Goal: Information Seeking & Learning: Compare options

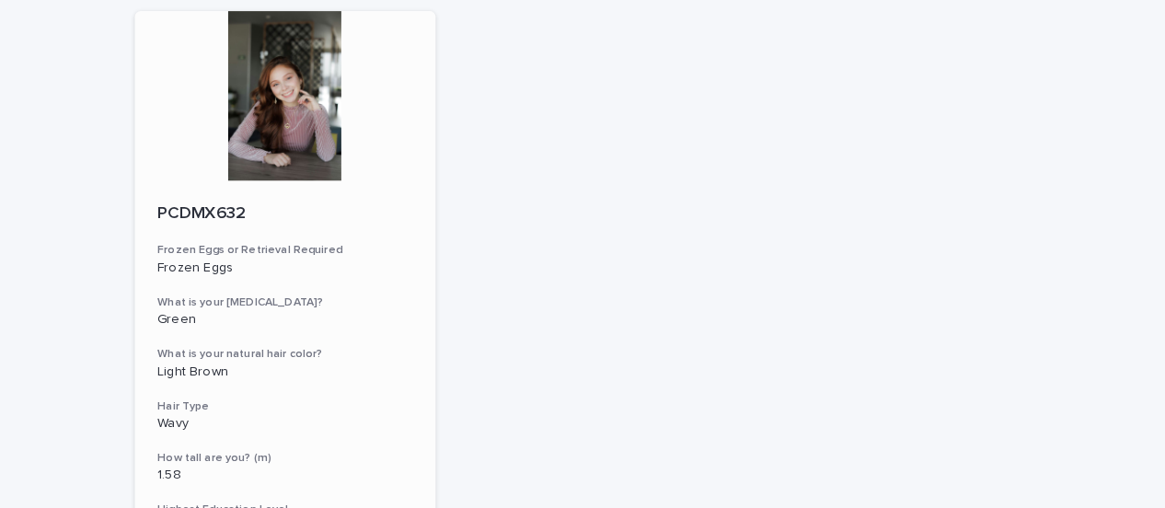
scroll to position [179, 0]
click at [202, 210] on p "PCDMX632" at bounding box center [278, 210] width 249 height 20
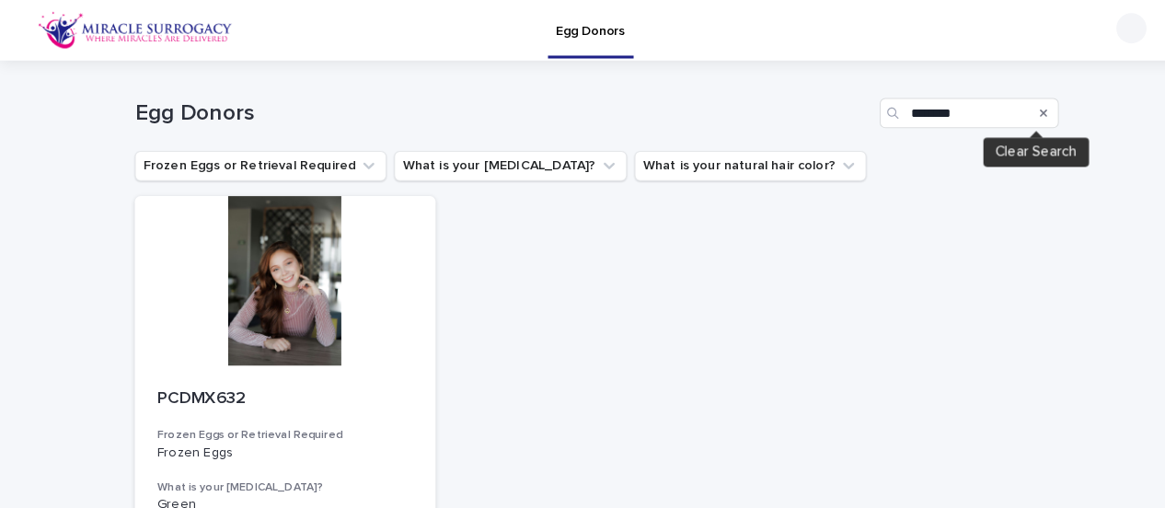
click at [1015, 110] on icon "Search" at bounding box center [1018, 110] width 7 height 7
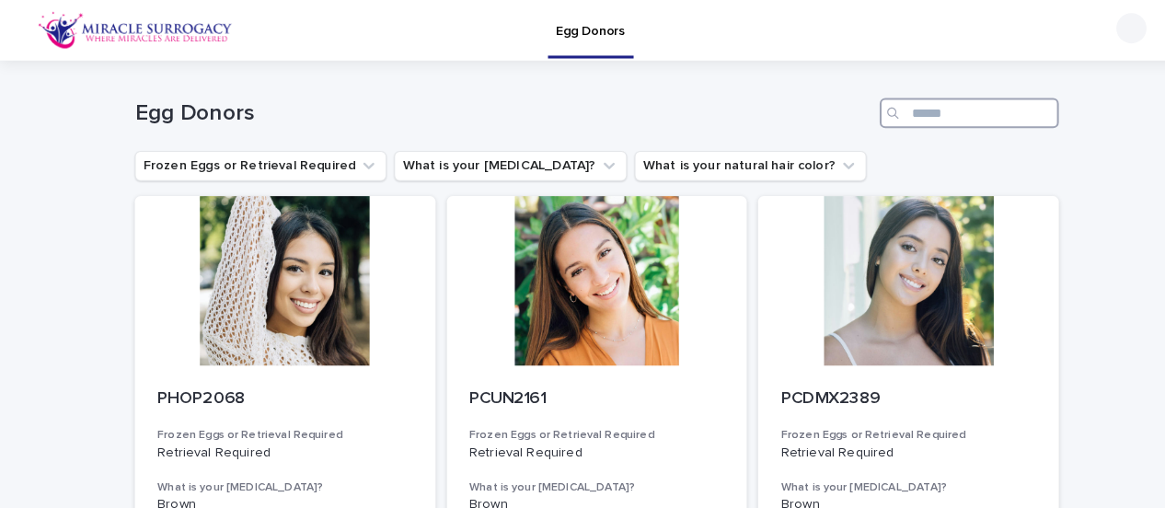
paste input "**********"
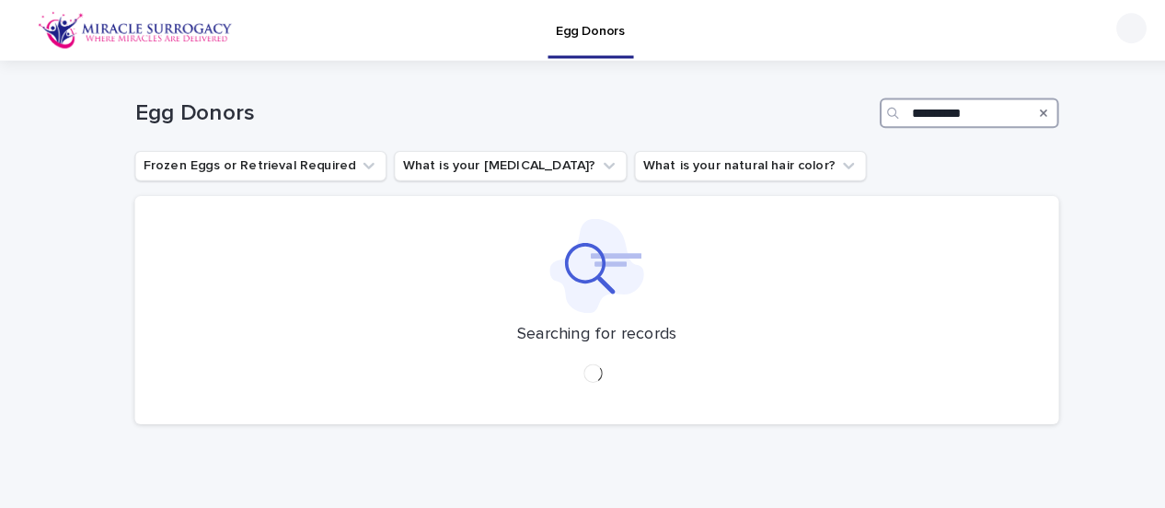
type input "*********"
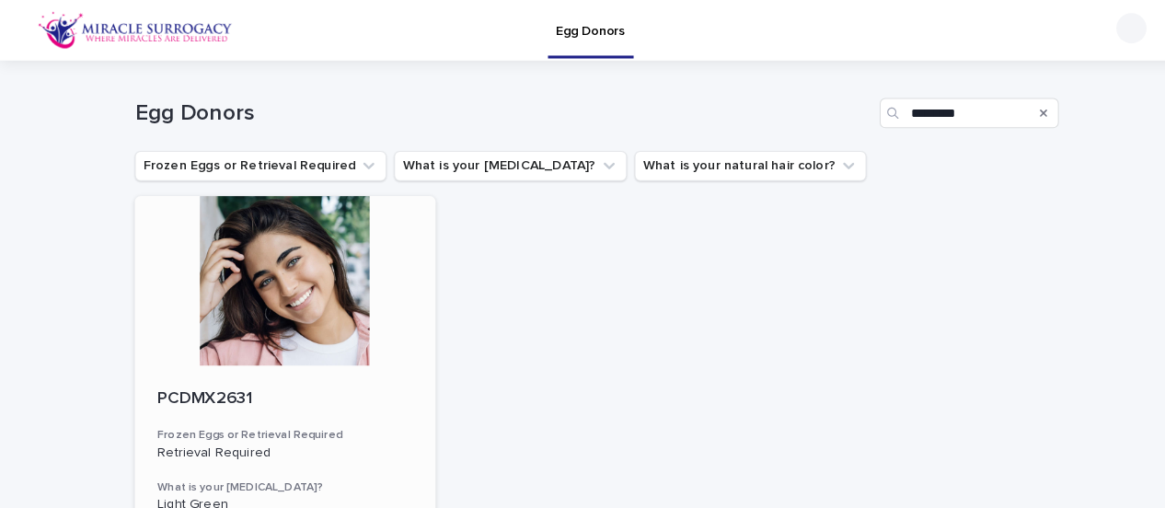
click at [266, 304] on div at bounding box center [279, 274] width 294 height 166
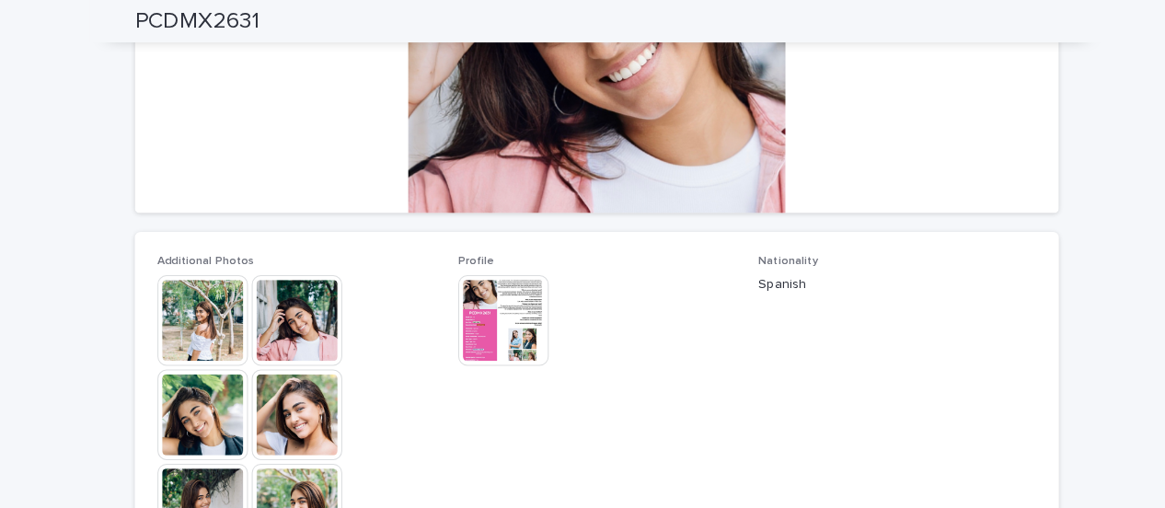
scroll to position [359, 0]
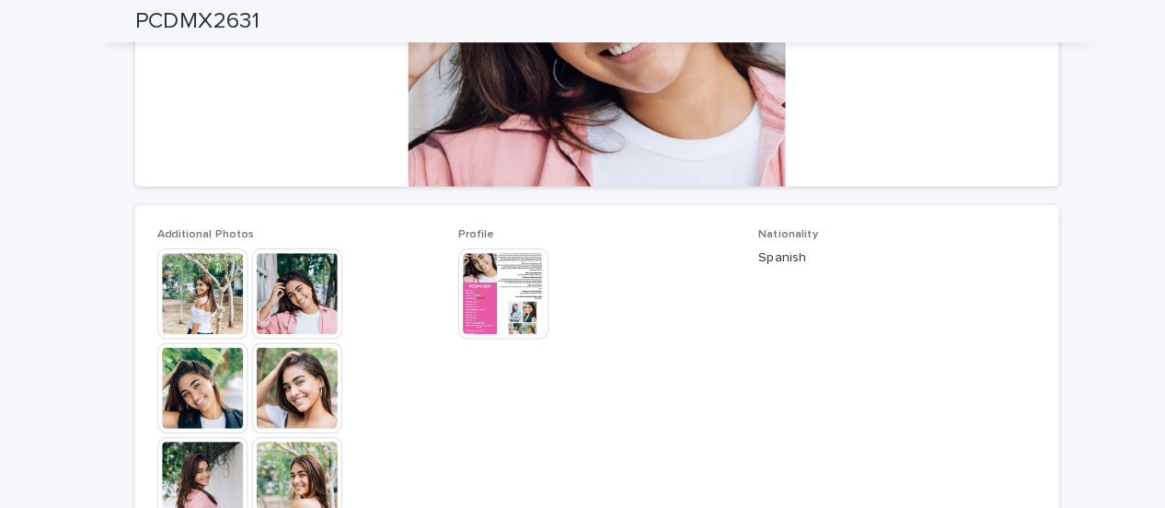
click at [521, 316] on img at bounding box center [491, 287] width 88 height 88
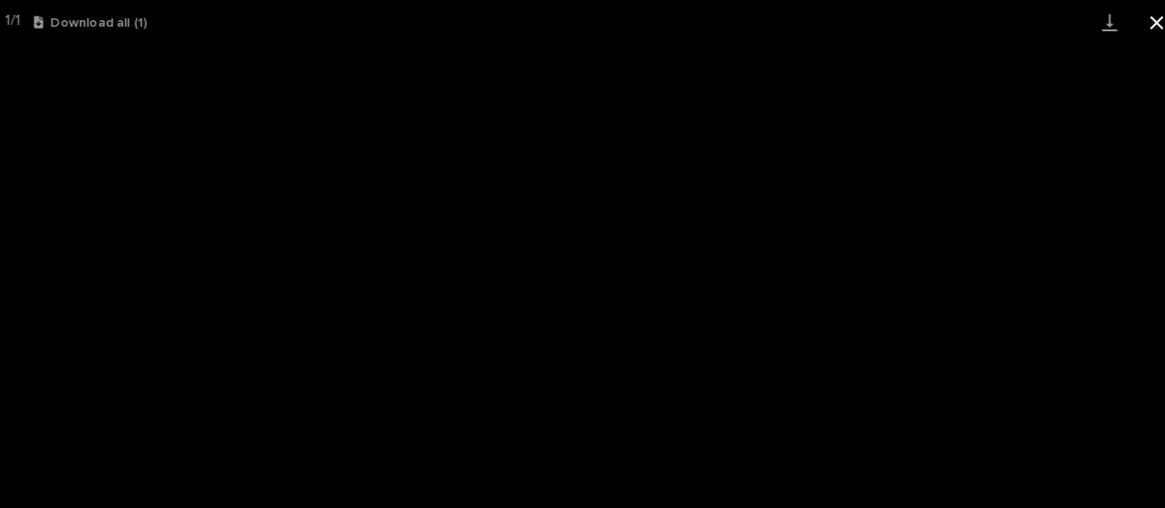
click at [1142, 22] on button "Close gallery" at bounding box center [1142, 21] width 46 height 43
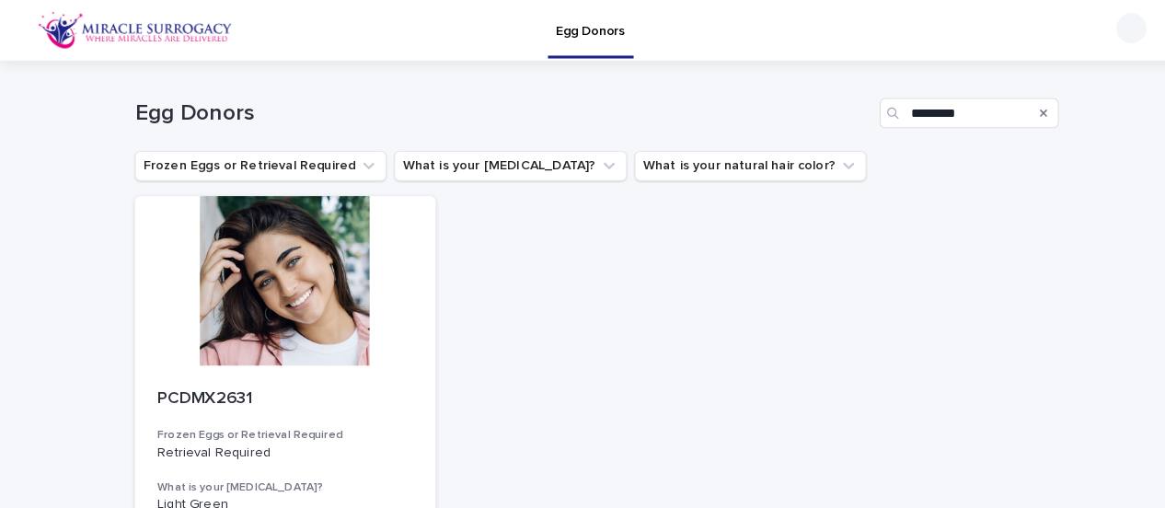
click at [1015, 110] on icon "Search" at bounding box center [1018, 110] width 7 height 7
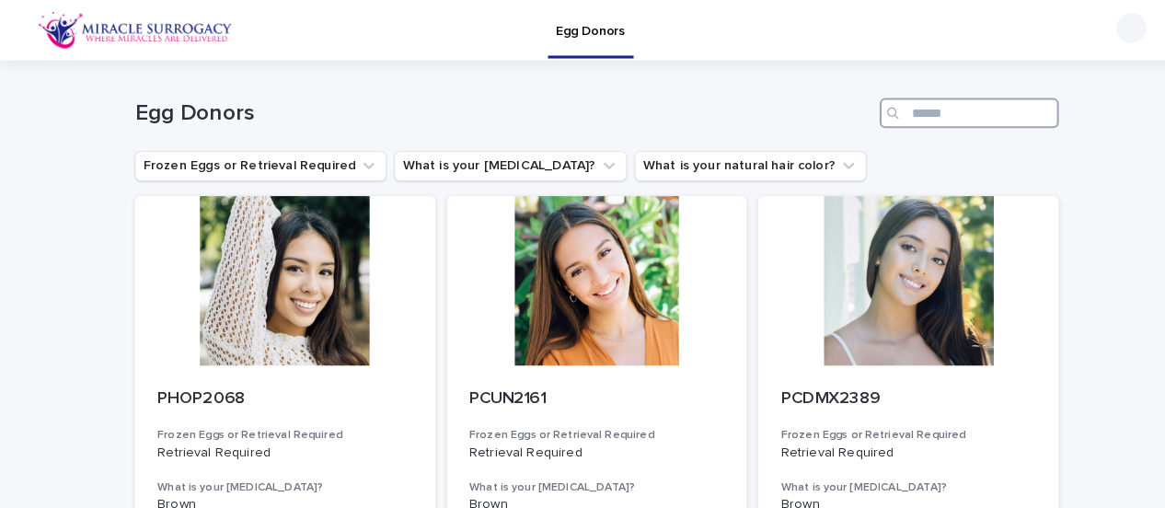
click at [913, 112] on input "Search" at bounding box center [946, 110] width 175 height 29
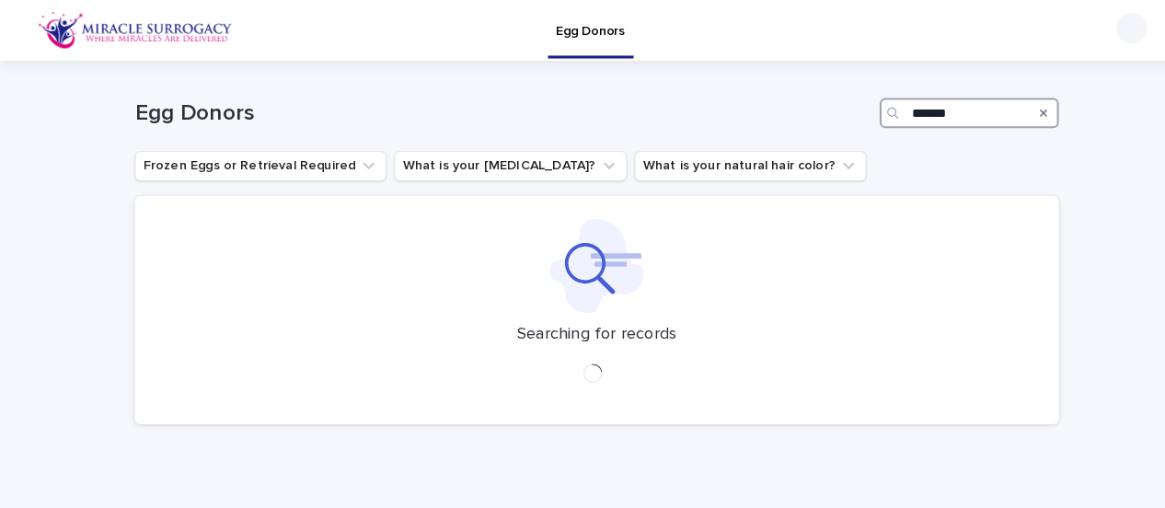
type input "********"
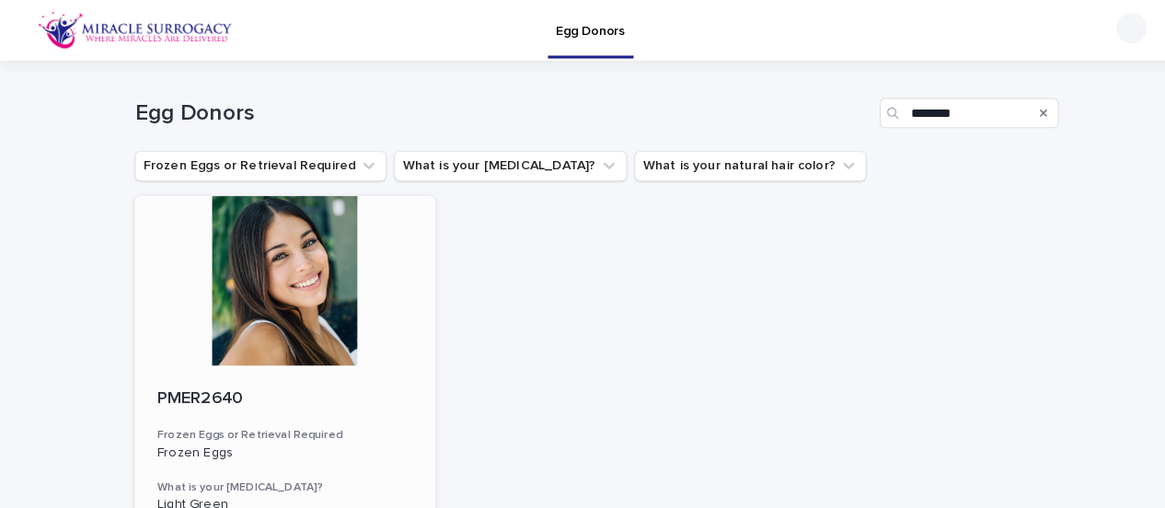
click at [235, 316] on div at bounding box center [279, 274] width 294 height 166
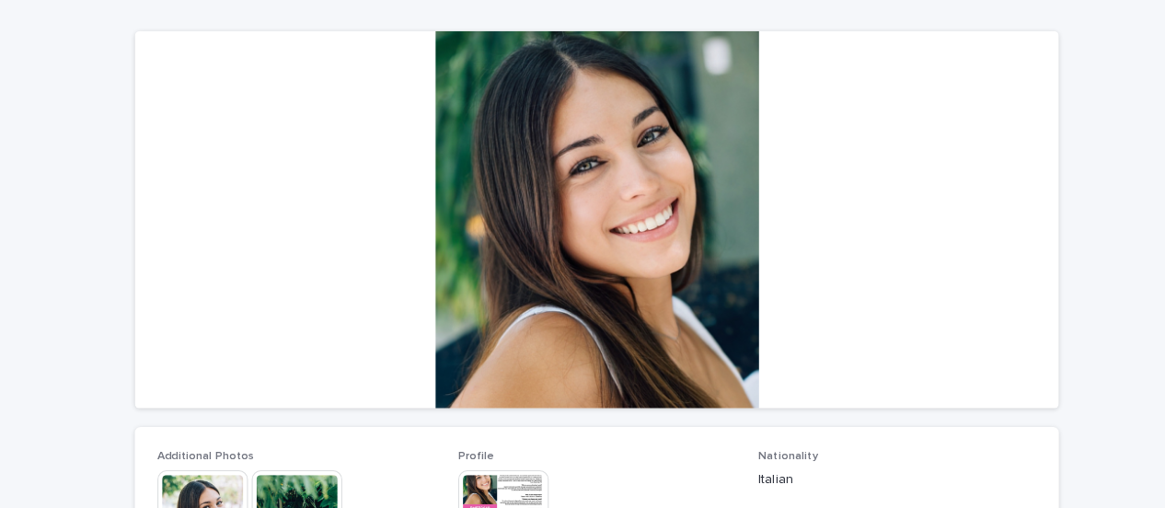
scroll to position [179, 0]
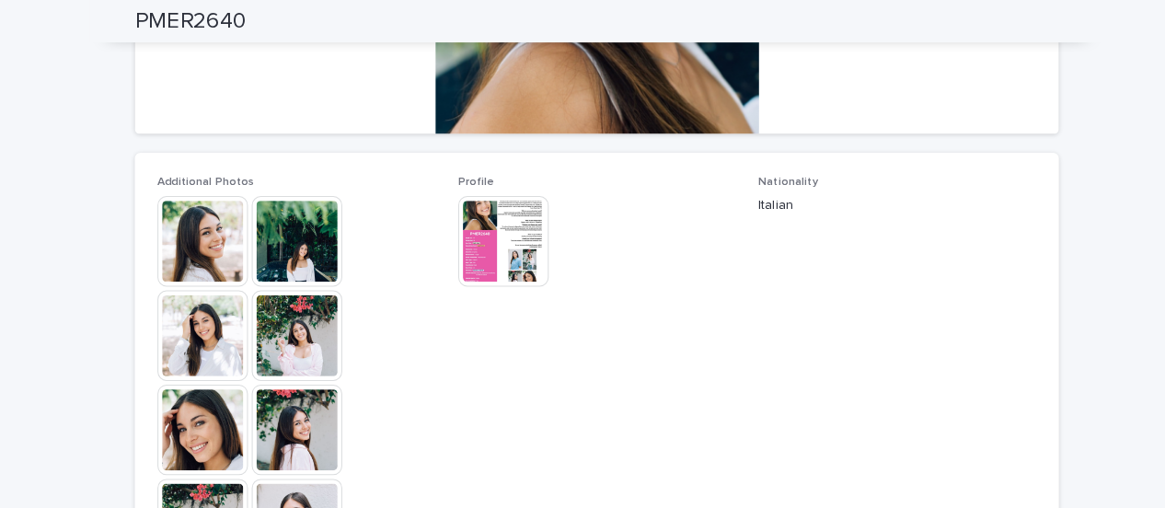
scroll to position [449, 0]
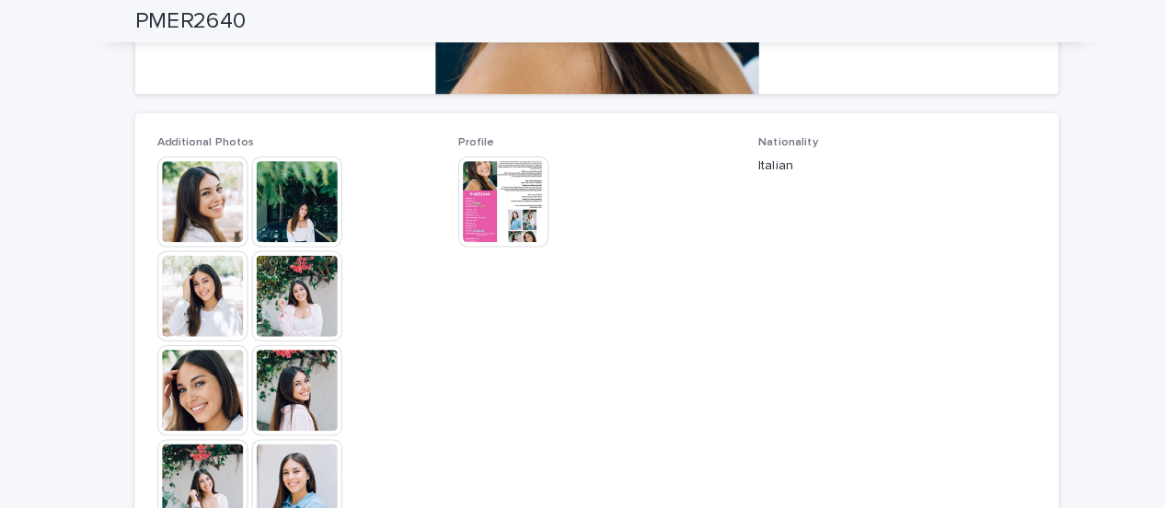
click at [179, 194] on img at bounding box center [198, 197] width 88 height 88
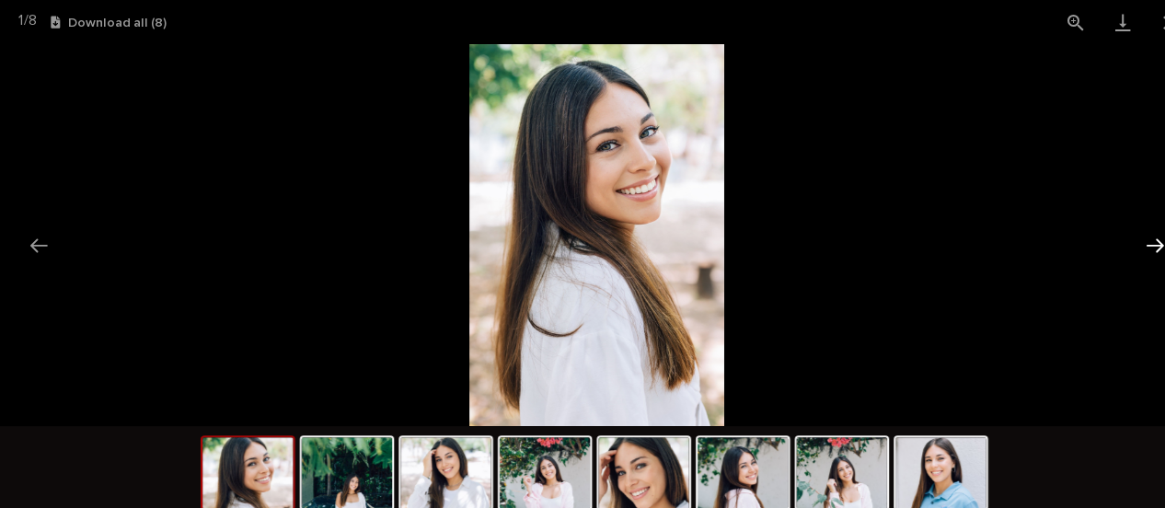
click at [1125, 236] on button "Next slide" at bounding box center [1127, 239] width 39 height 36
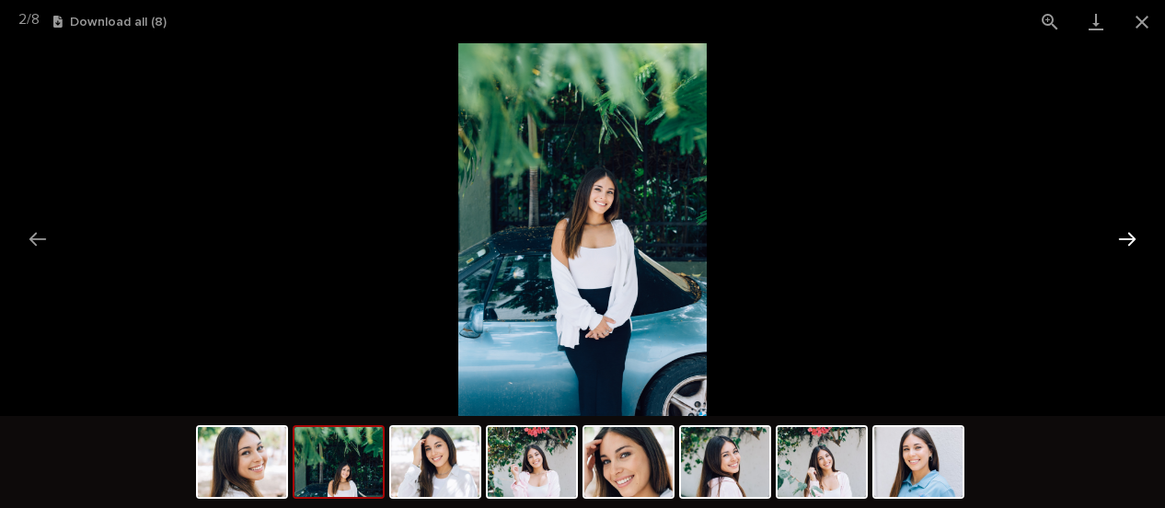
click at [1134, 241] on button "Next slide" at bounding box center [1127, 239] width 39 height 36
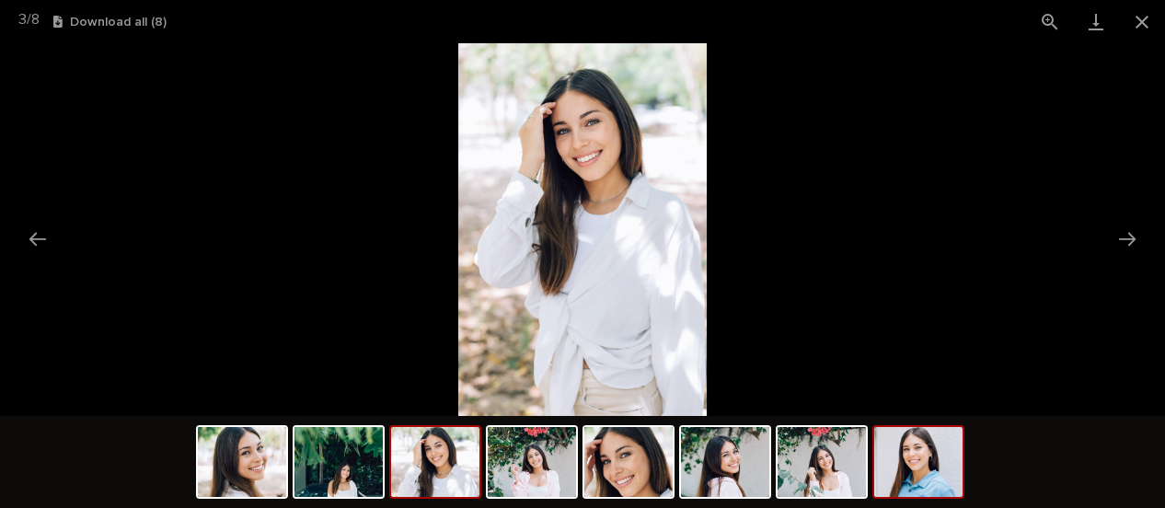
click at [913, 489] on img at bounding box center [918, 462] width 88 height 70
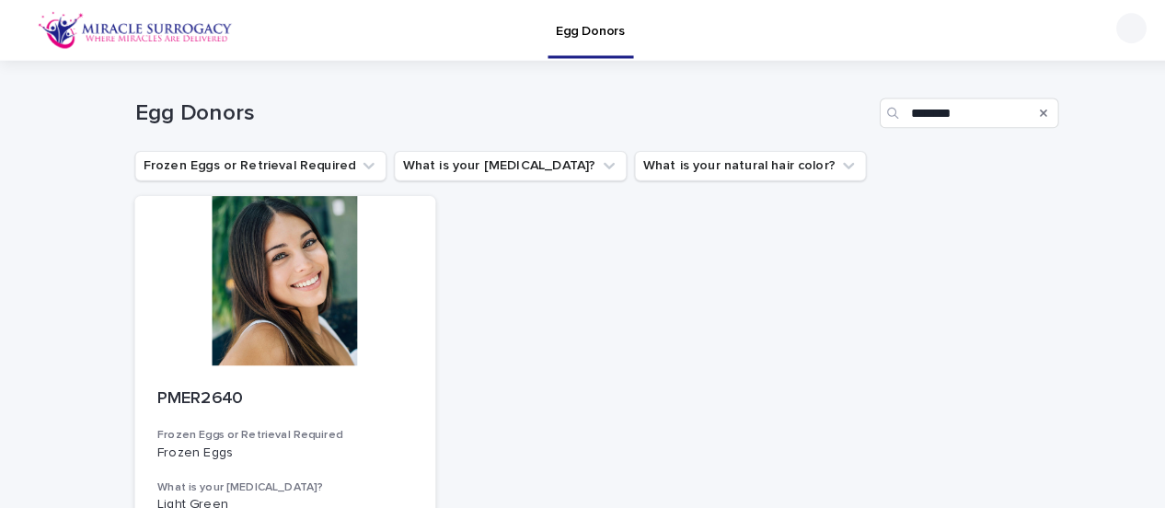
click at [1015, 109] on div "Search" at bounding box center [1018, 110] width 29 height 29
click at [1015, 111] on icon "Search" at bounding box center [1018, 110] width 7 height 7
click at [942, 112] on input "********" at bounding box center [946, 110] width 175 height 29
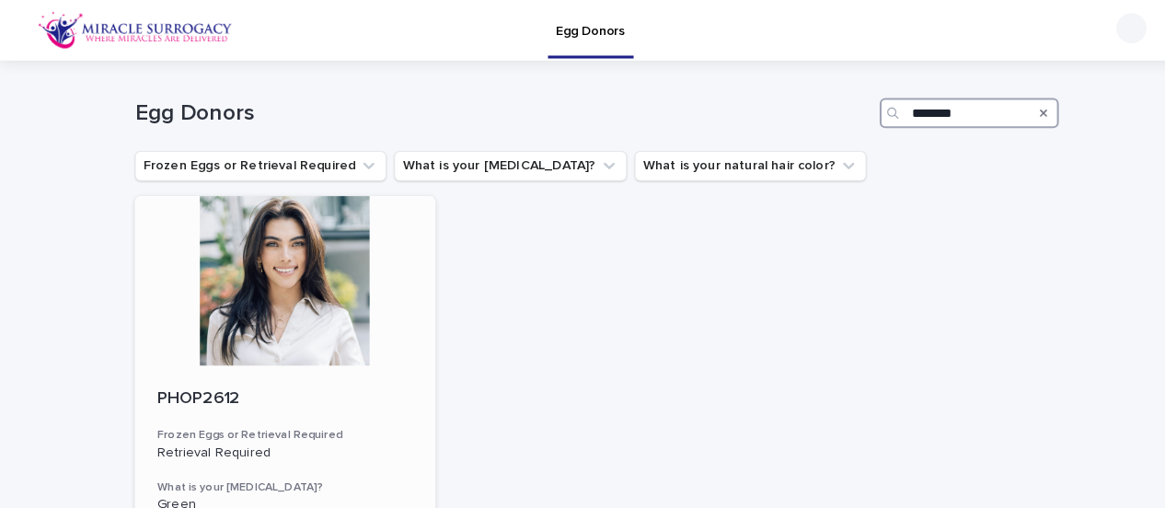
type input "********"
click at [259, 302] on div at bounding box center [279, 274] width 294 height 166
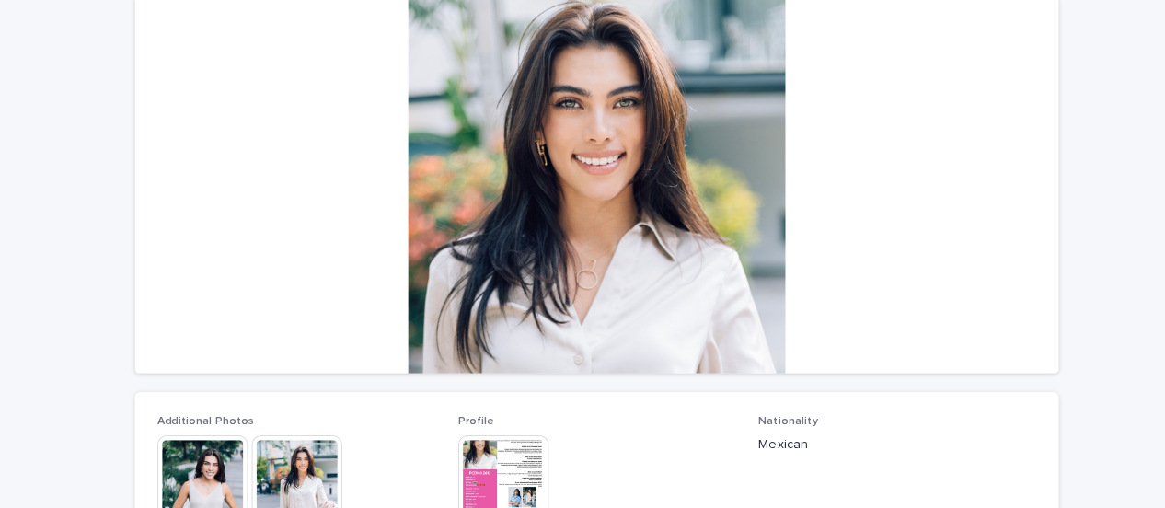
scroll to position [179, 0]
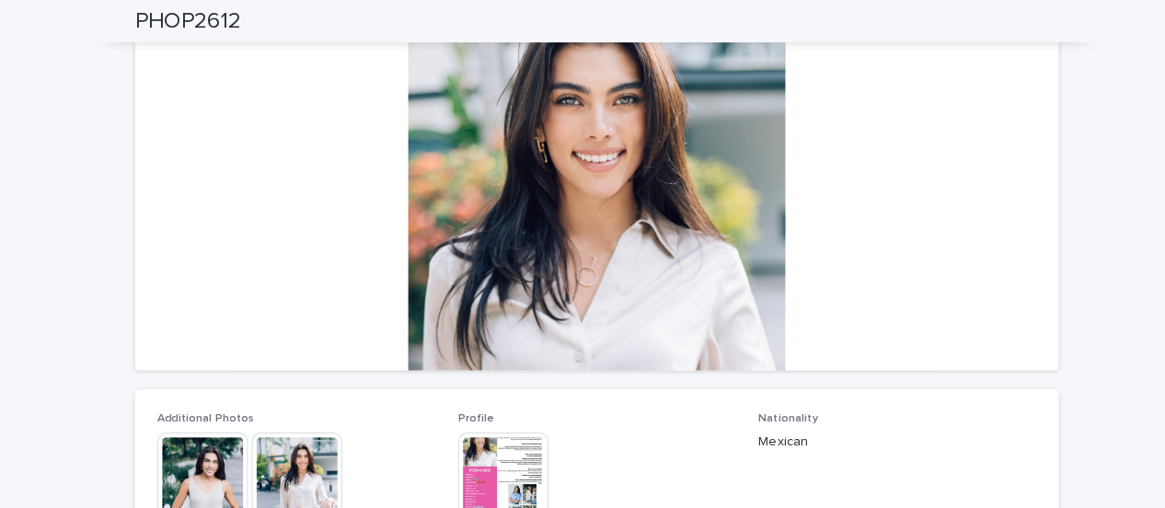
click at [952, 409] on p "Nationality" at bounding box center [875, 408] width 271 height 13
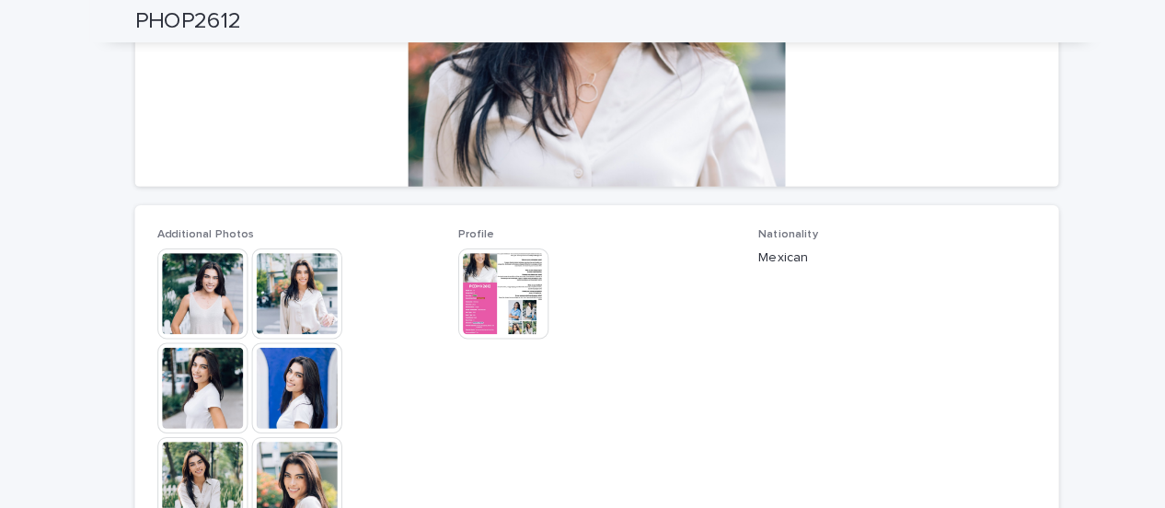
scroll to position [449, 0]
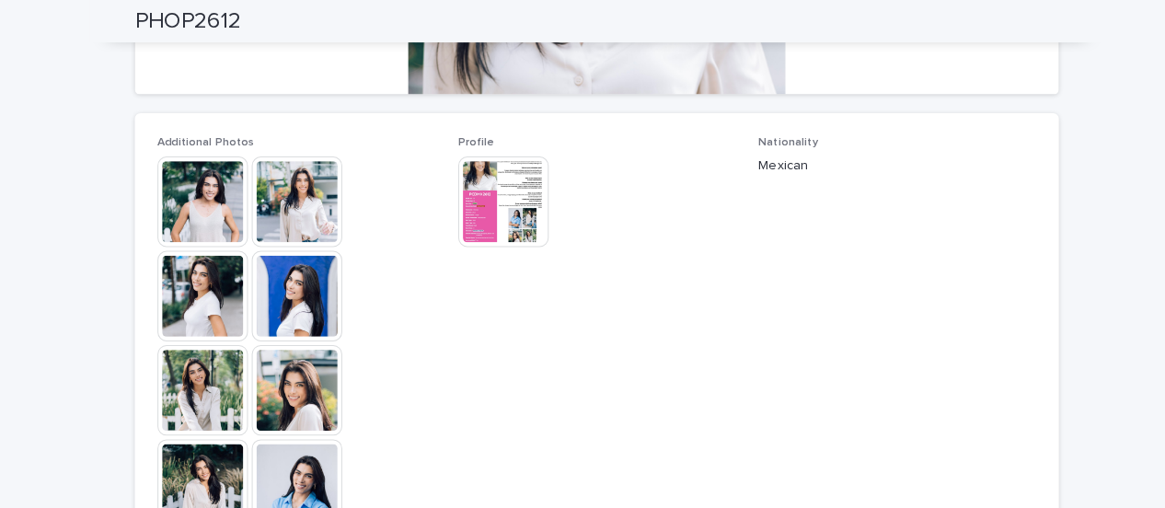
click at [196, 201] on img at bounding box center [198, 197] width 88 height 88
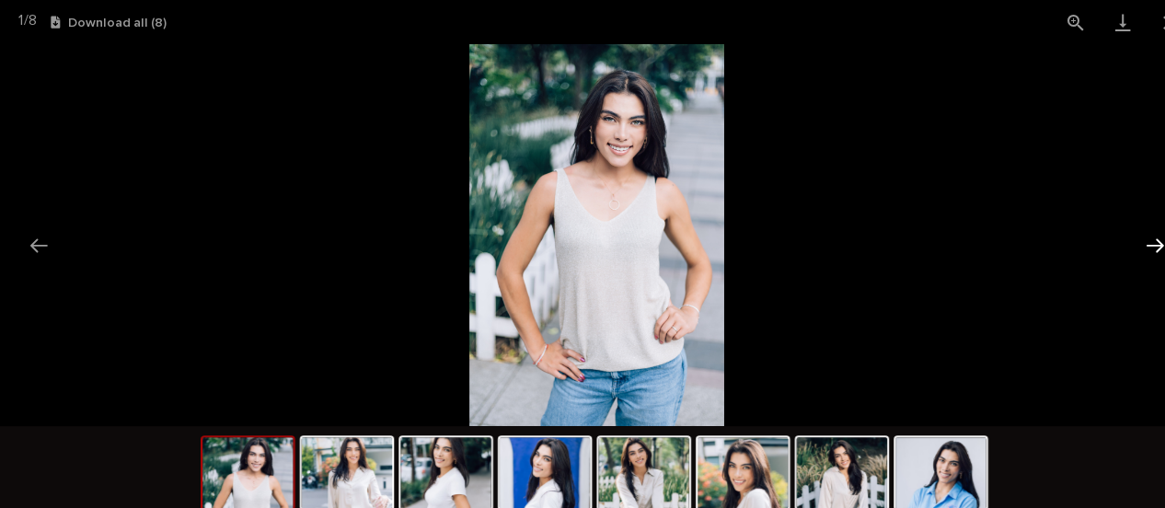
click at [1124, 238] on button "Next slide" at bounding box center [1127, 239] width 39 height 36
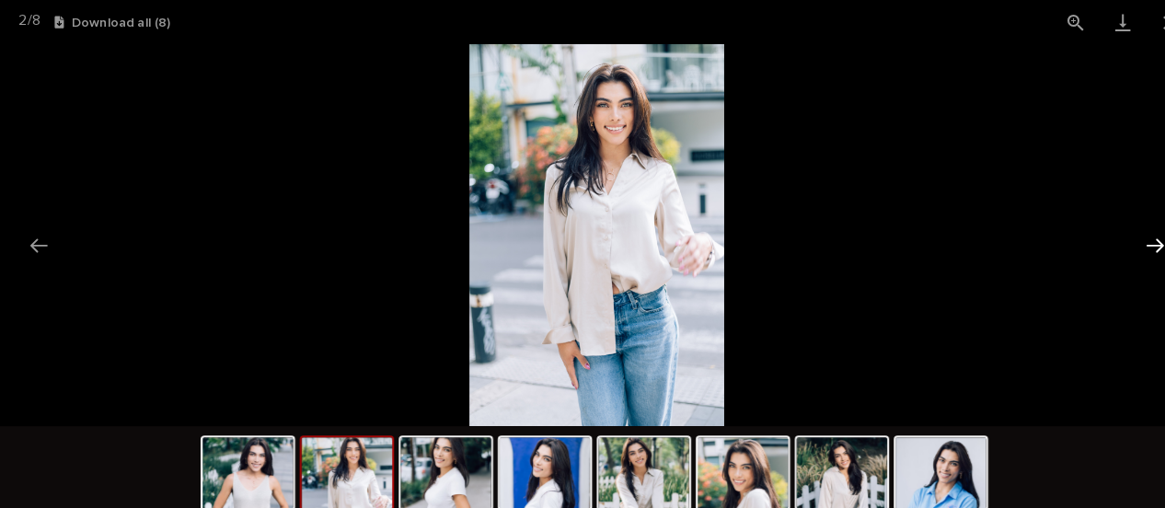
click at [1124, 238] on button "Next slide" at bounding box center [1127, 239] width 39 height 36
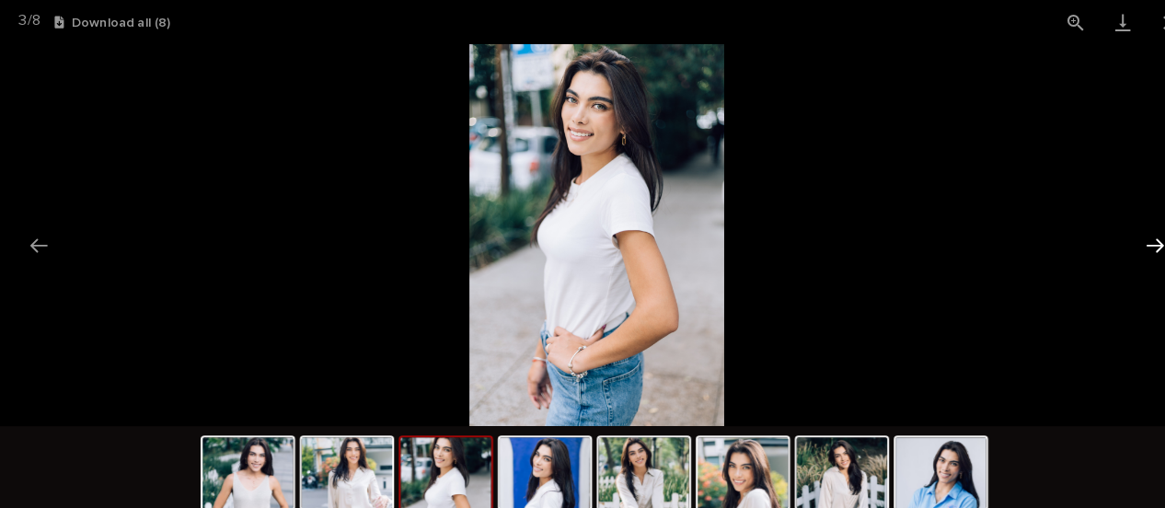
click at [1124, 238] on button "Next slide" at bounding box center [1127, 239] width 39 height 36
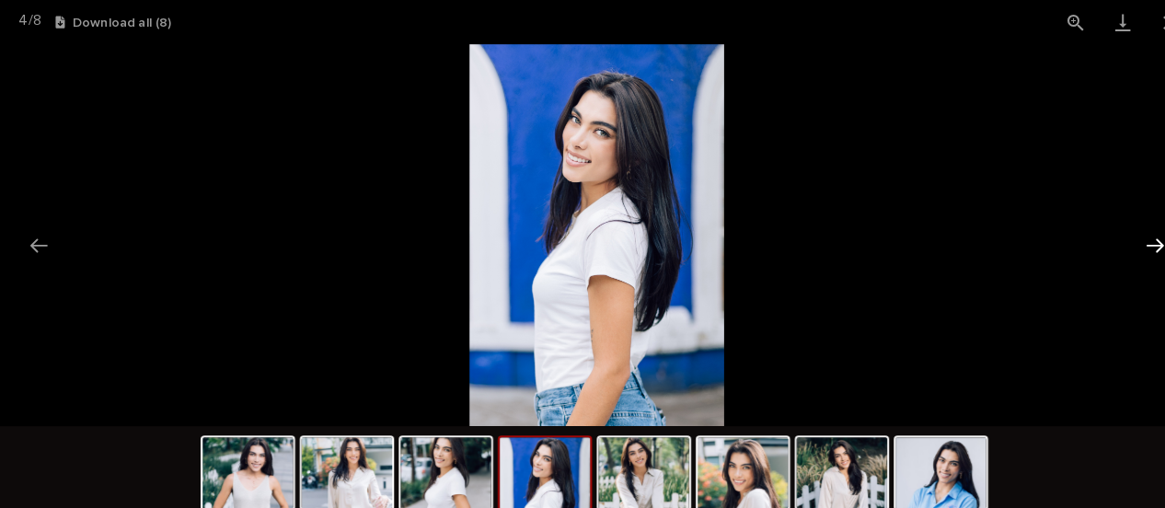
click at [1124, 238] on button "Next slide" at bounding box center [1127, 239] width 39 height 36
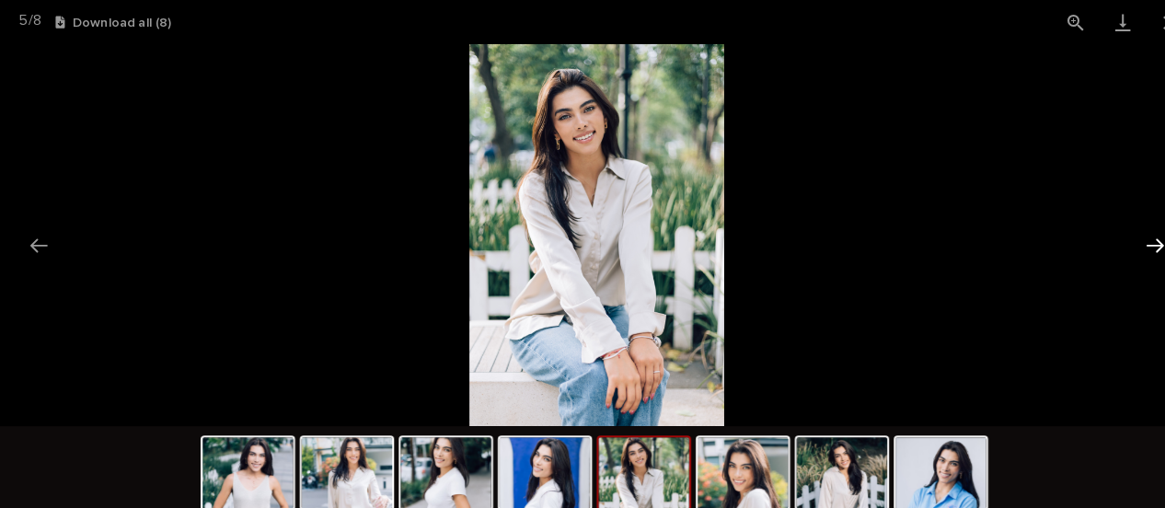
click at [1124, 238] on button "Next slide" at bounding box center [1127, 239] width 39 height 36
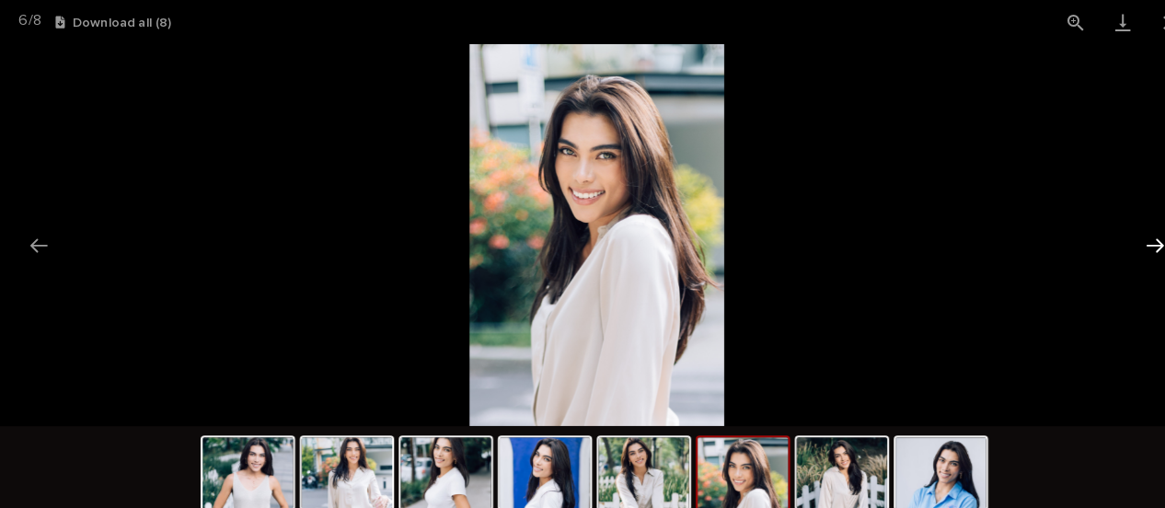
click at [1124, 238] on button "Next slide" at bounding box center [1127, 239] width 39 height 36
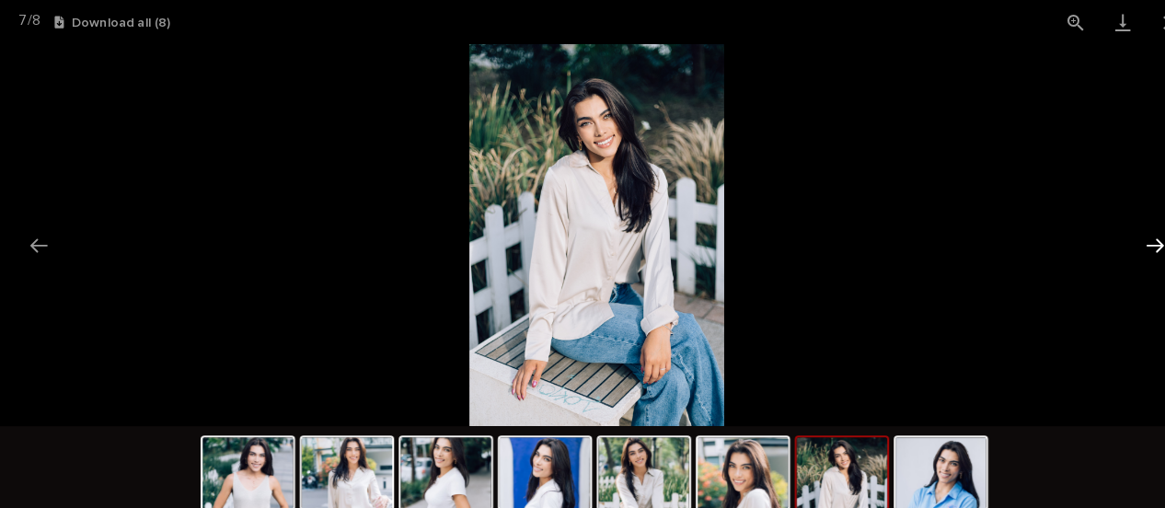
click at [1124, 238] on button "Next slide" at bounding box center [1127, 239] width 39 height 36
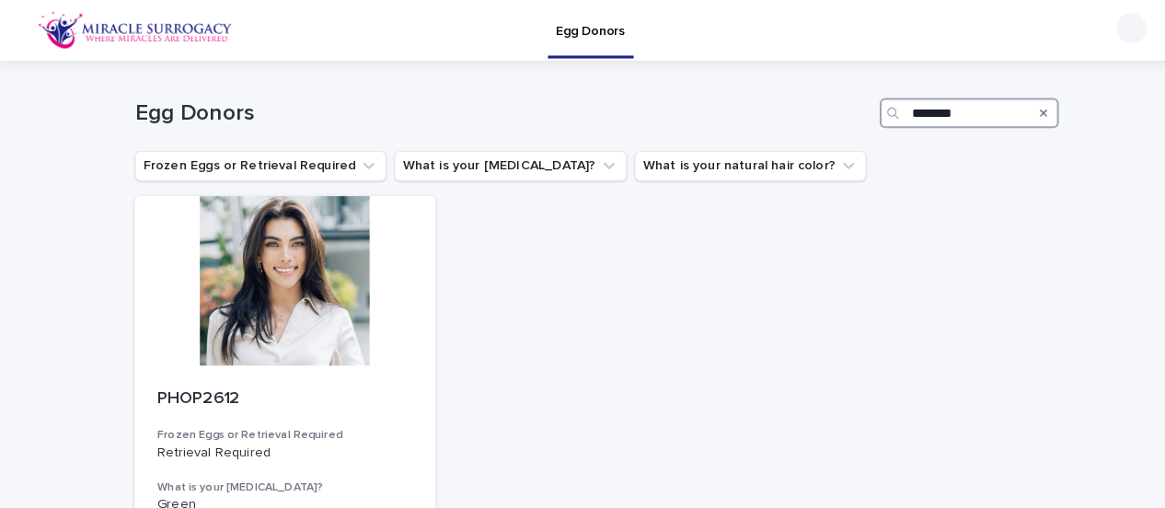
click at [957, 103] on input "********" at bounding box center [946, 110] width 175 height 29
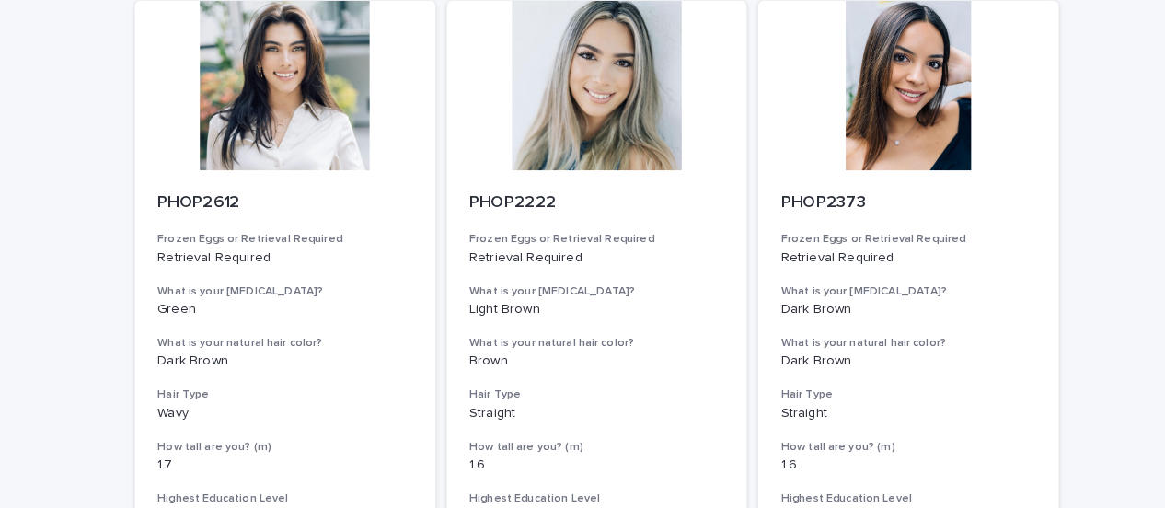
scroll to position [2244, 0]
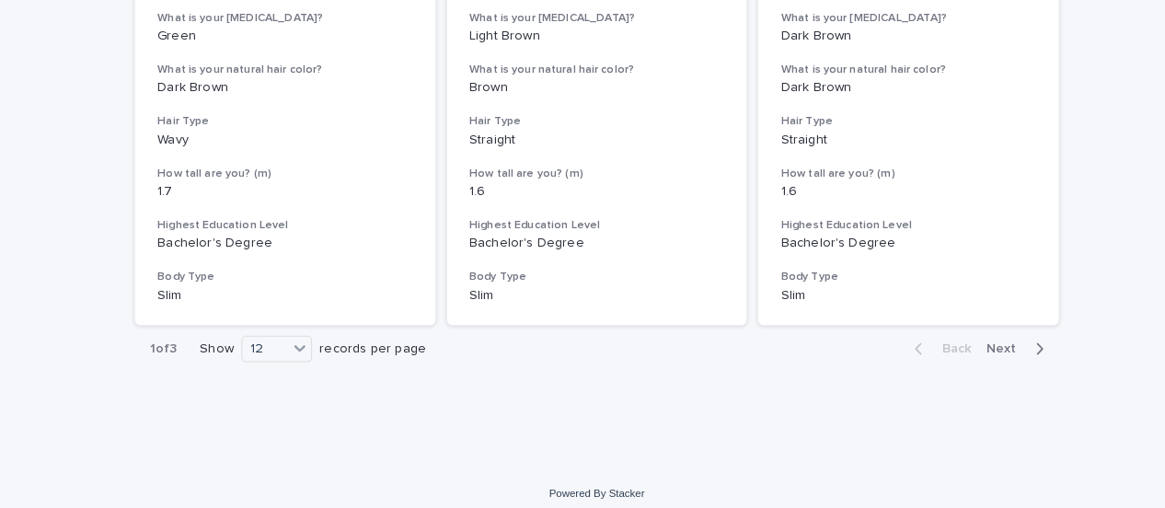
type input "****"
click at [970, 340] on span "Next" at bounding box center [983, 340] width 40 height 13
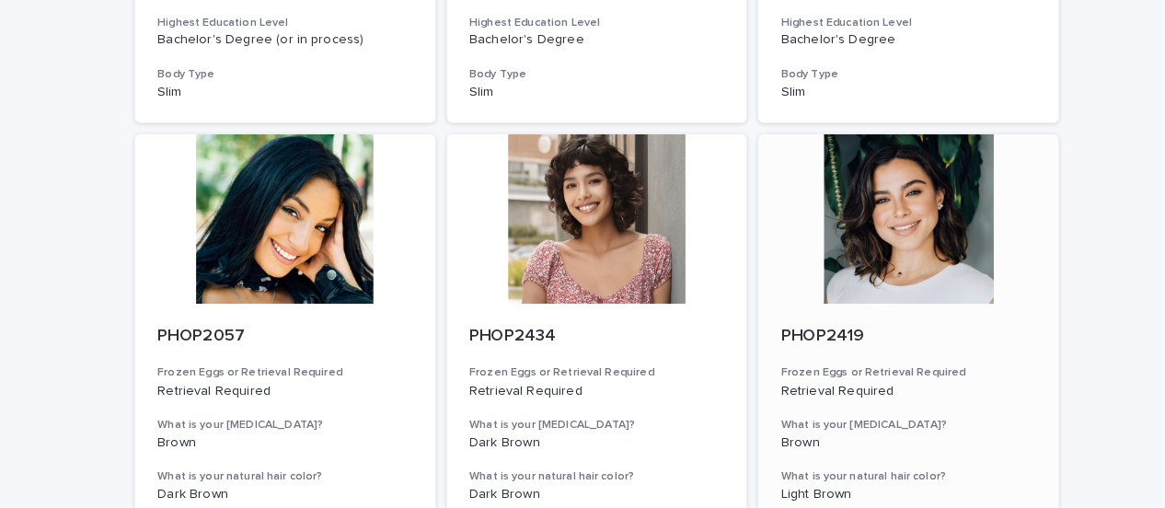
scroll to position [1886, 0]
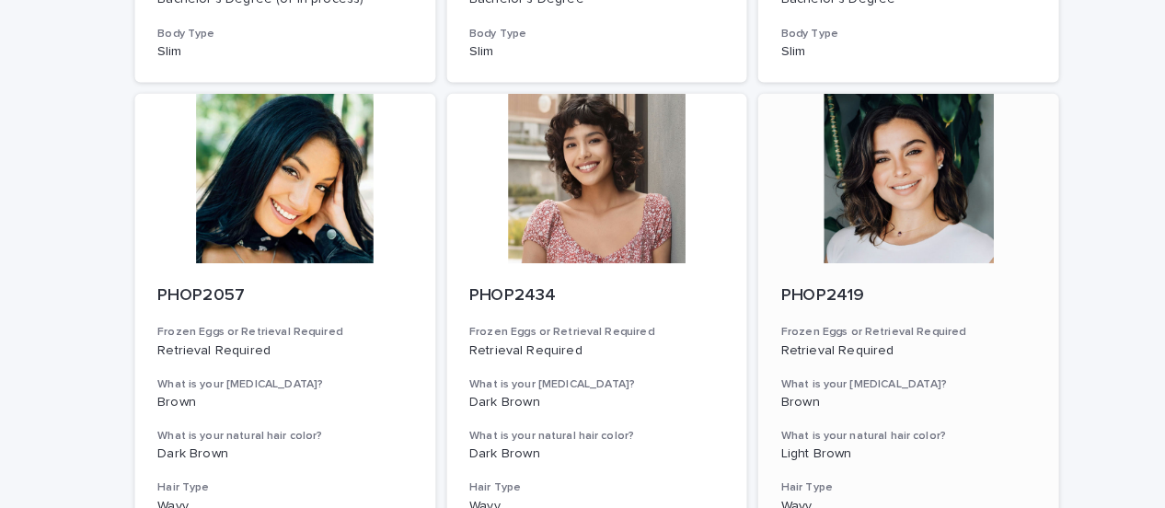
click at [844, 193] on div at bounding box center [887, 174] width 294 height 166
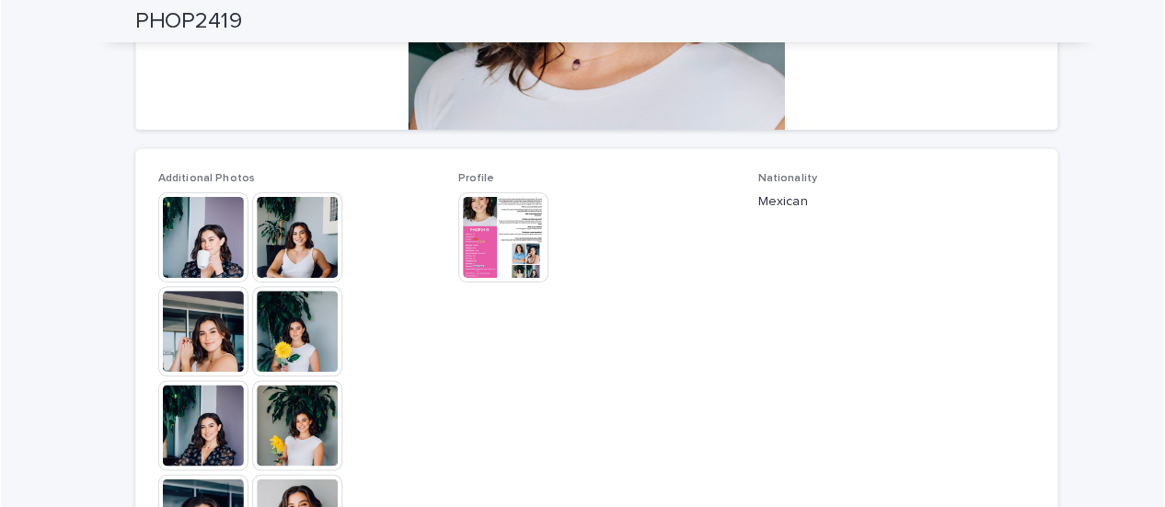
scroll to position [449, 0]
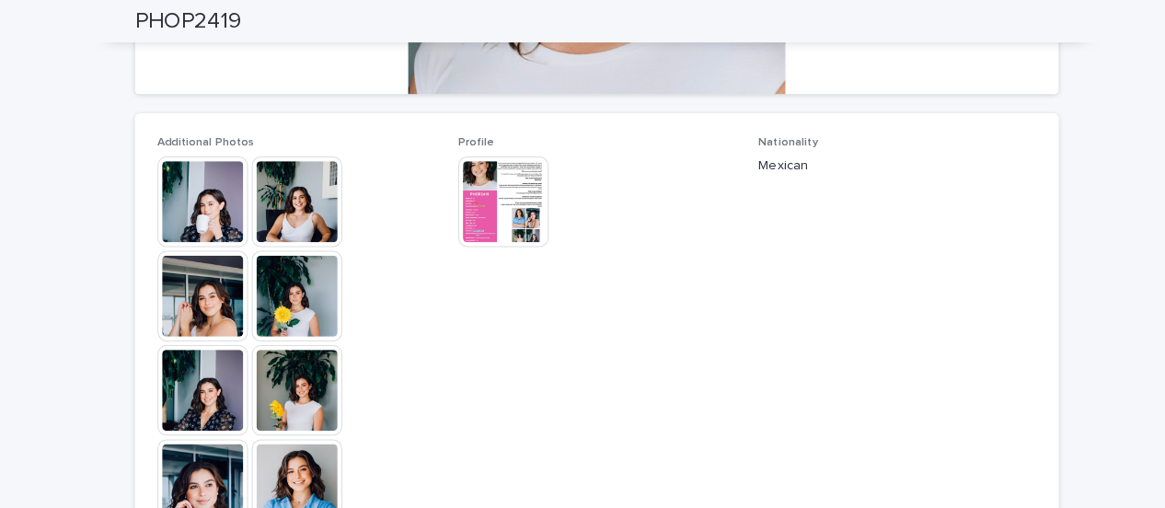
click at [186, 194] on img at bounding box center [198, 197] width 88 height 88
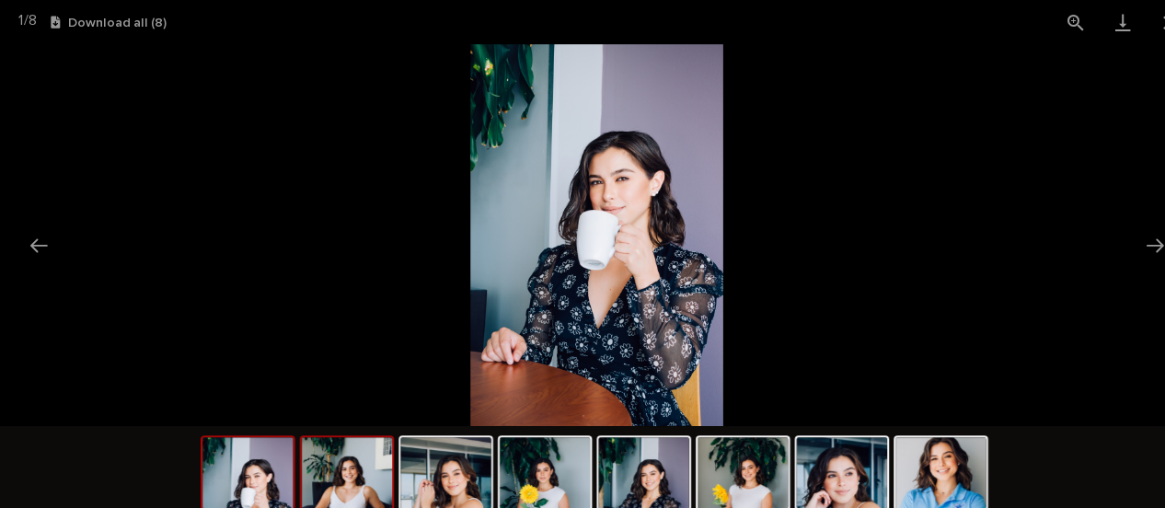
click at [353, 446] on img at bounding box center [338, 462] width 88 height 70
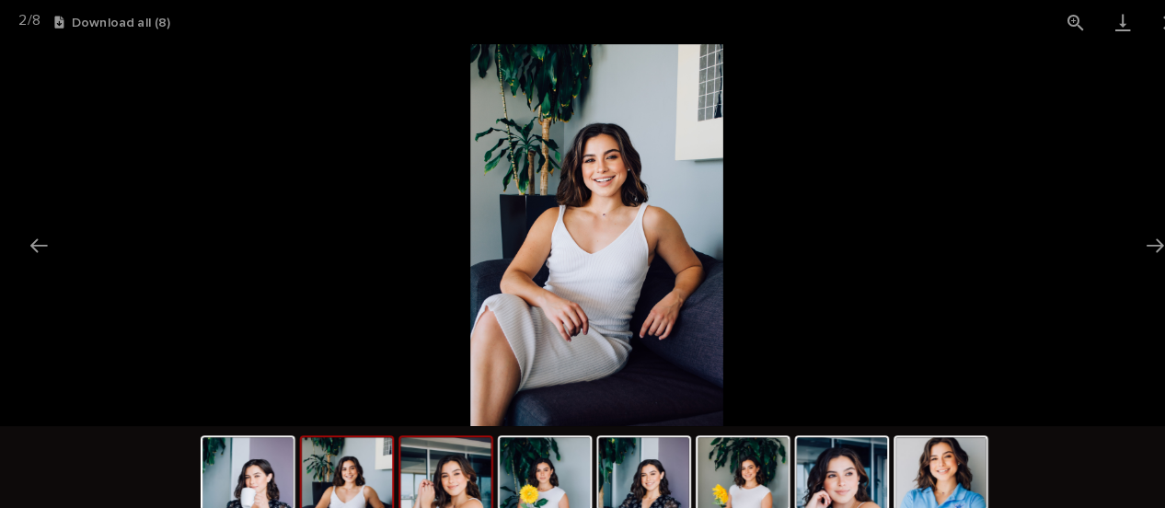
click at [440, 484] on img at bounding box center [435, 462] width 88 height 70
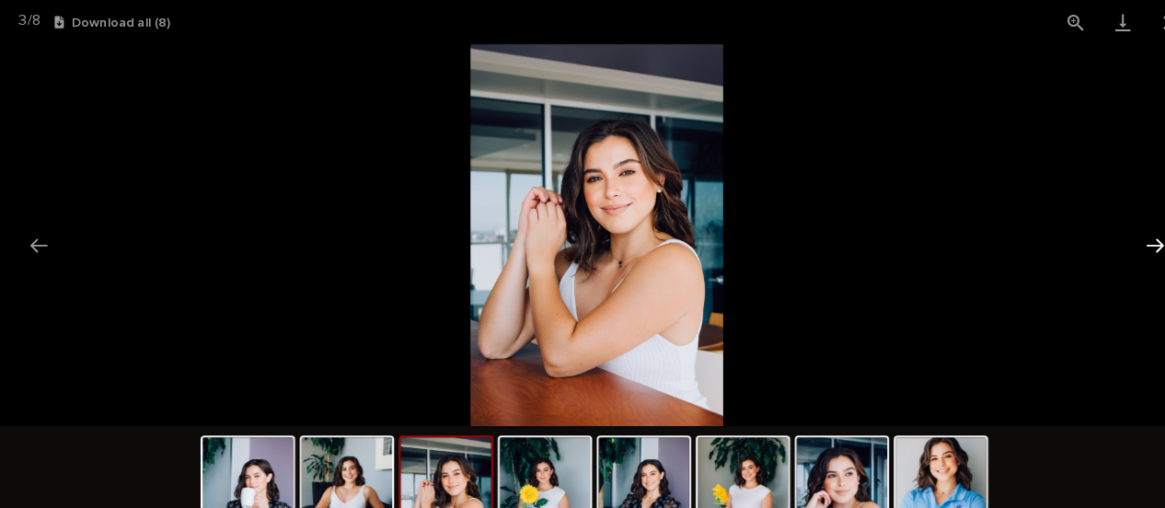
click at [1132, 238] on button "Next slide" at bounding box center [1127, 239] width 39 height 36
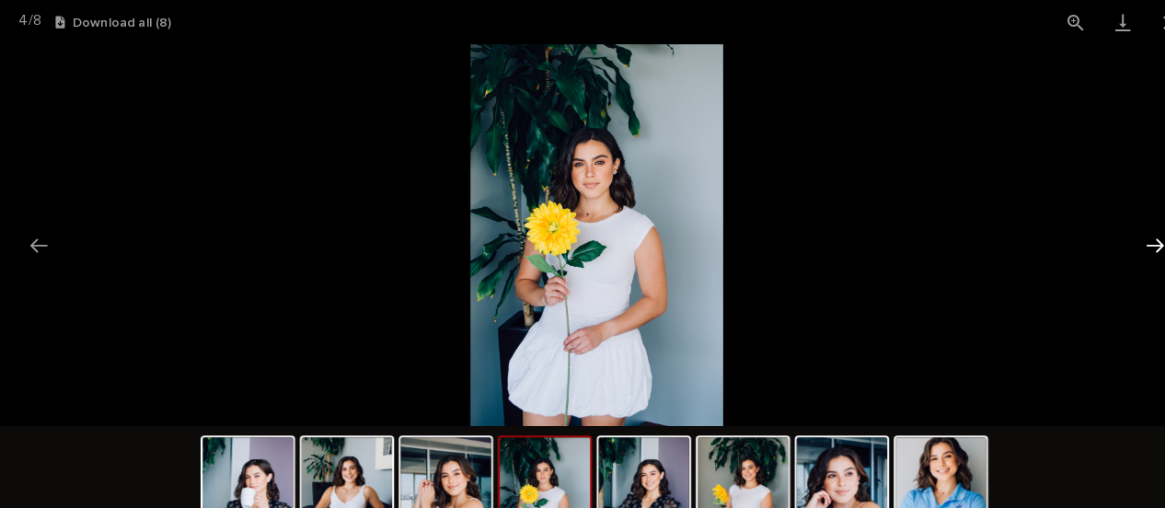
click at [1132, 238] on button "Next slide" at bounding box center [1127, 239] width 39 height 36
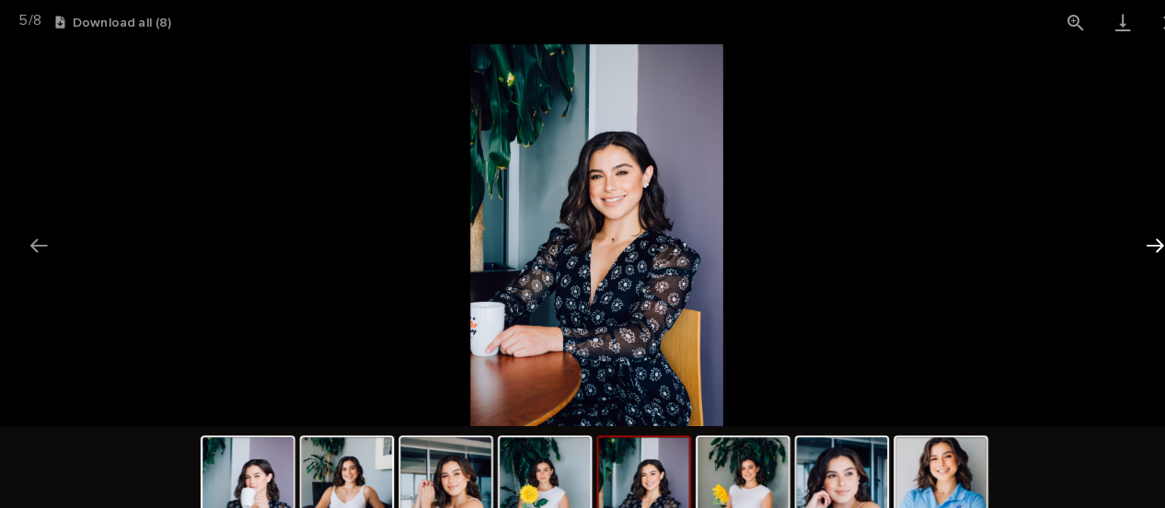
click at [1131, 238] on button "Next slide" at bounding box center [1127, 239] width 39 height 36
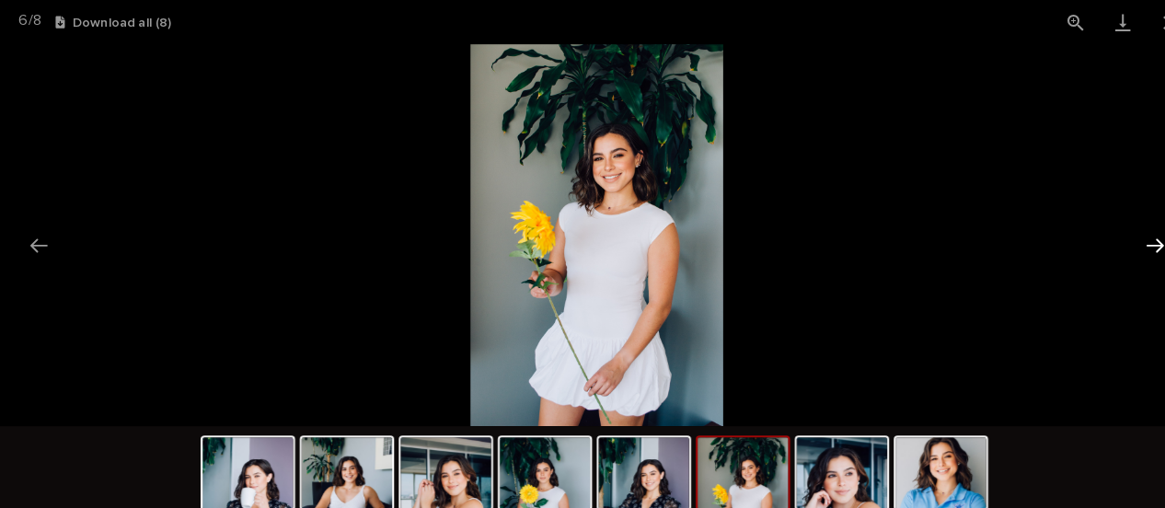
click at [1131, 238] on button "Next slide" at bounding box center [1127, 239] width 39 height 36
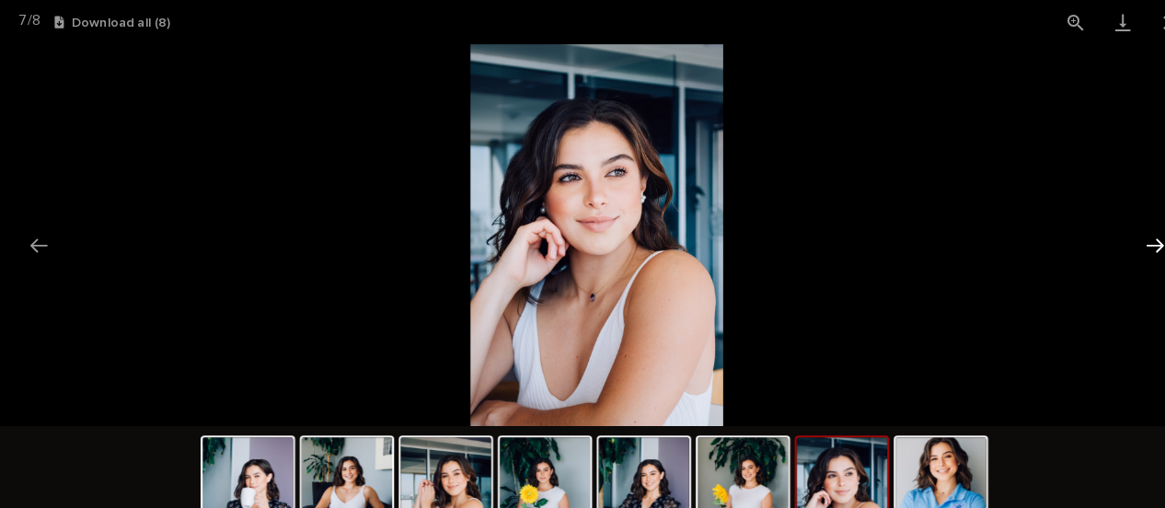
click at [1131, 238] on button "Next slide" at bounding box center [1127, 239] width 39 height 36
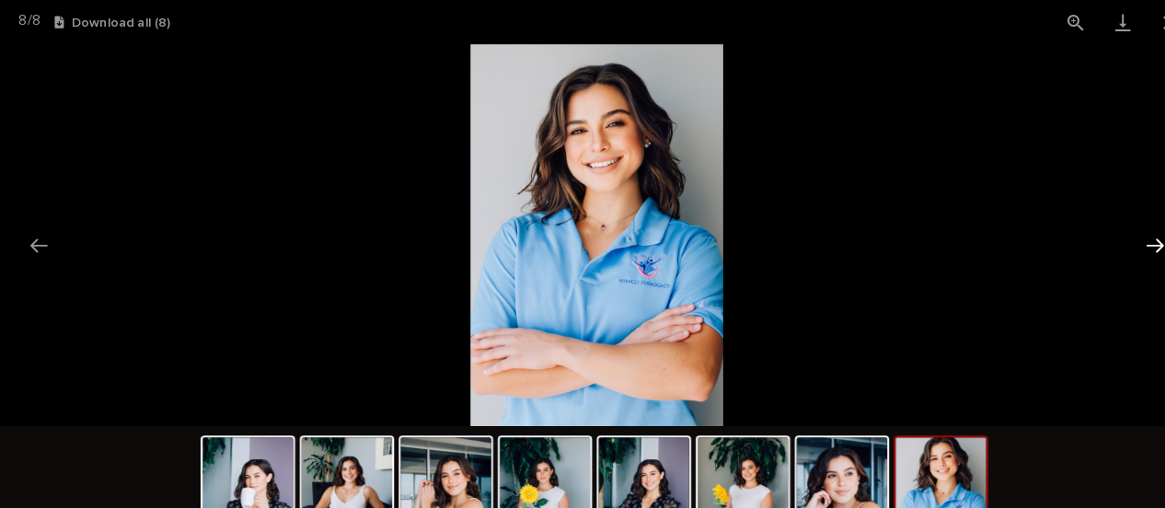
click at [1131, 238] on button "Next slide" at bounding box center [1127, 239] width 39 height 36
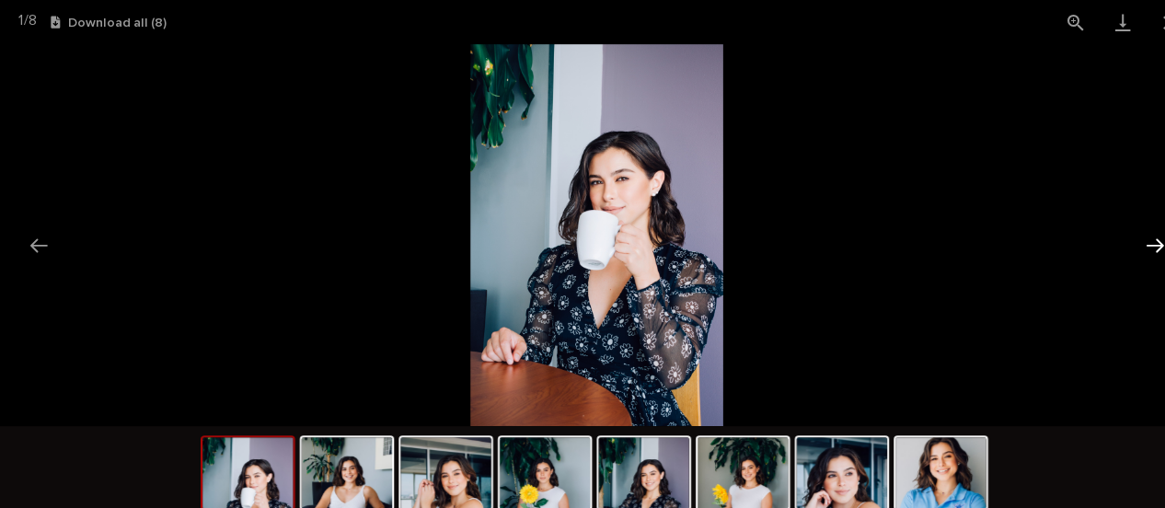
click at [1130, 238] on button "Next slide" at bounding box center [1127, 239] width 39 height 36
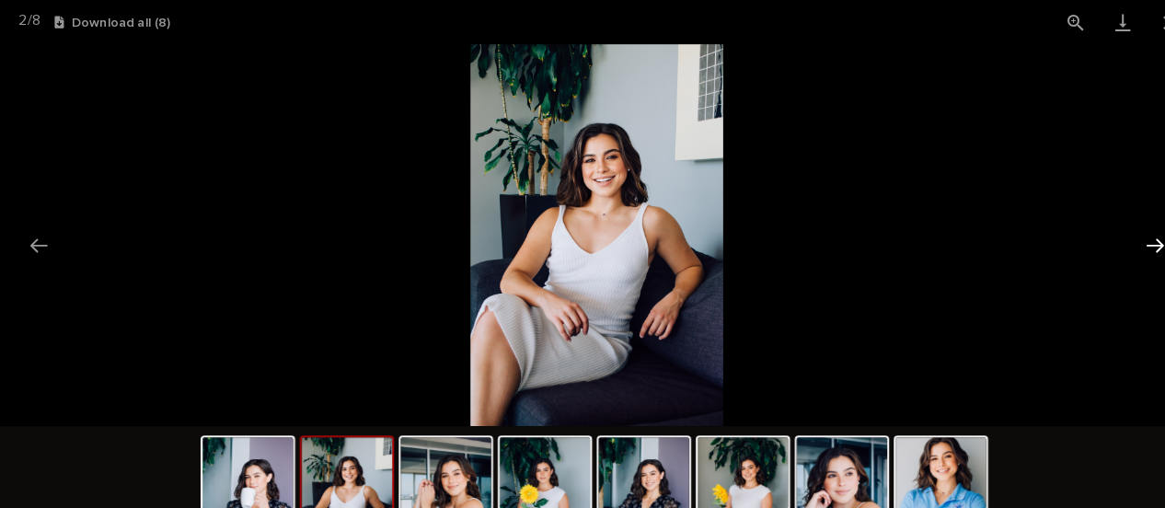
click at [1130, 238] on button "Next slide" at bounding box center [1127, 239] width 39 height 36
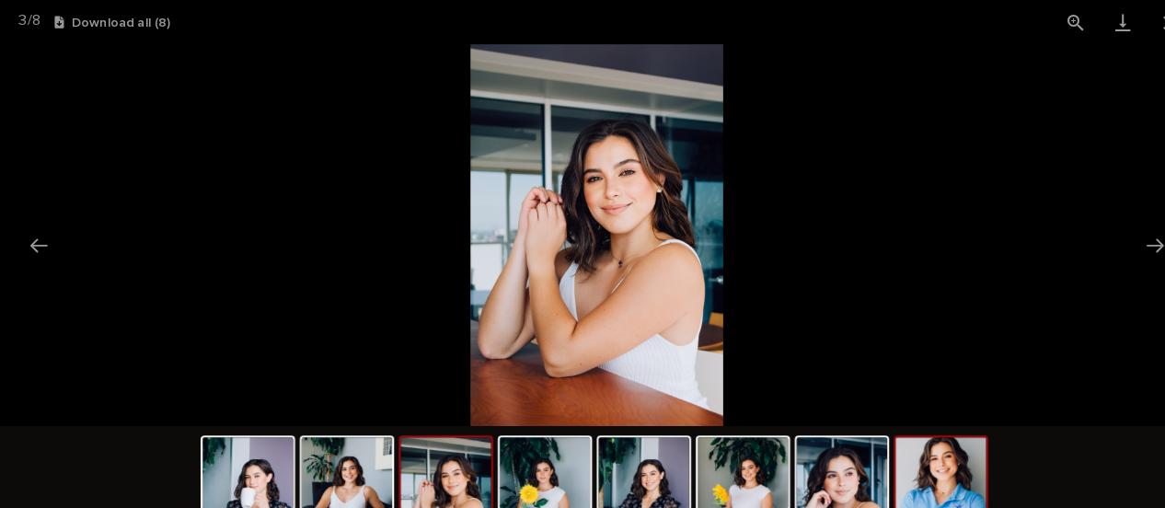
click at [917, 460] on img at bounding box center [918, 462] width 88 height 70
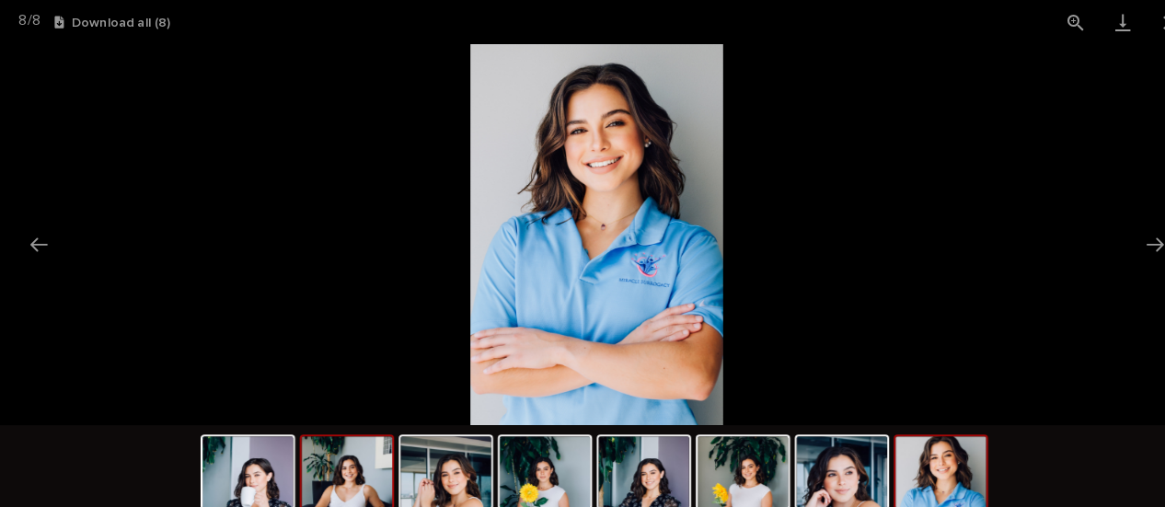
click at [340, 476] on img at bounding box center [338, 461] width 88 height 70
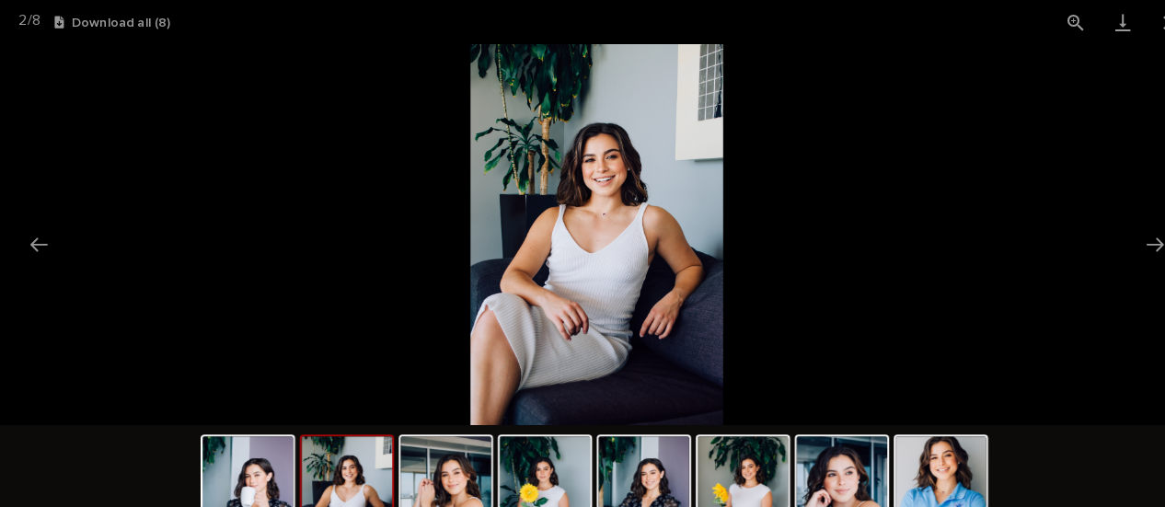
click at [917, 110] on picture at bounding box center [582, 229] width 1165 height 372
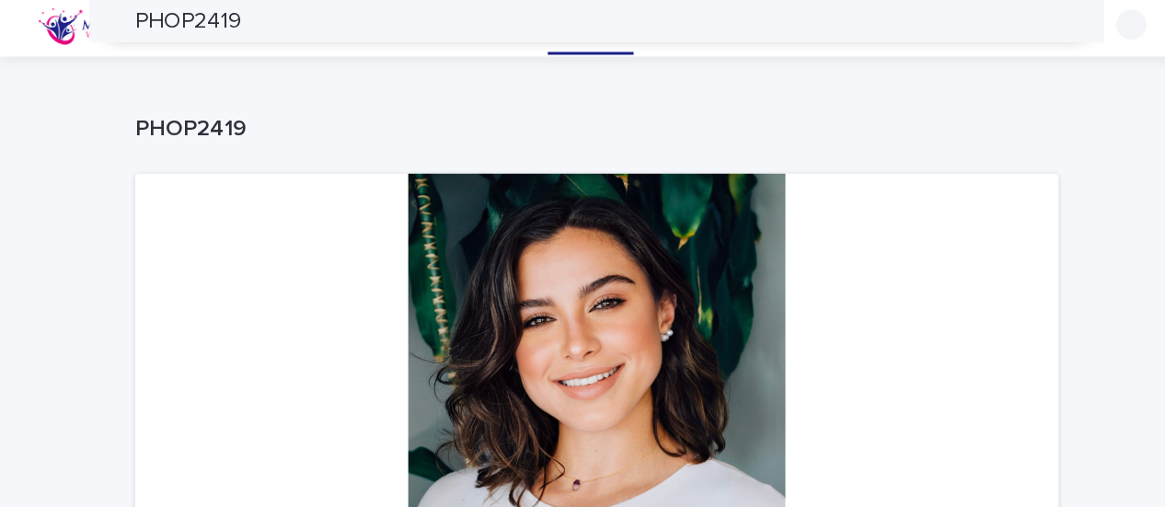
scroll to position [0, 0]
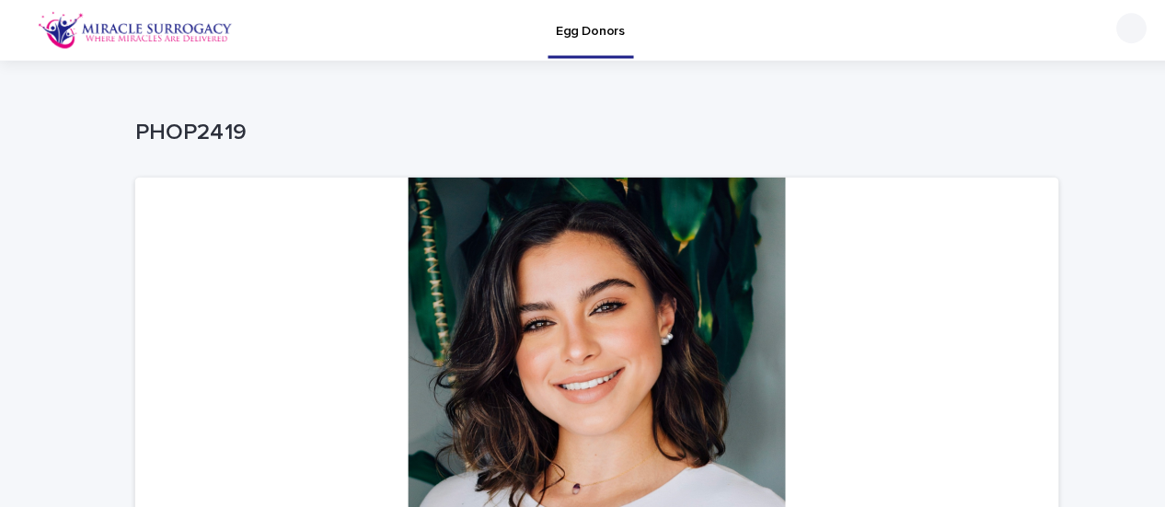
click at [1097, 29] on div at bounding box center [1104, 27] width 29 height 29
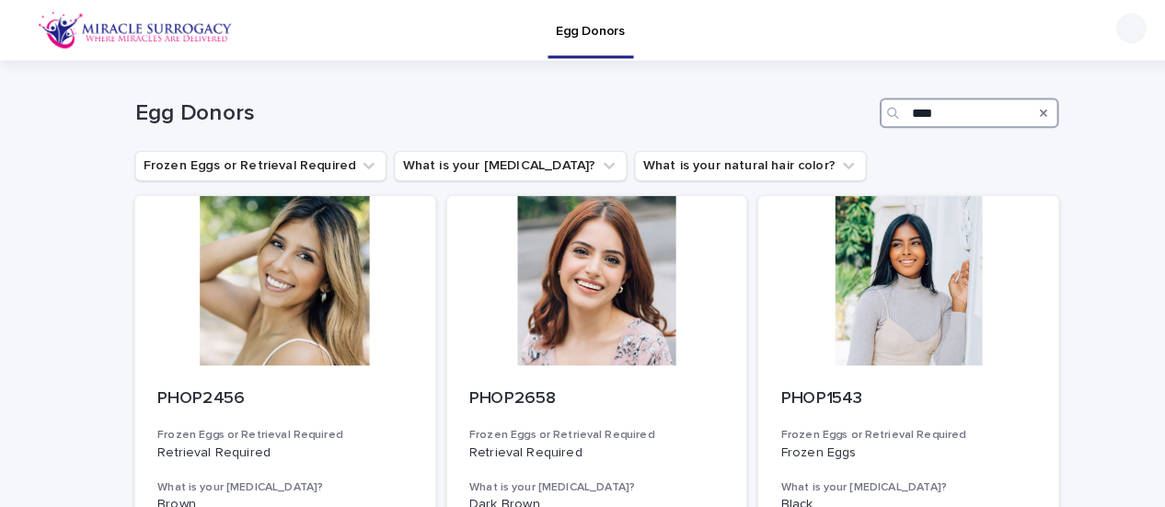
click at [951, 104] on input "****" at bounding box center [946, 110] width 175 height 29
click at [1007, 107] on div "Search" at bounding box center [1018, 110] width 29 height 29
click at [1015, 110] on icon "Search" at bounding box center [1018, 110] width 7 height 7
click at [1012, 110] on input "****" at bounding box center [946, 110] width 175 height 29
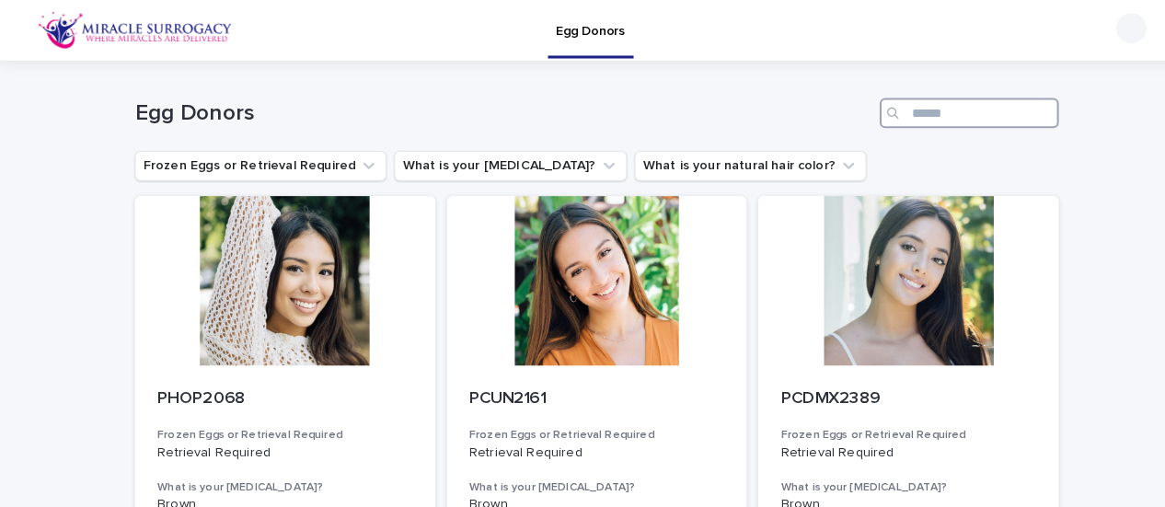
paste input "********"
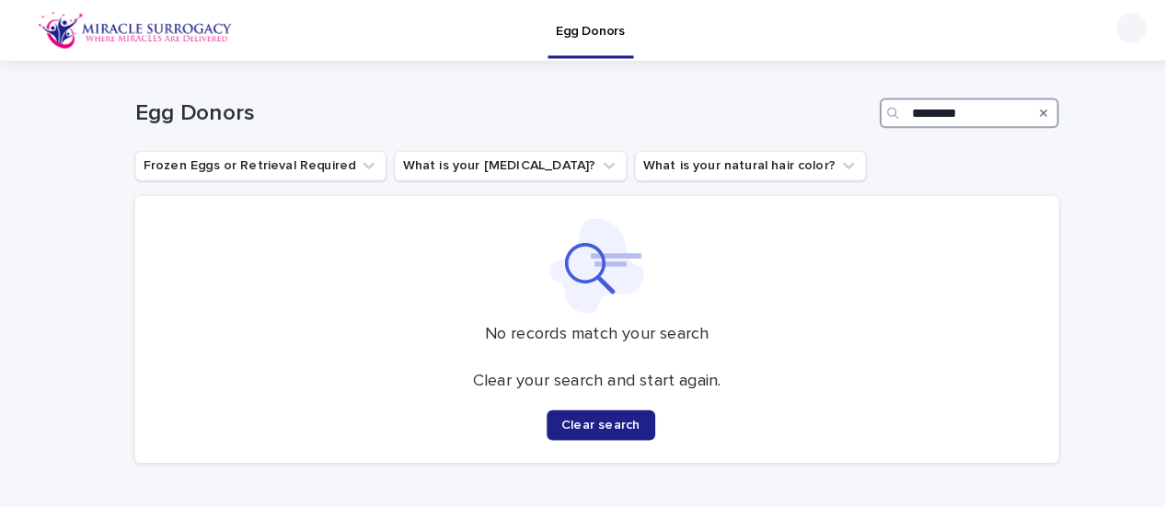
type input "********"
click at [1015, 109] on icon "Search" at bounding box center [1018, 110] width 7 height 7
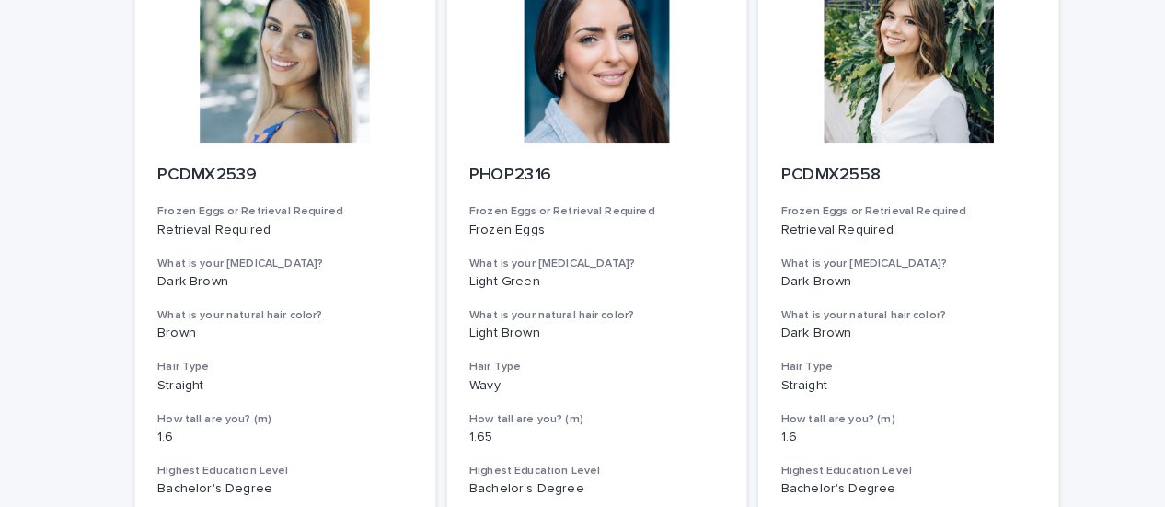
scroll to position [2244, 0]
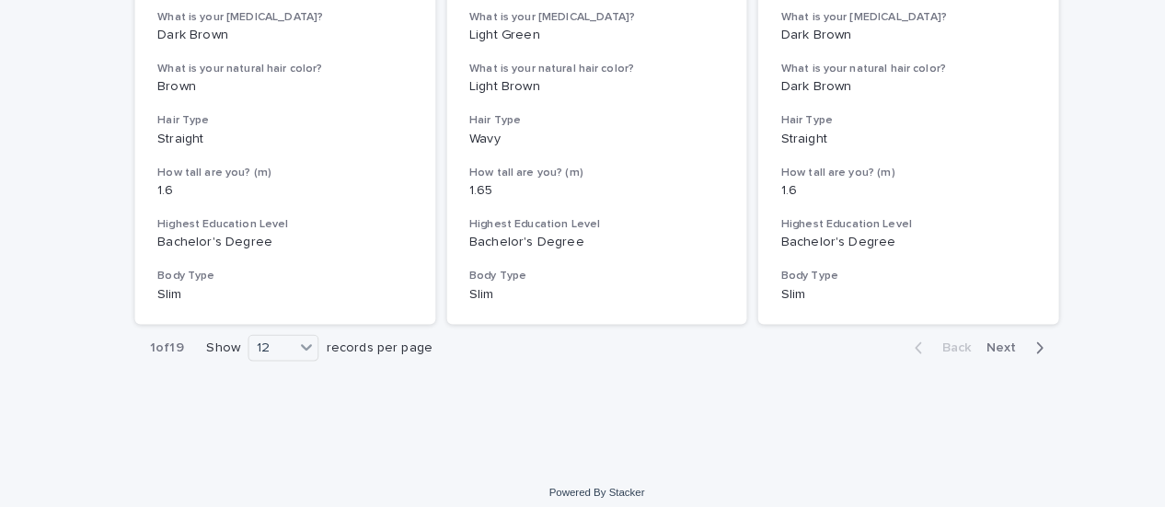
click at [971, 341] on span "Next" at bounding box center [983, 339] width 40 height 13
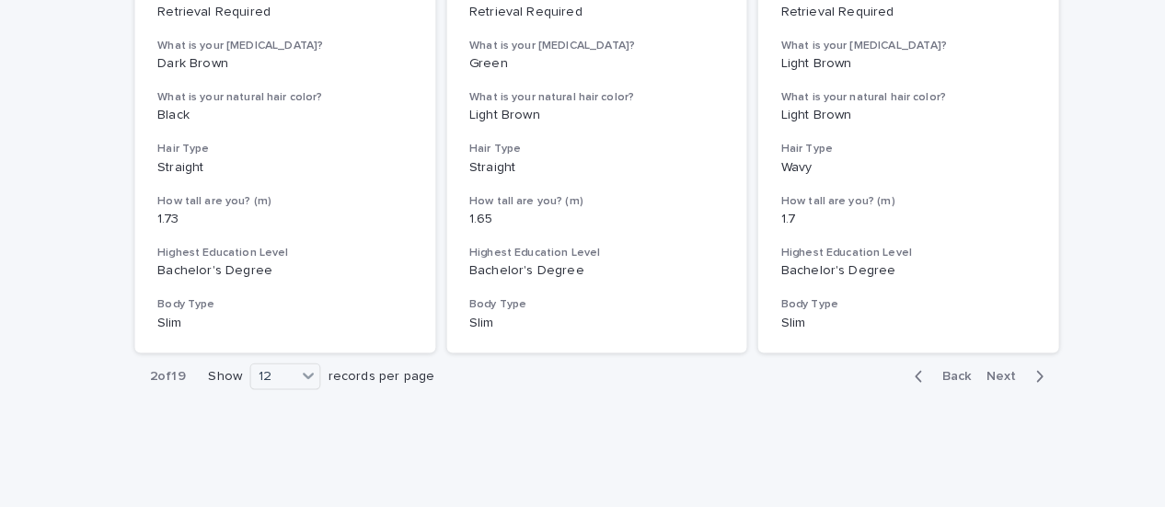
scroll to position [2244, 0]
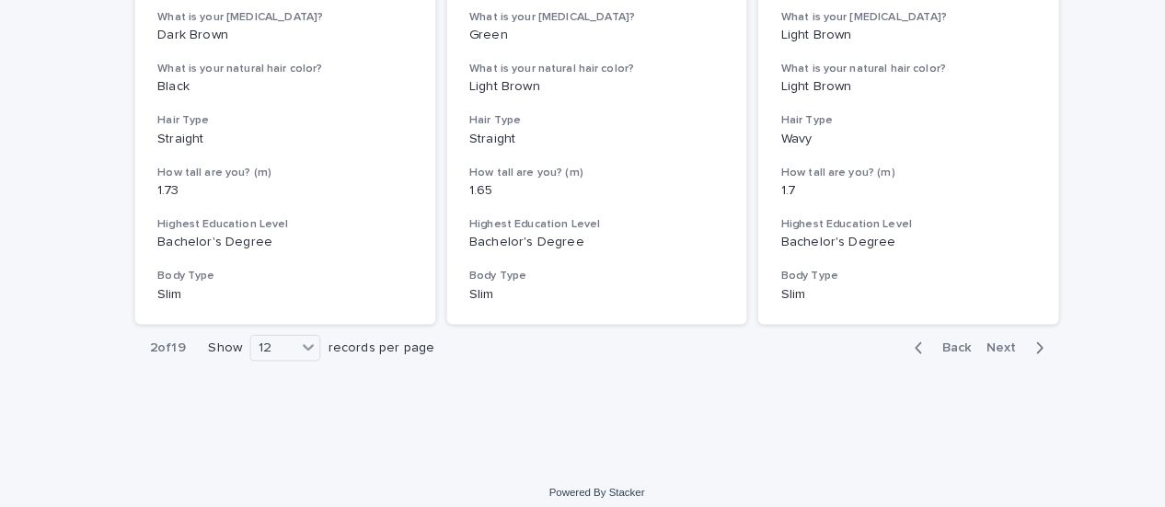
click at [968, 337] on span "Next" at bounding box center [983, 339] width 40 height 13
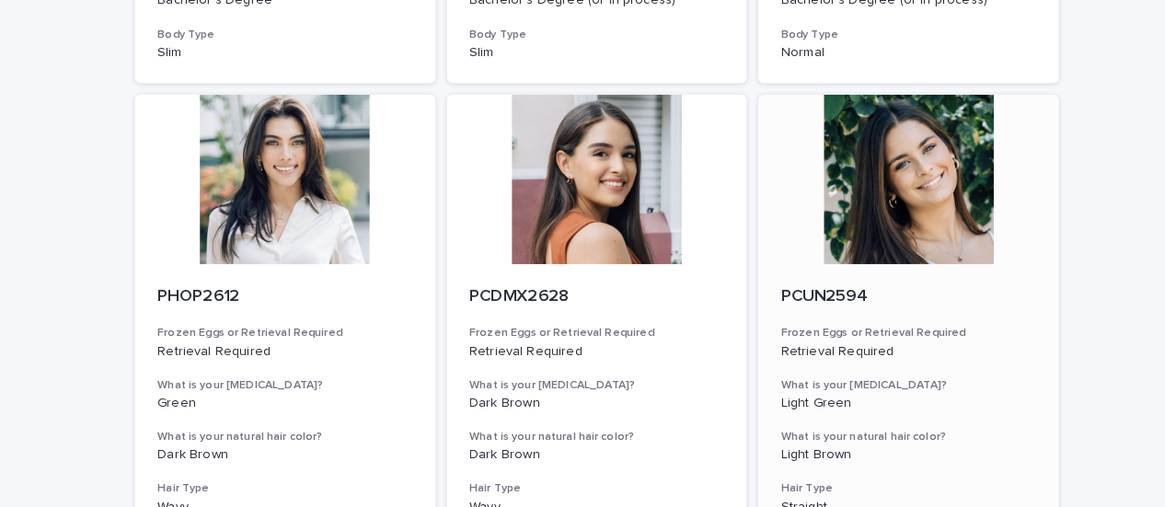
click at [787, 285] on p "PCUN2594" at bounding box center [886, 290] width 249 height 20
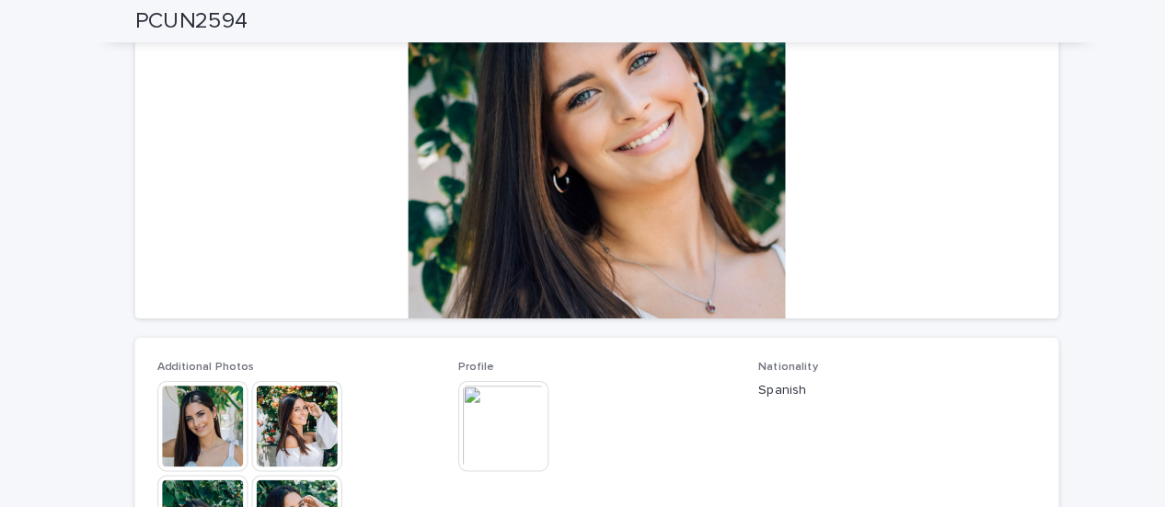
scroll to position [269, 0]
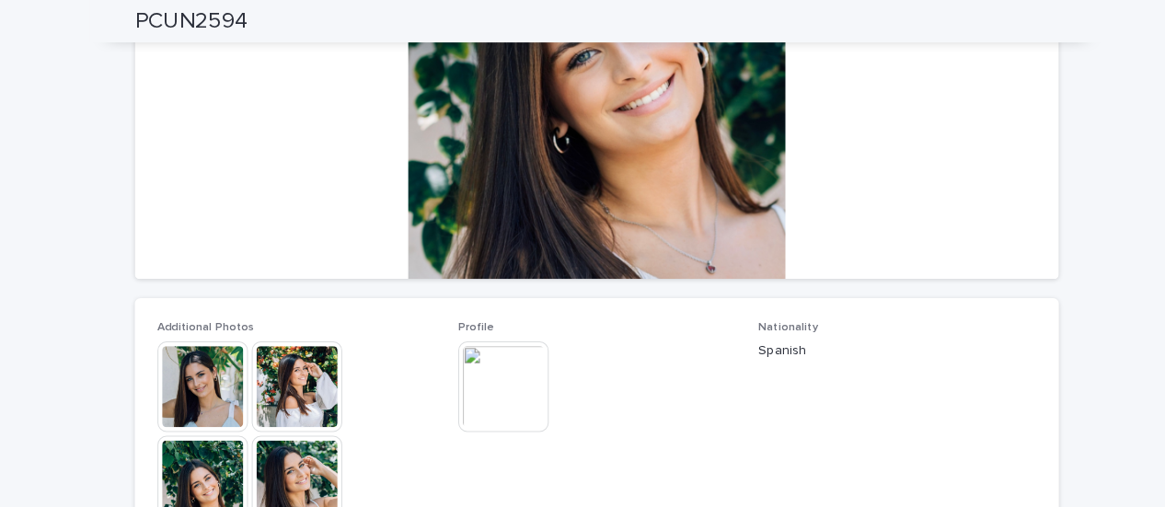
click at [196, 379] on img at bounding box center [198, 377] width 88 height 88
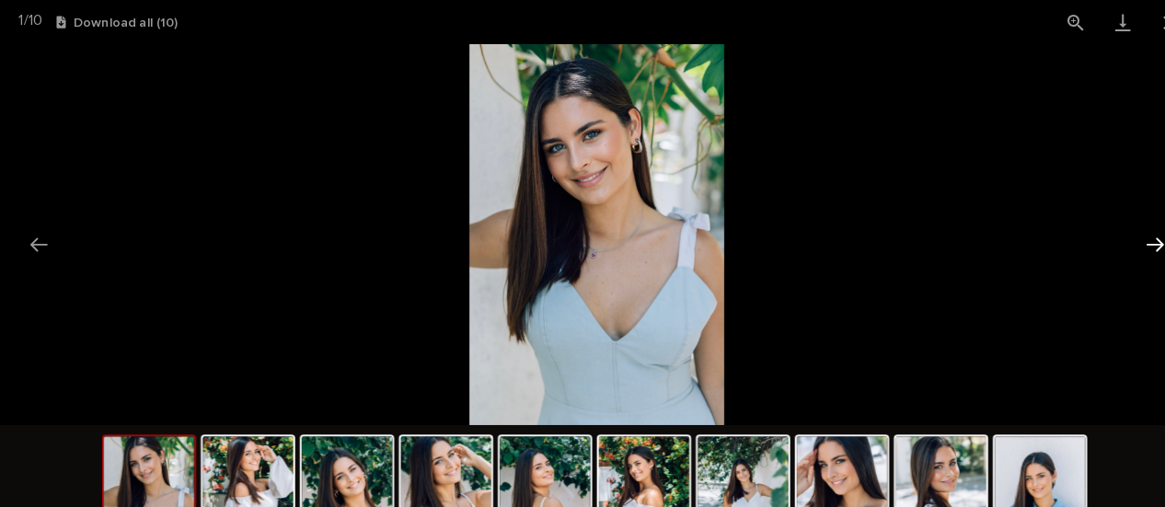
click at [1129, 240] on button "Next slide" at bounding box center [1127, 238] width 39 height 36
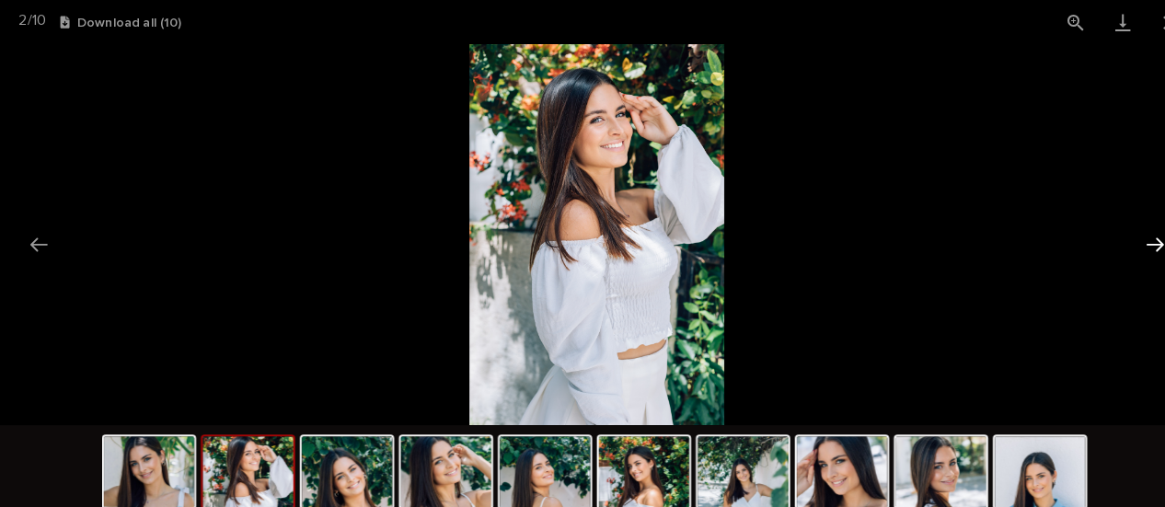
click at [1129, 240] on button "Next slide" at bounding box center [1127, 238] width 39 height 36
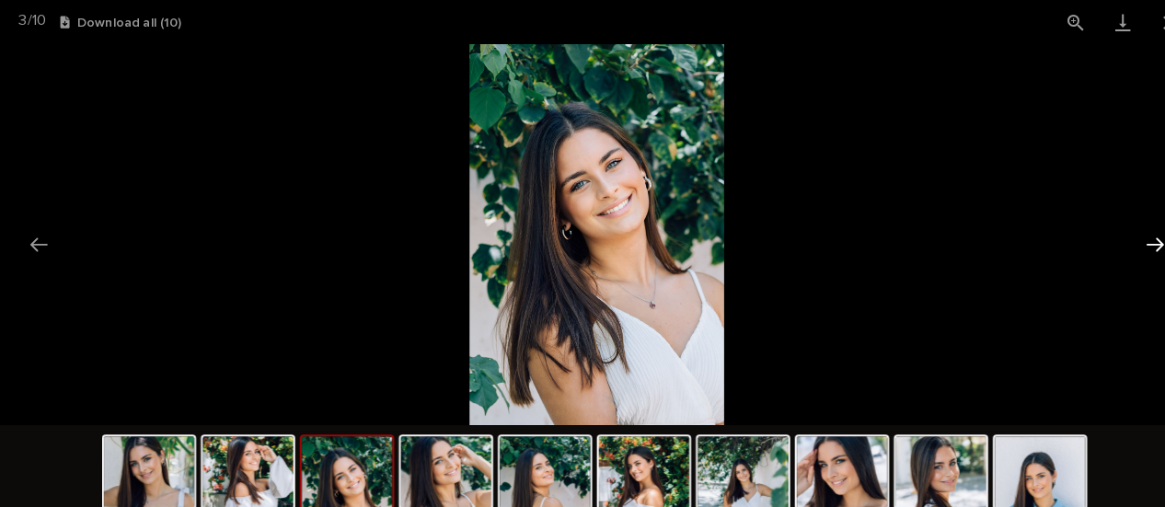
click at [1129, 240] on button "Next slide" at bounding box center [1127, 238] width 39 height 36
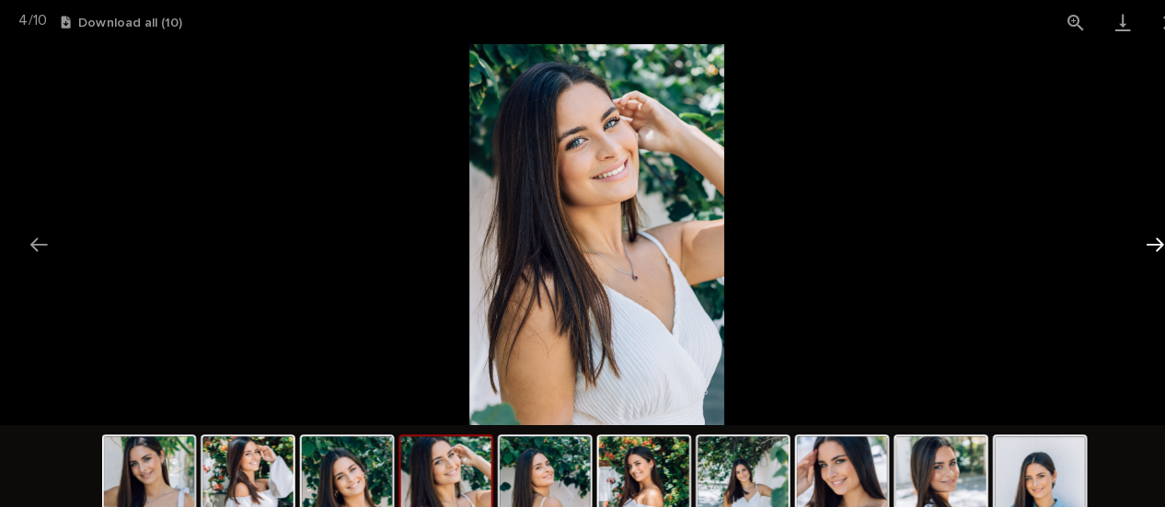
click at [1129, 240] on button "Next slide" at bounding box center [1127, 238] width 39 height 36
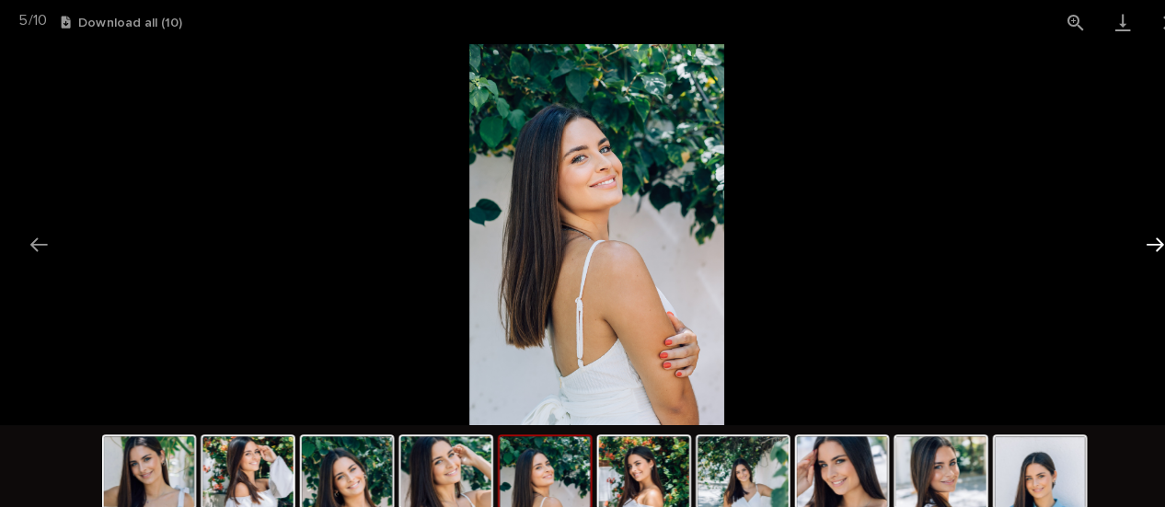
click at [1129, 240] on button "Next slide" at bounding box center [1127, 238] width 39 height 36
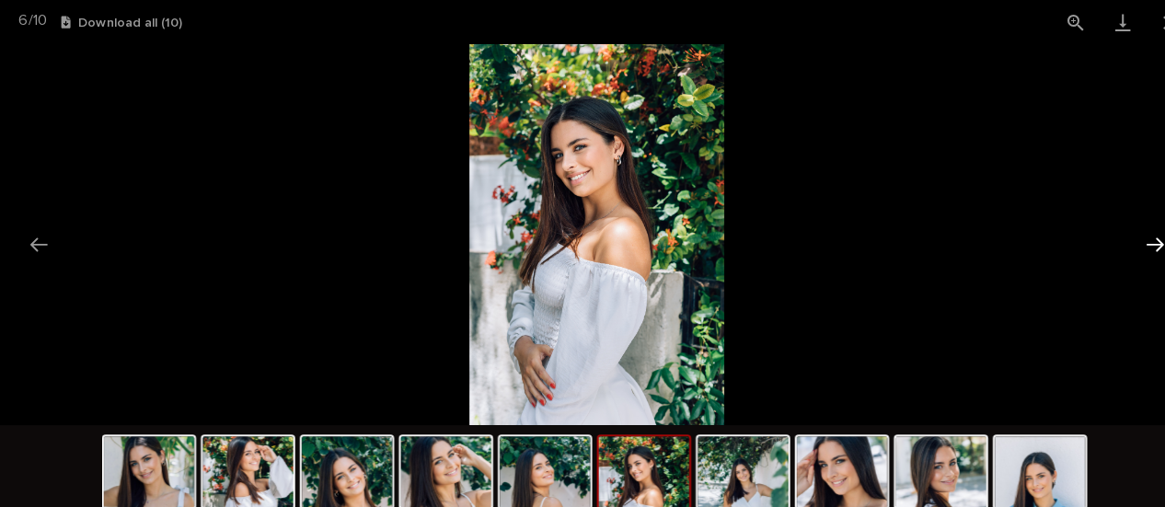
click at [1131, 236] on button "Next slide" at bounding box center [1127, 238] width 39 height 36
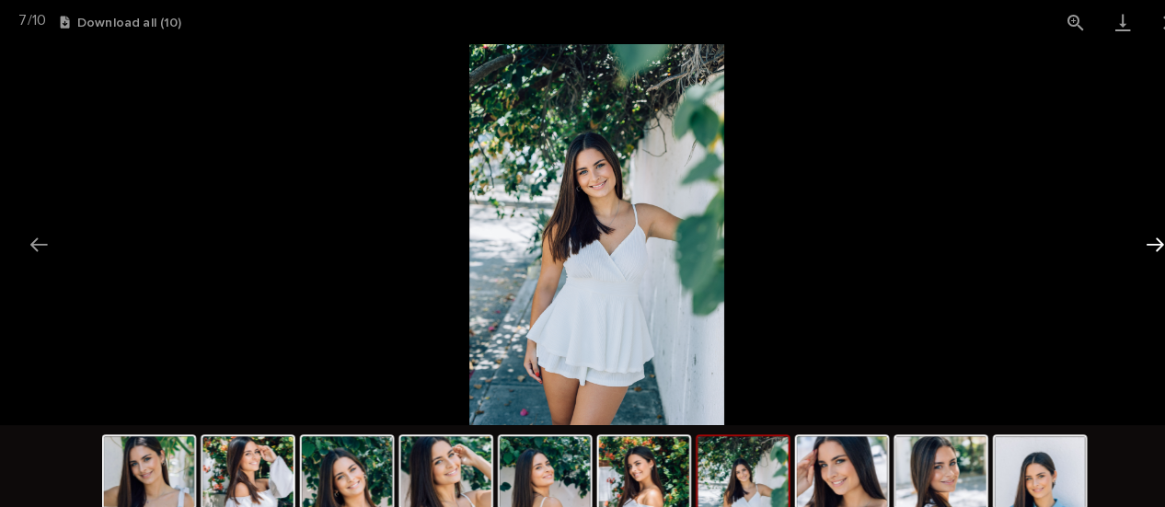
click at [1127, 239] on button "Next slide" at bounding box center [1127, 238] width 39 height 36
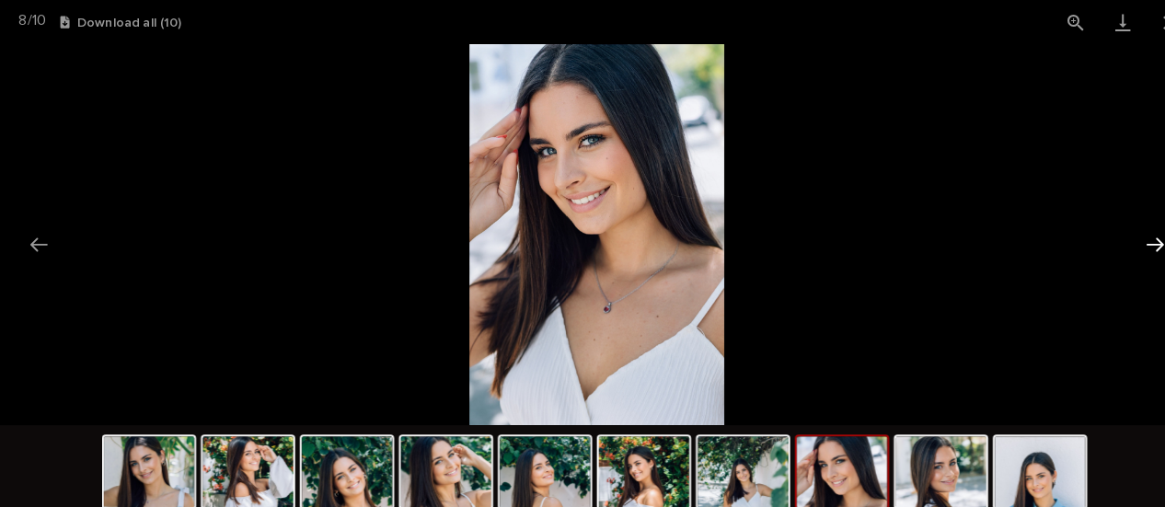
click at [1127, 239] on button "Next slide" at bounding box center [1127, 238] width 39 height 36
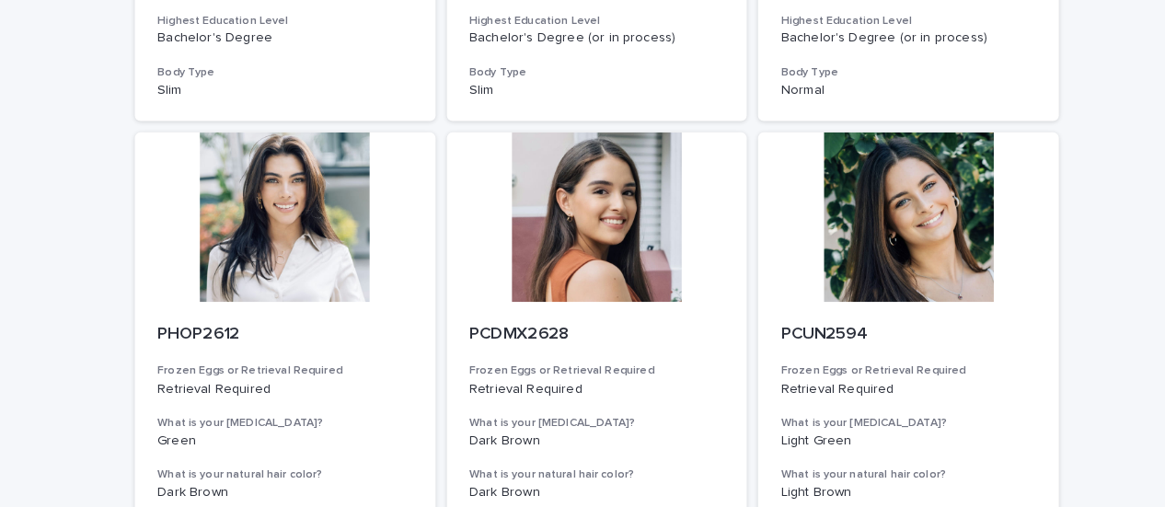
scroll to position [1887, 0]
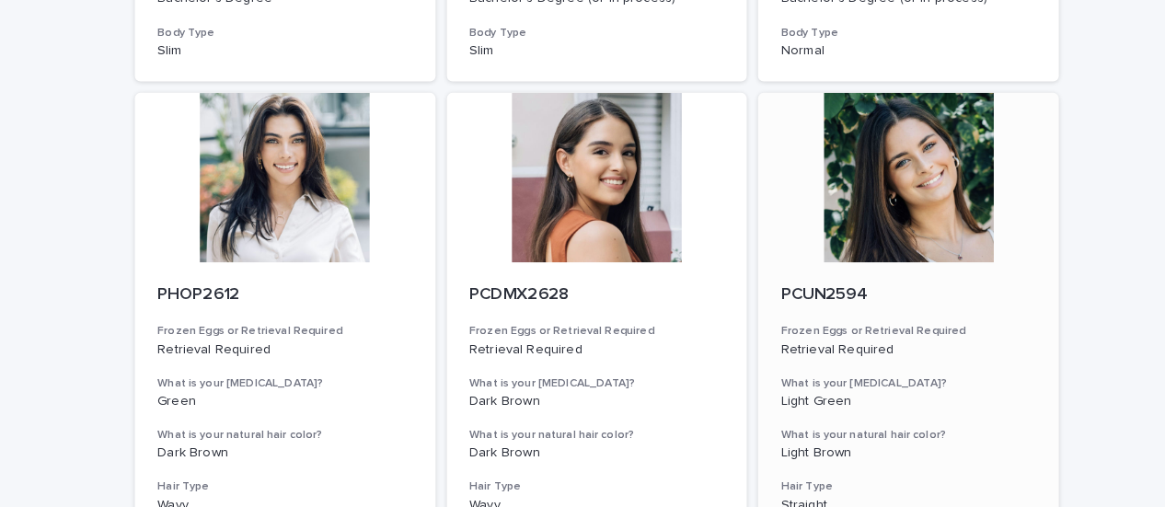
click at [778, 289] on p "PCUN2594" at bounding box center [886, 288] width 249 height 20
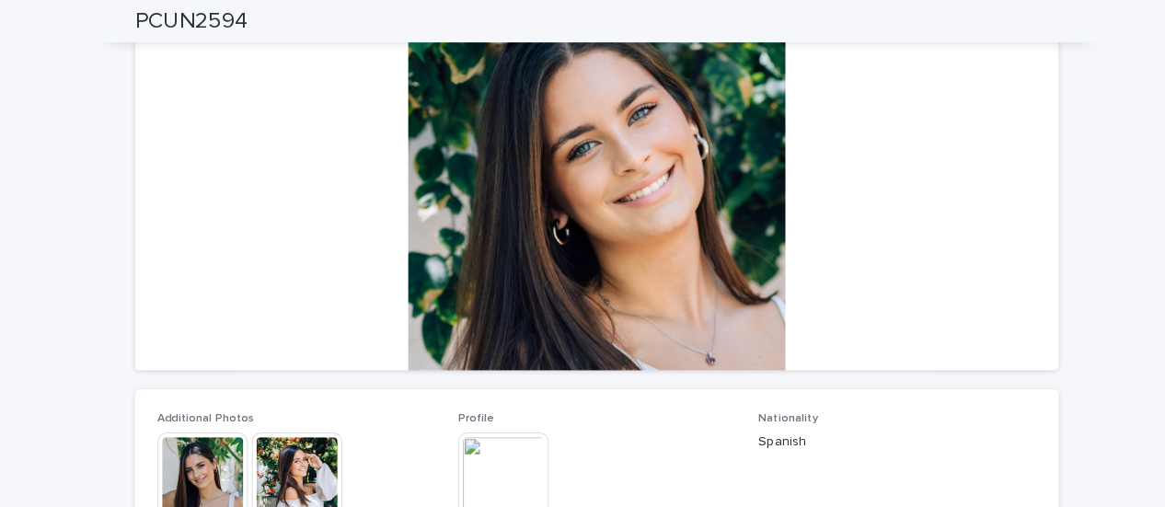
scroll to position [359, 0]
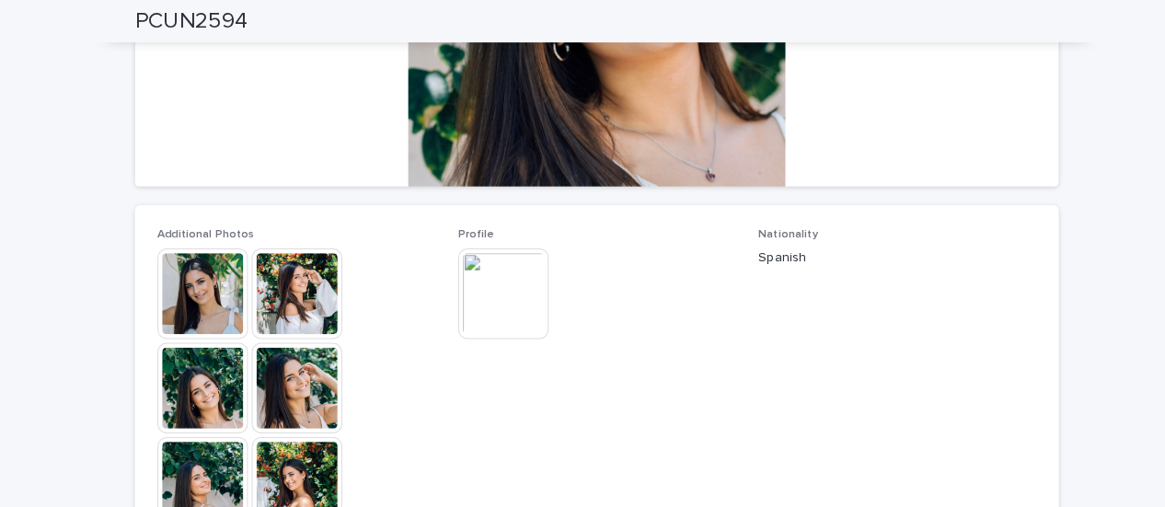
click at [495, 281] on img at bounding box center [491, 287] width 88 height 88
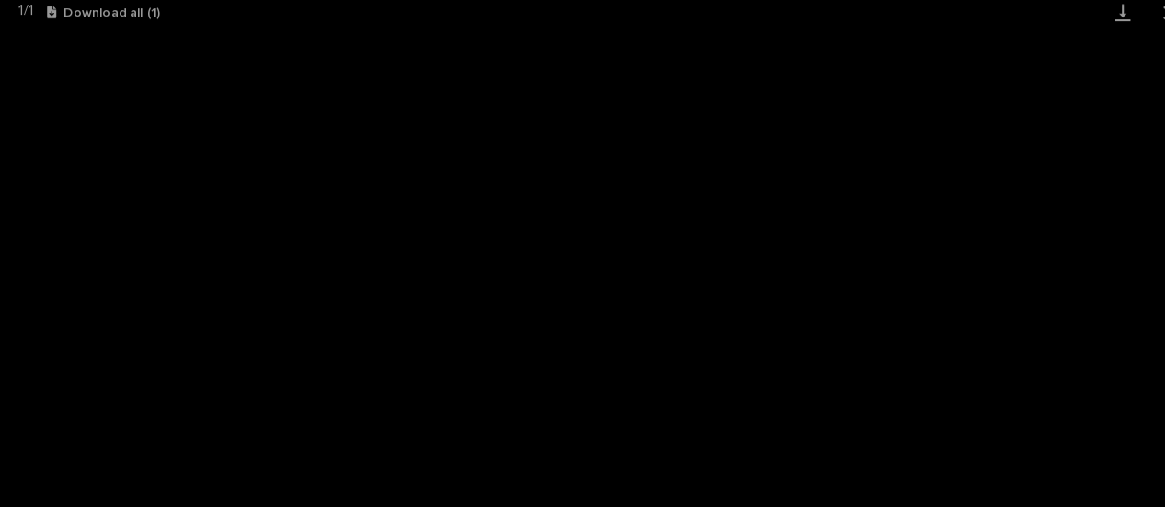
scroll to position [0, 0]
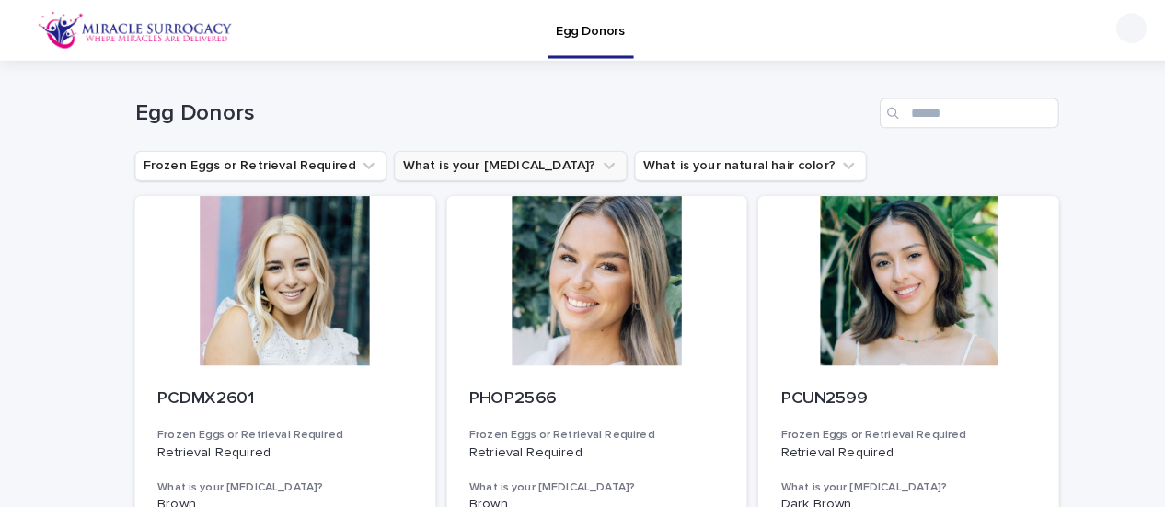
click at [489, 167] on button "What is your [MEDICAL_DATA]?" at bounding box center [498, 161] width 227 height 29
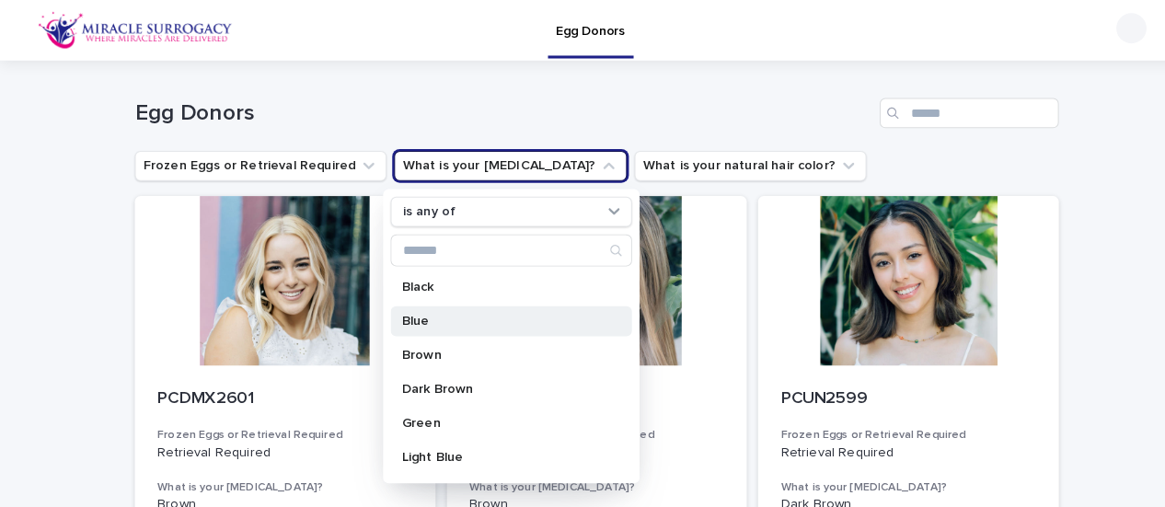
click at [409, 307] on p "Blue" at bounding box center [489, 313] width 195 height 13
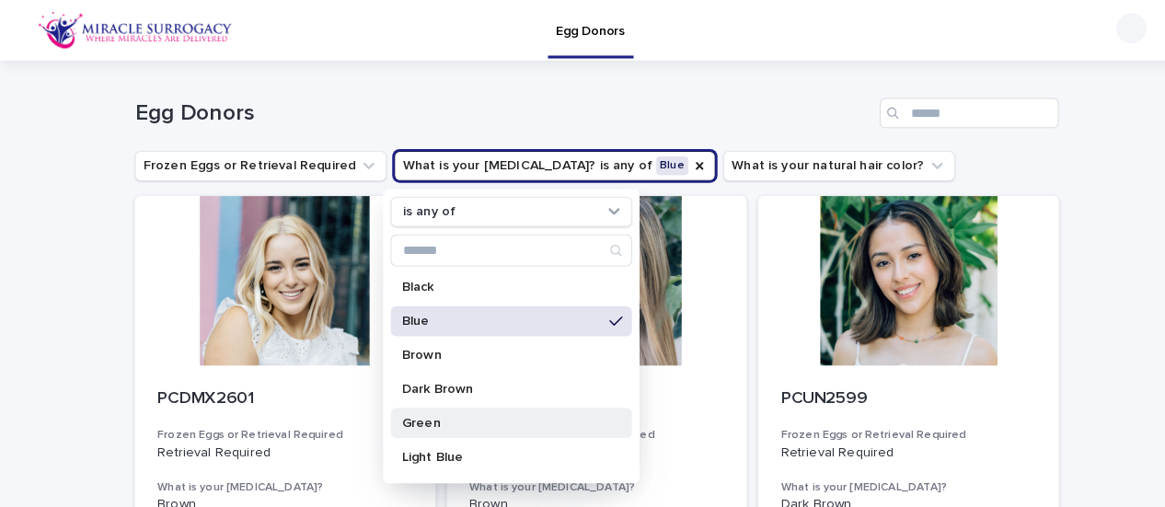
click at [410, 410] on p "Green" at bounding box center [489, 413] width 195 height 13
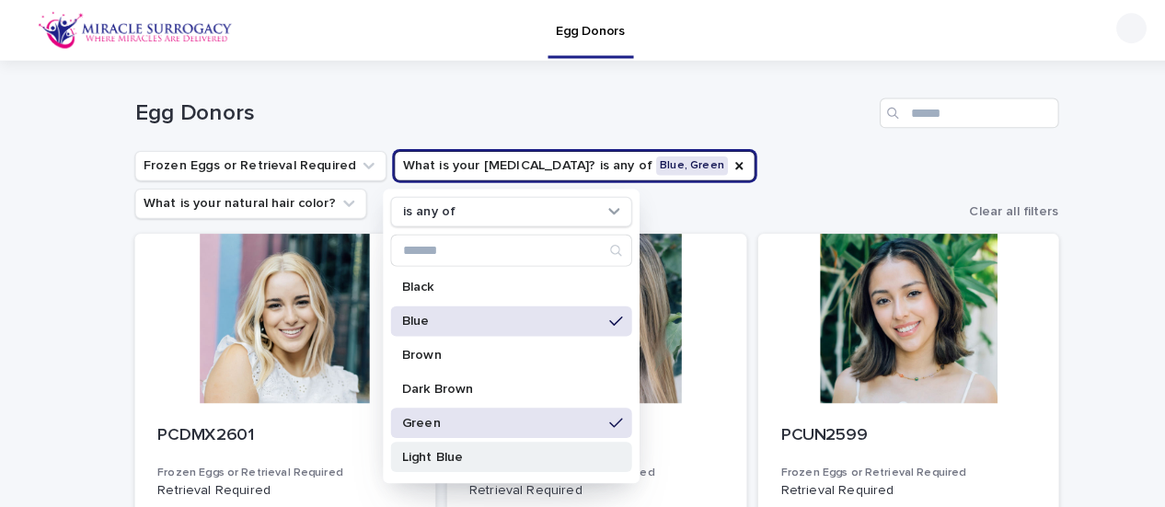
click at [417, 449] on p "Light Blue" at bounding box center [489, 446] width 195 height 13
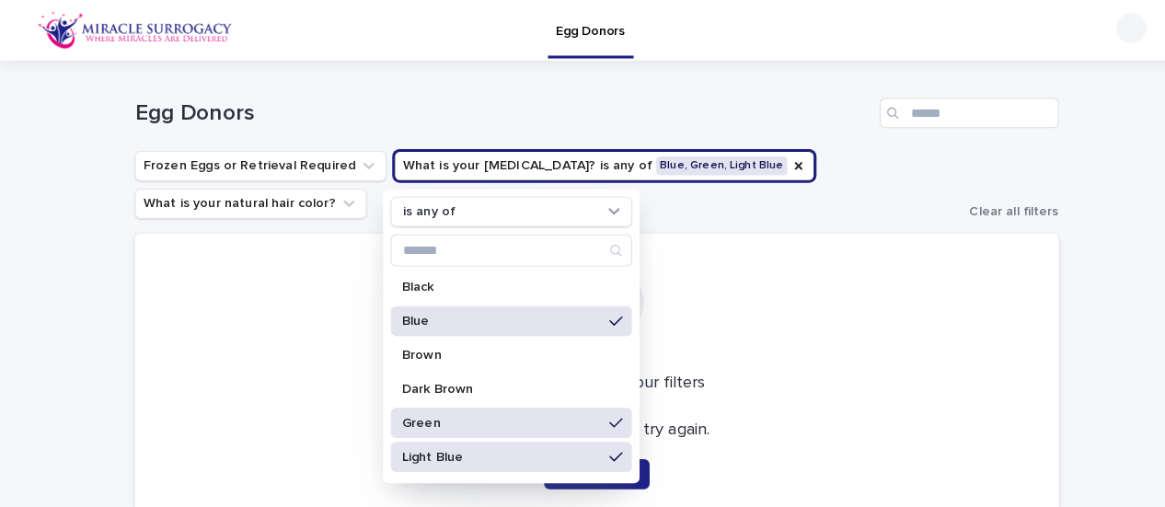
scroll to position [179, 0]
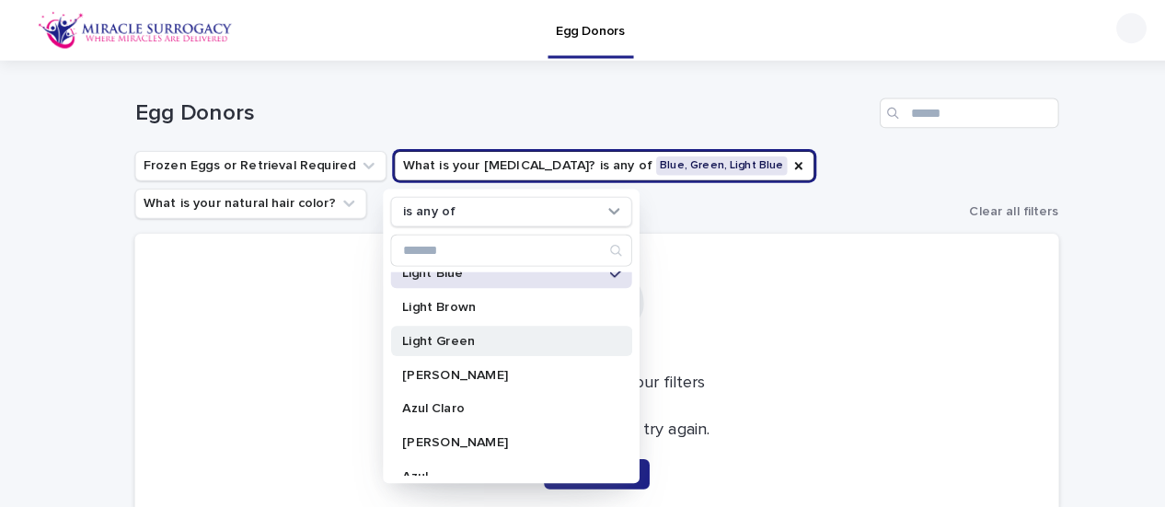
click at [409, 329] on p "Light Green" at bounding box center [489, 333] width 195 height 13
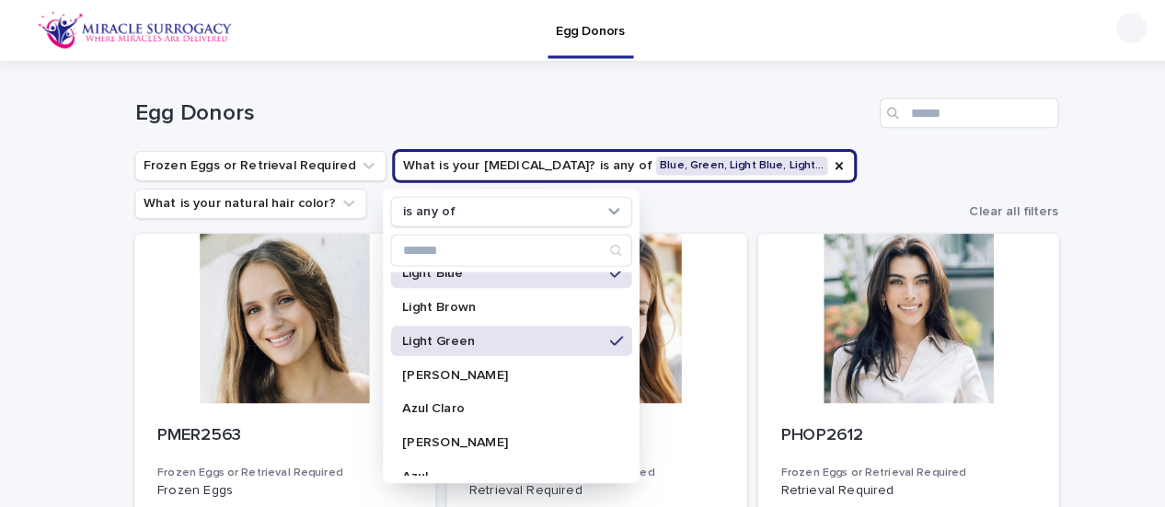
click at [809, 135] on div "Egg Donors" at bounding box center [583, 103] width 902 height 88
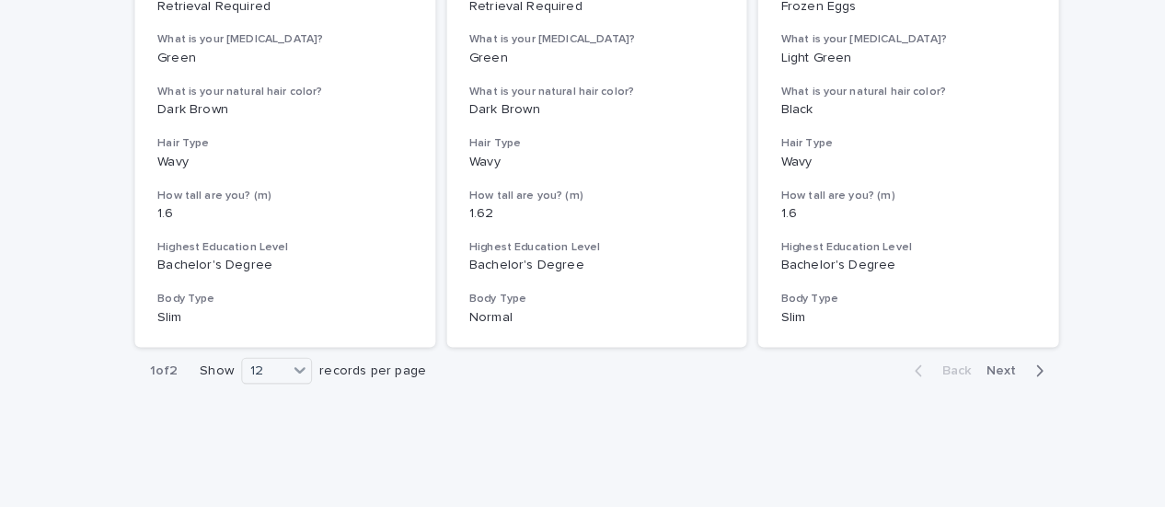
scroll to position [2281, 0]
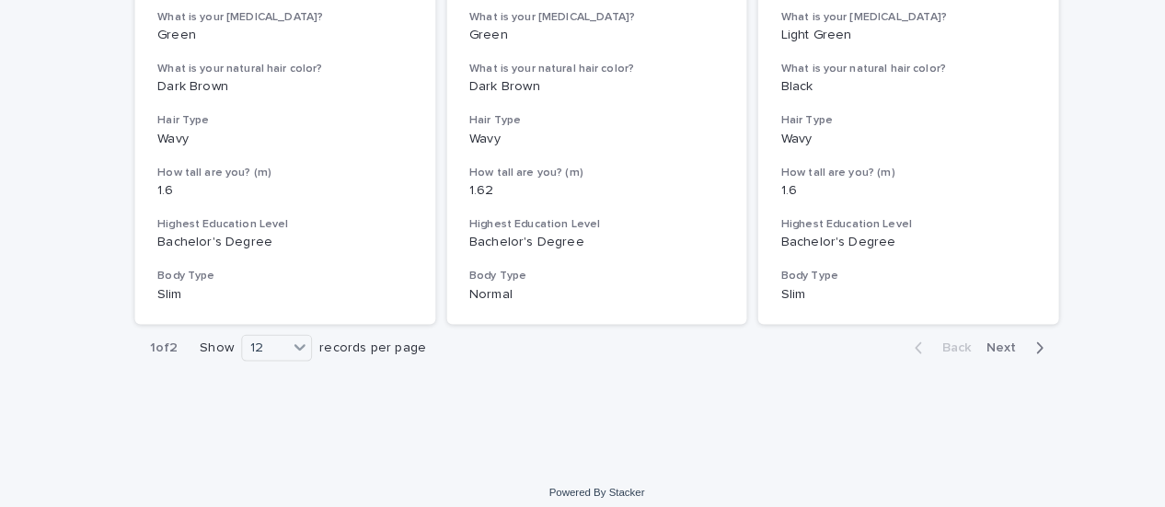
click at [976, 336] on span "Next" at bounding box center [983, 339] width 40 height 13
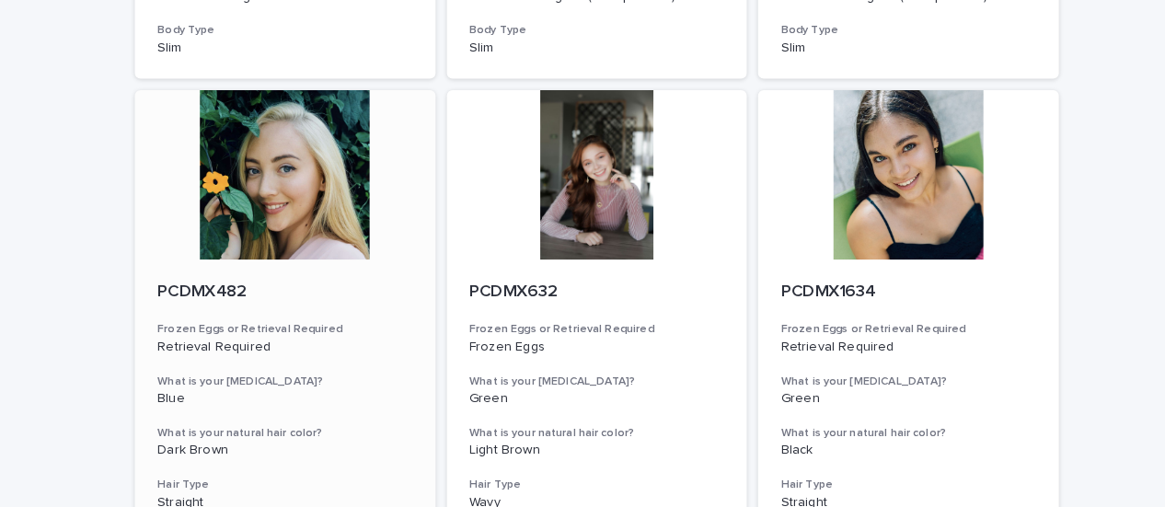
scroll to position [1327, 0]
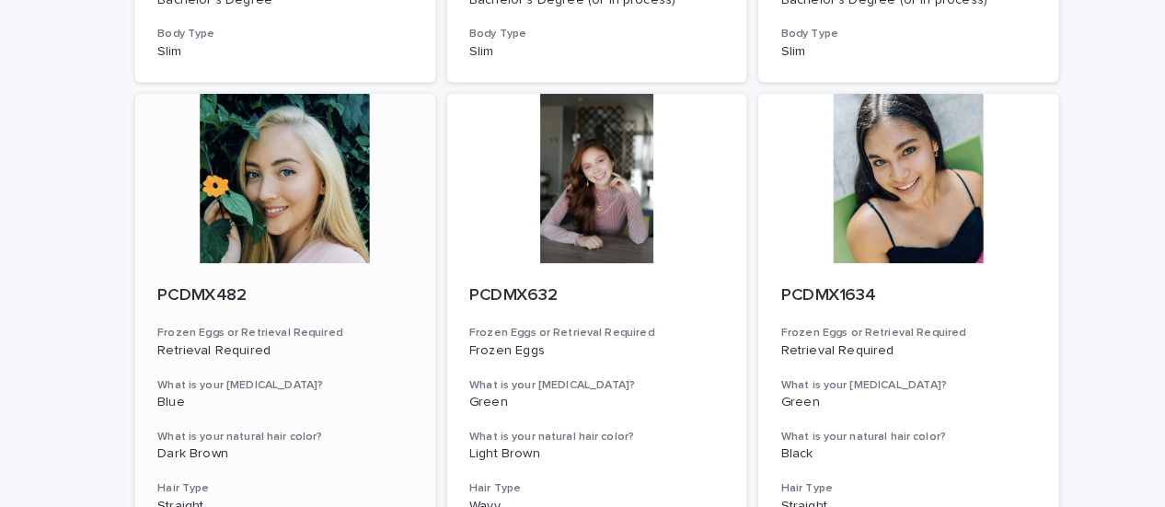
click at [303, 189] on div at bounding box center [279, 174] width 294 height 166
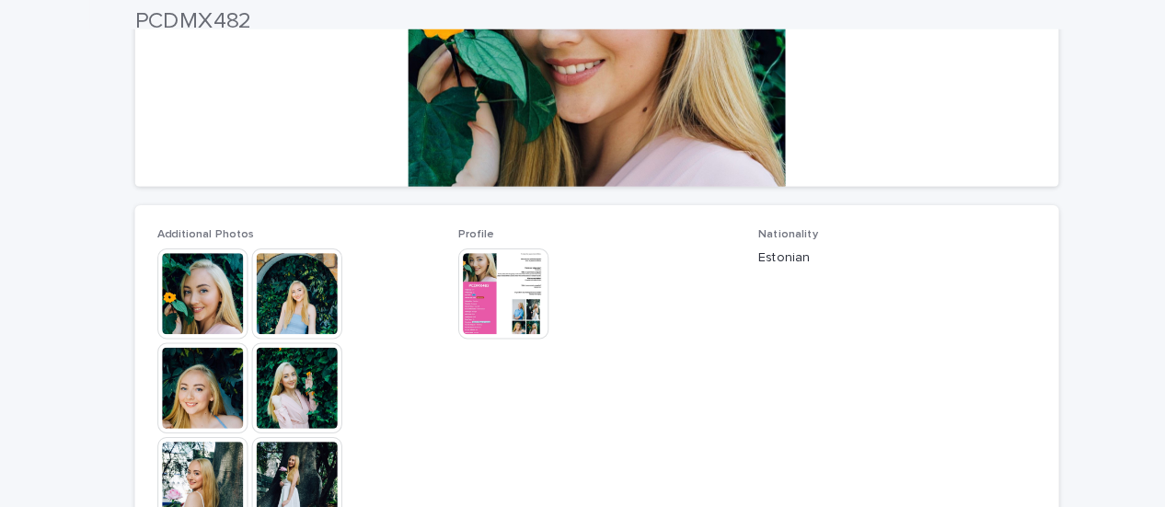
scroll to position [359, 0]
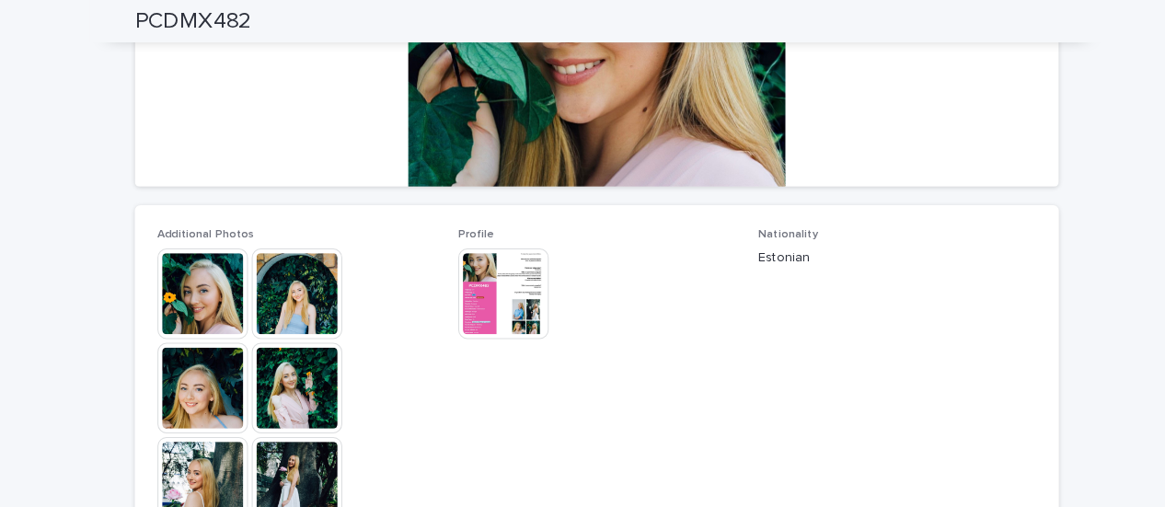
click at [282, 288] on img at bounding box center [290, 287] width 88 height 88
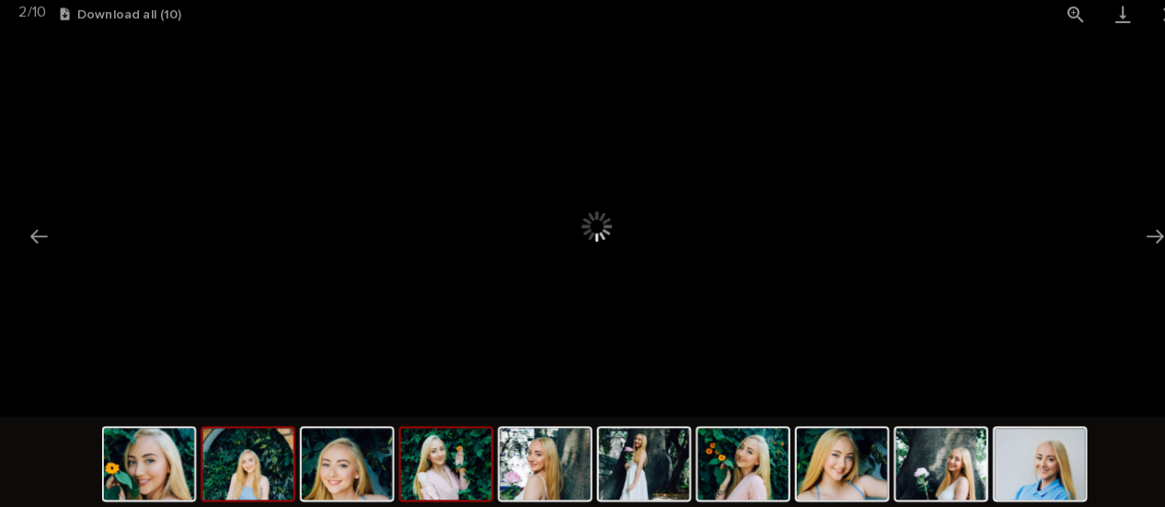
scroll to position [0, 0]
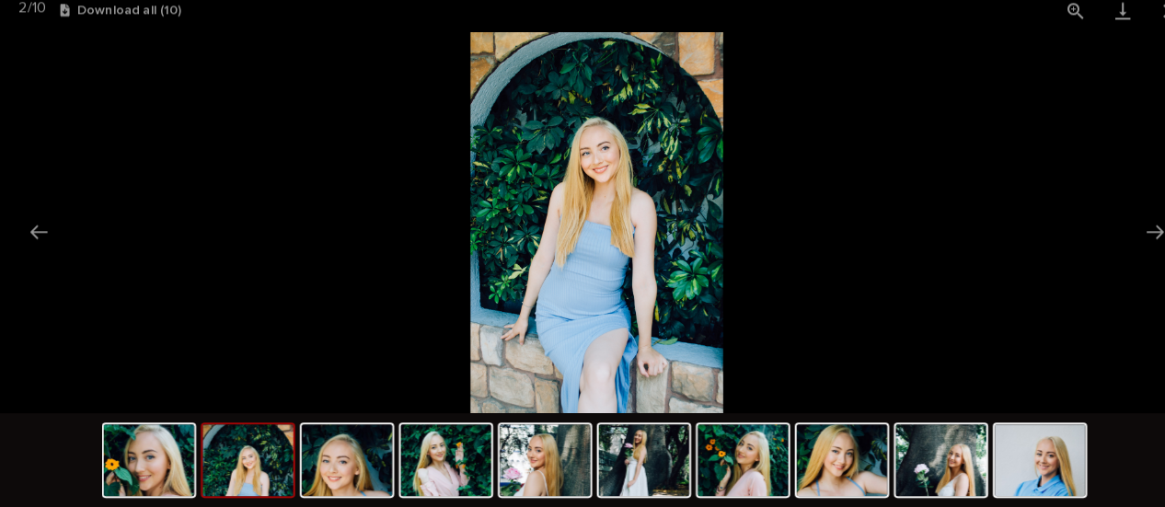
click at [247, 460] on img at bounding box center [242, 461] width 88 height 70
click at [374, 475] on img at bounding box center [338, 461] width 88 height 70
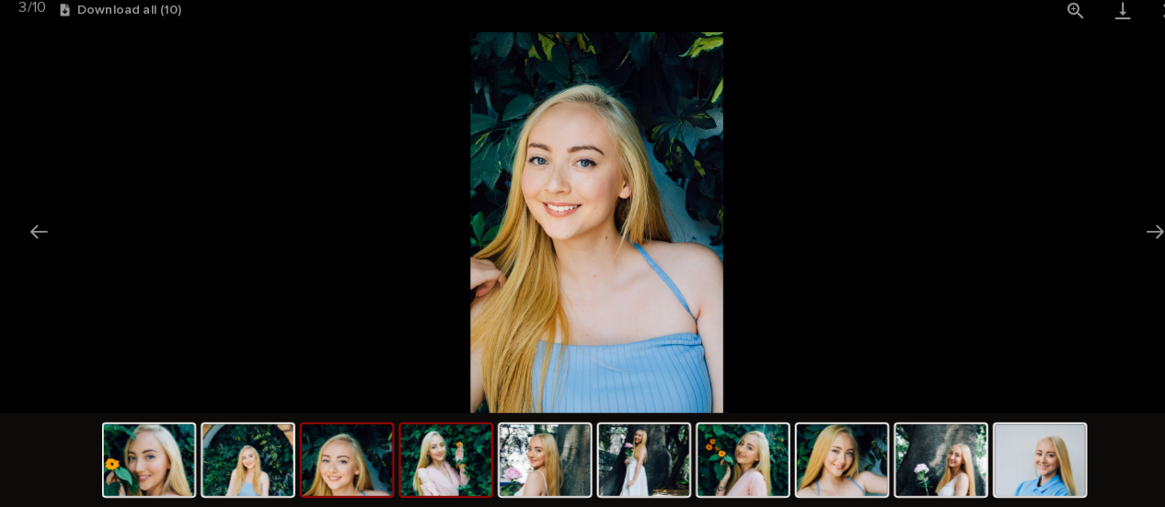
click at [458, 485] on img at bounding box center [435, 461] width 88 height 70
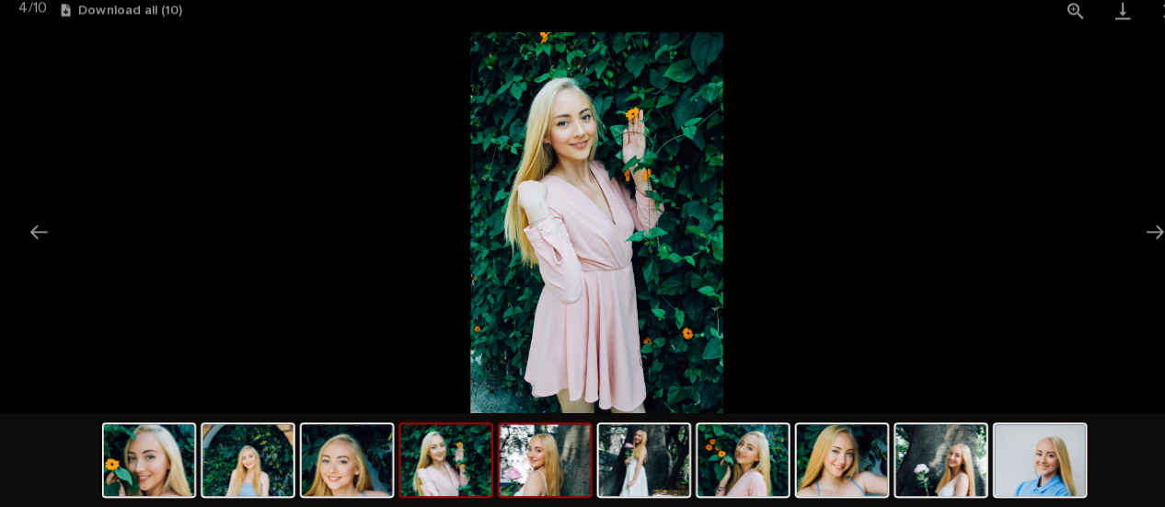
click at [540, 485] on img at bounding box center [532, 461] width 88 height 70
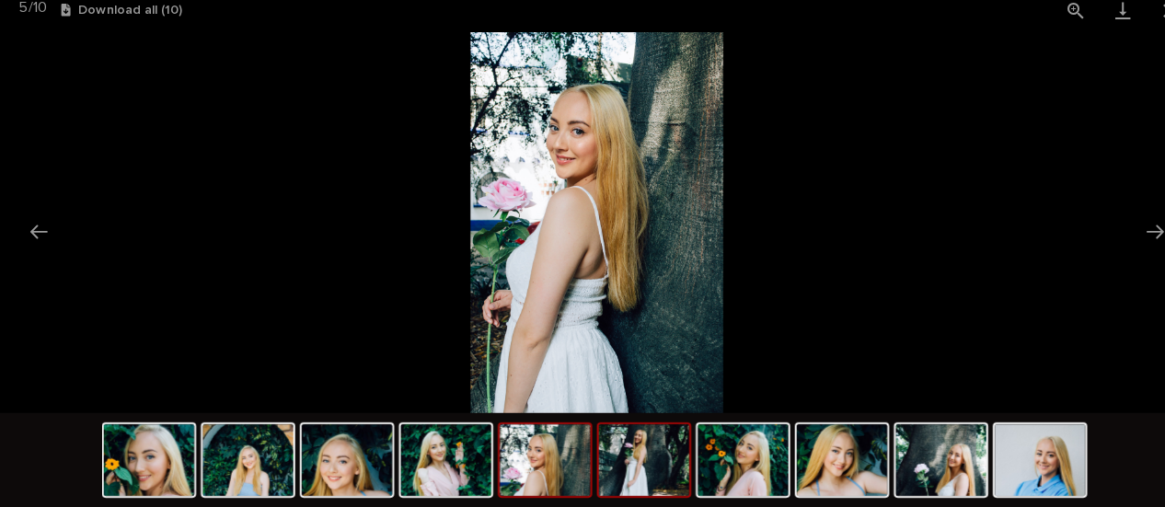
click at [590, 479] on img at bounding box center [628, 461] width 88 height 70
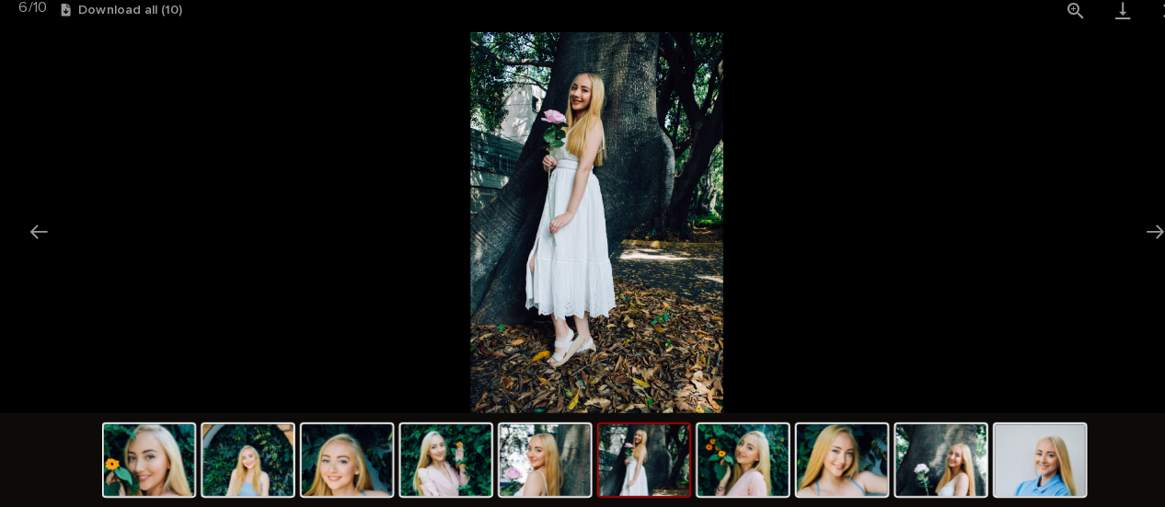
click at [652, 490] on img at bounding box center [628, 461] width 88 height 70
click at [814, 481] on img at bounding box center [822, 461] width 88 height 70
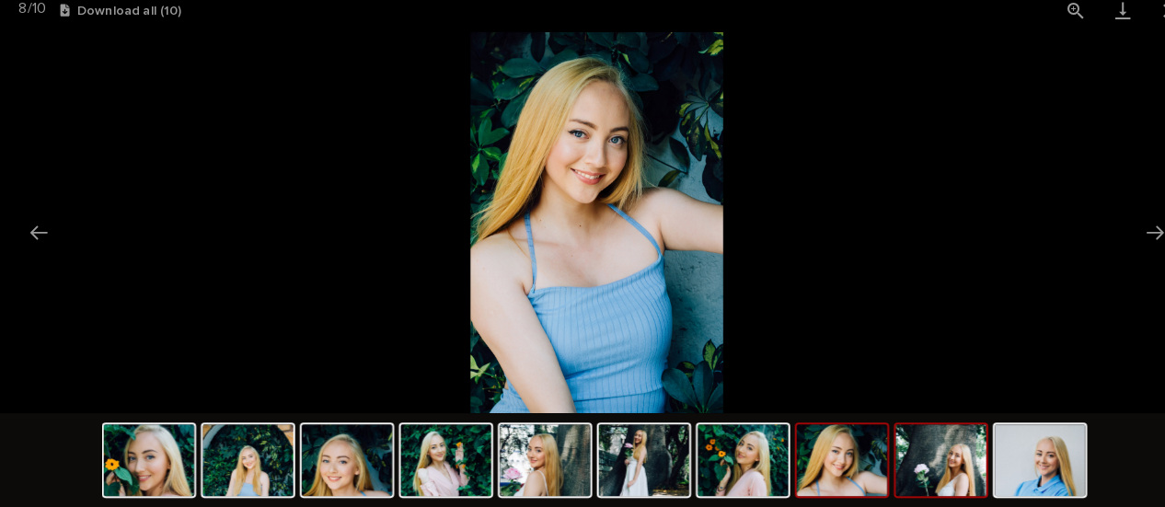
click at [937, 490] on img at bounding box center [918, 461] width 88 height 70
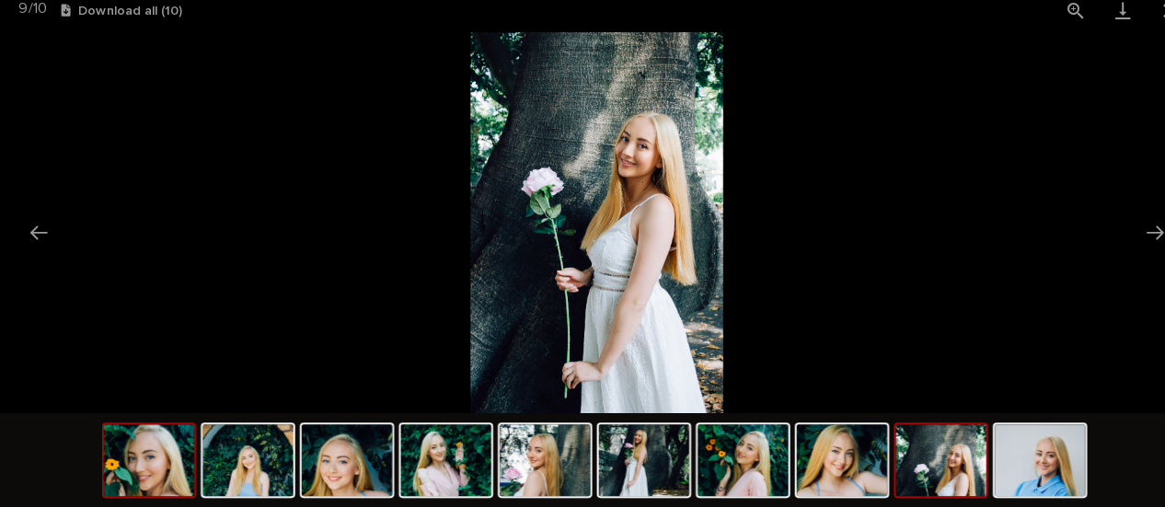
click at [164, 448] on img at bounding box center [145, 461] width 88 height 70
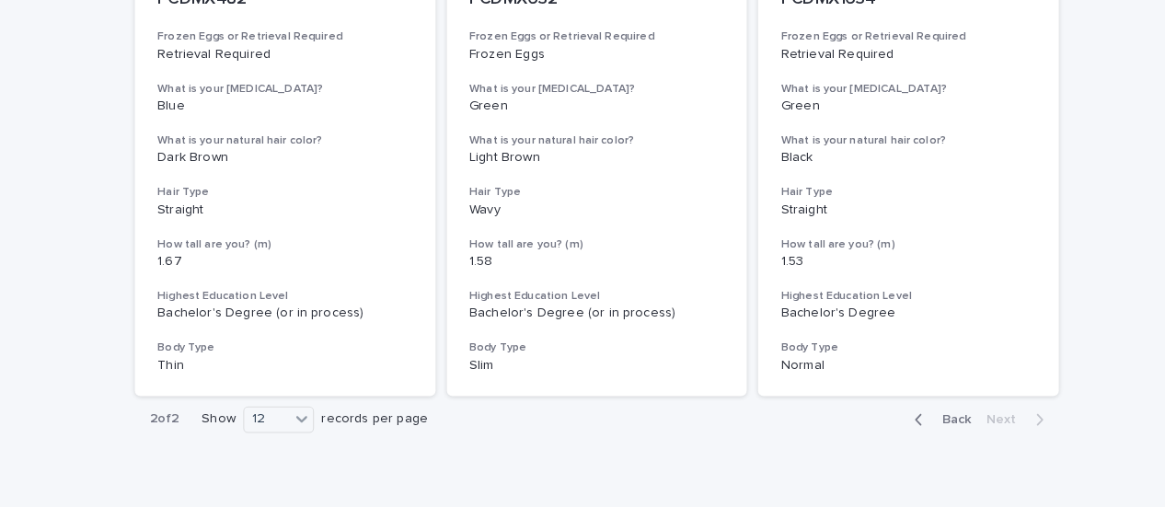
scroll to position [1686, 0]
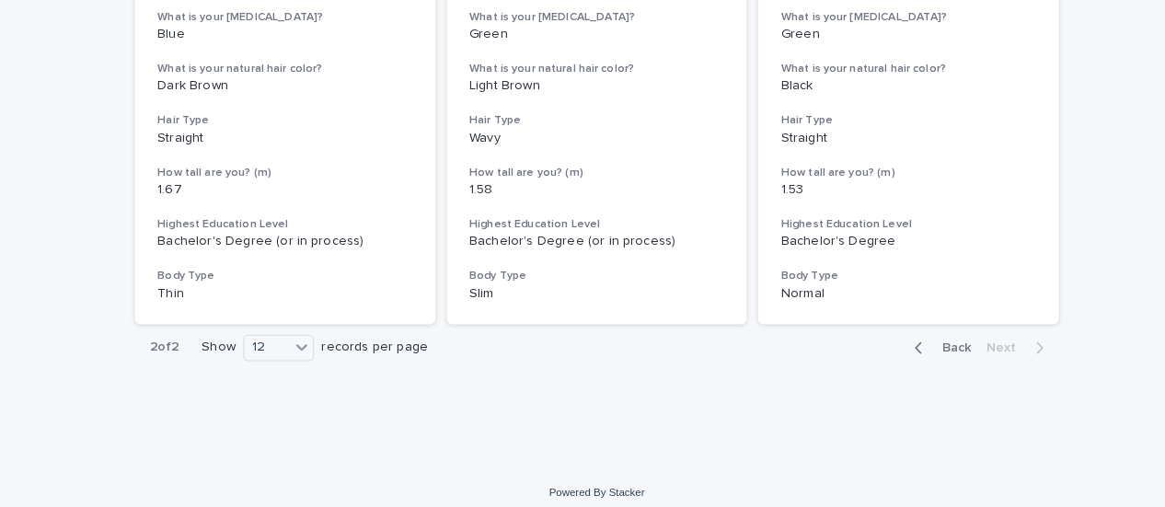
click at [915, 334] on span "Back" at bounding box center [928, 339] width 40 height 13
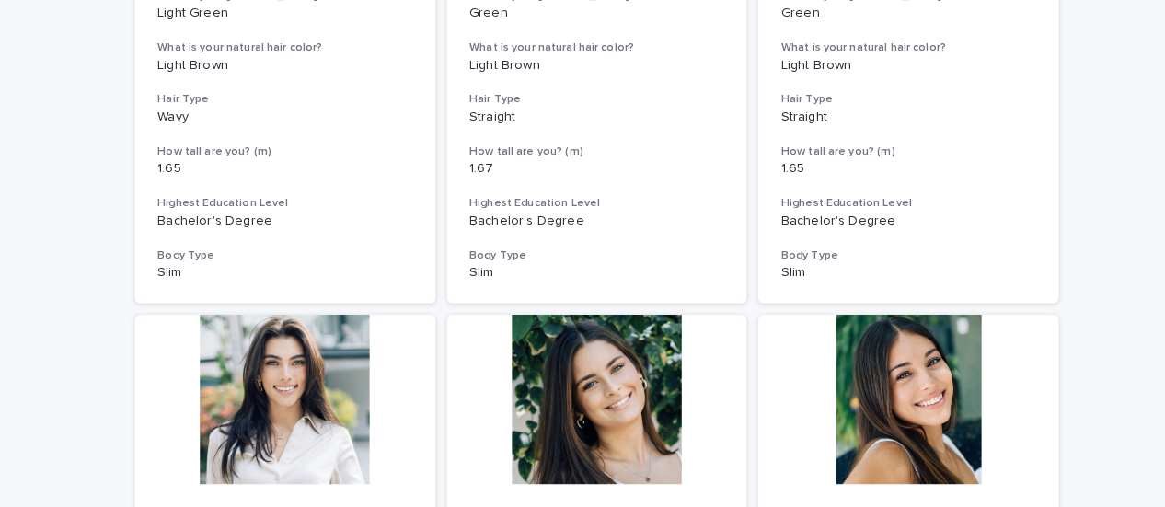
scroll to position [629, 0]
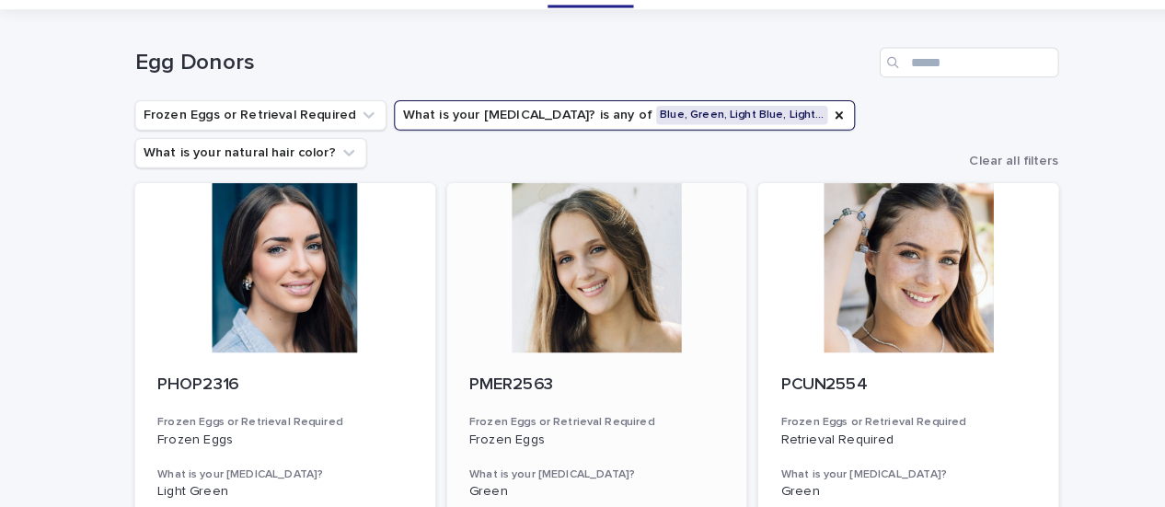
scroll to position [89, 0]
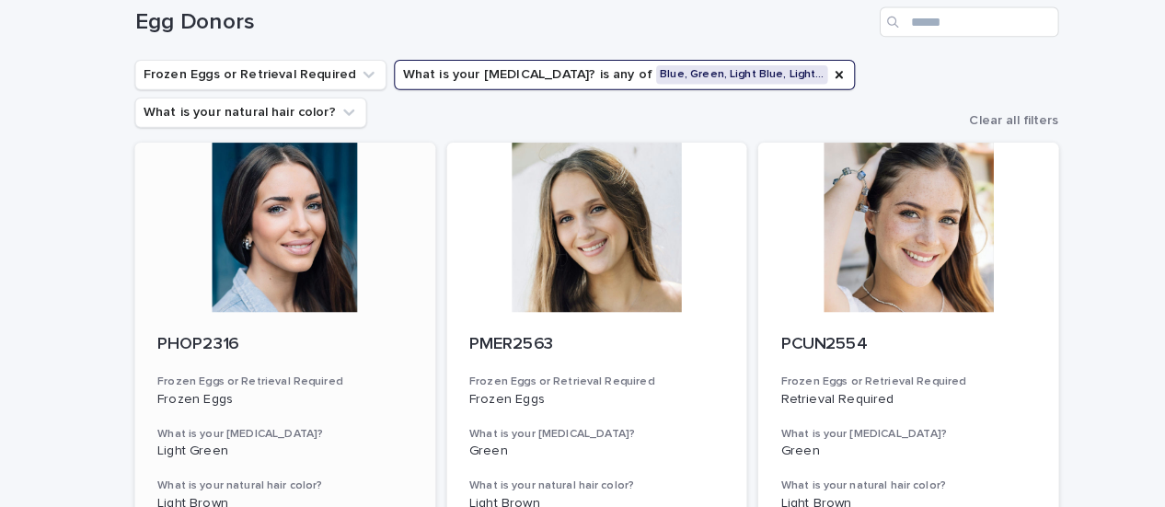
click at [283, 248] on div at bounding box center [279, 222] width 294 height 166
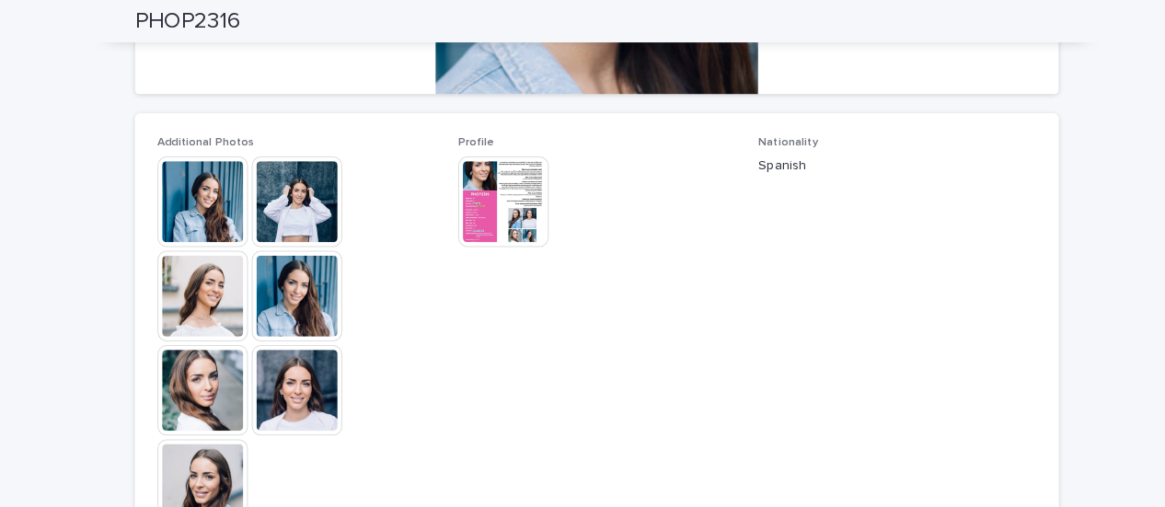
scroll to position [538, 0]
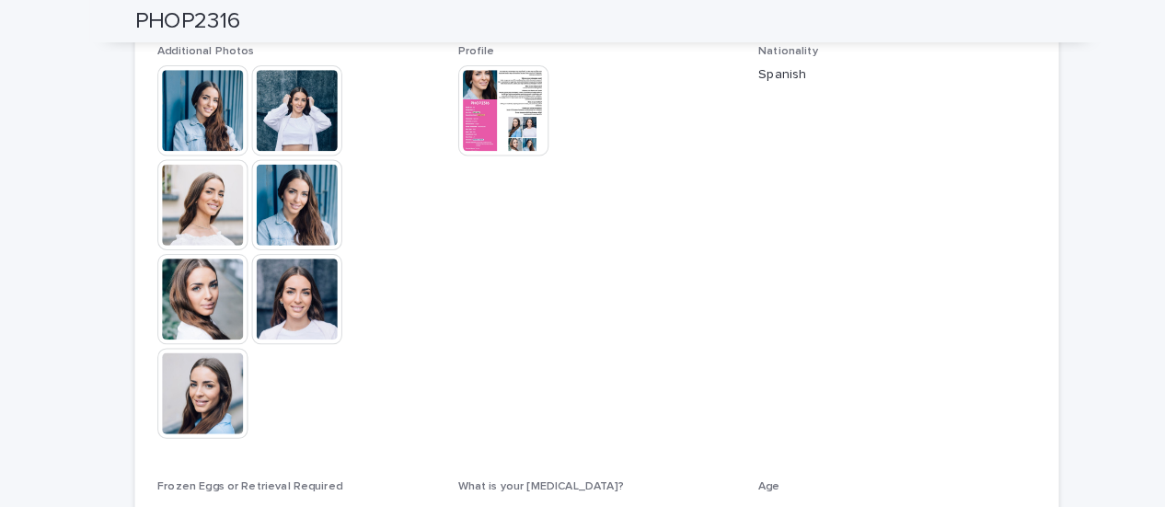
click at [1122, 268] on div "Loading... Saving… Loading... Saving… PHOP2316 PHOP2316 Sorry, there was an err…" at bounding box center [582, 211] width 1165 height 1380
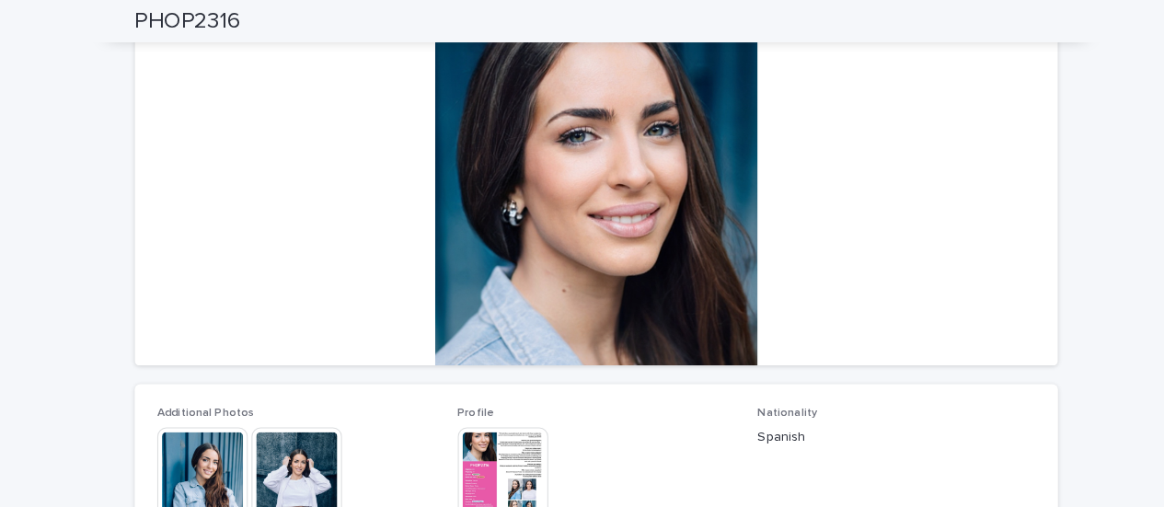
scroll to position [179, 0]
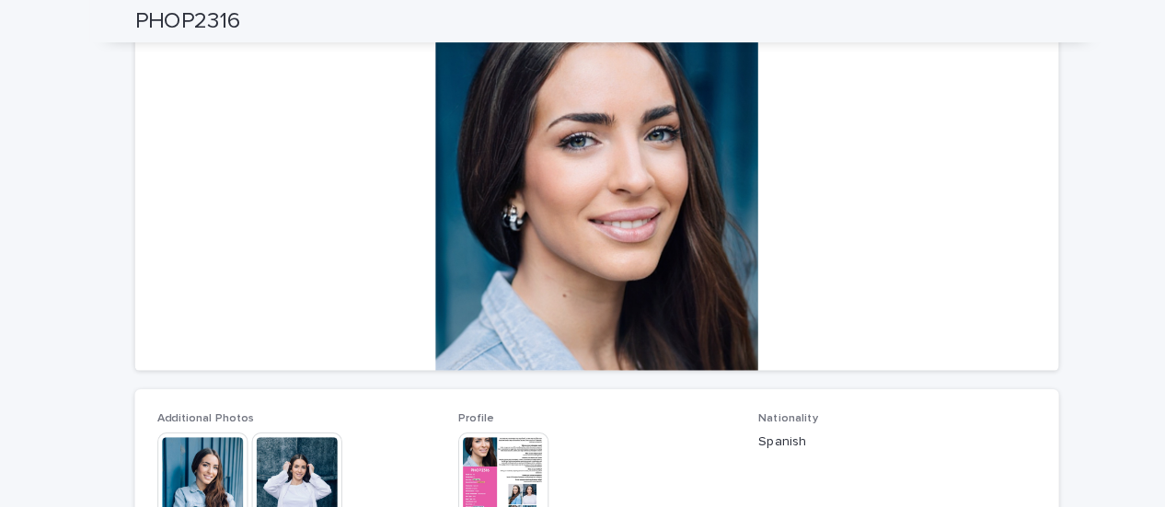
drag, startPoint x: 66, startPoint y: 241, endPoint x: 23, endPoint y: 283, distance: 60.5
drag, startPoint x: 23, startPoint y: 283, endPoint x: 976, endPoint y: 248, distance: 954.1
click at [976, 243] on div at bounding box center [583, 178] width 902 height 368
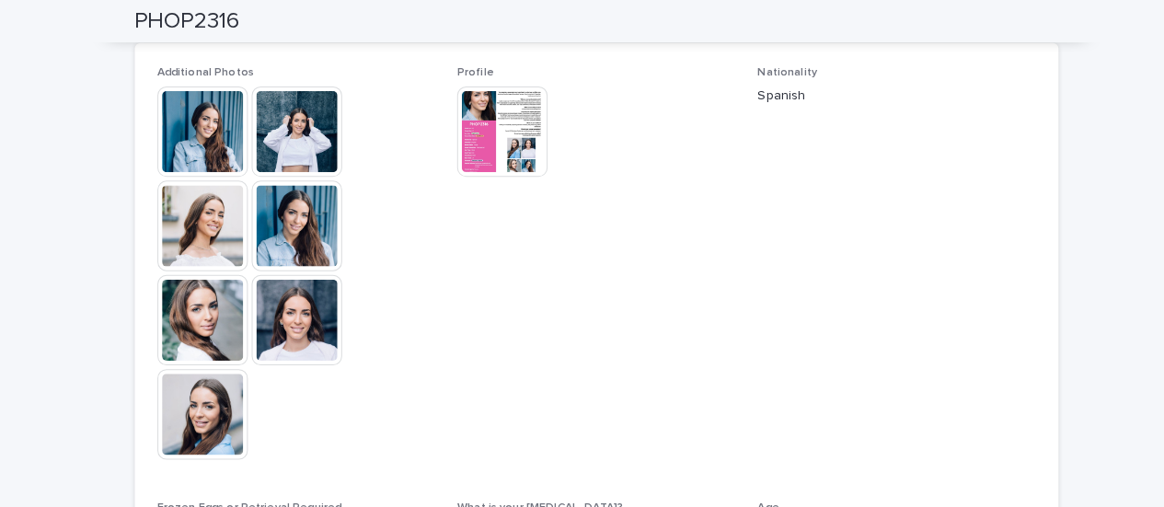
scroll to position [449, 0]
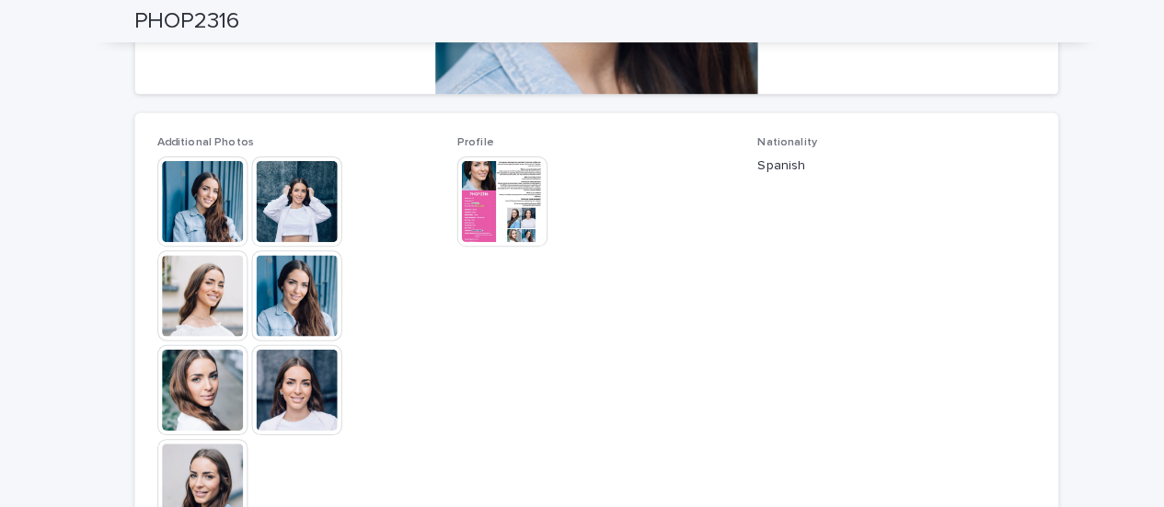
click at [181, 214] on img at bounding box center [198, 197] width 88 height 88
click at [181, 213] on div at bounding box center [582, 229] width 1164 height 372
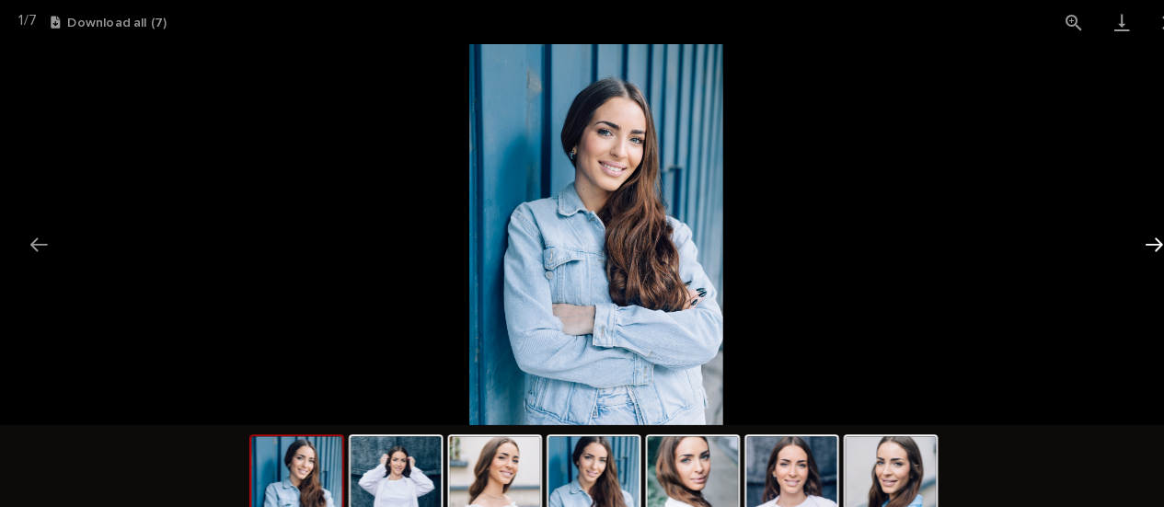
click at [1131, 244] on button "Next slide" at bounding box center [1126, 238] width 39 height 36
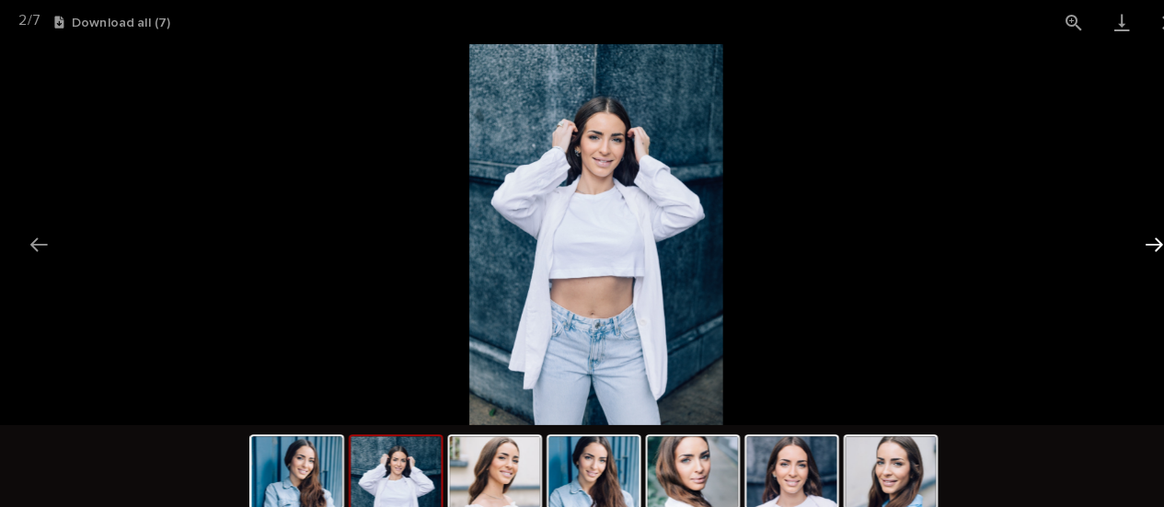
click at [1131, 243] on button "Next slide" at bounding box center [1126, 238] width 39 height 36
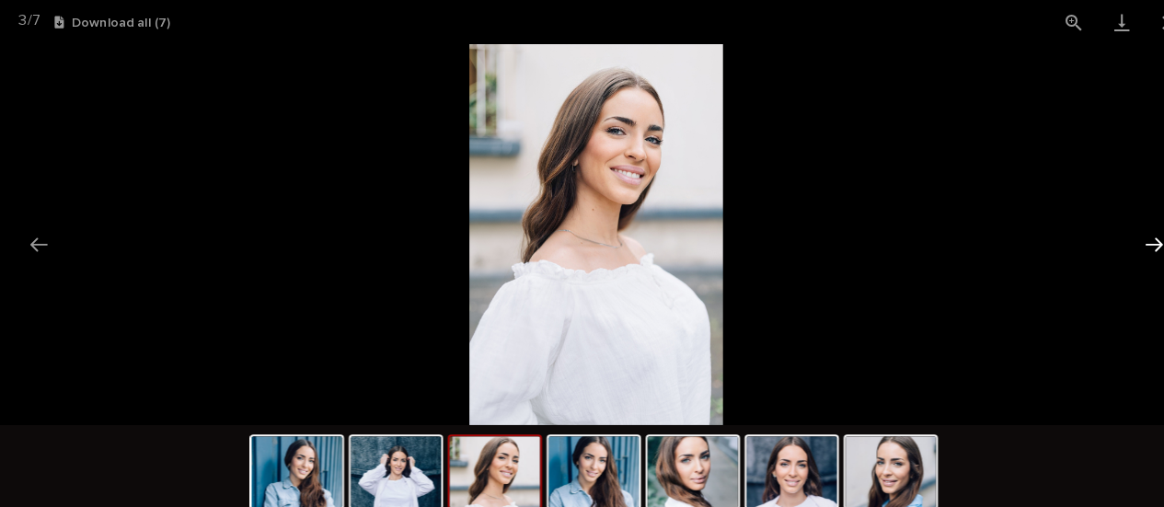
click at [1132, 240] on button "Next slide" at bounding box center [1126, 238] width 39 height 36
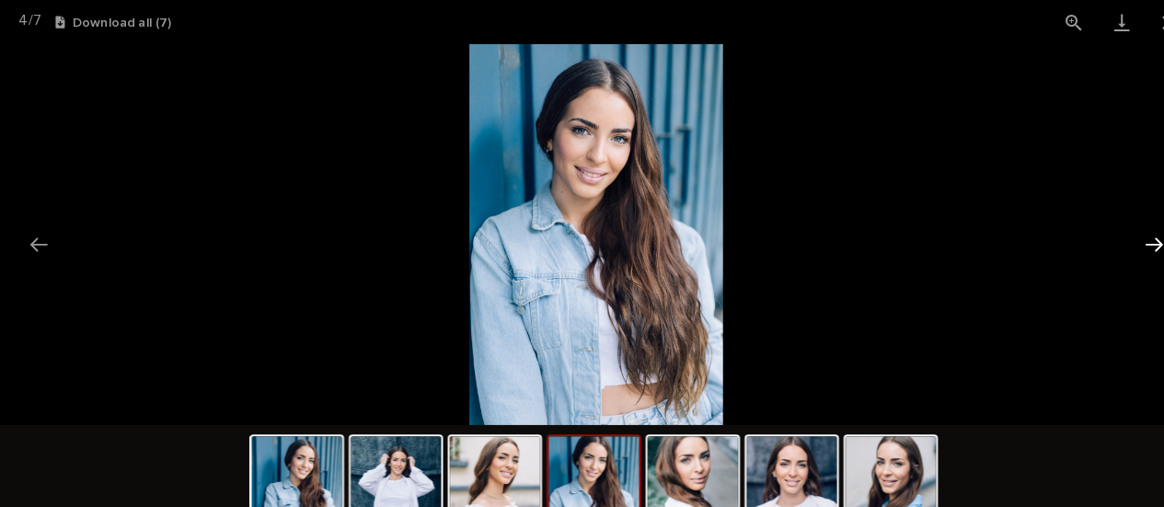
click at [1131, 236] on button "Next slide" at bounding box center [1126, 238] width 39 height 36
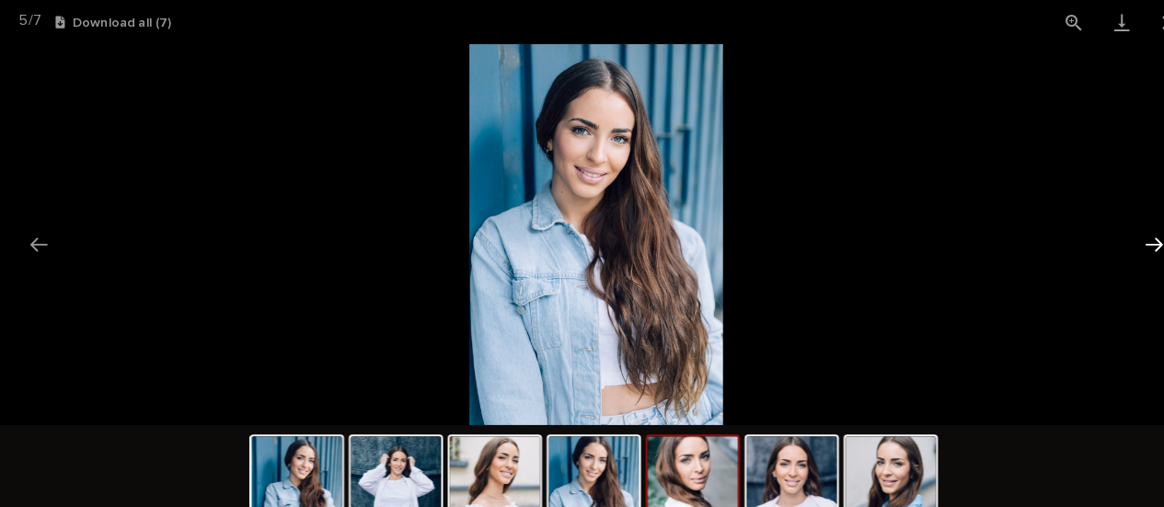
click at [1131, 236] on button "Next slide" at bounding box center [1126, 238] width 39 height 36
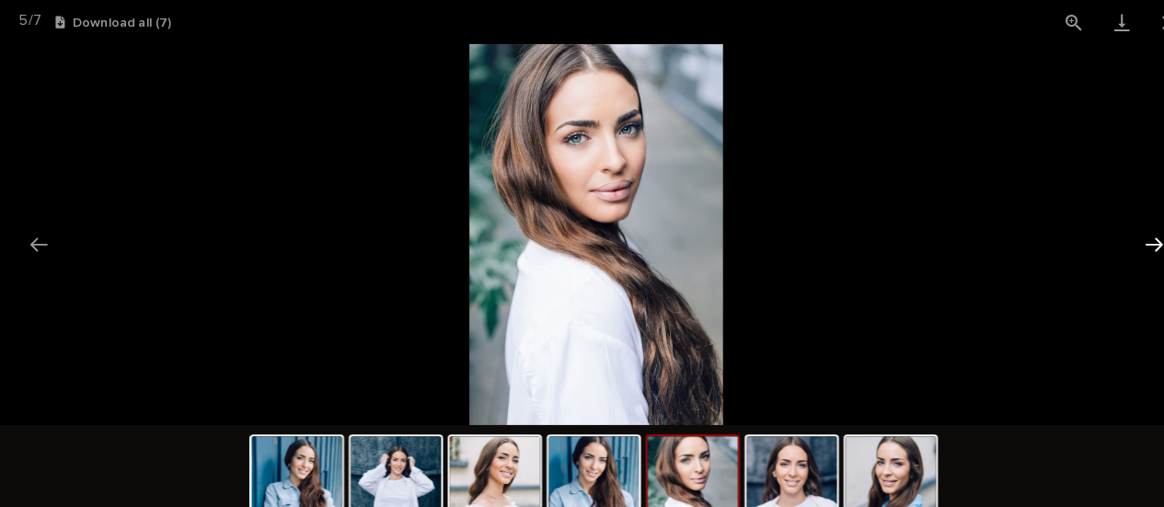
click at [1131, 235] on button "Next slide" at bounding box center [1126, 238] width 39 height 36
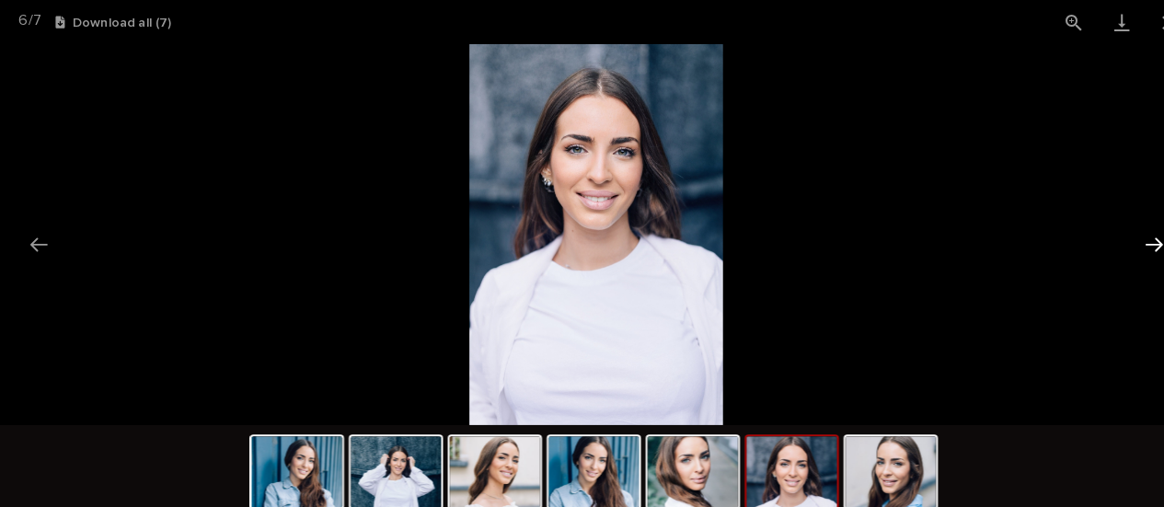
click at [1131, 232] on button "Next slide" at bounding box center [1126, 238] width 39 height 36
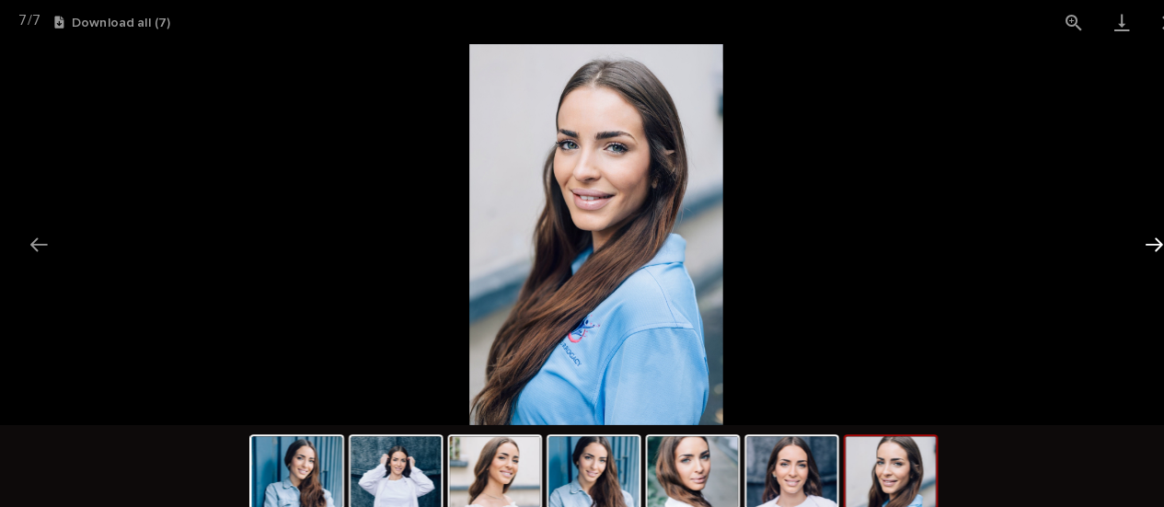
click at [1131, 230] on button "Next slide" at bounding box center [1126, 238] width 39 height 36
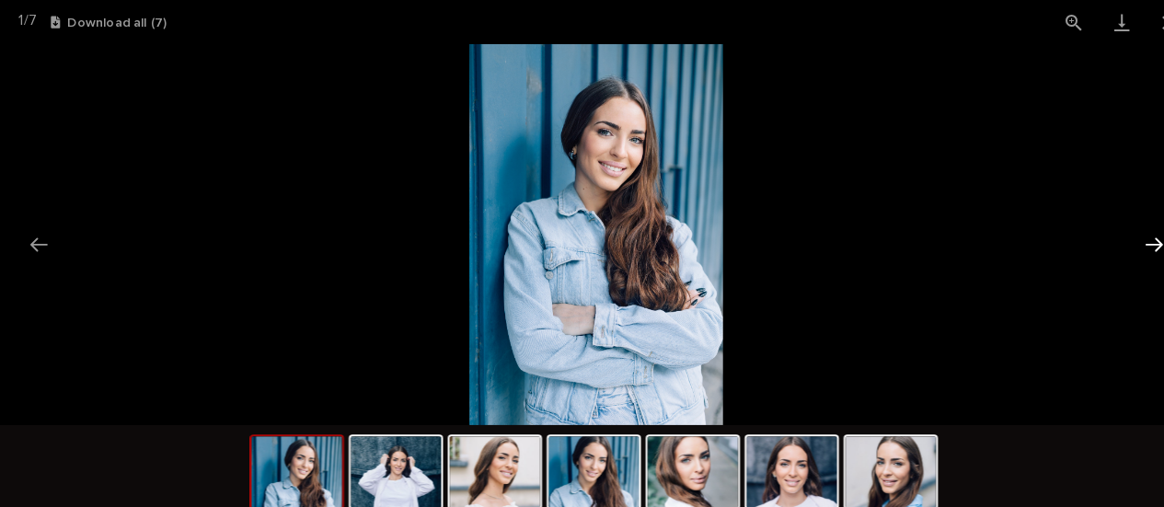
click at [1129, 225] on button "Next slide" at bounding box center [1126, 238] width 39 height 36
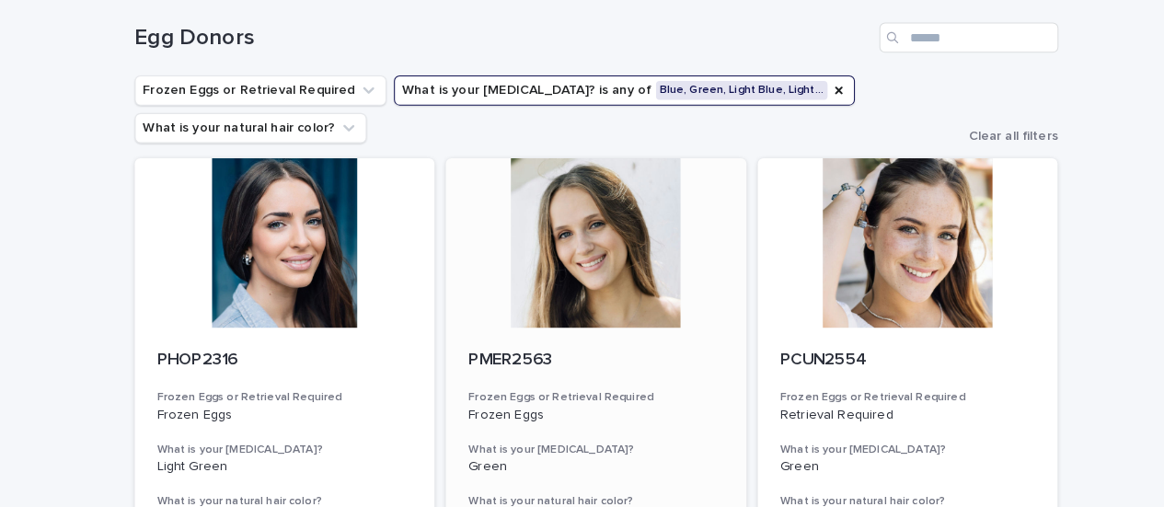
scroll to position [179, 0]
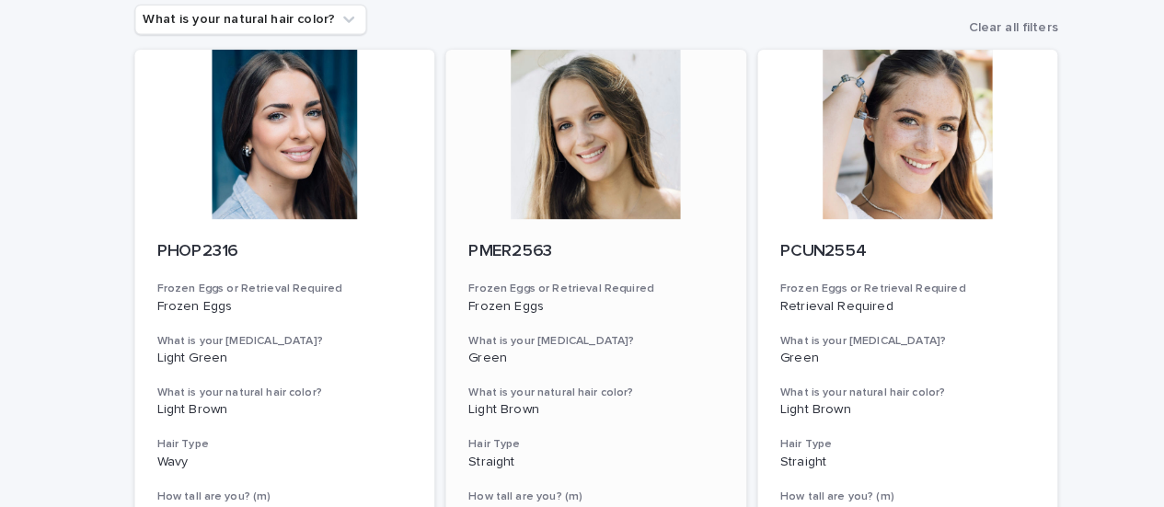
click at [571, 178] on div at bounding box center [582, 132] width 294 height 166
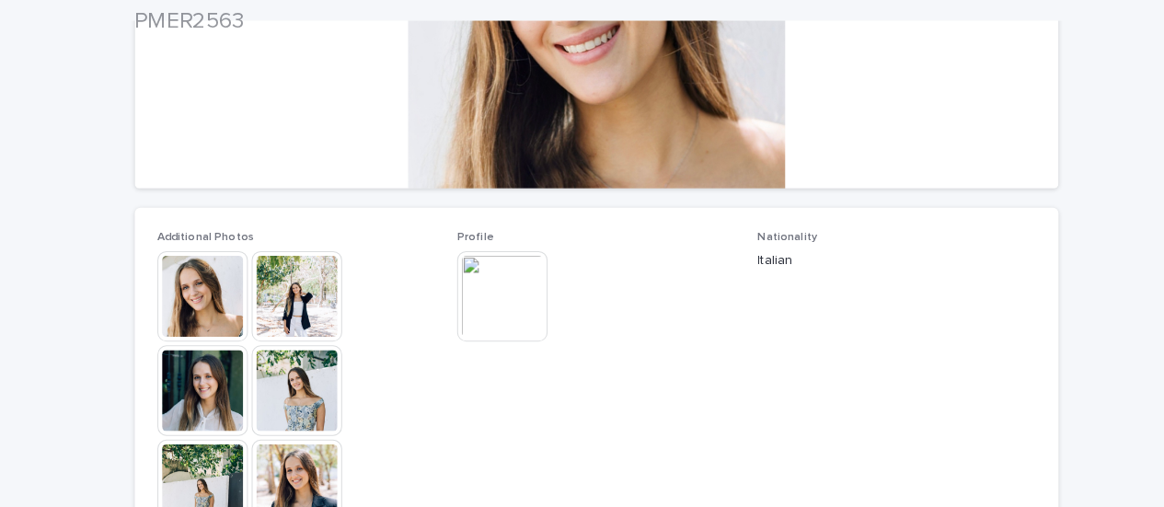
scroll to position [359, 0]
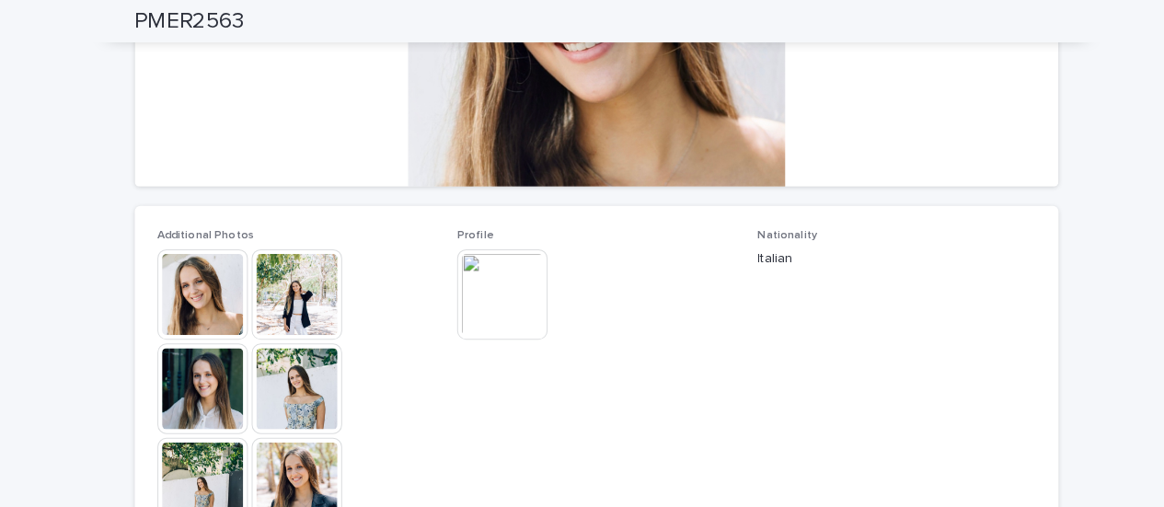
click at [186, 275] on img at bounding box center [198, 287] width 88 height 88
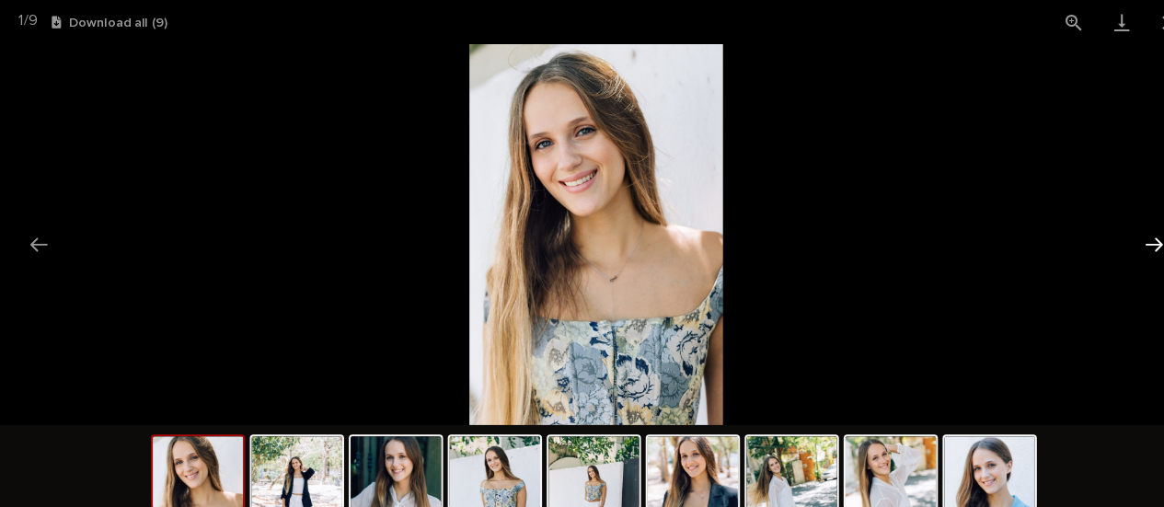
click at [1131, 237] on button "Next slide" at bounding box center [1126, 238] width 39 height 36
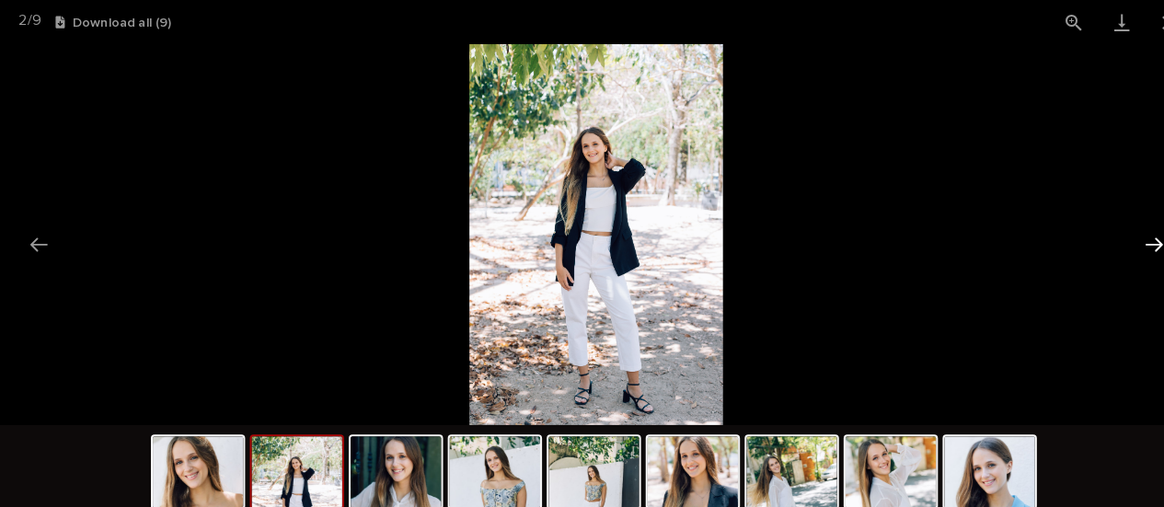
click at [1131, 233] on button "Next slide" at bounding box center [1126, 238] width 39 height 36
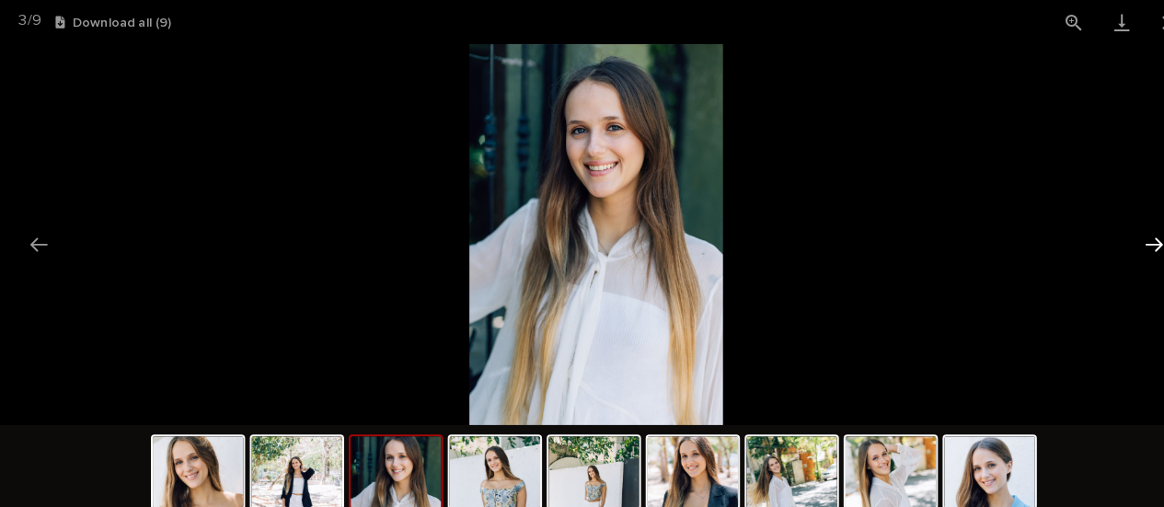
click at [1127, 230] on button "Next slide" at bounding box center [1126, 238] width 39 height 36
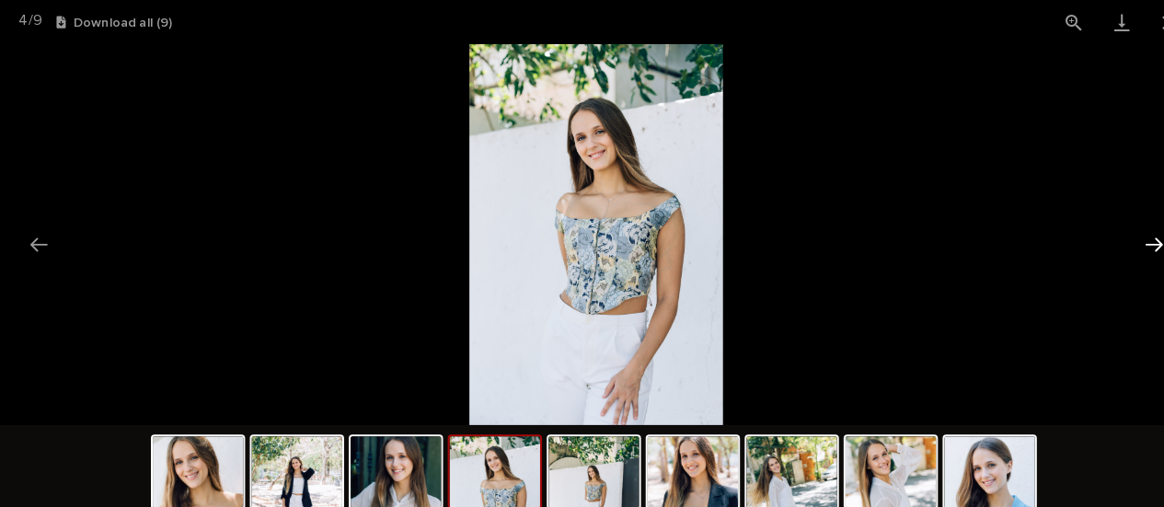
click at [1125, 226] on button "Next slide" at bounding box center [1126, 238] width 39 height 36
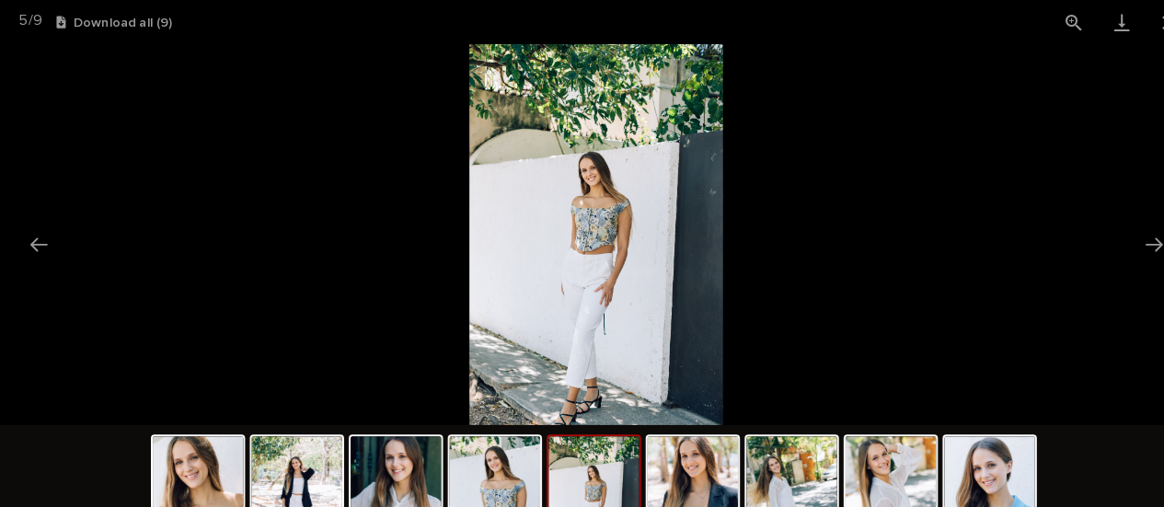
click at [1112, 217] on picture at bounding box center [582, 229] width 1164 height 372
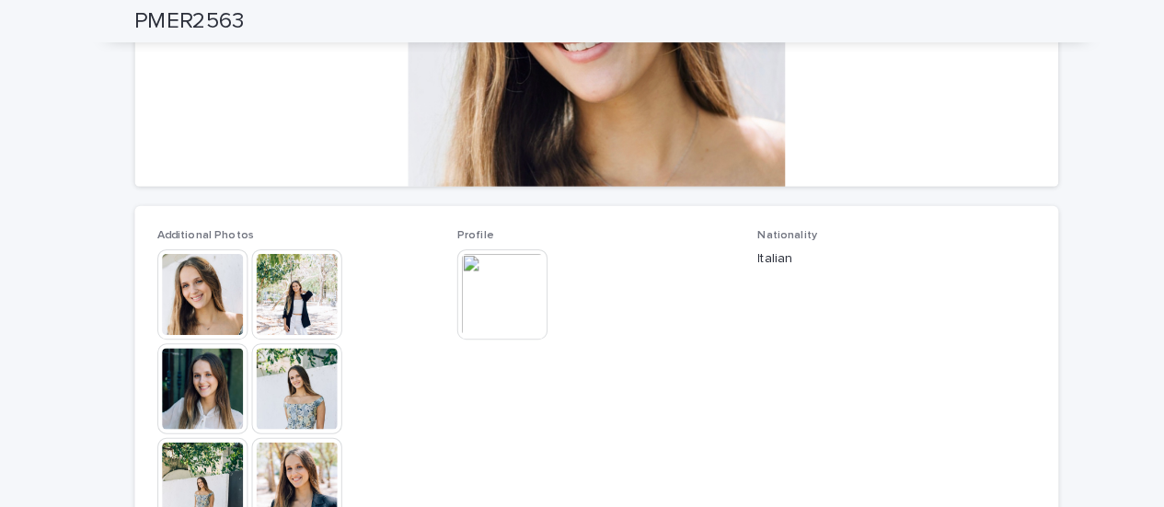
click at [480, 295] on img at bounding box center [490, 287] width 88 height 88
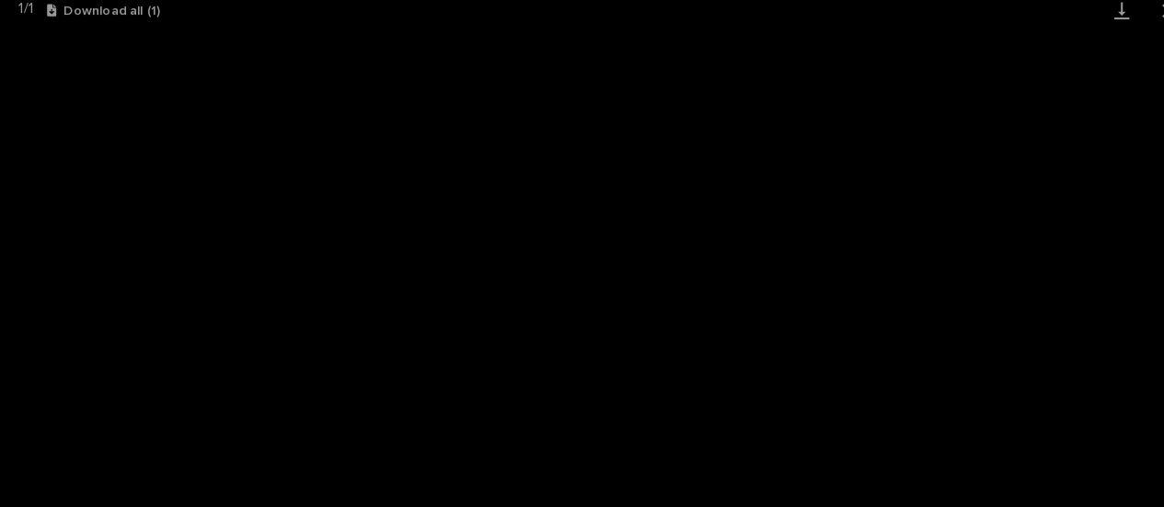
scroll to position [0, 0]
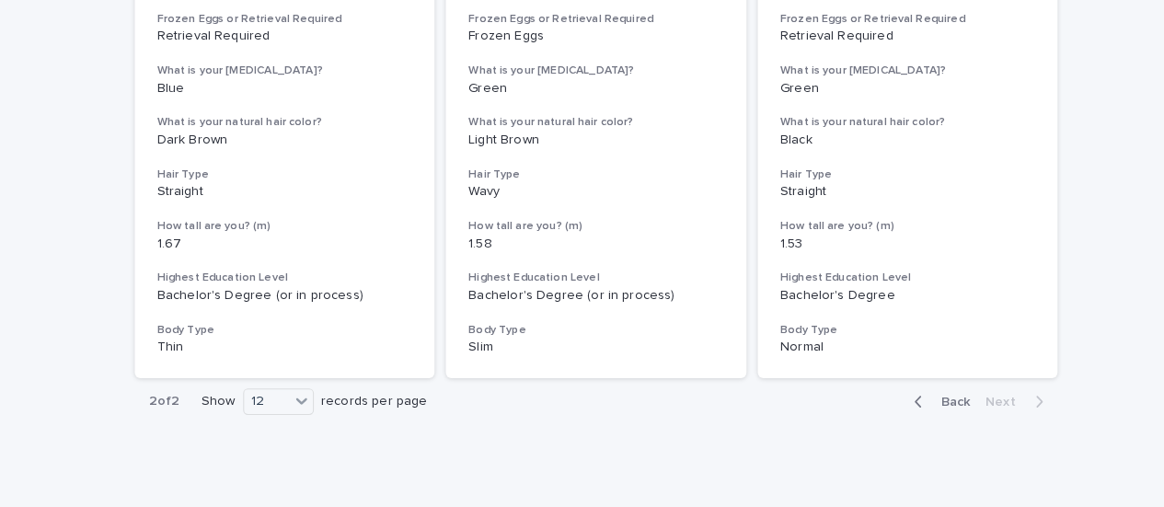
scroll to position [1686, 0]
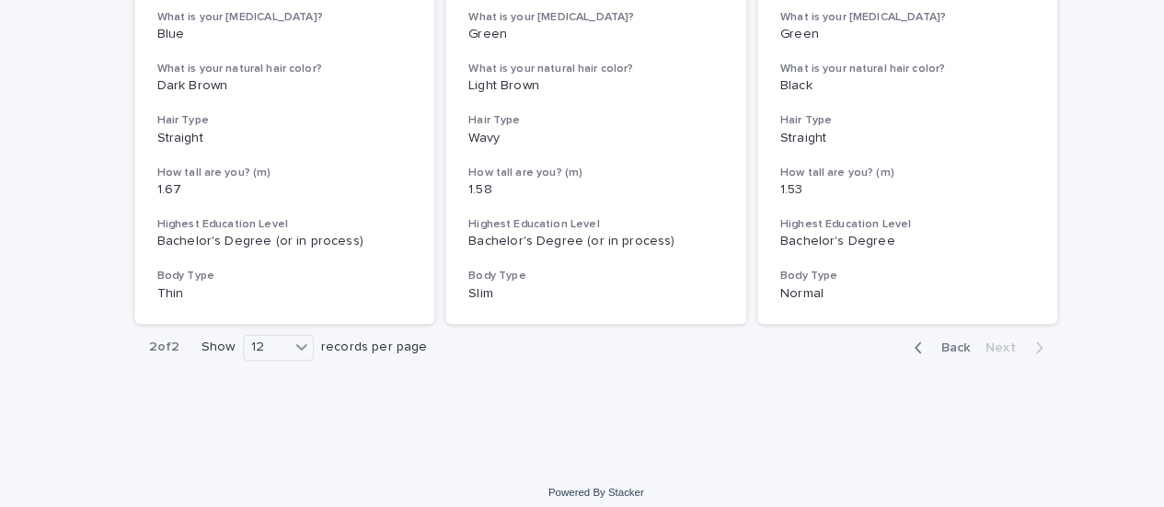
click at [925, 338] on span "Back" at bounding box center [928, 339] width 40 height 13
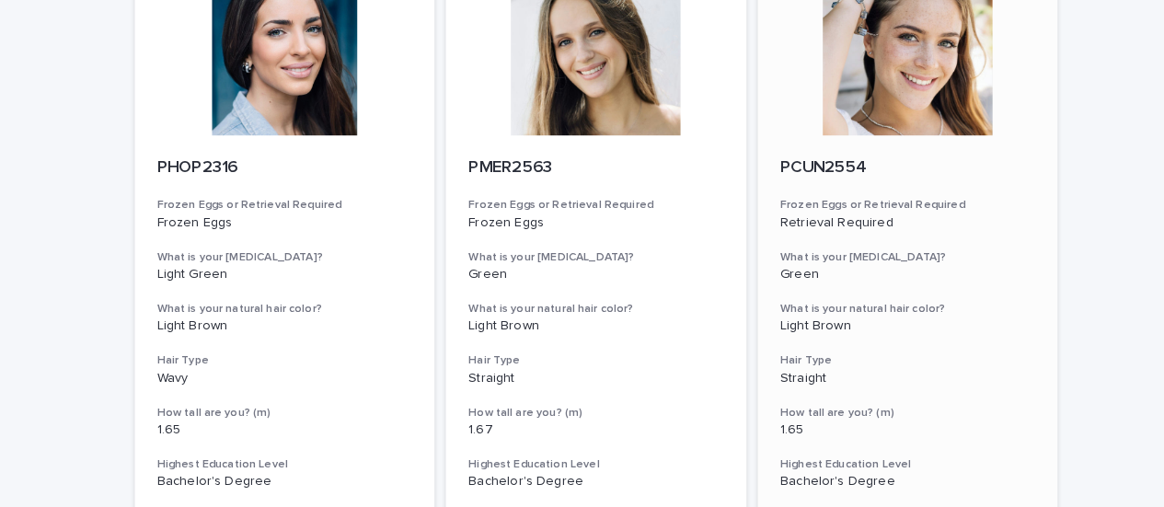
scroll to position [70, 0]
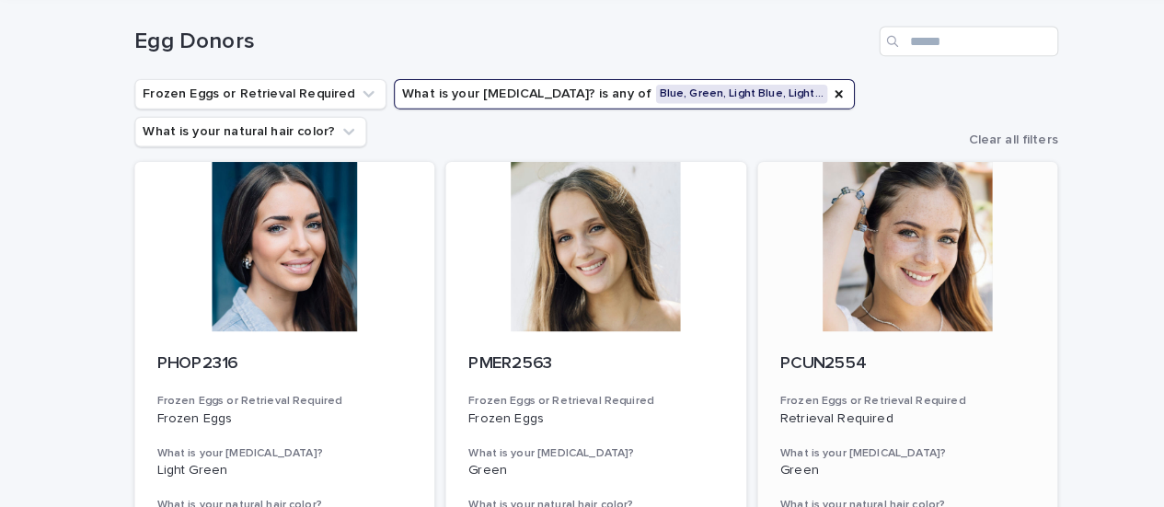
click at [913, 252] on div at bounding box center [887, 241] width 294 height 166
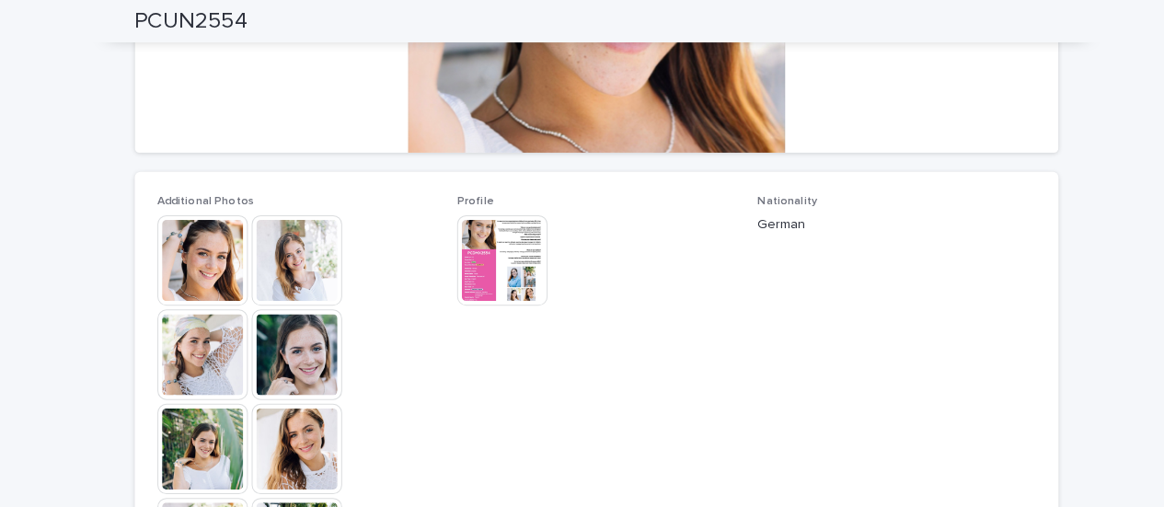
scroll to position [449, 0]
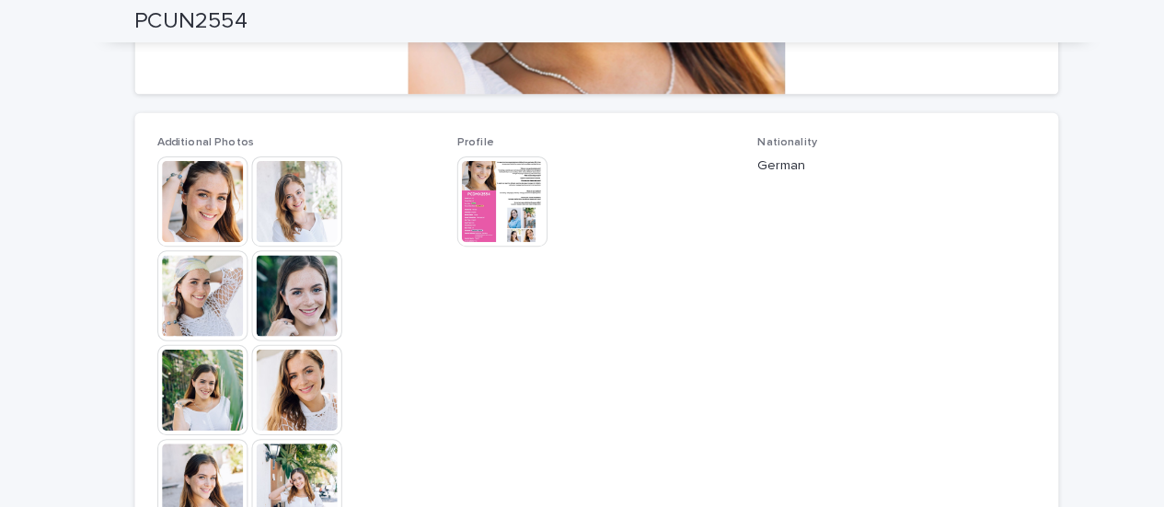
click at [307, 388] on img at bounding box center [290, 381] width 88 height 88
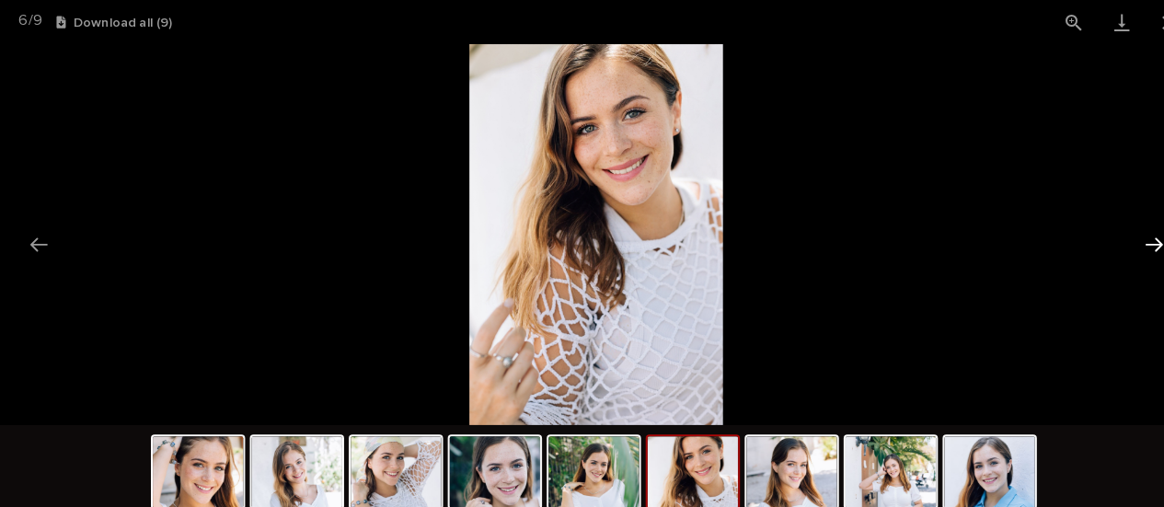
click at [1124, 242] on button "Next slide" at bounding box center [1126, 238] width 39 height 36
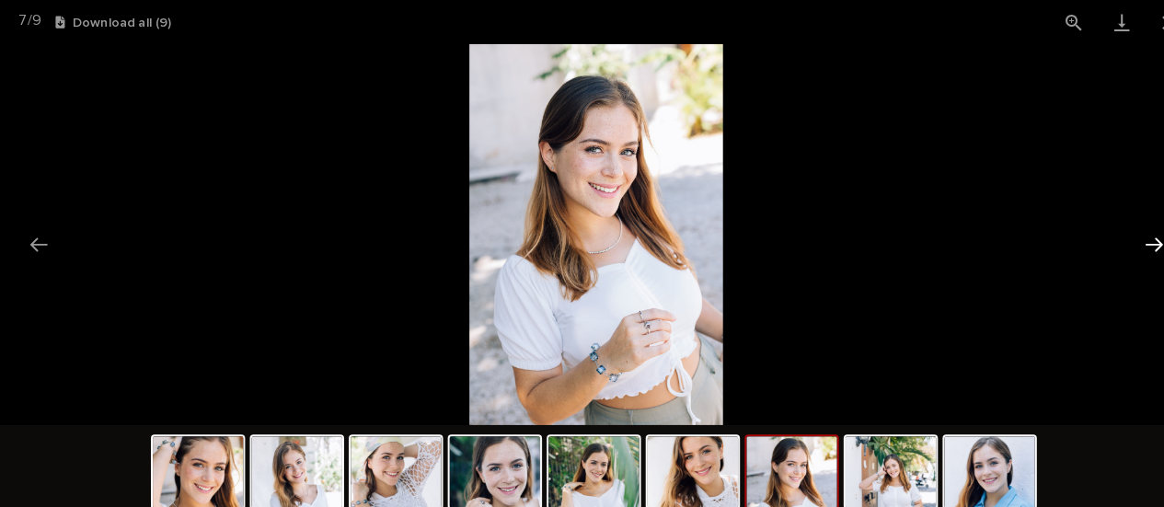
click at [1119, 242] on button "Next slide" at bounding box center [1126, 238] width 39 height 36
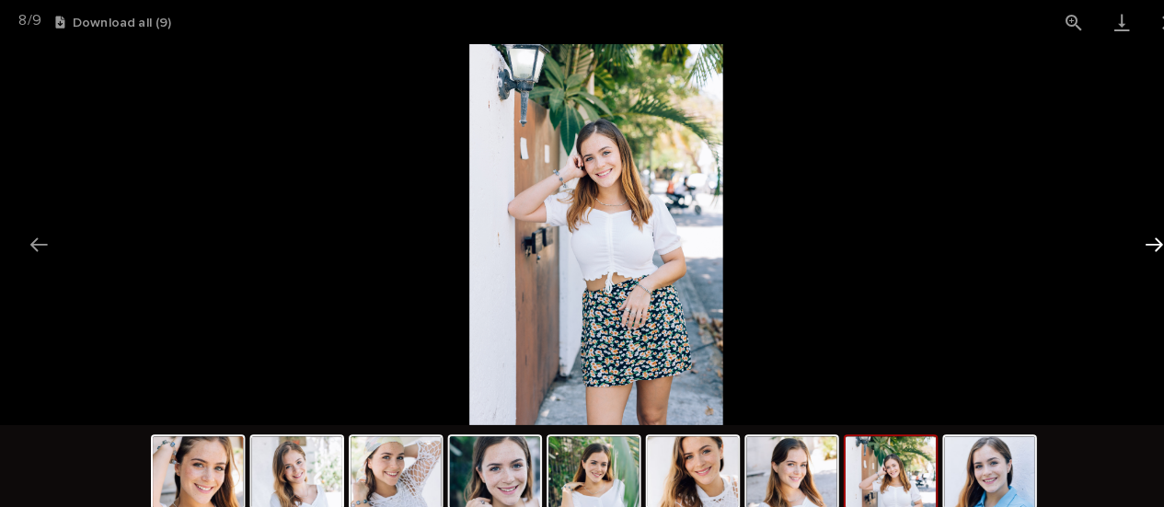
click at [1118, 244] on button "Next slide" at bounding box center [1126, 238] width 39 height 36
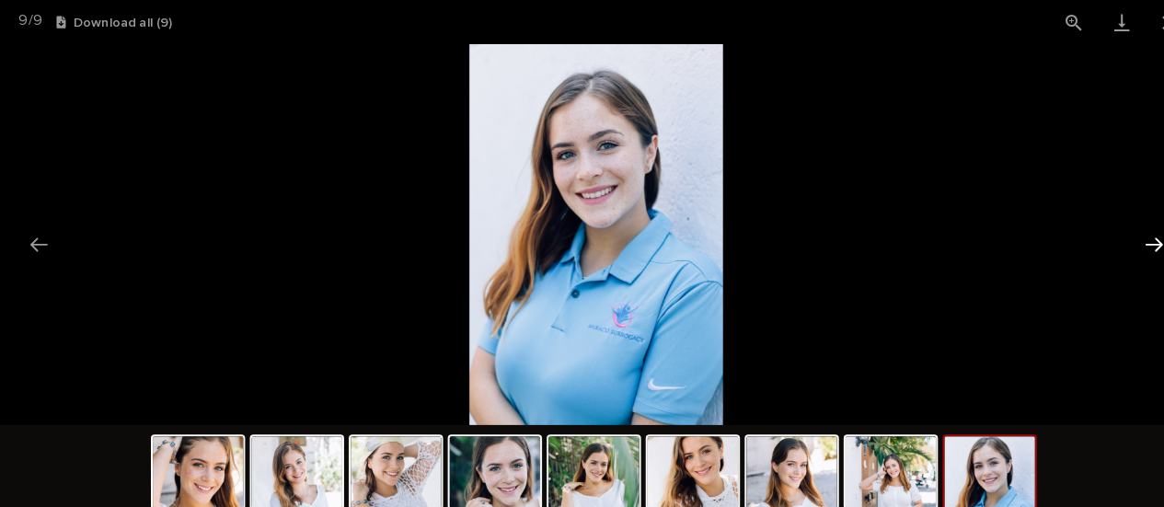
click at [1118, 243] on button "Next slide" at bounding box center [1126, 238] width 39 height 36
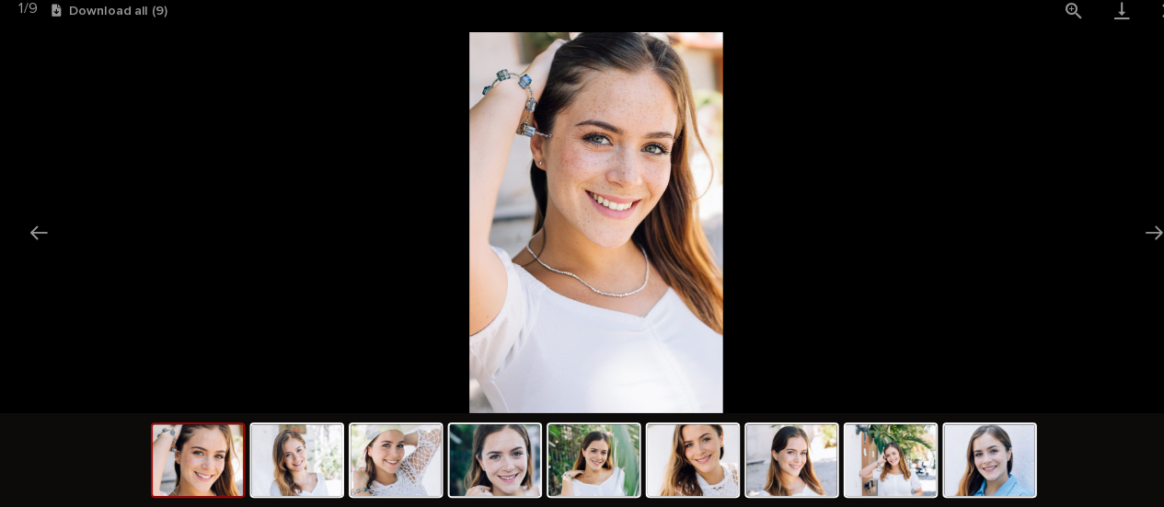
scroll to position [0, 0]
click at [61, 242] on picture at bounding box center [582, 229] width 1164 height 372
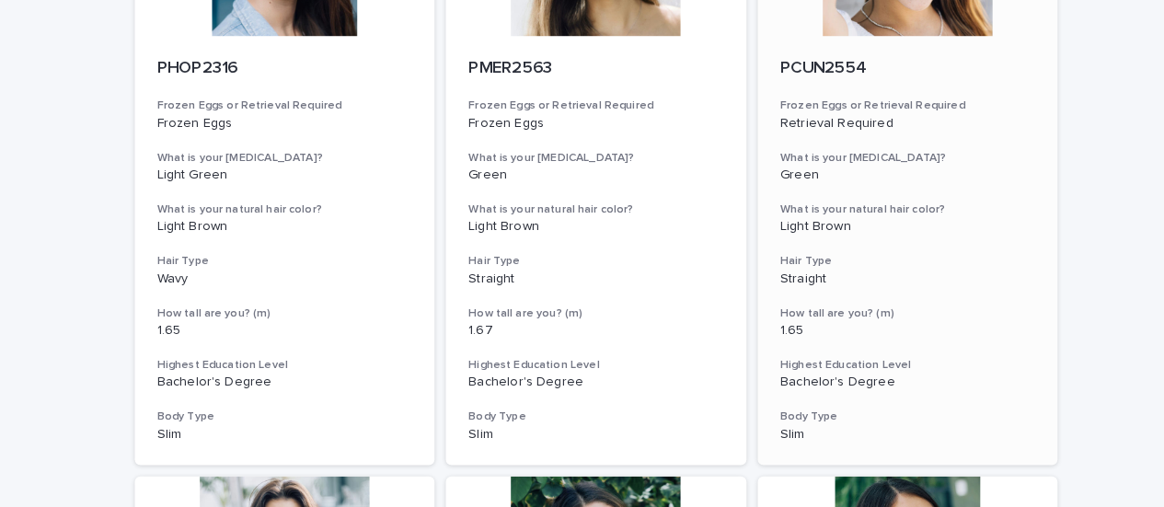
scroll to position [179, 0]
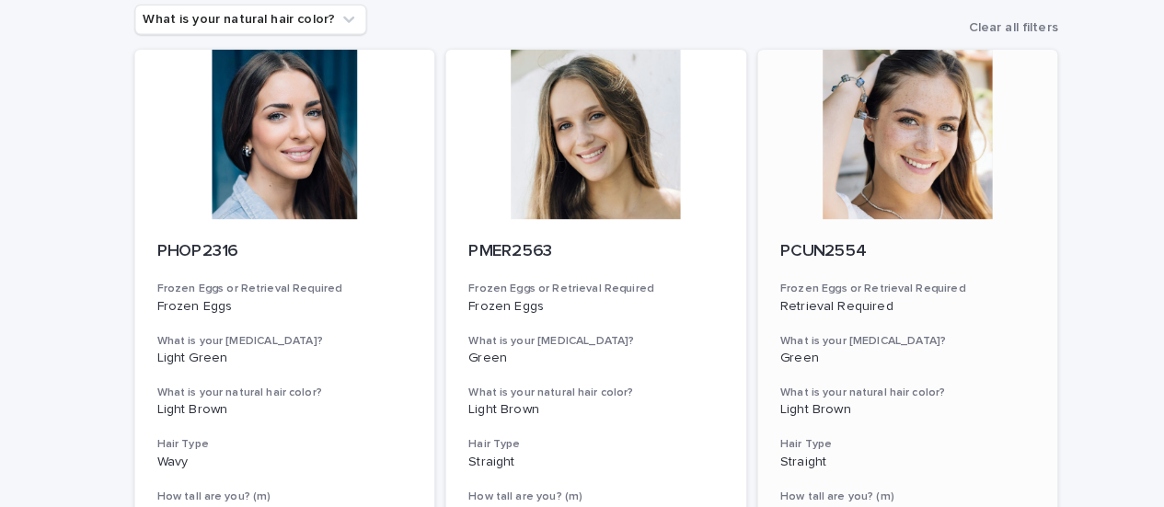
click at [872, 134] on div at bounding box center [887, 132] width 294 height 166
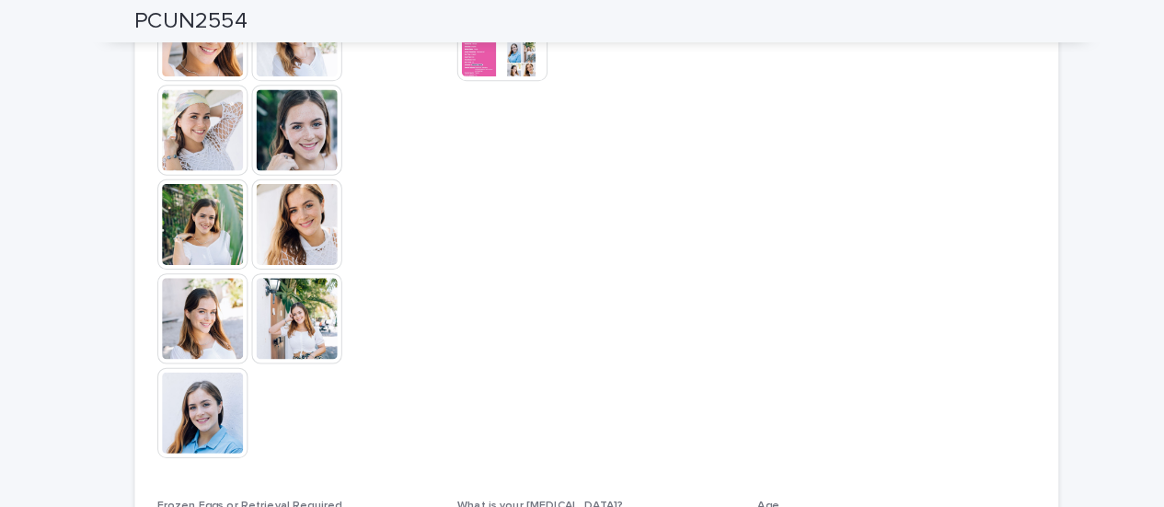
scroll to position [359, 0]
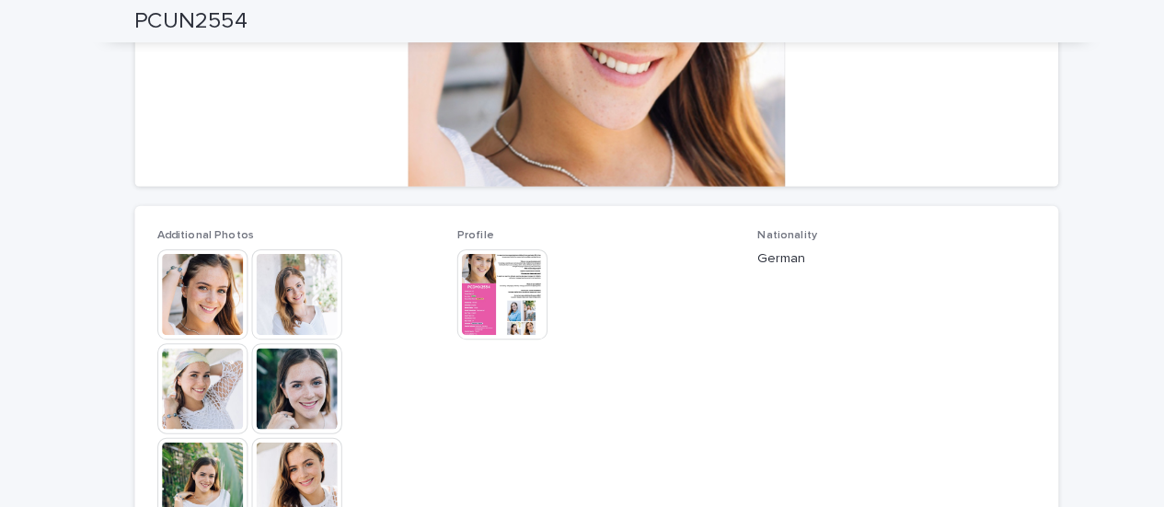
click at [502, 282] on img at bounding box center [490, 287] width 88 height 88
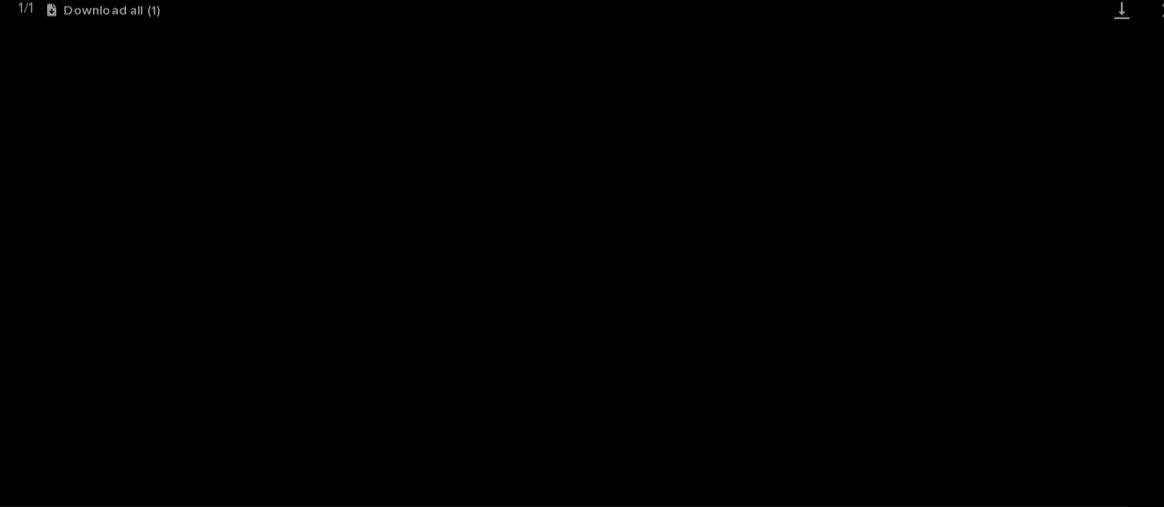
scroll to position [0, 0]
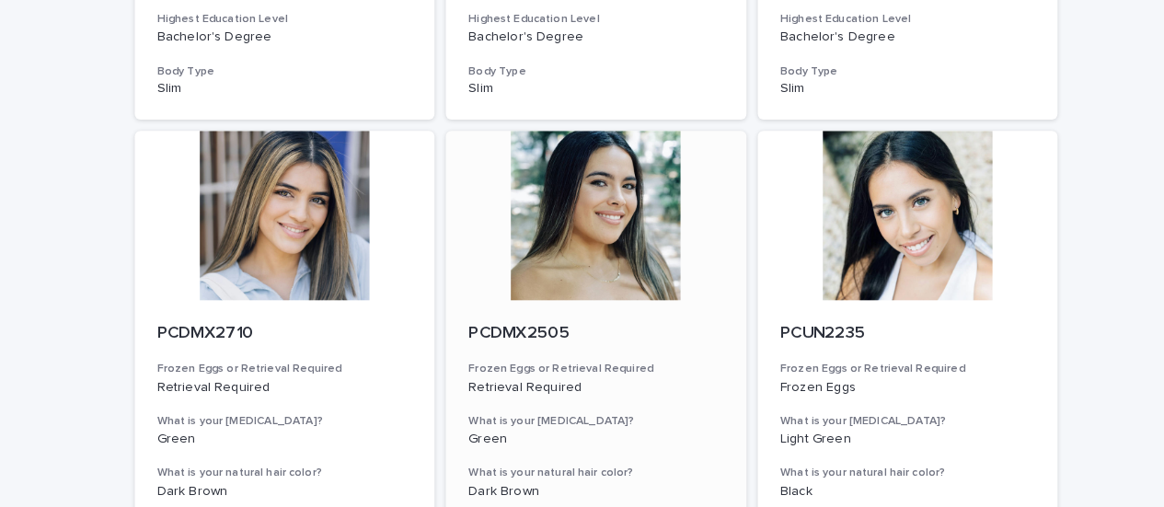
scroll to position [2281, 0]
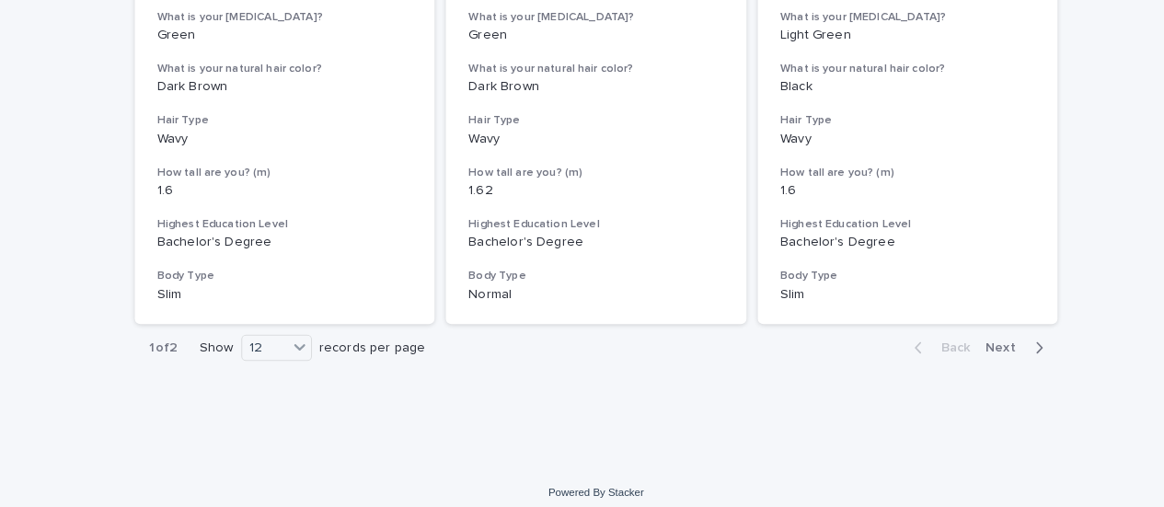
click at [1010, 339] on icon "button" at bounding box center [1014, 339] width 8 height 17
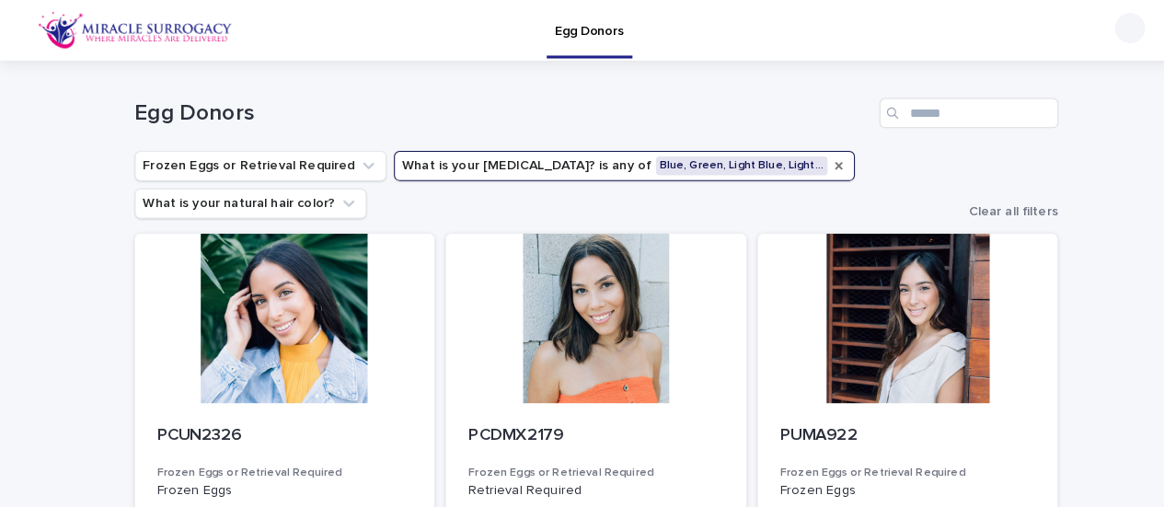
click at [812, 167] on icon "What is your eye color?" at bounding box center [819, 162] width 15 height 15
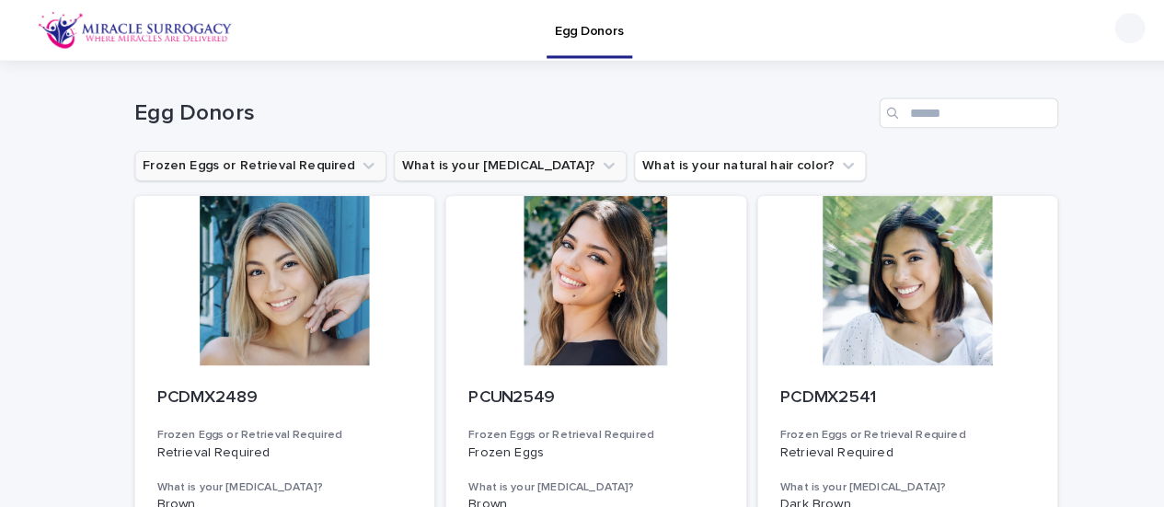
click at [351, 166] on icon "Frozen Eggs or Retrieval Required" at bounding box center [360, 162] width 18 height 18
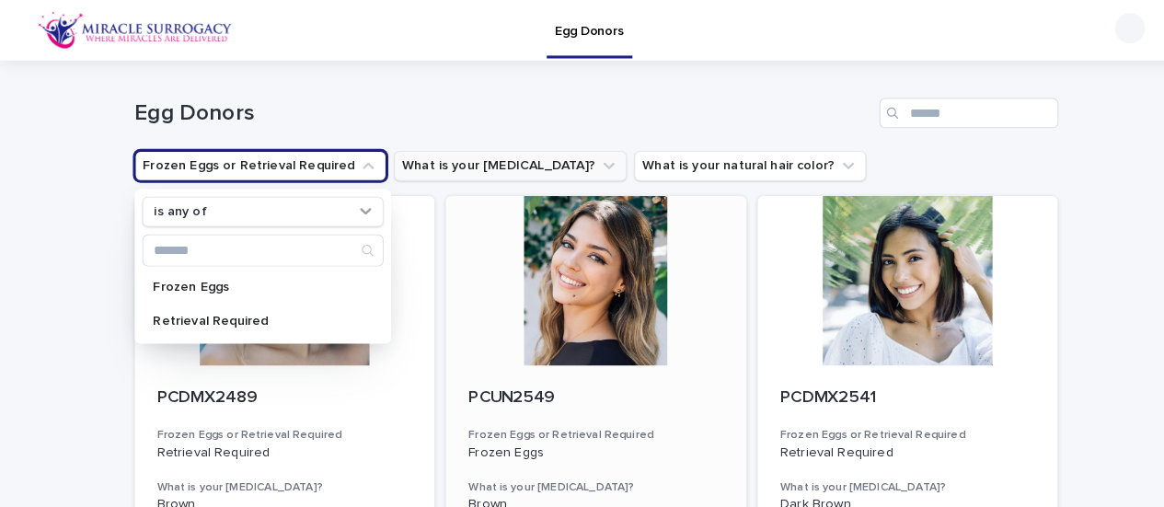
click at [583, 316] on div at bounding box center [582, 274] width 294 height 166
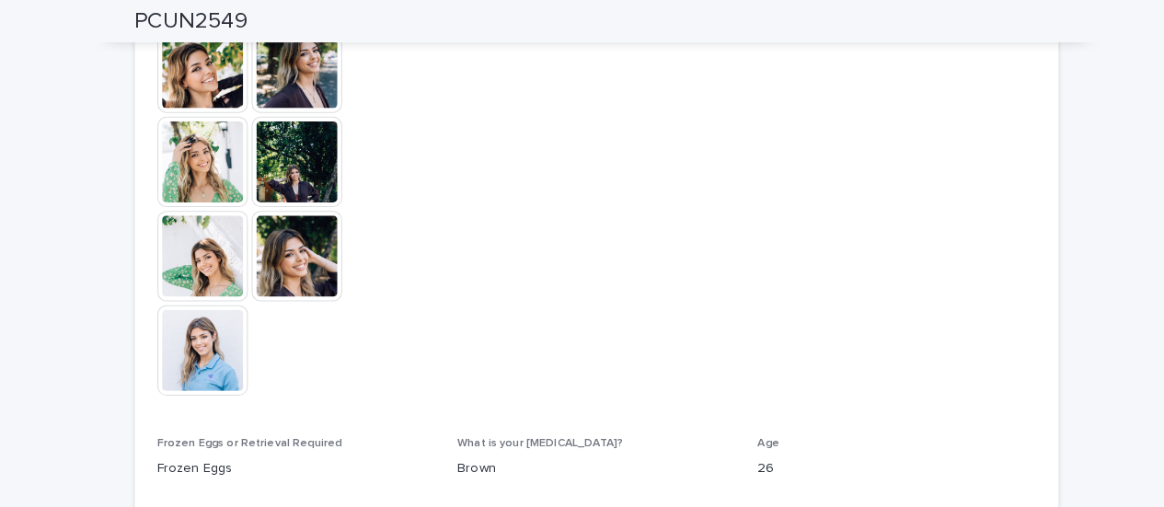
scroll to position [718, 0]
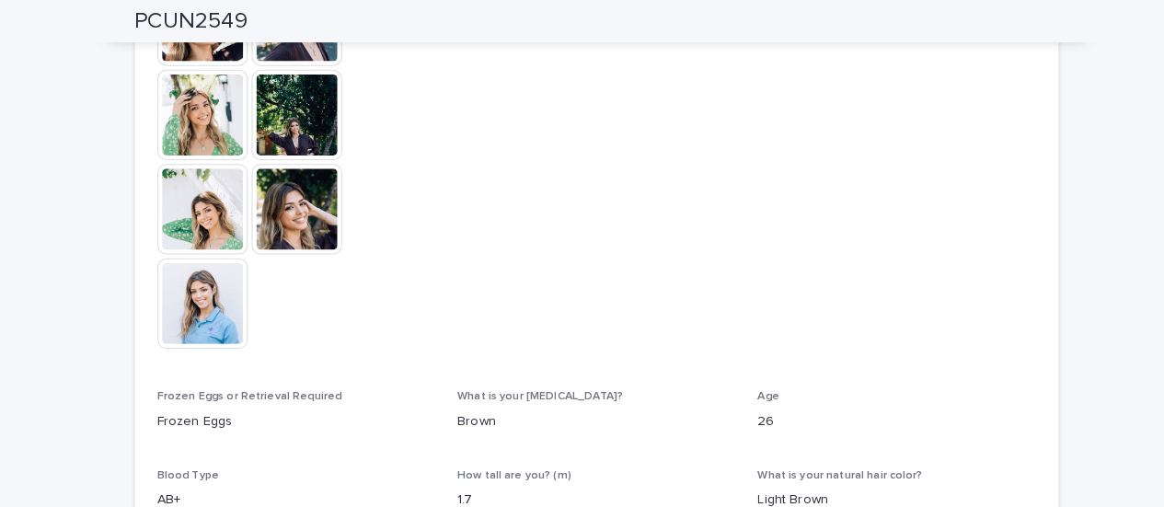
click at [195, 121] on img at bounding box center [198, 112] width 88 height 88
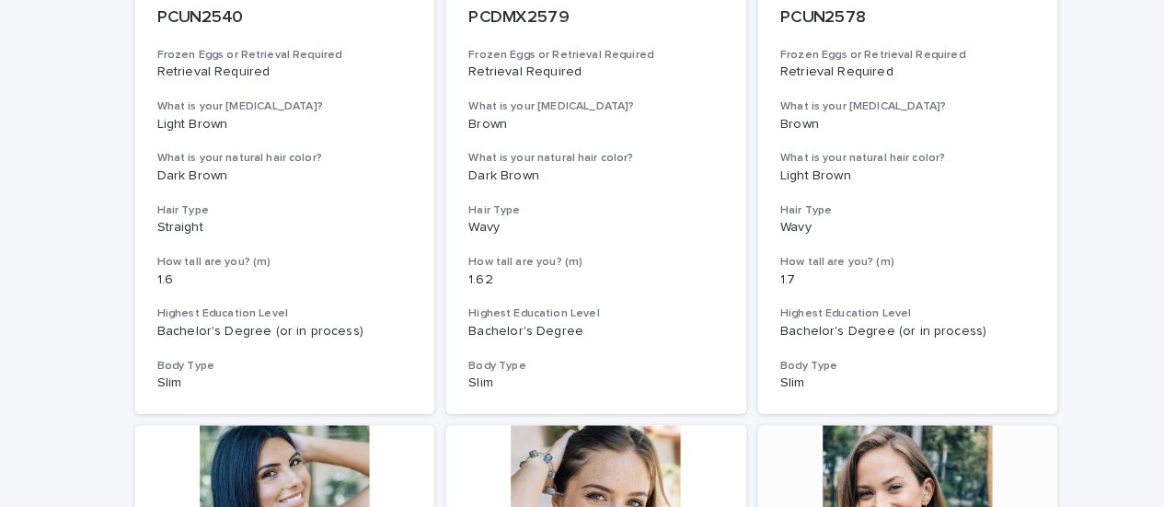
scroll to position [1796, 0]
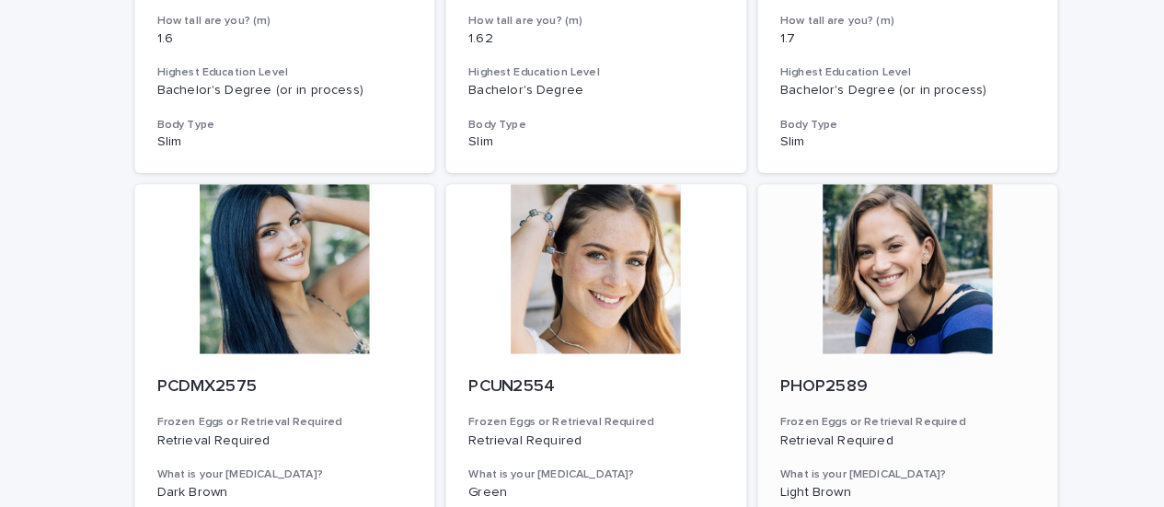
click at [852, 268] on div at bounding box center [887, 263] width 294 height 166
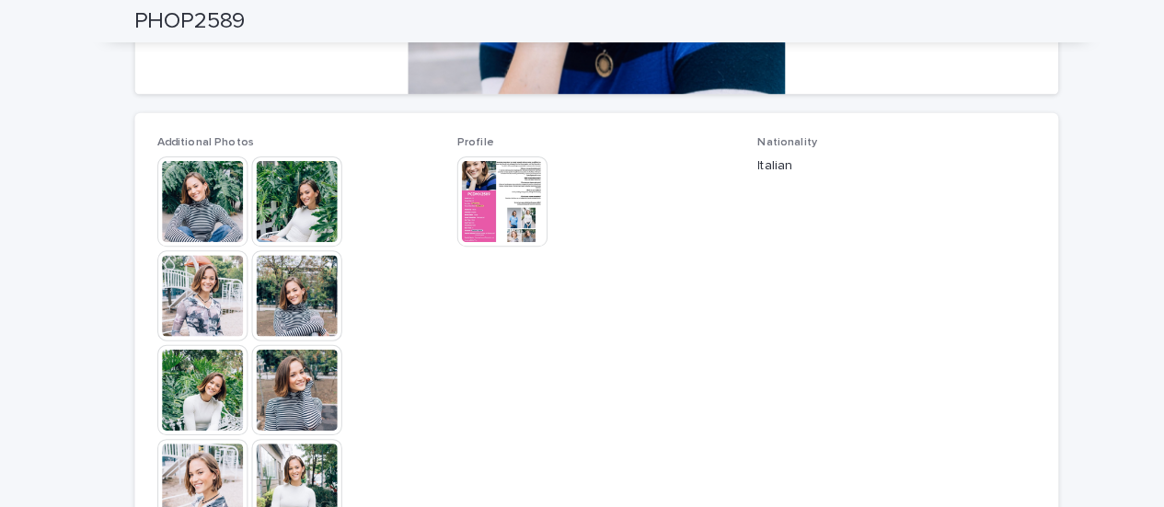
scroll to position [898, 0]
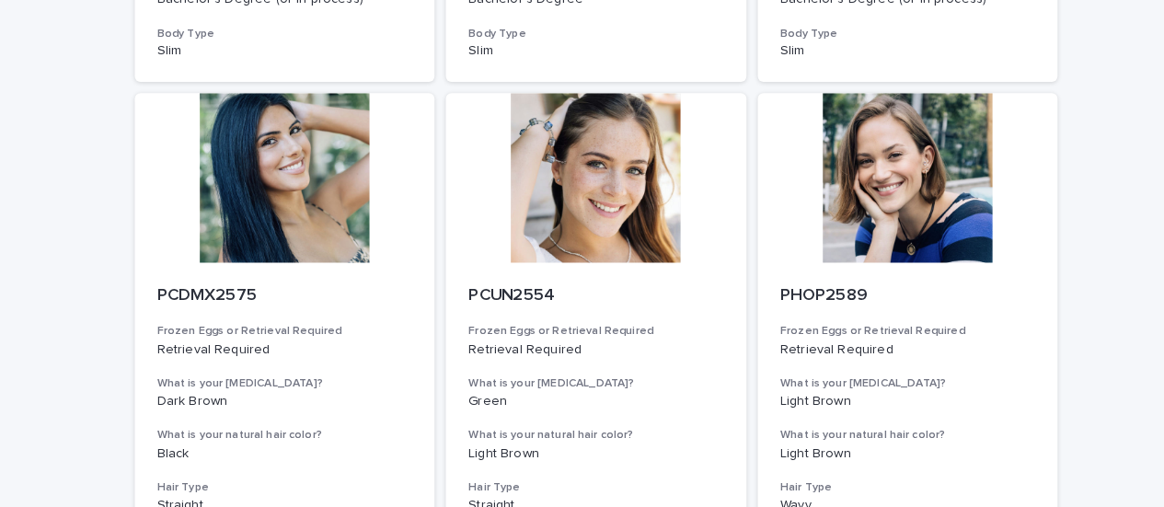
scroll to position [2244, 0]
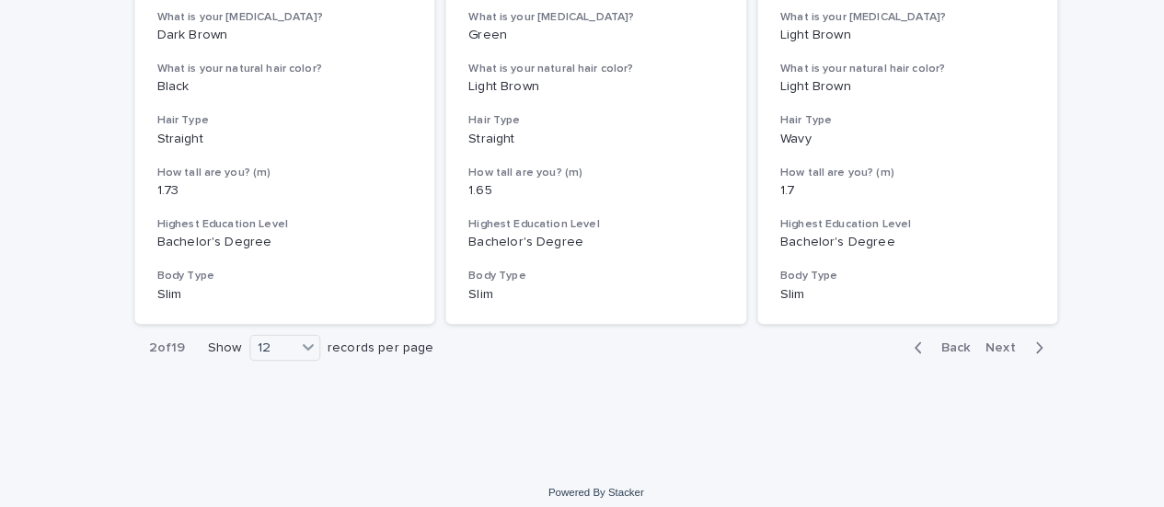
click at [976, 340] on span "Next" at bounding box center [983, 339] width 40 height 13
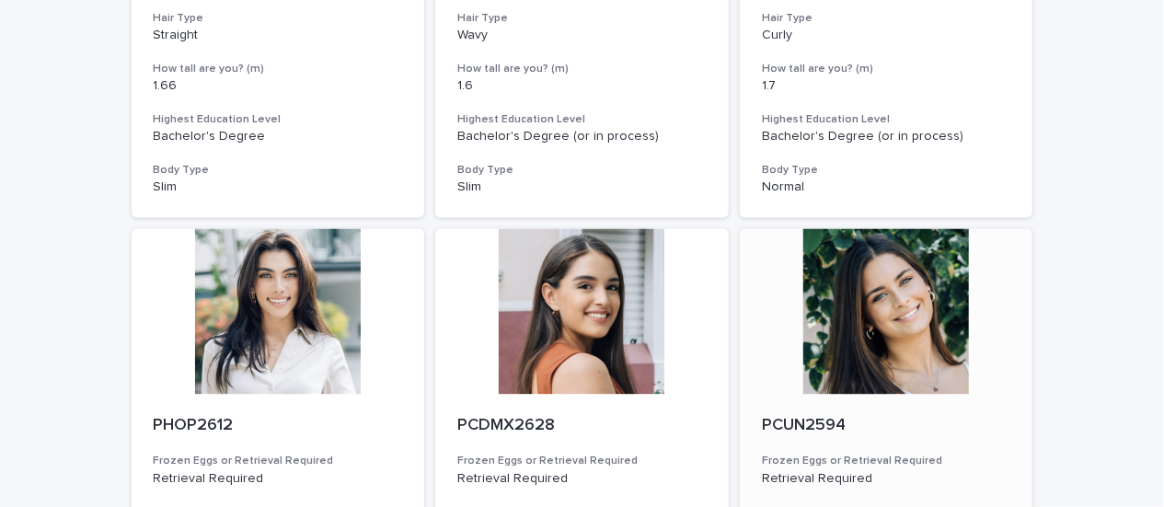
scroll to position [2244, 0]
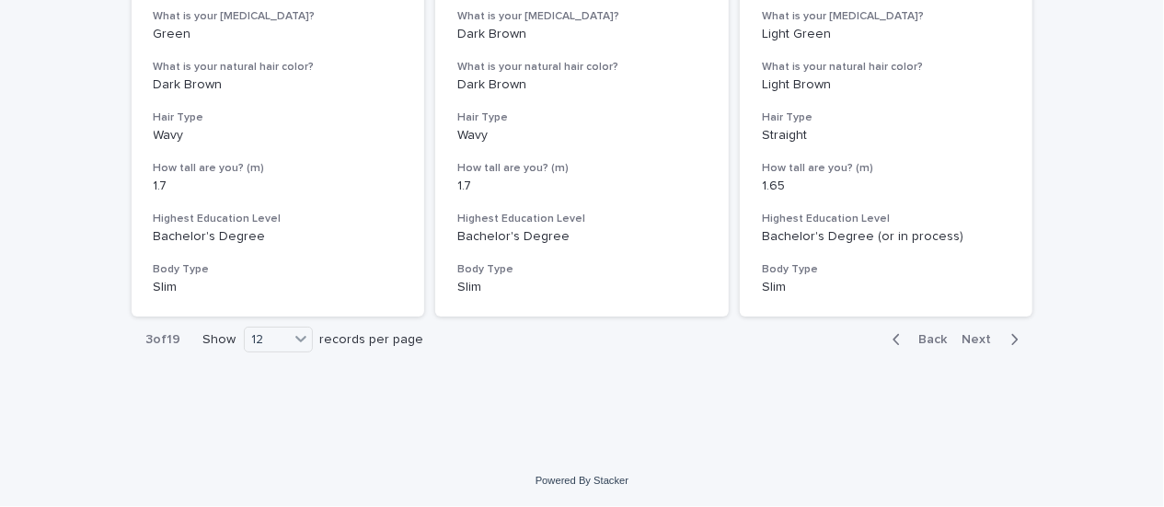
click at [975, 344] on span "Next" at bounding box center [983, 339] width 40 height 13
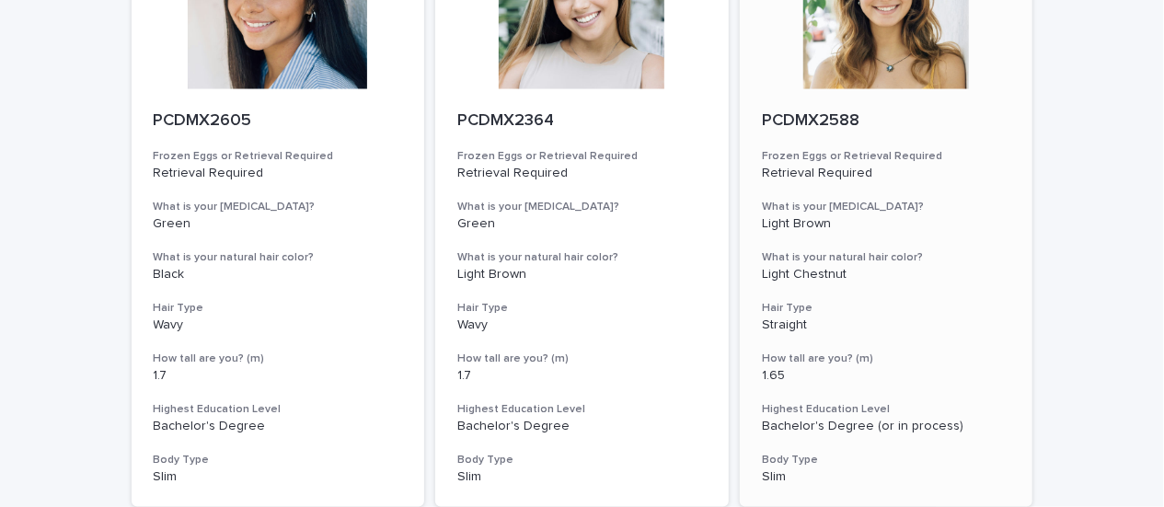
scroll to position [771, 0]
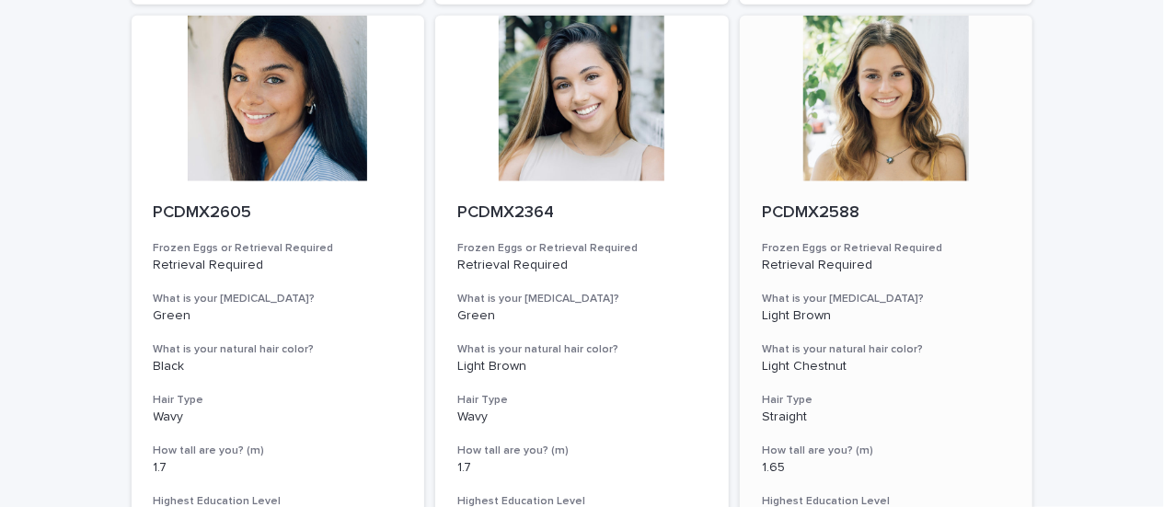
click at [871, 134] on div at bounding box center [887, 99] width 294 height 166
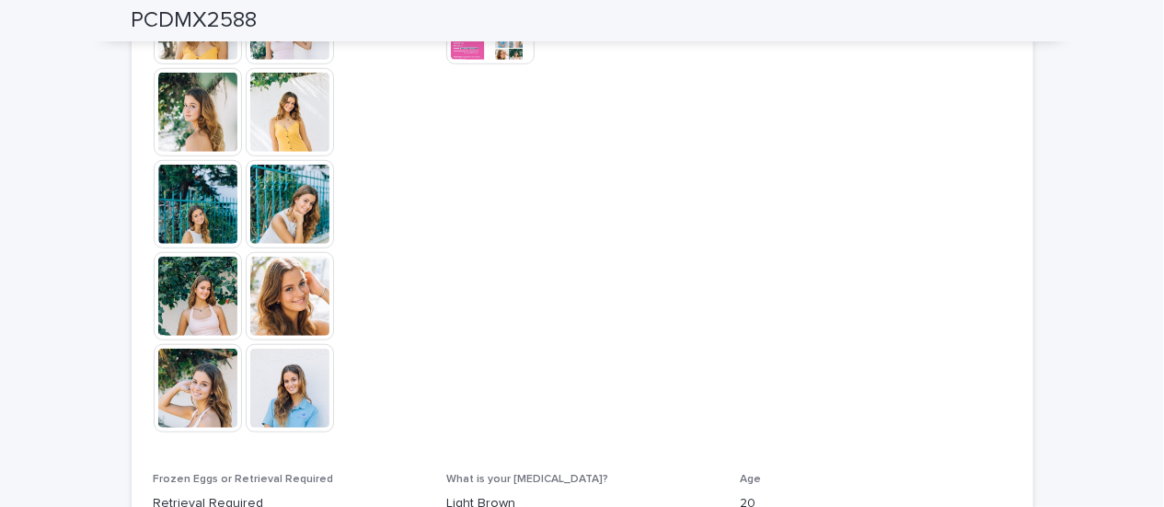
scroll to position [644, 0]
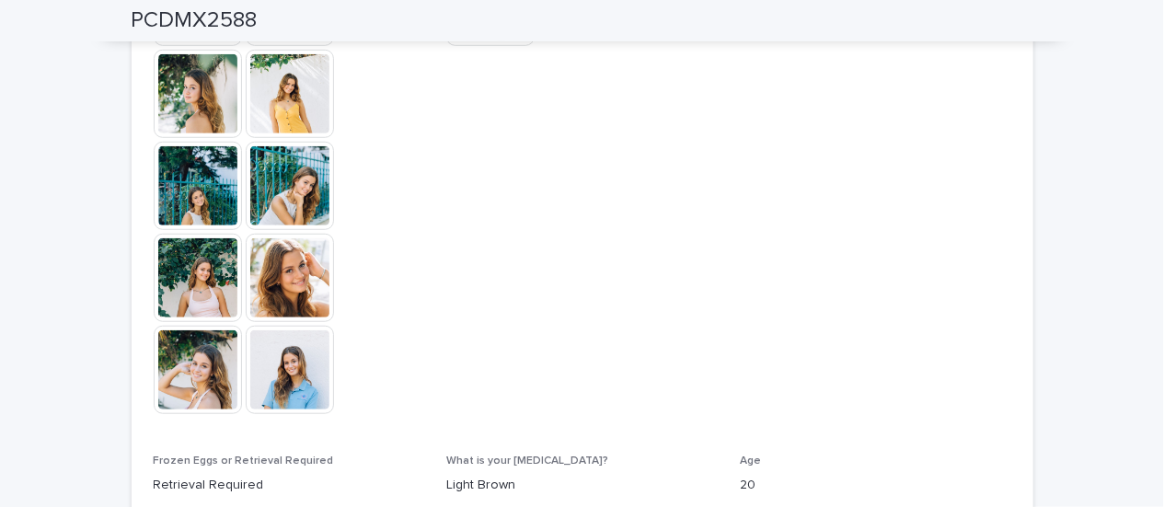
click at [276, 280] on img at bounding box center [290, 278] width 88 height 88
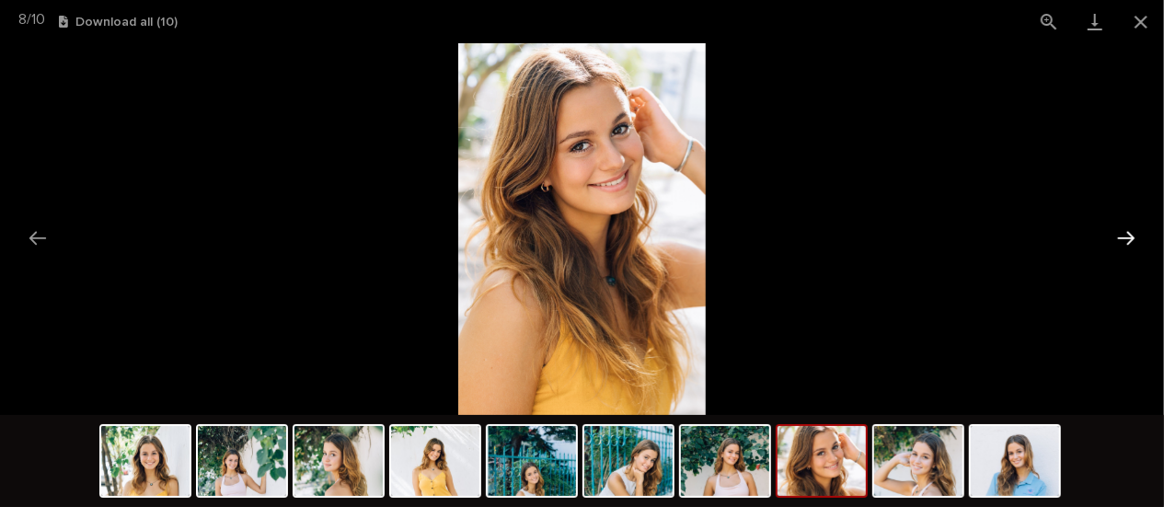
click at [1135, 237] on button "Next slide" at bounding box center [1126, 238] width 39 height 36
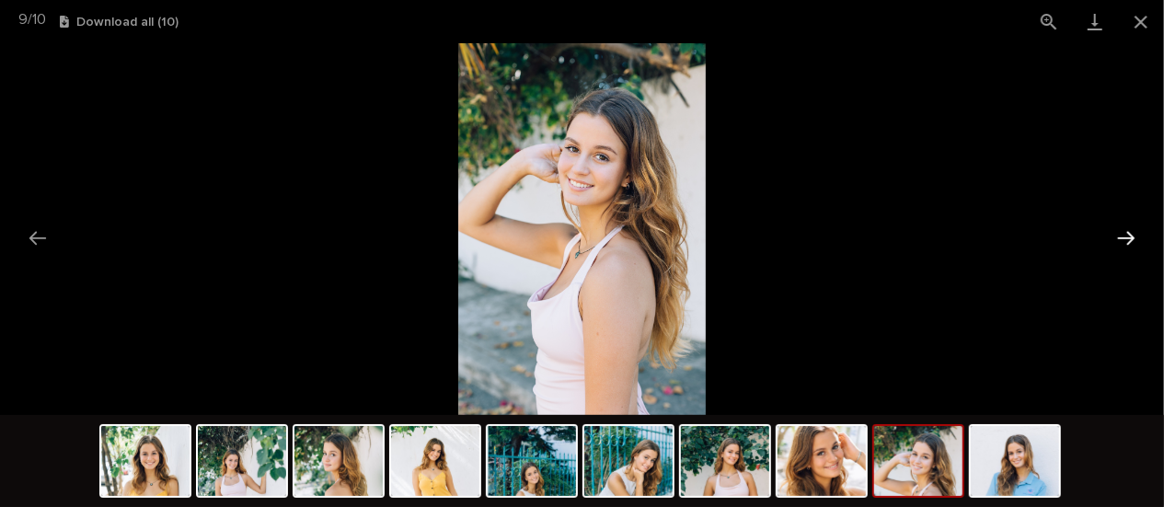
click at [1120, 246] on button "Next slide" at bounding box center [1126, 238] width 39 height 36
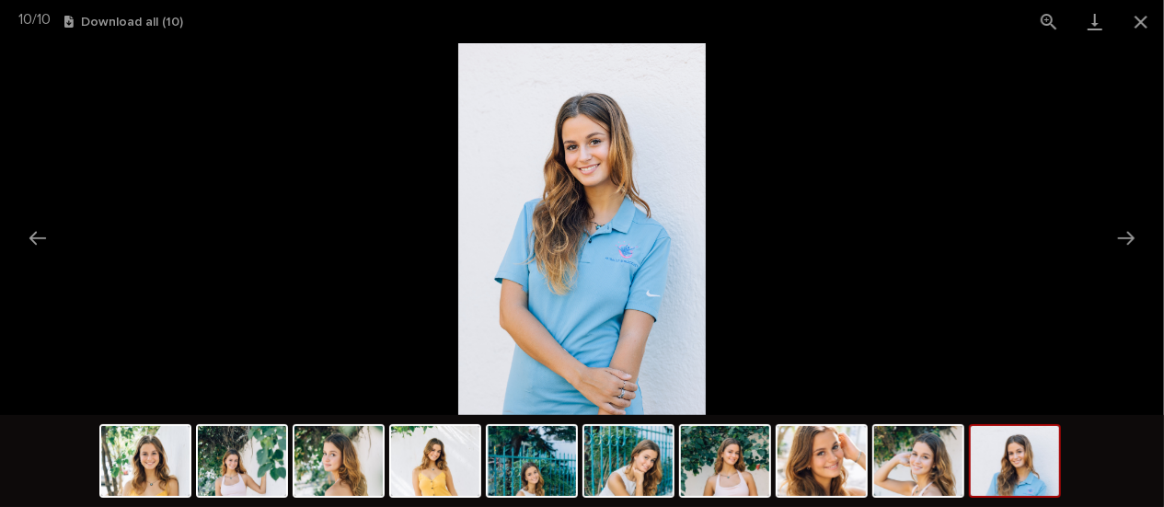
click at [1110, 259] on picture at bounding box center [582, 229] width 1164 height 372
click at [1129, 241] on button "Next slide" at bounding box center [1126, 238] width 39 height 36
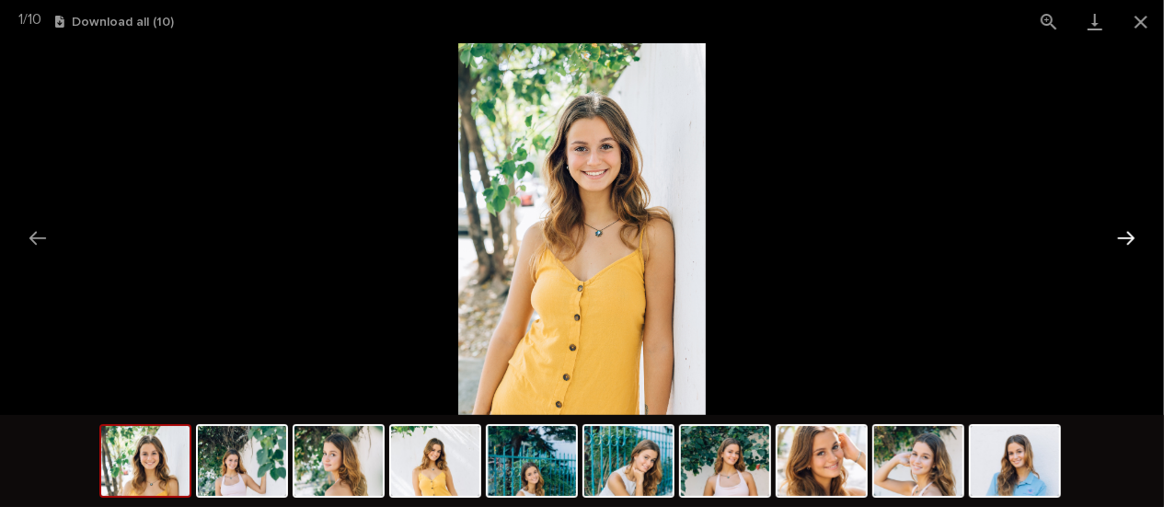
click at [1129, 240] on button "Next slide" at bounding box center [1126, 238] width 39 height 36
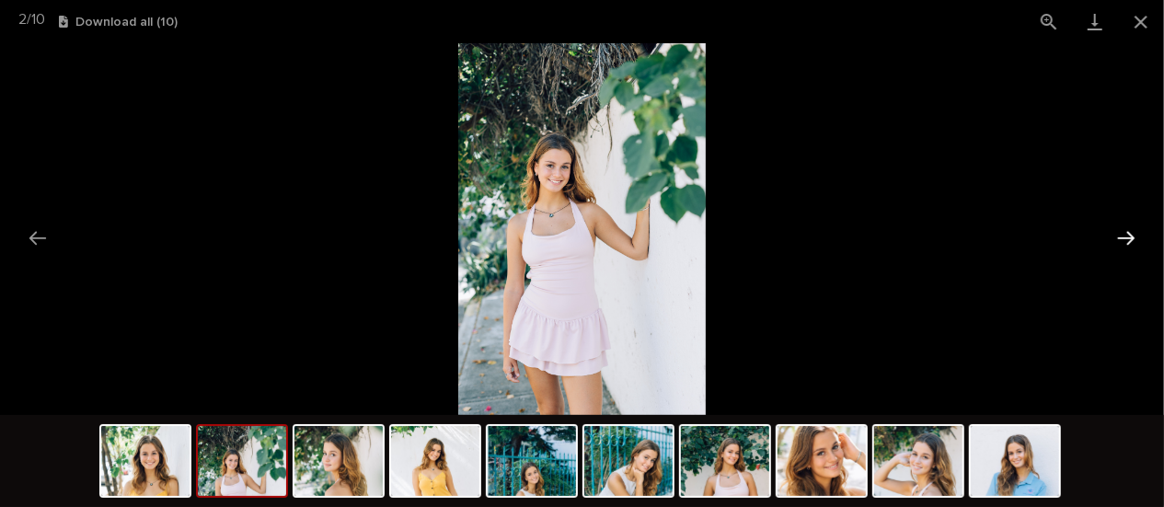
click at [1126, 240] on button "Next slide" at bounding box center [1126, 238] width 39 height 36
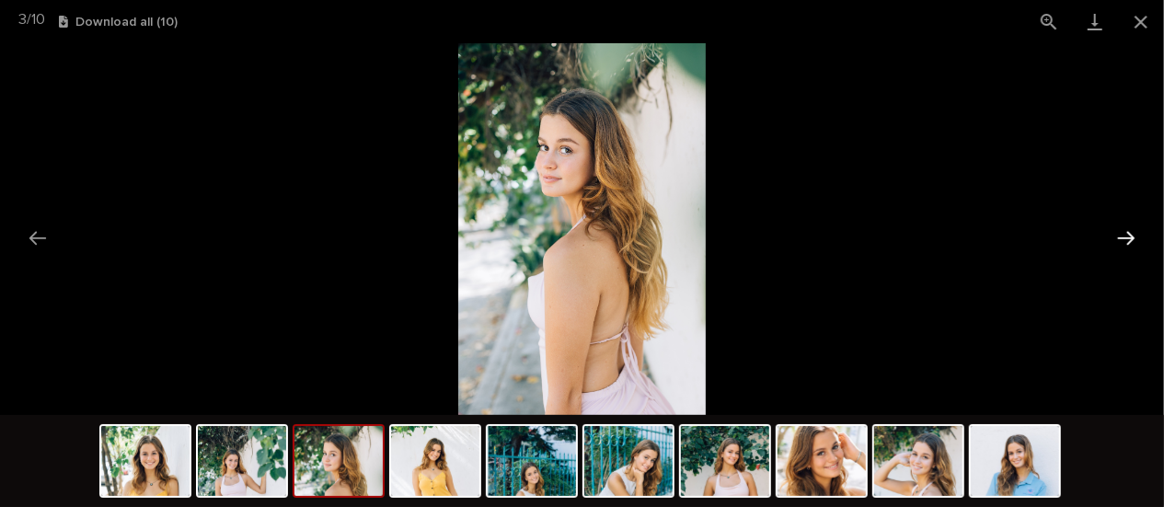
click at [1126, 240] on button "Next slide" at bounding box center [1126, 238] width 39 height 36
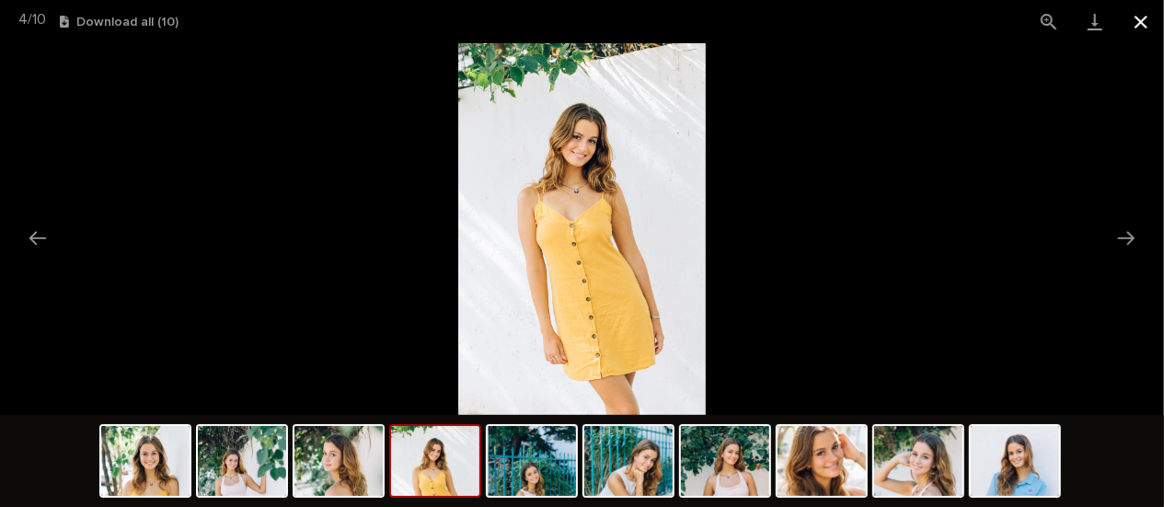
click at [1144, 21] on button "Close gallery" at bounding box center [1141, 21] width 46 height 43
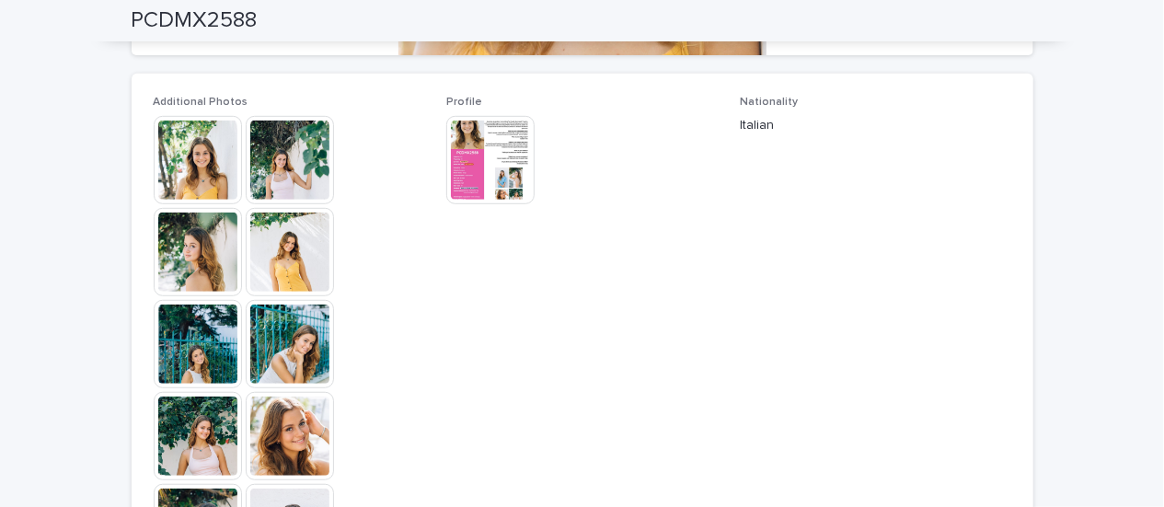
scroll to position [276, 0]
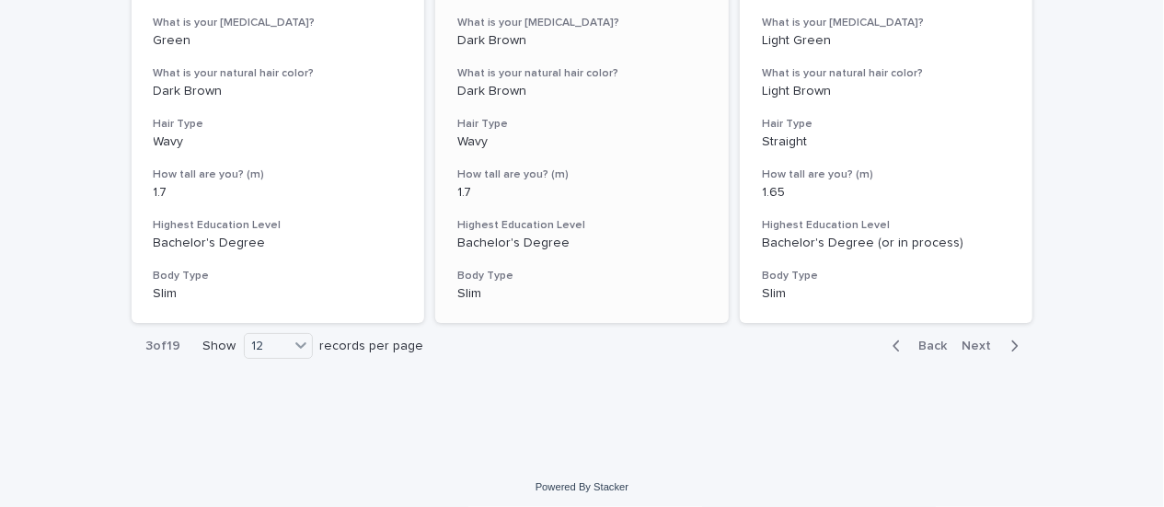
scroll to position [2244, 0]
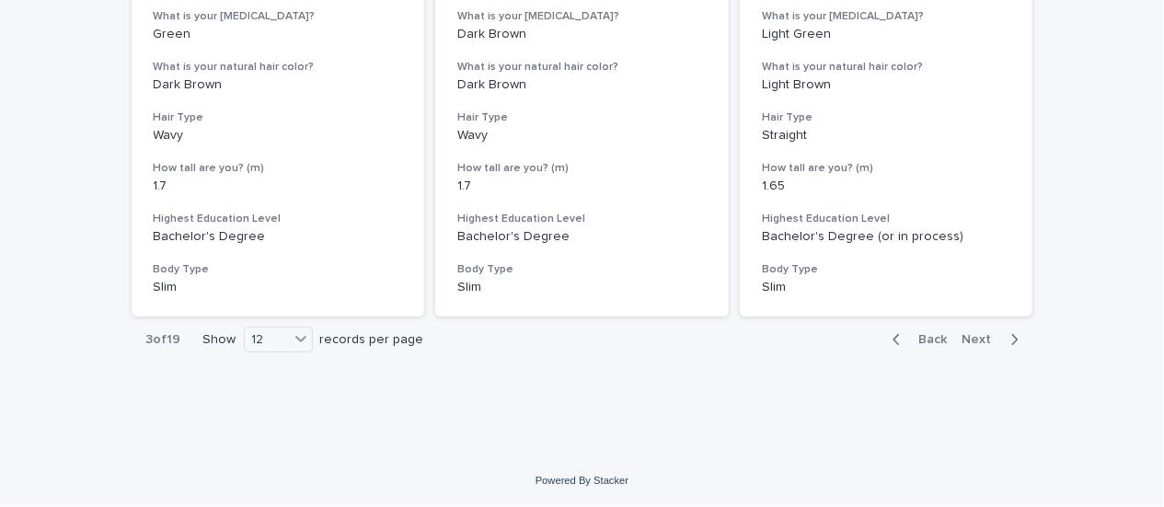
click at [1010, 338] on icon "button" at bounding box center [1014, 339] width 8 height 17
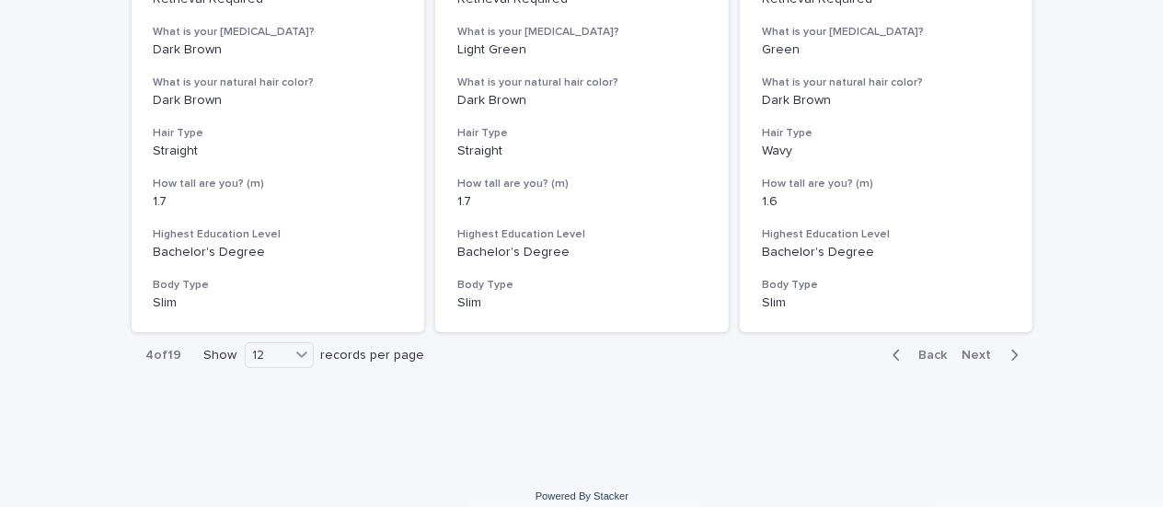
scroll to position [2244, 0]
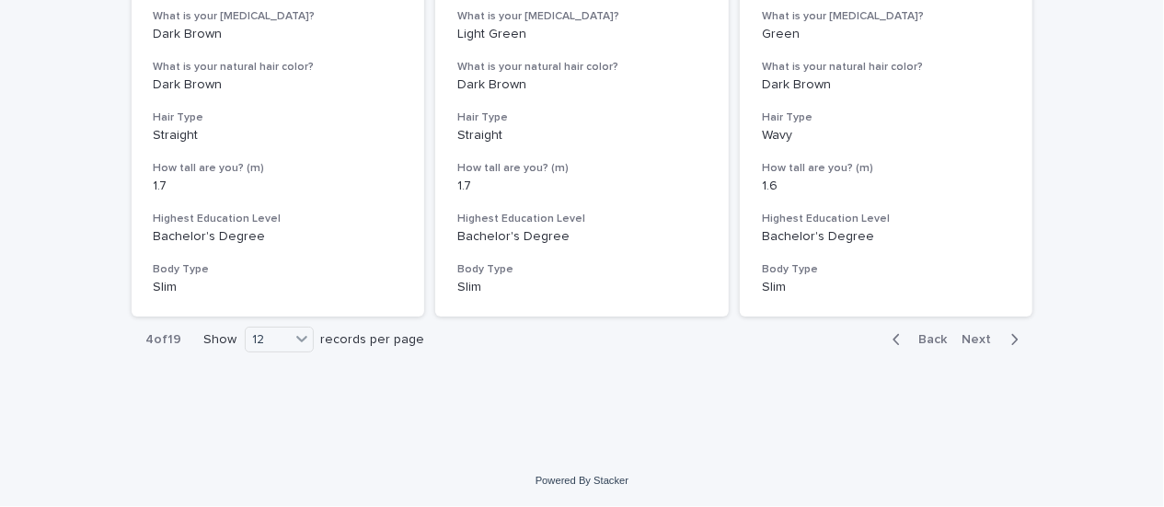
click at [981, 345] on span "Next" at bounding box center [983, 339] width 40 height 13
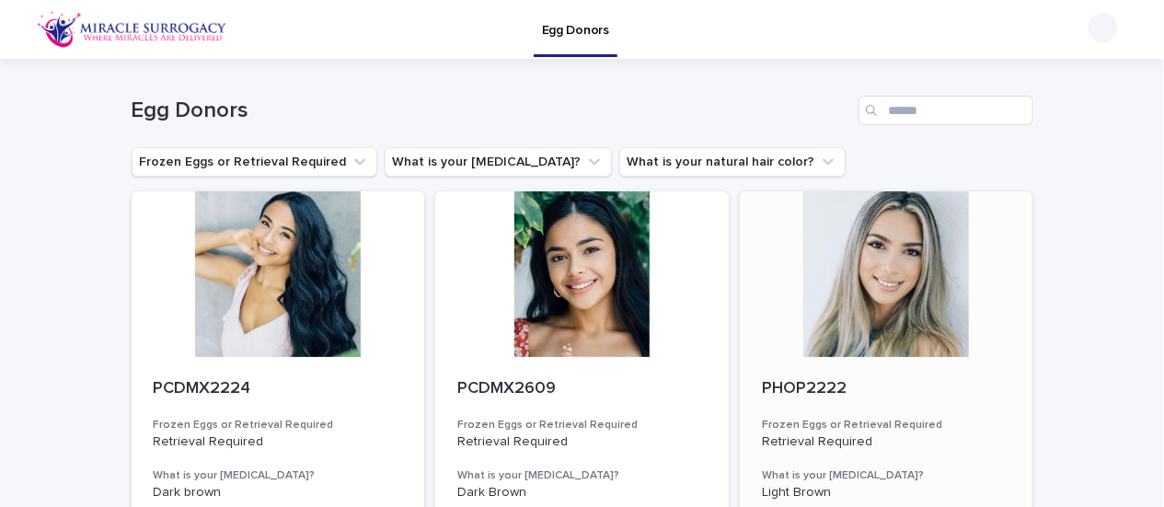
click at [892, 286] on div at bounding box center [887, 274] width 294 height 166
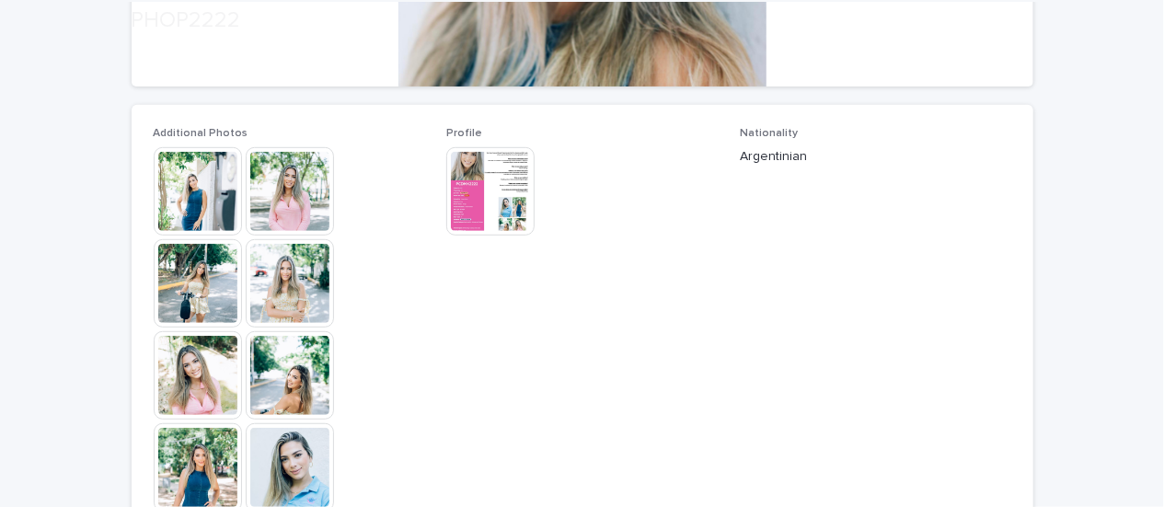
scroll to position [460, 0]
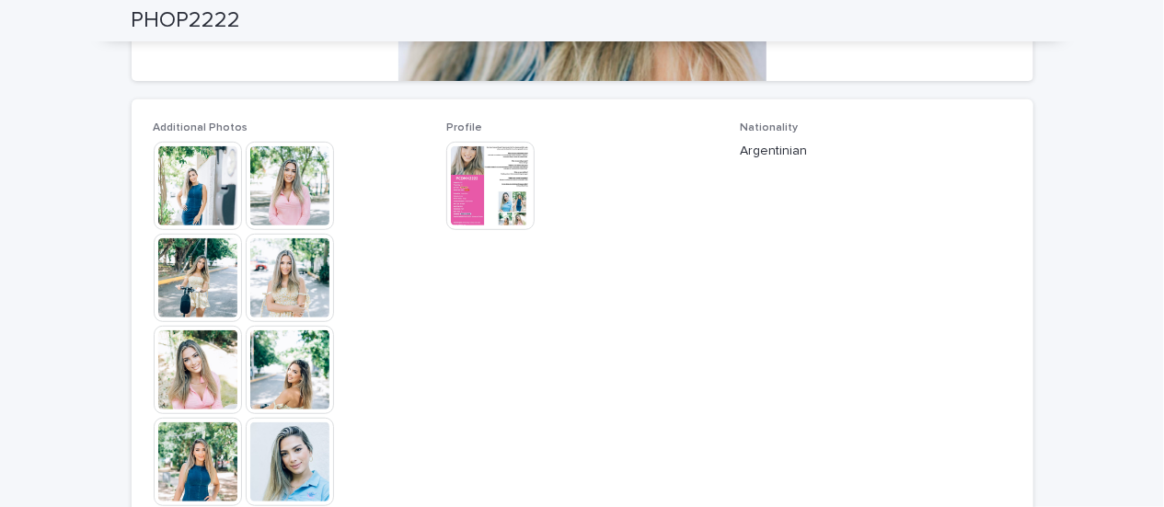
click at [285, 274] on img at bounding box center [290, 278] width 88 height 88
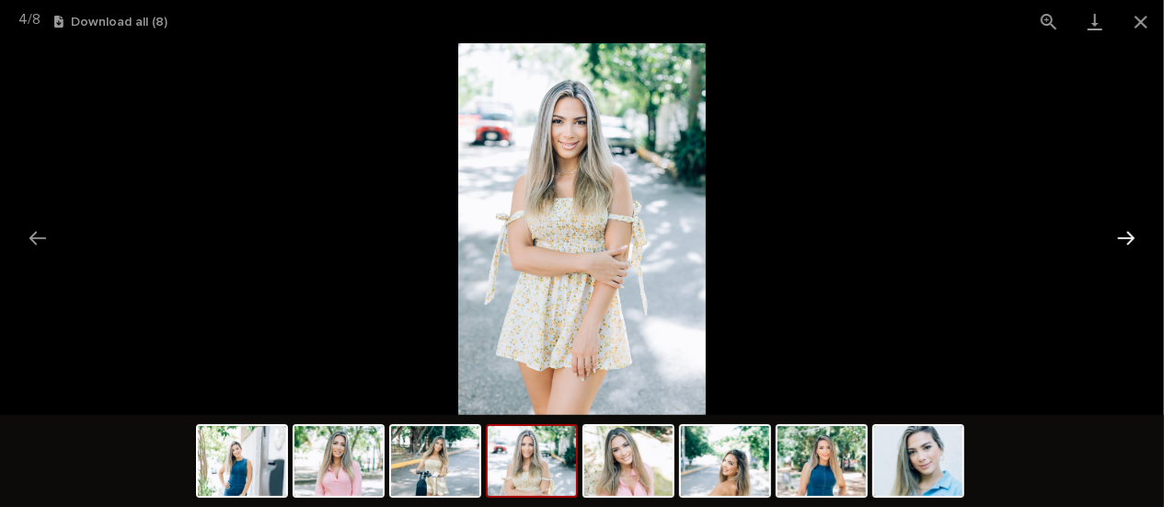
click at [1129, 245] on button "Next slide" at bounding box center [1126, 238] width 39 height 36
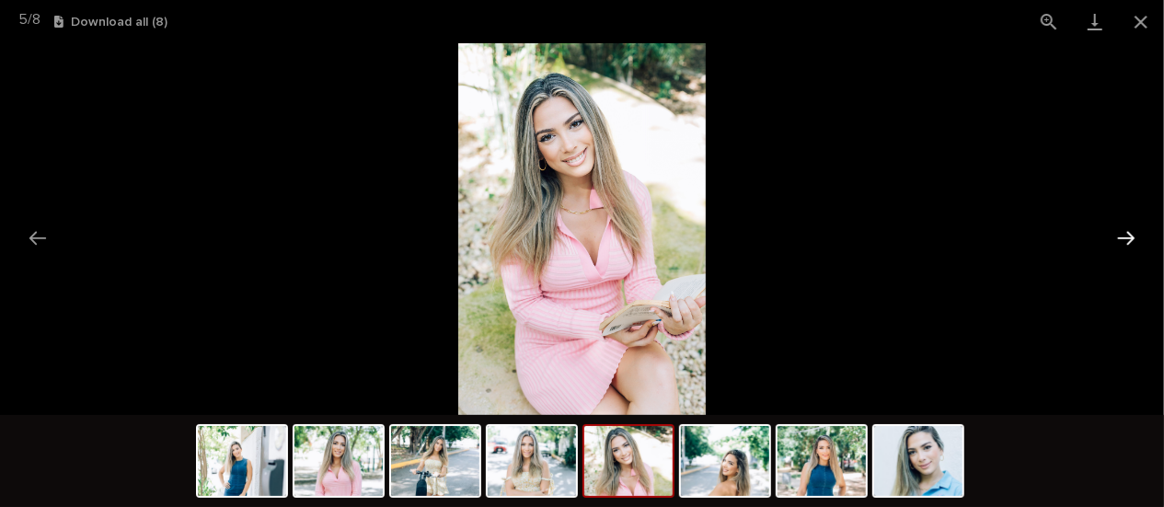
click at [1129, 245] on button "Next slide" at bounding box center [1126, 238] width 39 height 36
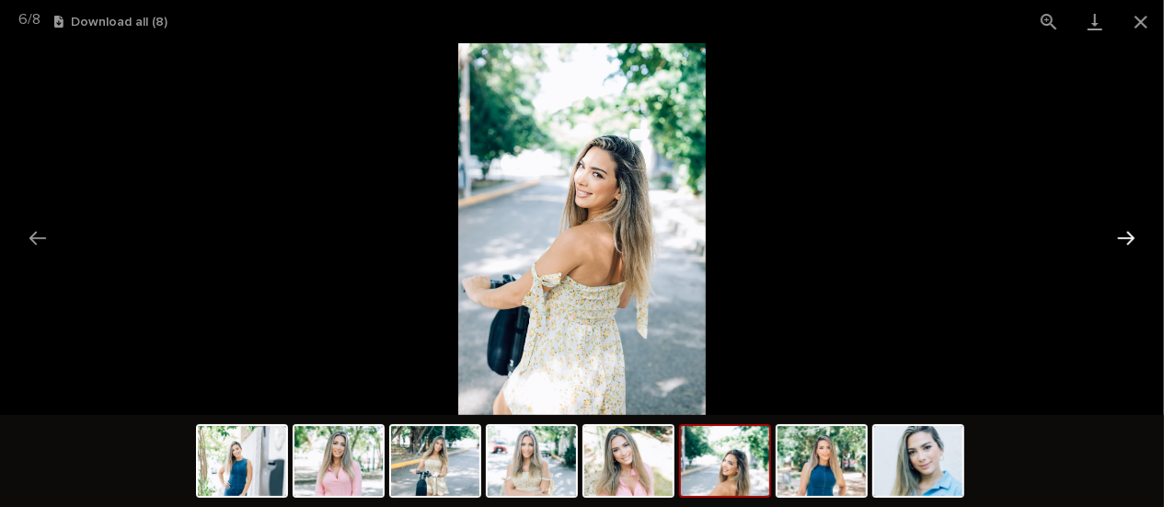
click at [1129, 245] on button "Next slide" at bounding box center [1126, 238] width 39 height 36
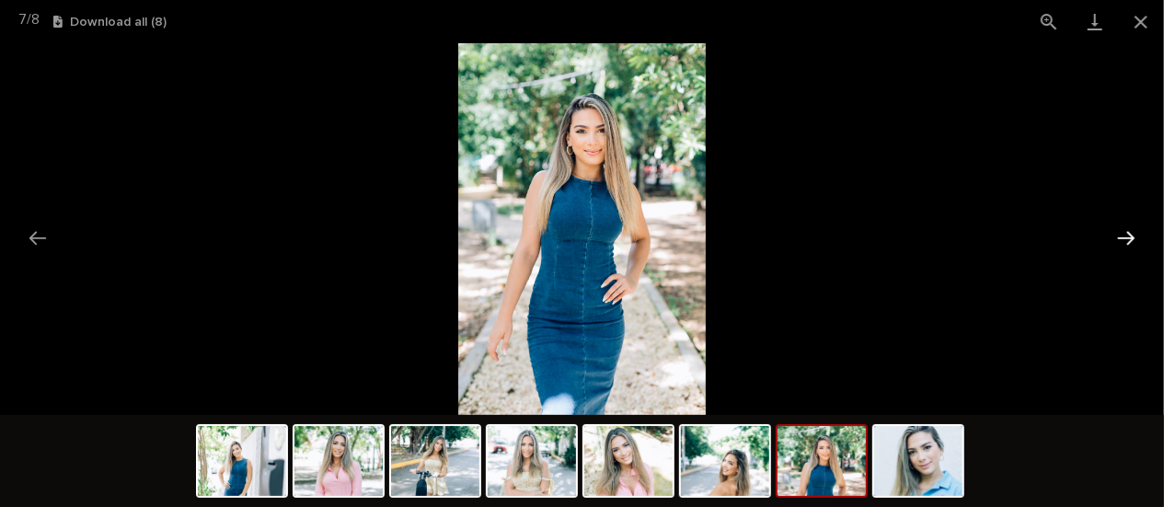
click at [1129, 248] on button "Next slide" at bounding box center [1126, 238] width 39 height 36
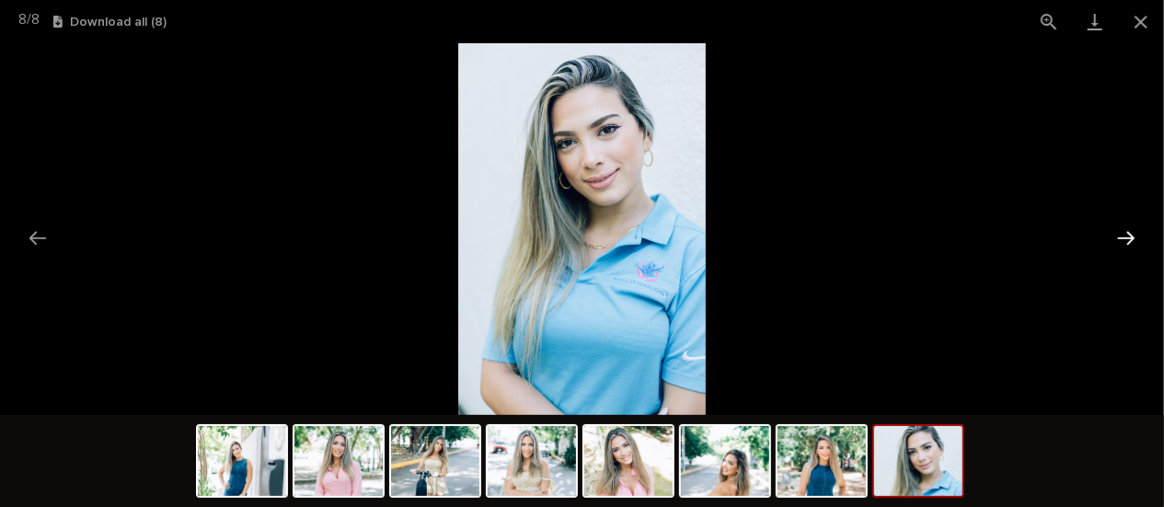
click at [1129, 248] on button "Next slide" at bounding box center [1126, 238] width 39 height 36
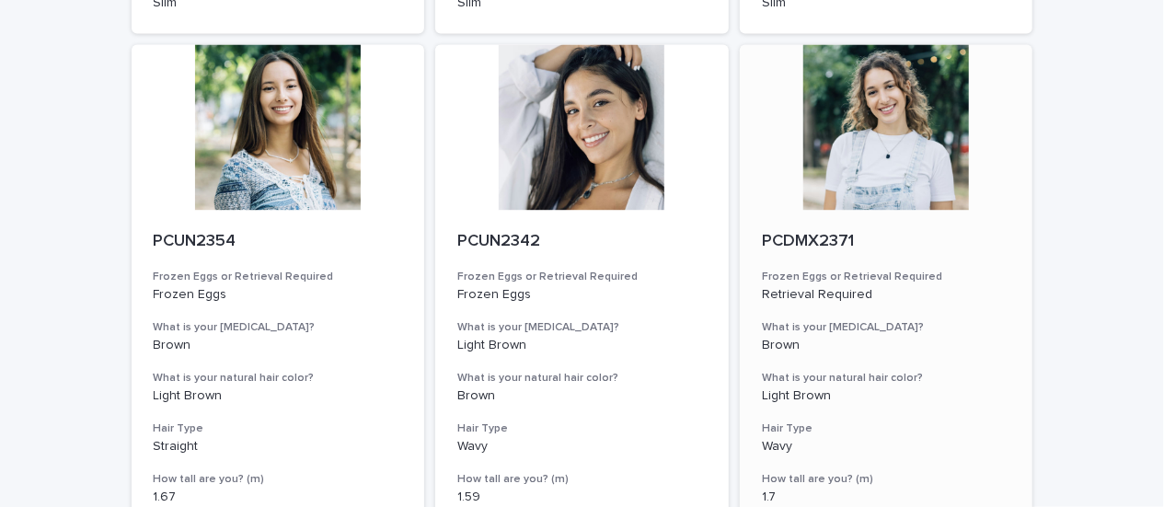
scroll to position [2244, 0]
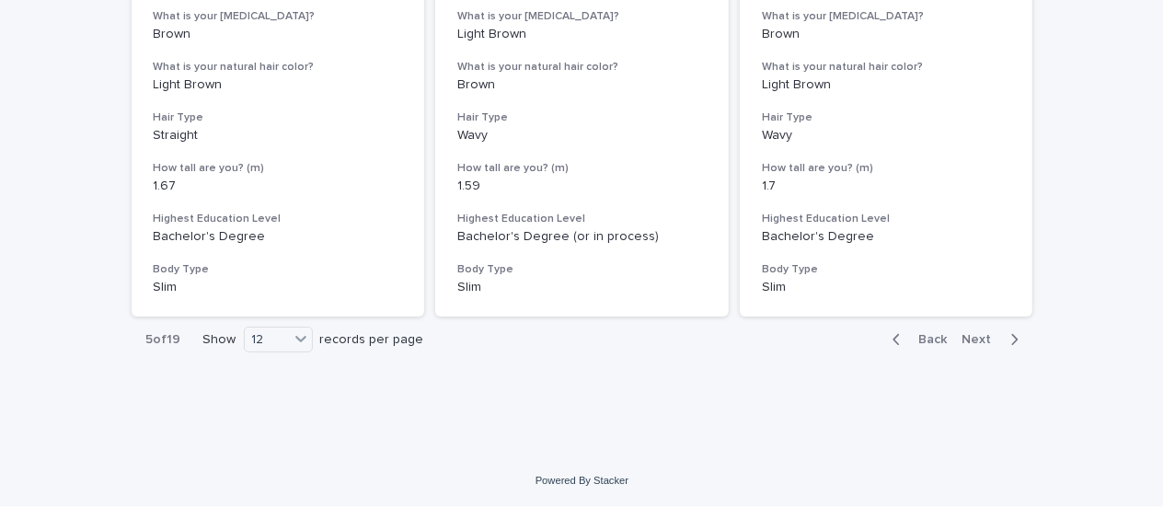
click at [980, 346] on button "Next" at bounding box center [994, 339] width 78 height 17
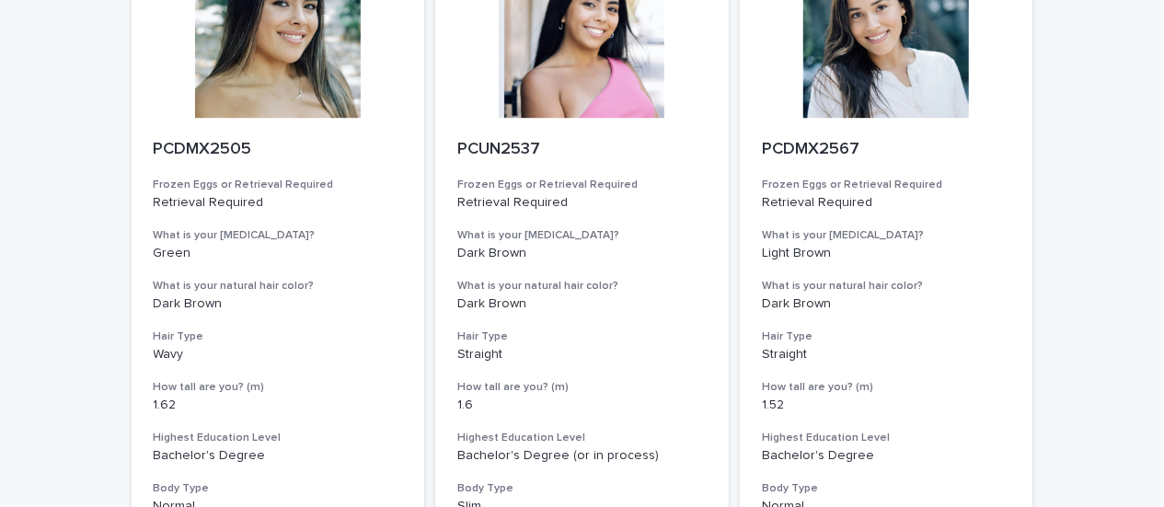
scroll to position [2244, 0]
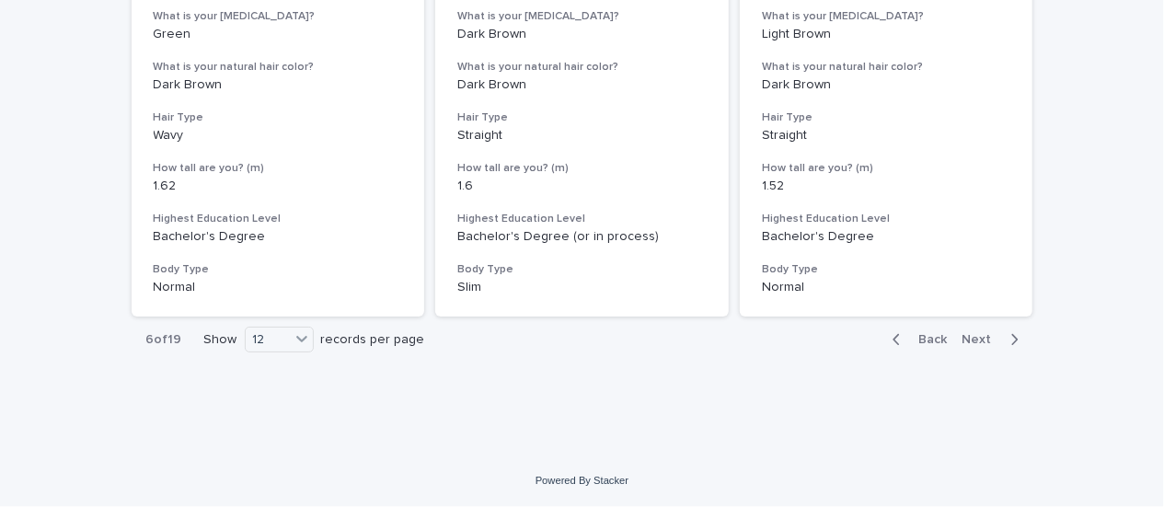
click at [980, 340] on span "Next" at bounding box center [983, 339] width 40 height 13
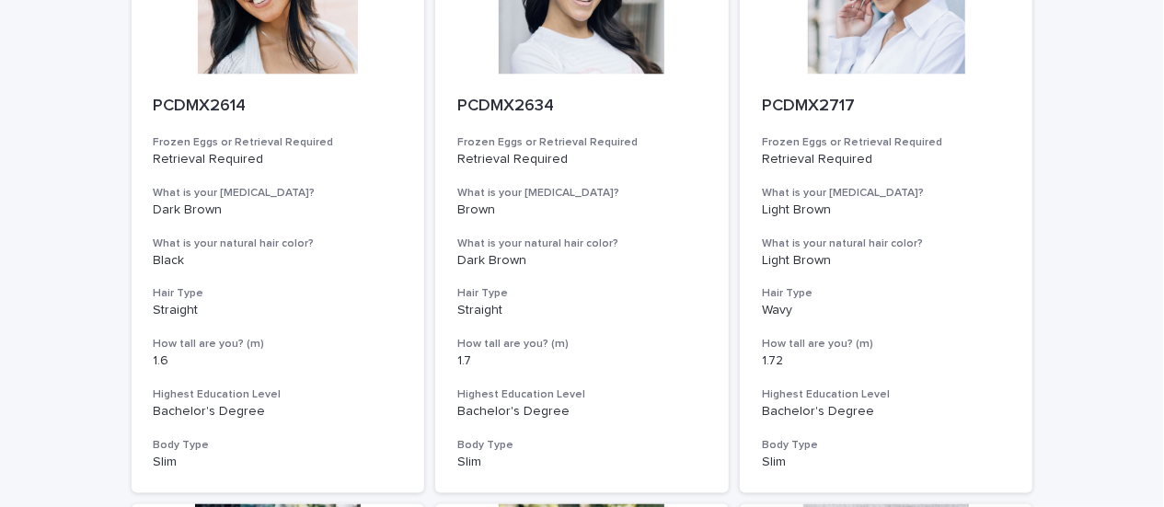
scroll to position [2209, 0]
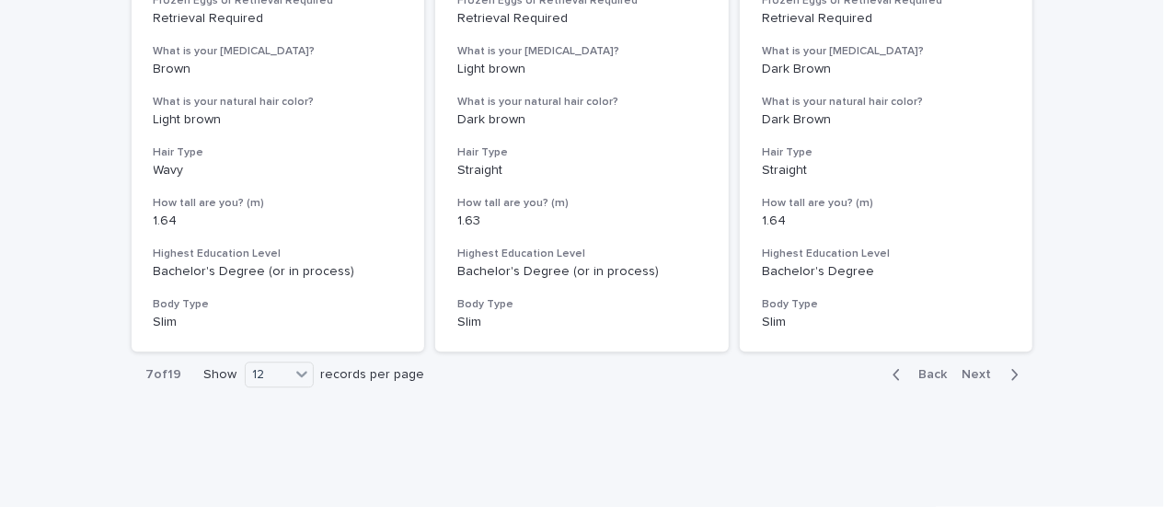
click at [976, 373] on span "Next" at bounding box center [983, 374] width 40 height 13
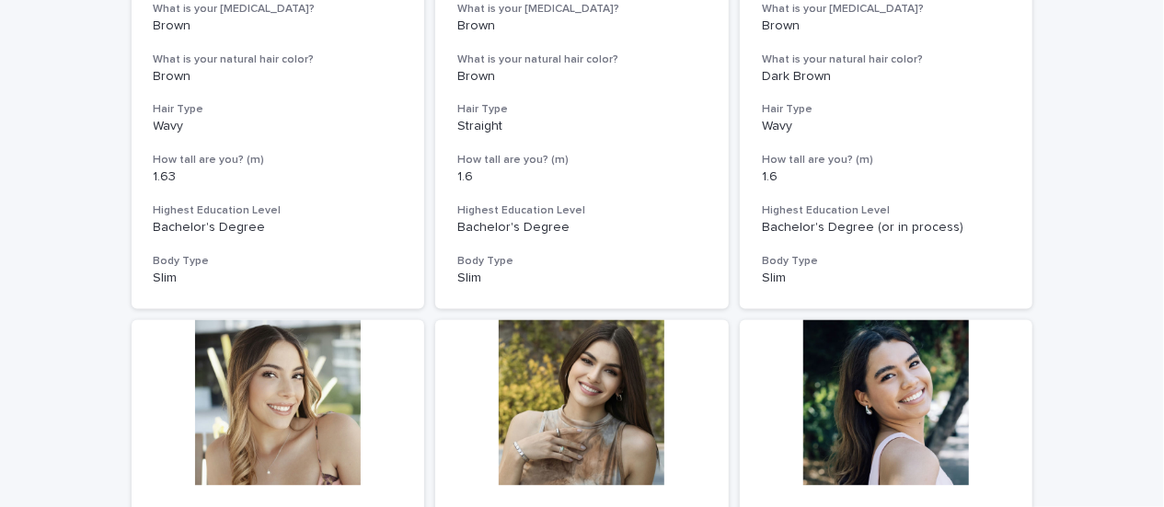
scroll to position [2244, 0]
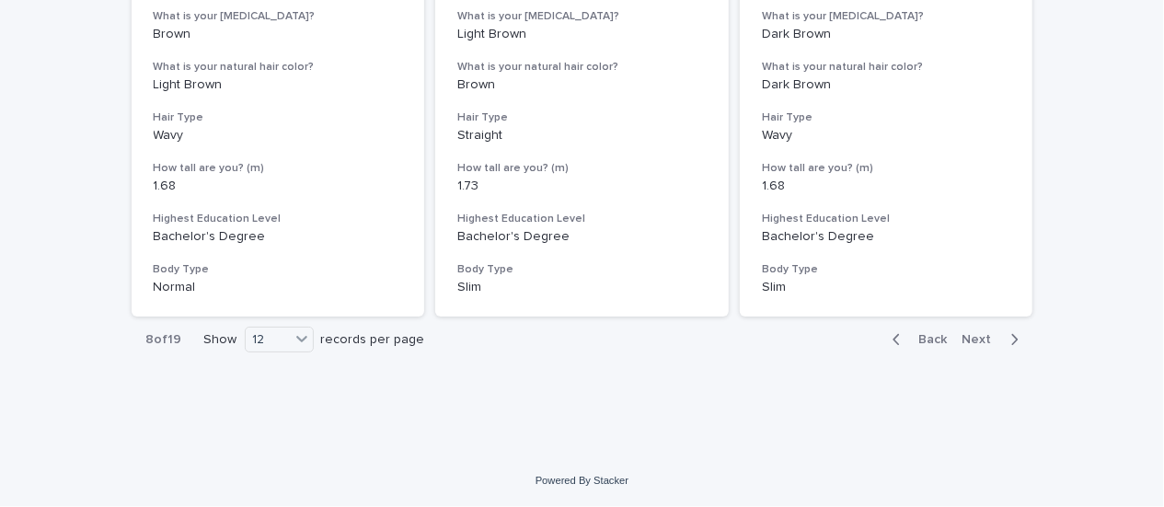
click at [975, 334] on span "Next" at bounding box center [983, 339] width 40 height 13
click at [981, 340] on span "Next" at bounding box center [983, 339] width 40 height 13
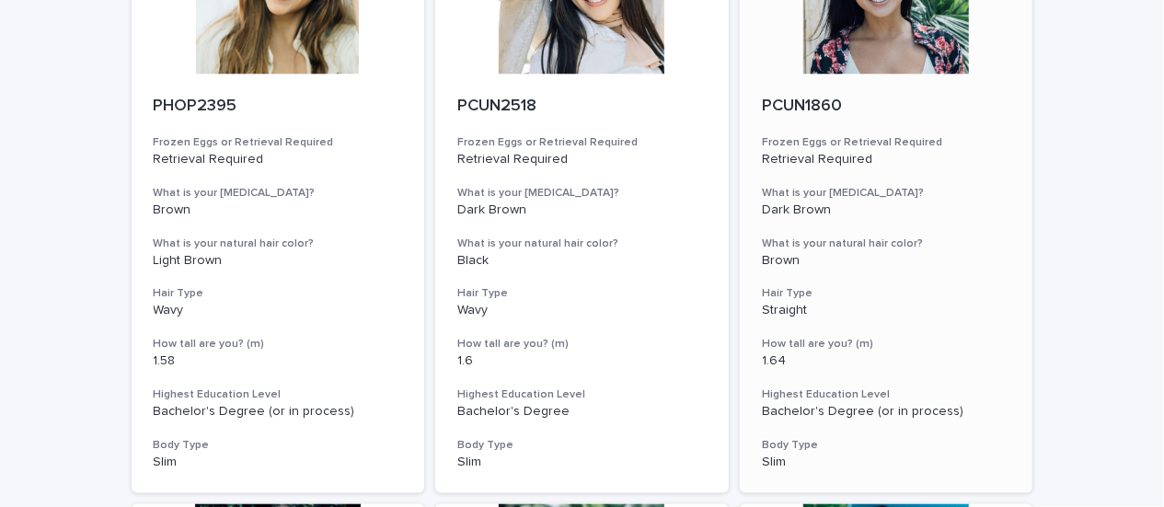
scroll to position [2209, 0]
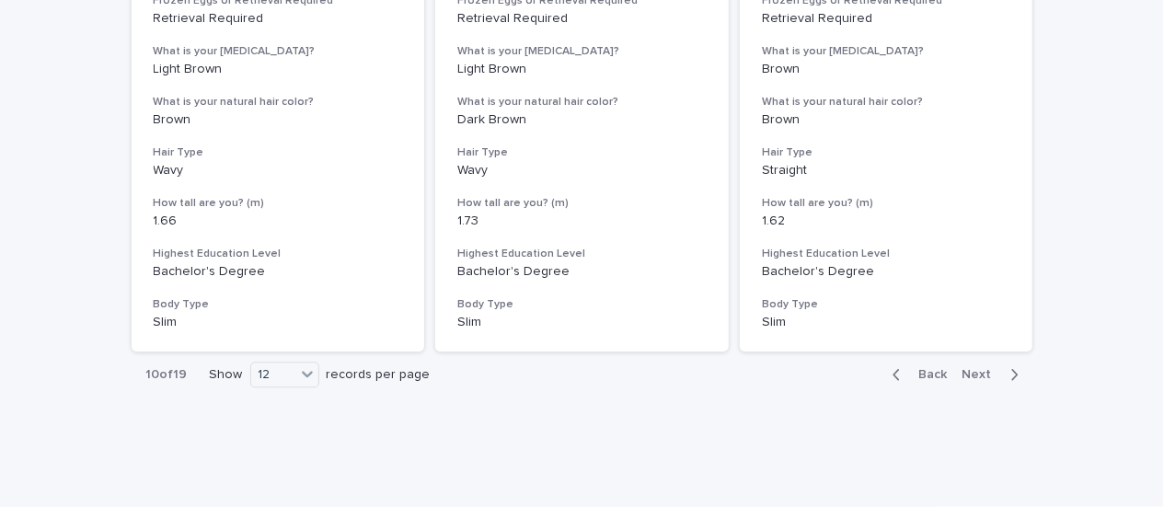
click at [975, 377] on span "Next" at bounding box center [983, 374] width 40 height 13
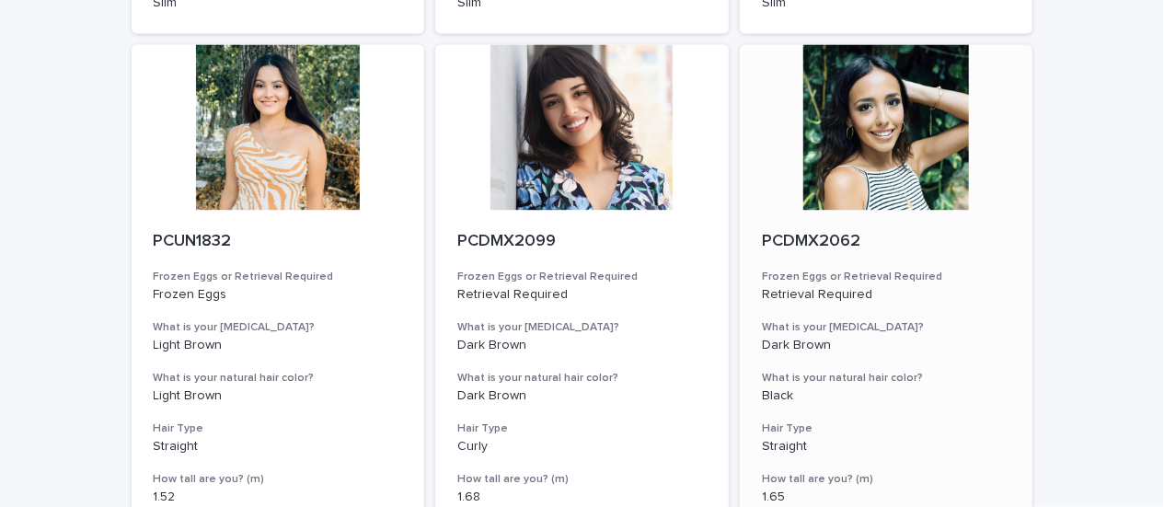
scroll to position [2244, 0]
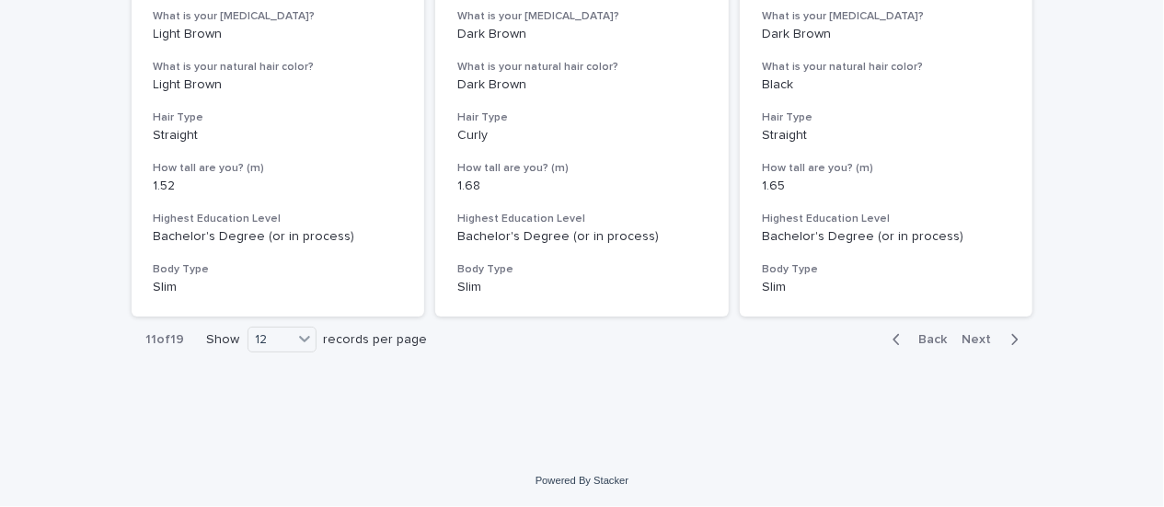
click at [979, 340] on span "Next" at bounding box center [983, 339] width 40 height 13
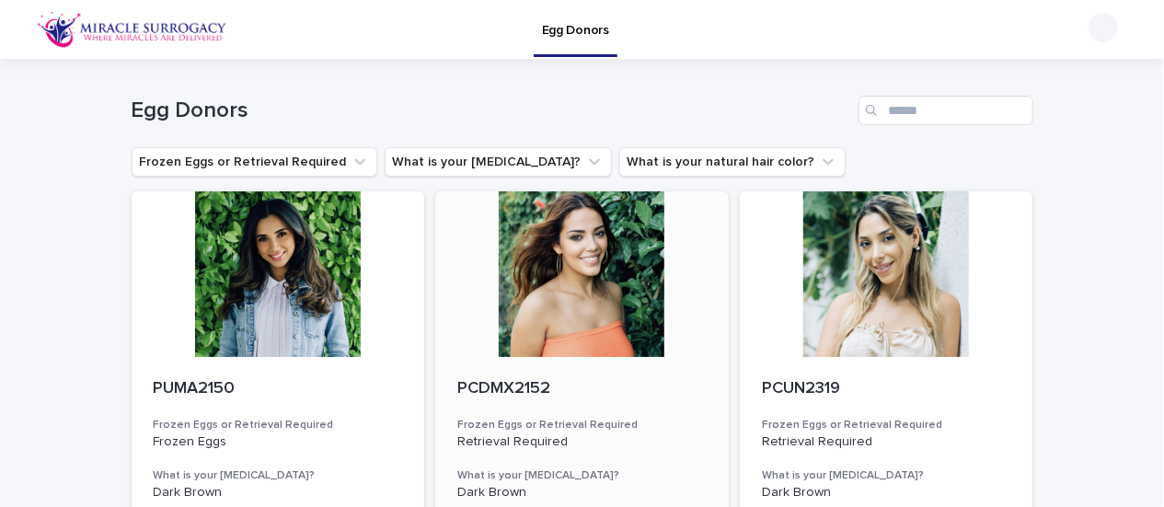
click at [579, 291] on div at bounding box center [582, 274] width 294 height 166
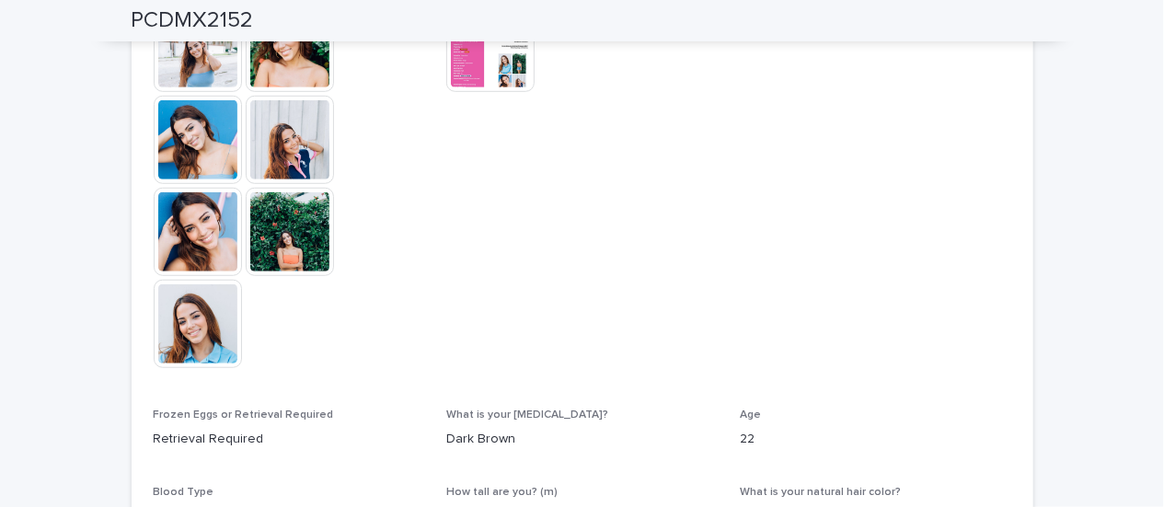
scroll to position [460, 0]
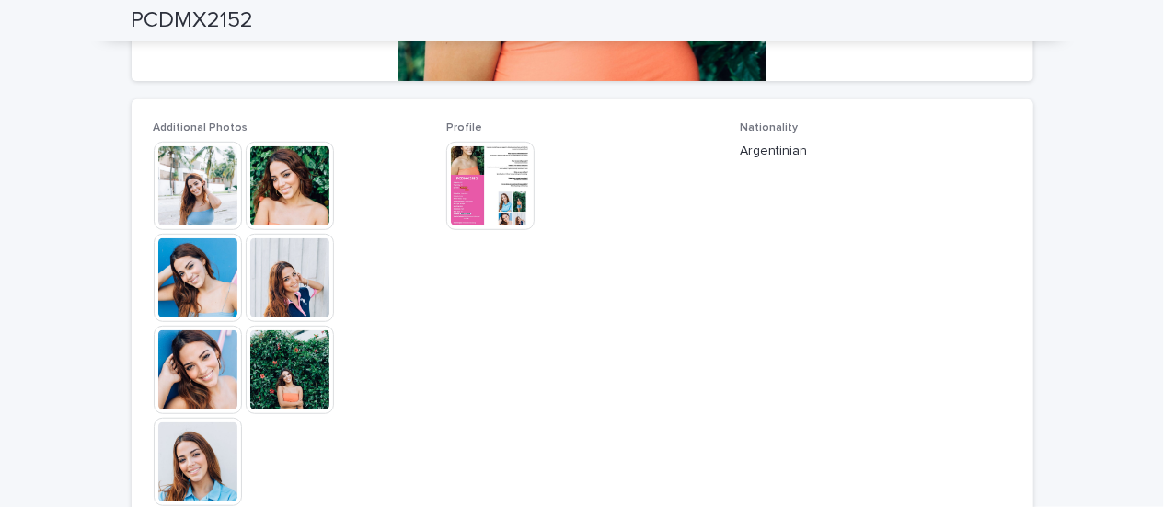
click at [279, 213] on img at bounding box center [290, 186] width 88 height 88
click at [196, 206] on img at bounding box center [198, 186] width 88 height 88
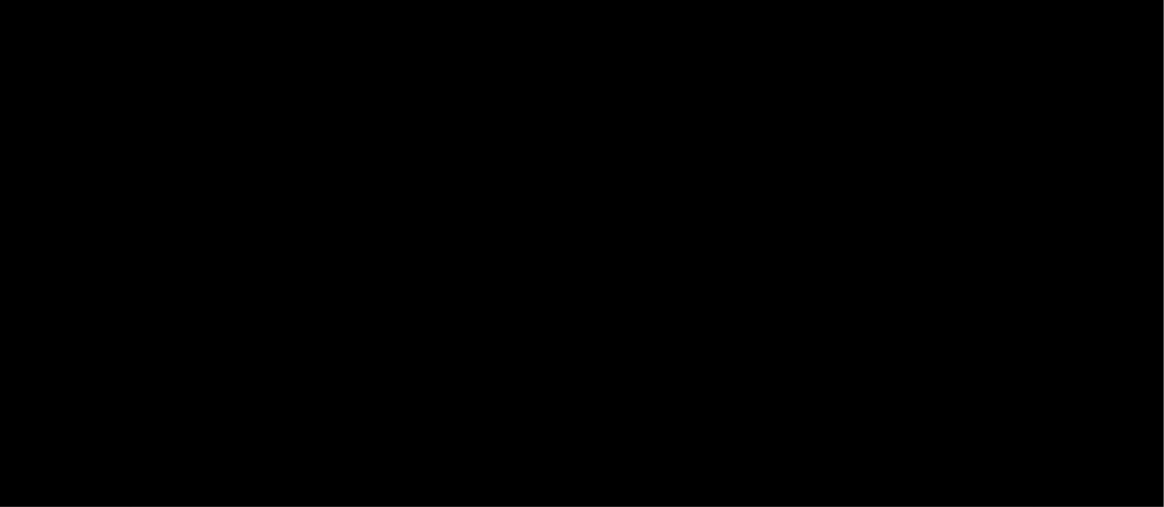
click at [196, 206] on div at bounding box center [582, 229] width 1164 height 372
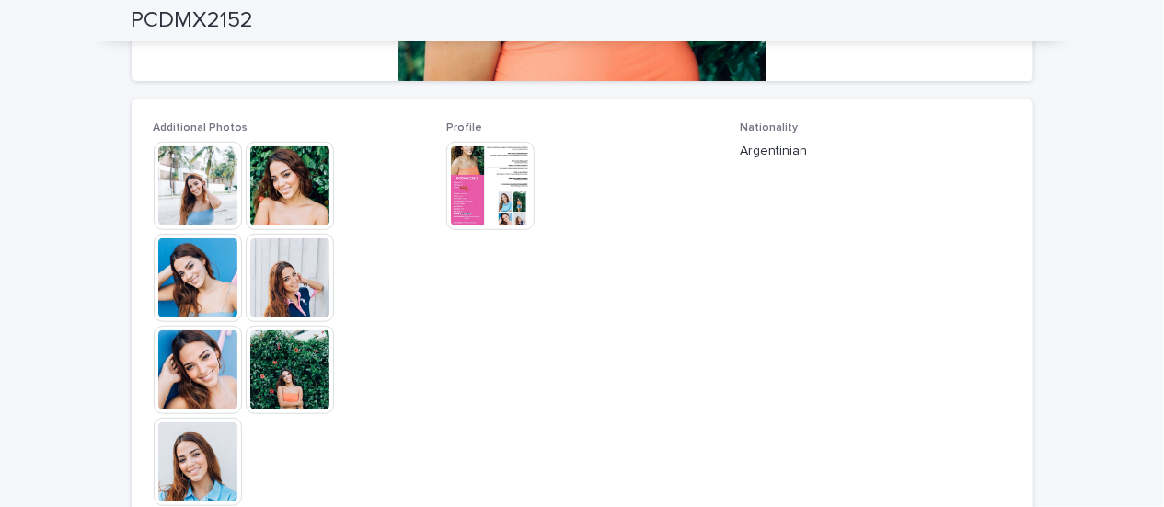
click at [205, 198] on img at bounding box center [198, 186] width 88 height 88
click at [205, 198] on div at bounding box center [582, 229] width 1164 height 372
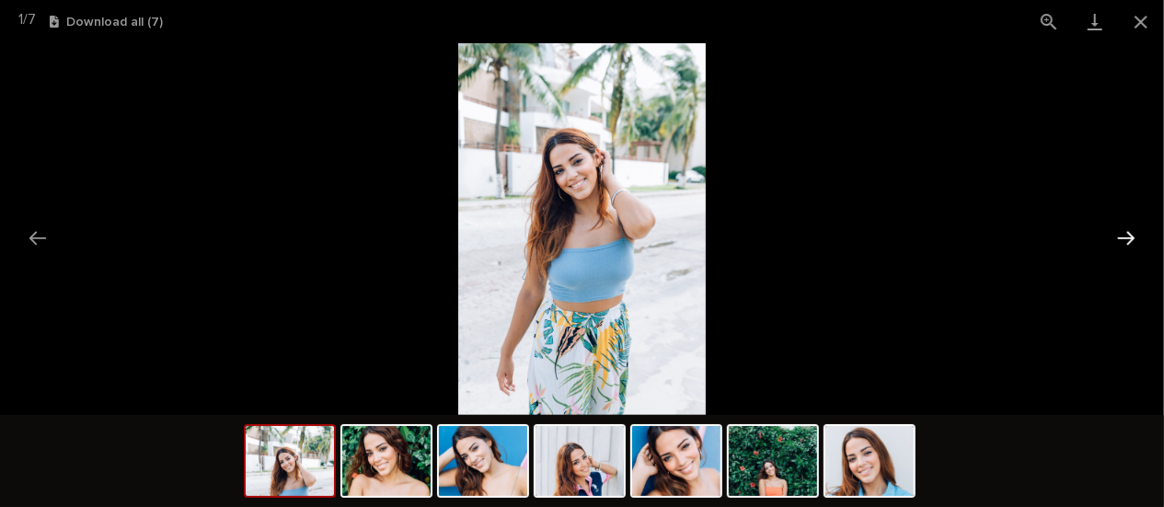
click at [1129, 243] on button "Next slide" at bounding box center [1126, 238] width 39 height 36
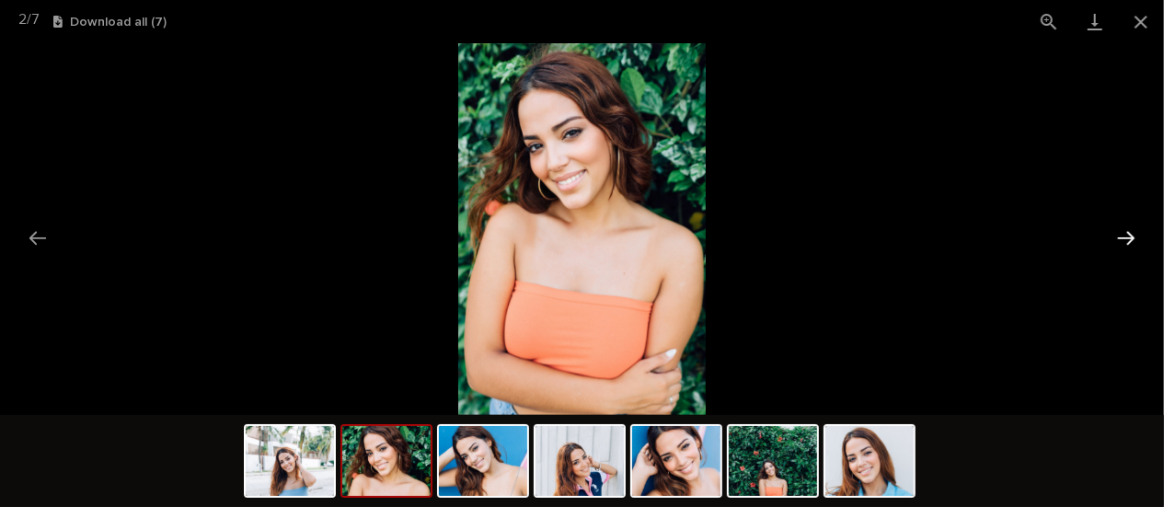
click at [1129, 243] on button "Next slide" at bounding box center [1126, 238] width 39 height 36
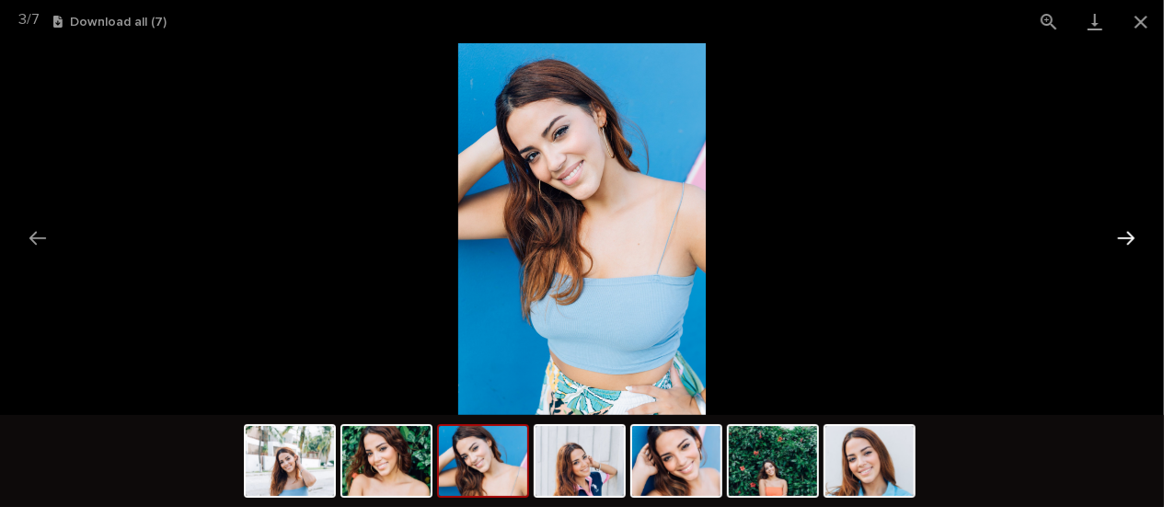
click at [1128, 243] on button "Next slide" at bounding box center [1126, 238] width 39 height 36
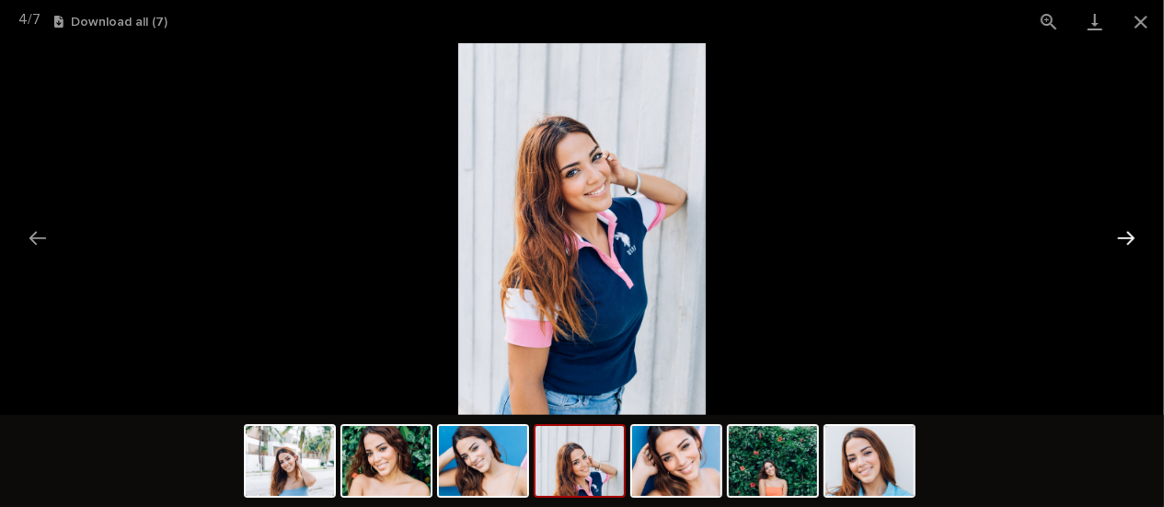
click at [1127, 242] on button "Next slide" at bounding box center [1126, 238] width 39 height 36
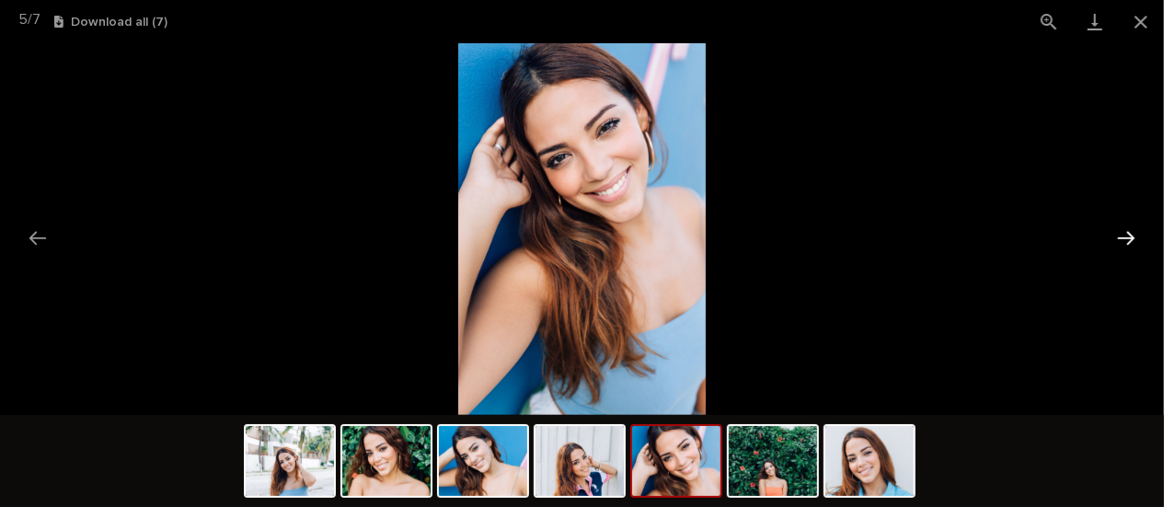
click at [1127, 241] on button "Next slide" at bounding box center [1126, 238] width 39 height 36
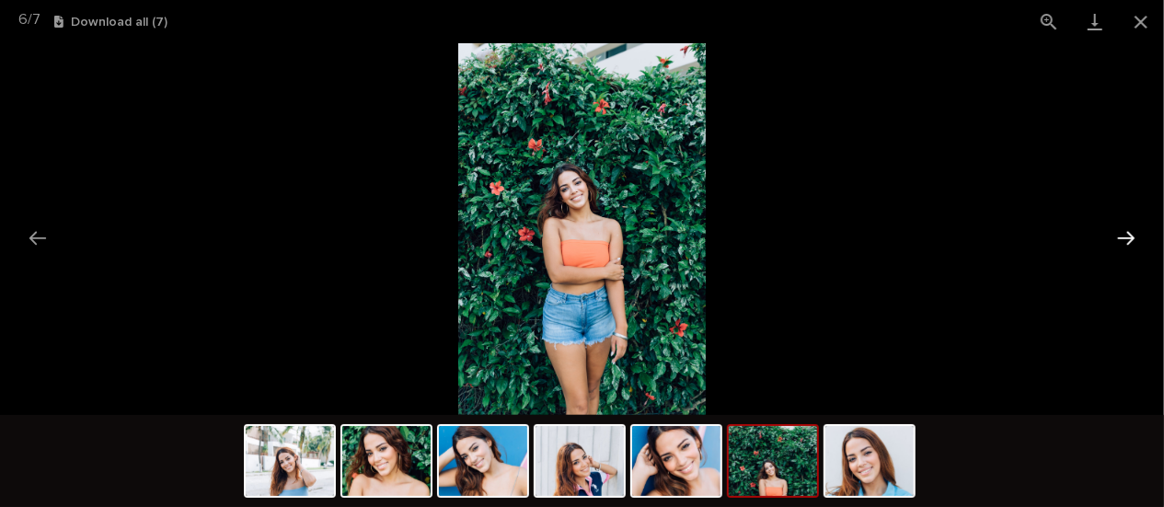
click at [1127, 237] on button "Next slide" at bounding box center [1126, 238] width 39 height 36
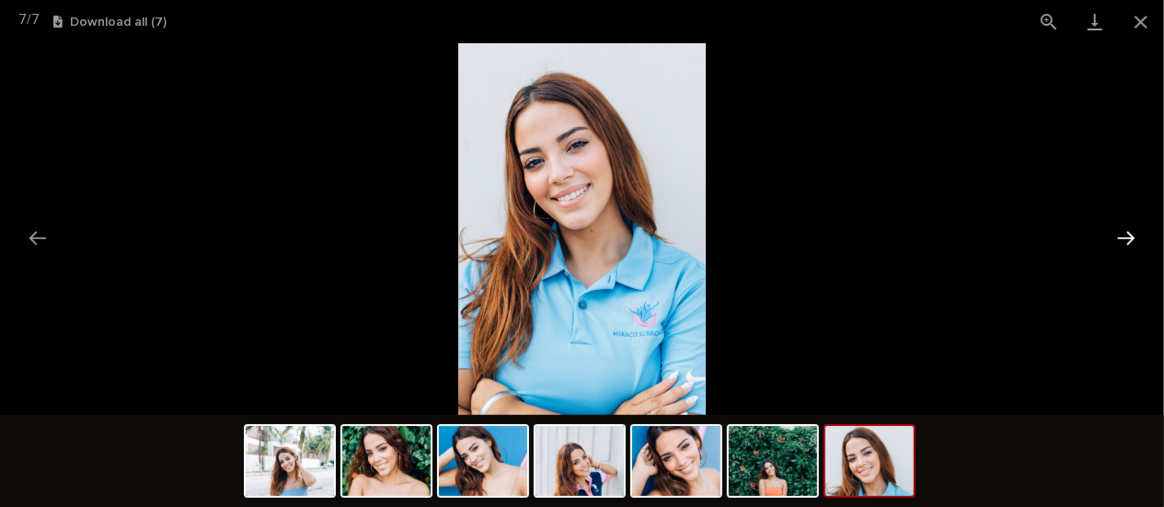
click at [1127, 237] on button "Next slide" at bounding box center [1126, 238] width 39 height 36
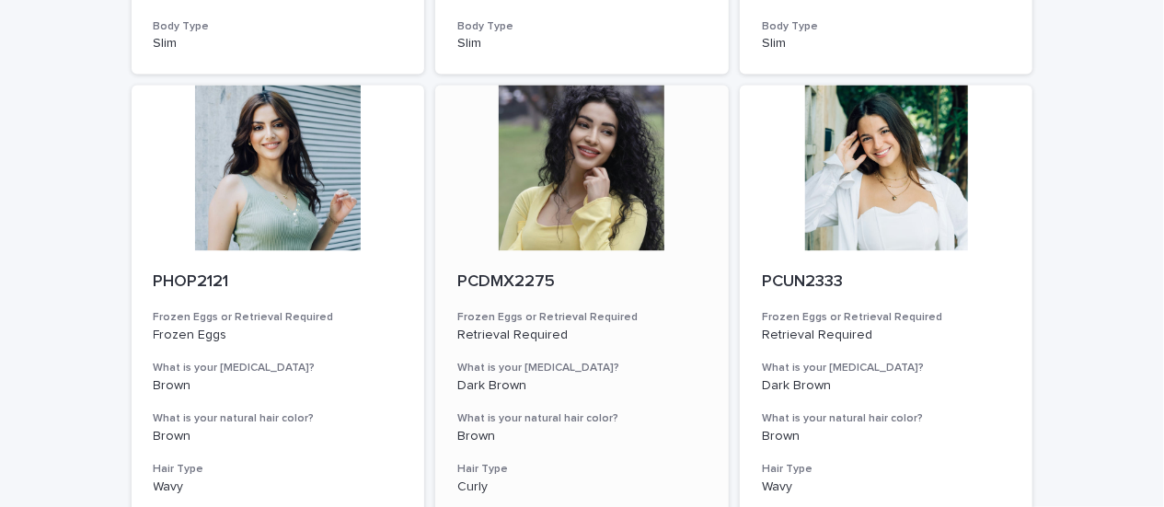
scroll to position [2025, 0]
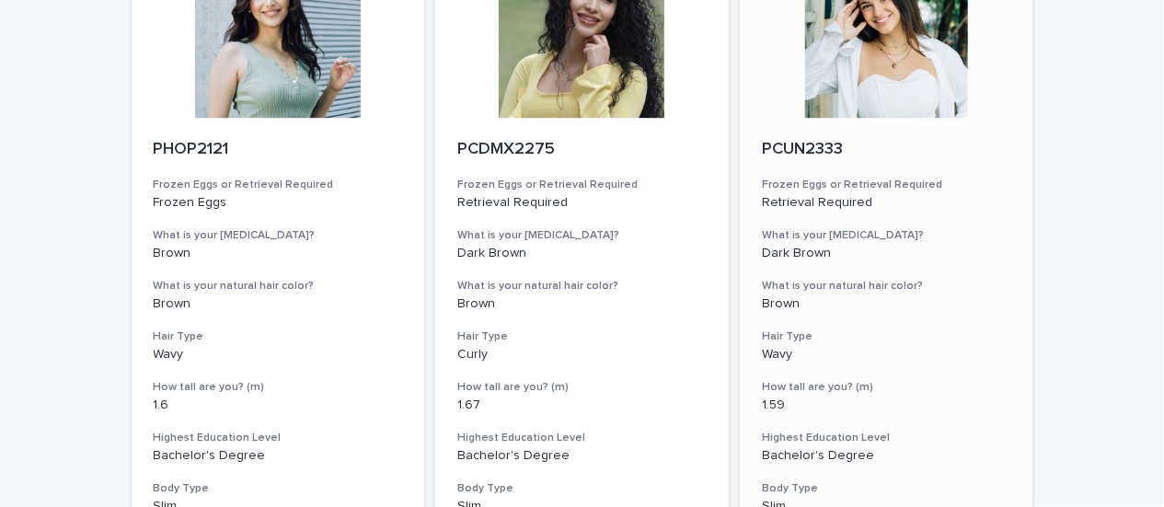
click at [871, 78] on div at bounding box center [887, 35] width 294 height 166
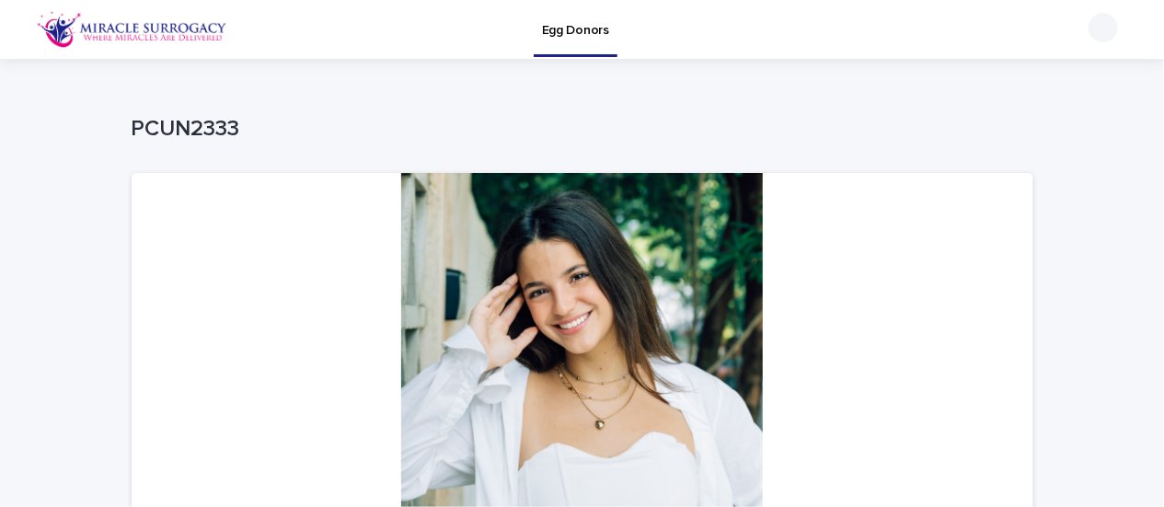
click at [962, 287] on div at bounding box center [583, 357] width 902 height 368
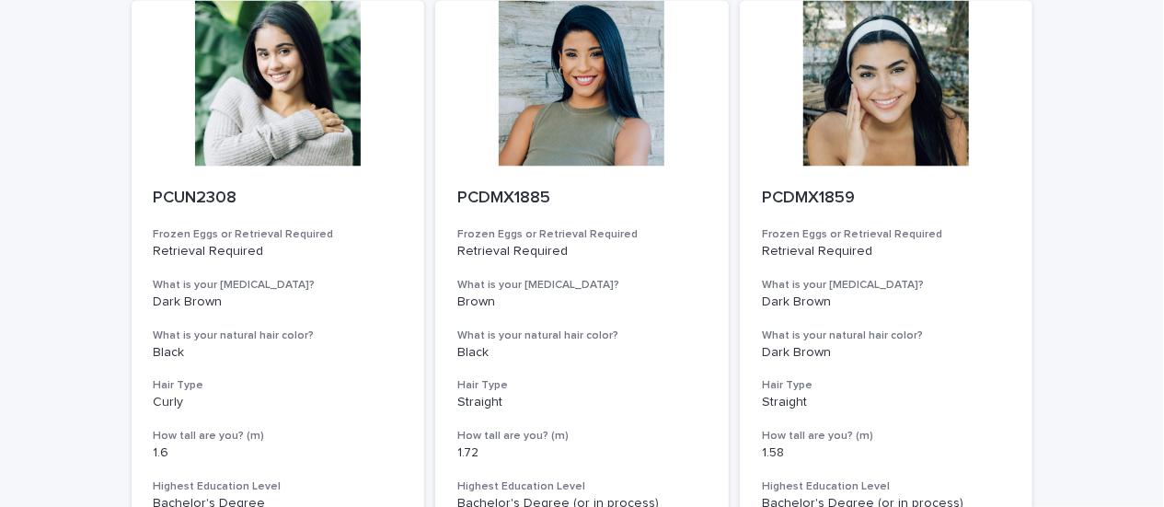
scroll to position [1841, 0]
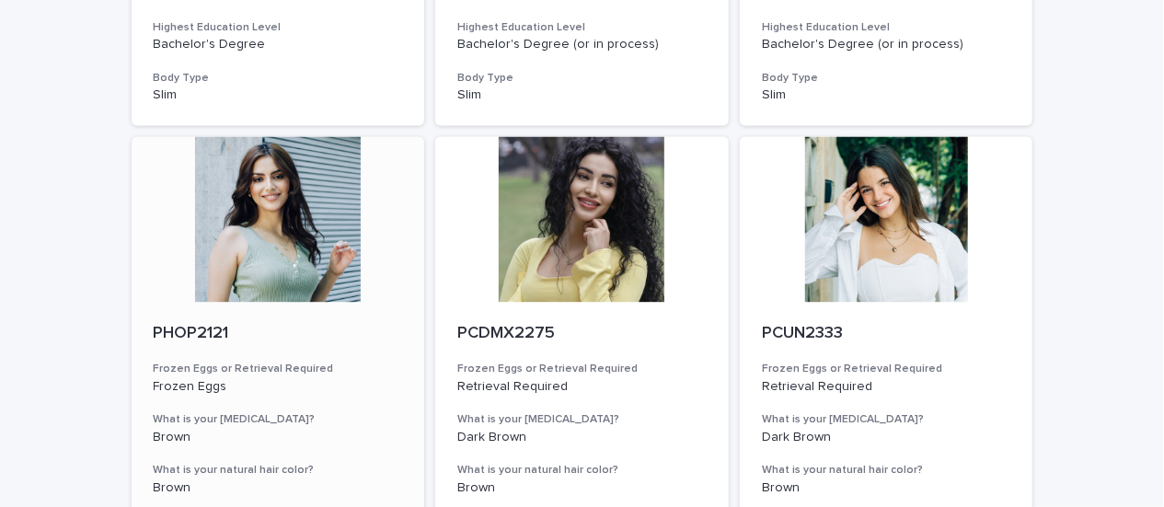
click at [321, 240] on div at bounding box center [279, 219] width 294 height 166
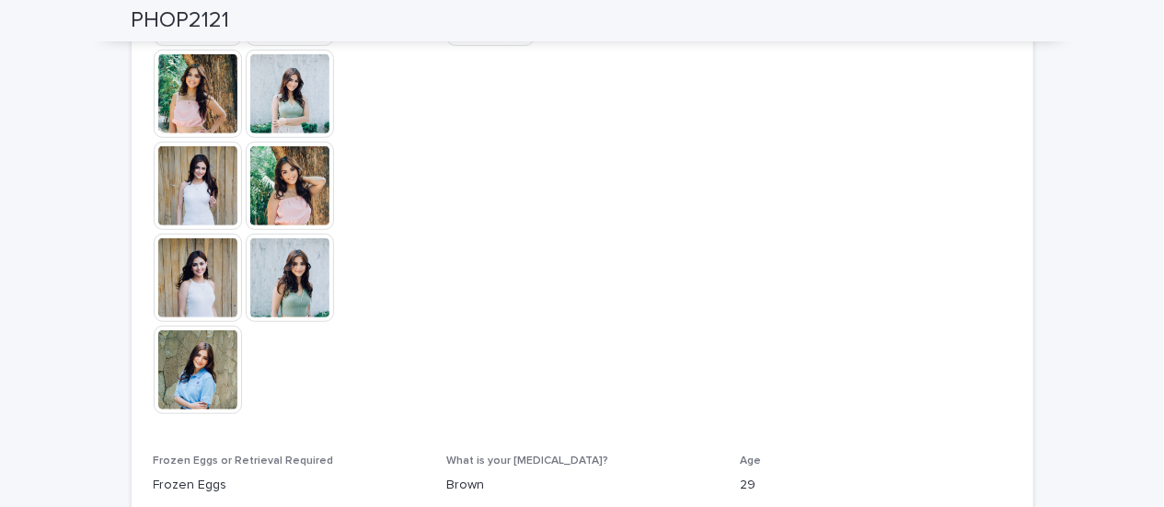
scroll to position [368, 0]
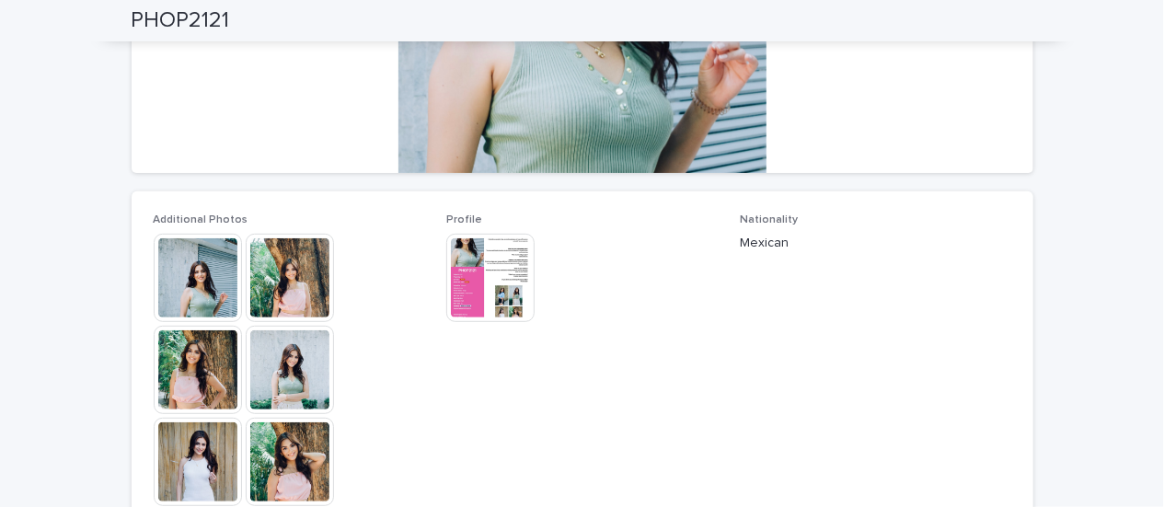
click at [213, 289] on img at bounding box center [198, 278] width 88 height 88
click at [213, 289] on div at bounding box center [582, 229] width 1164 height 372
click at [214, 291] on div at bounding box center [582, 229] width 1164 height 372
click at [213, 286] on img at bounding box center [198, 278] width 88 height 88
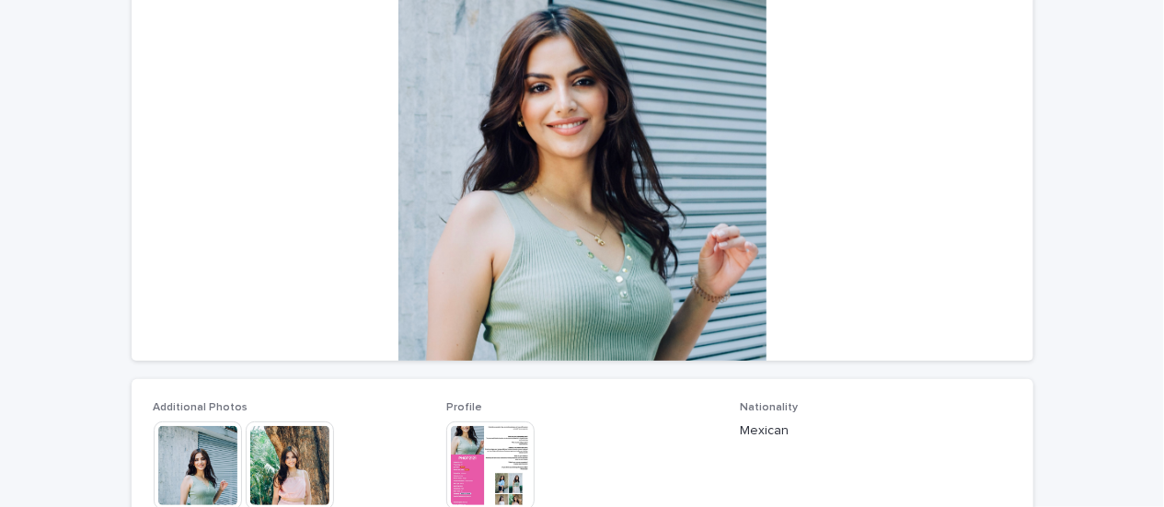
scroll to position [184, 0]
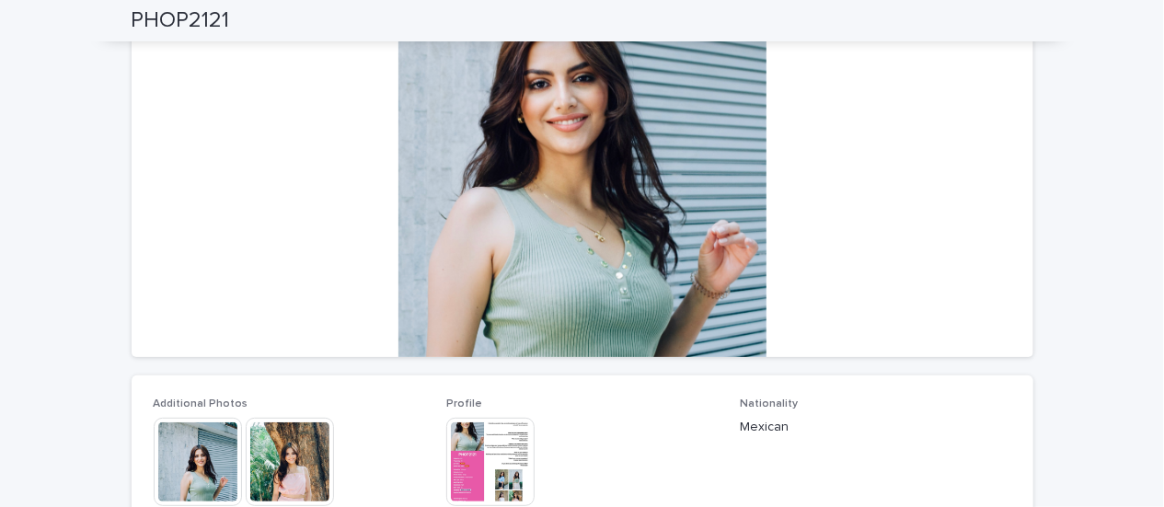
click at [298, 440] on img at bounding box center [290, 462] width 88 height 88
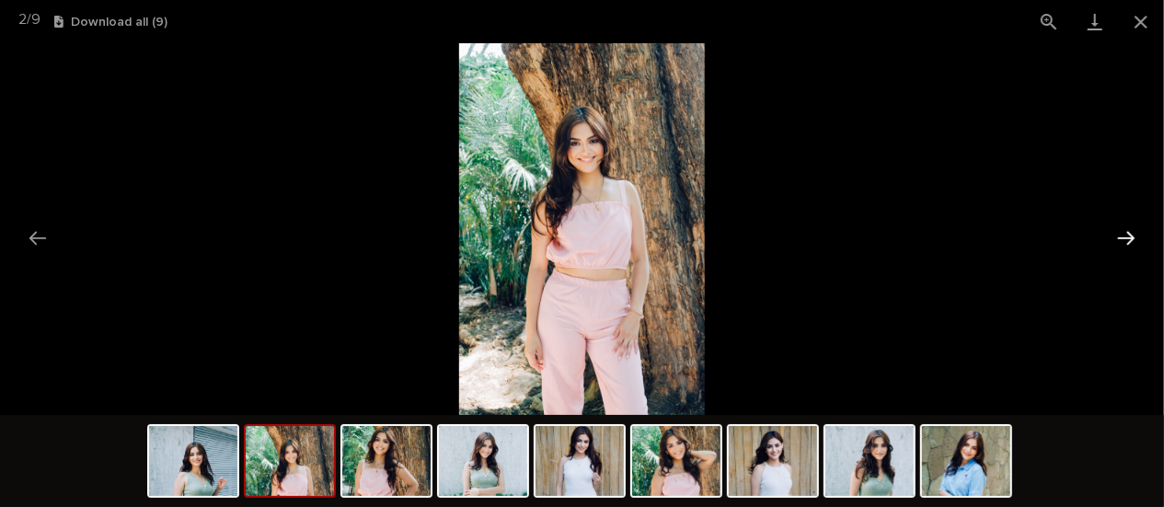
click at [1140, 238] on button "Next slide" at bounding box center [1126, 238] width 39 height 36
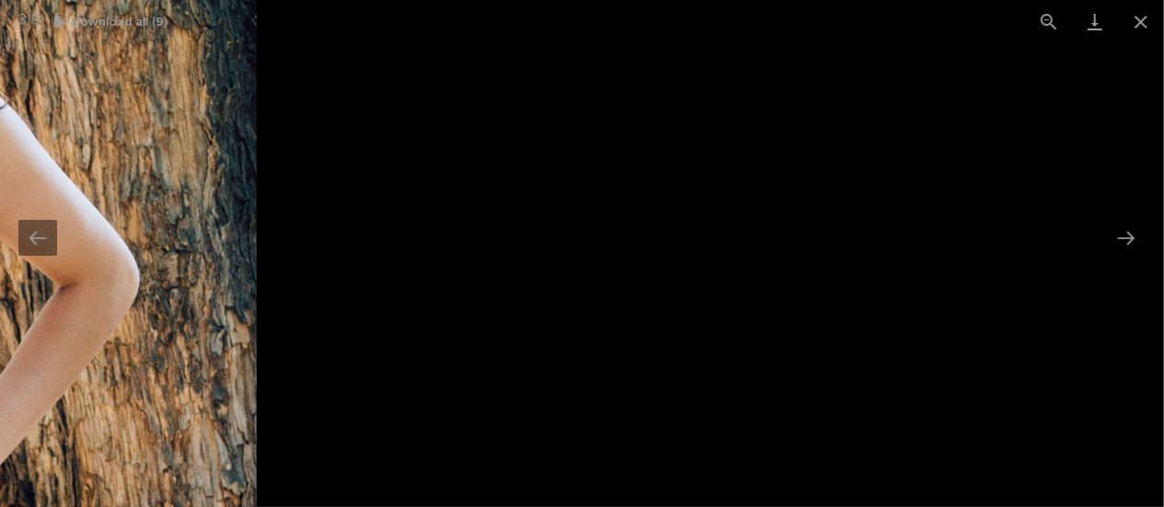
click at [1067, 260] on div at bounding box center [582, 229] width 1164 height 372
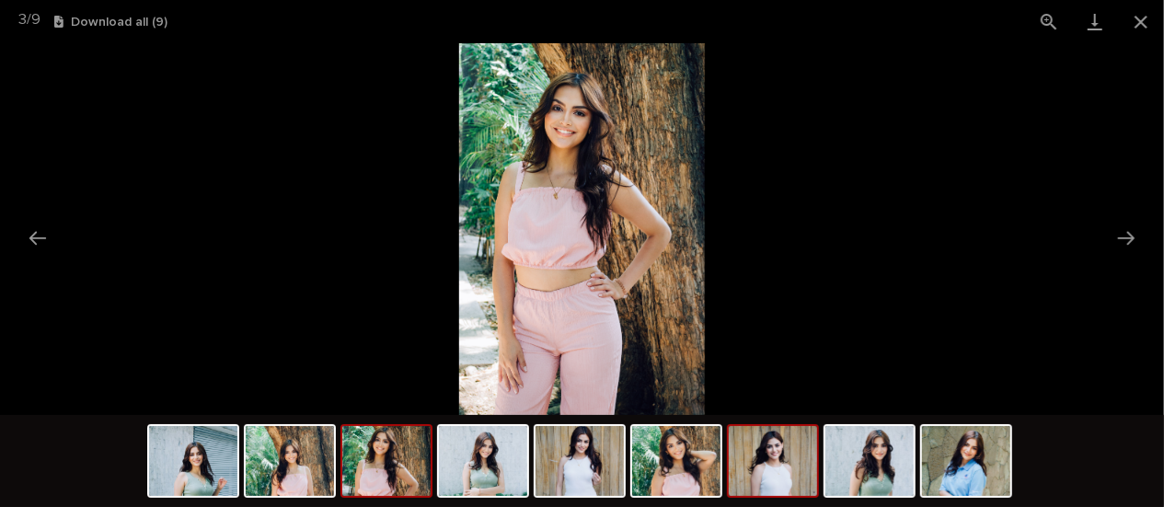
click at [782, 463] on img at bounding box center [773, 461] width 88 height 70
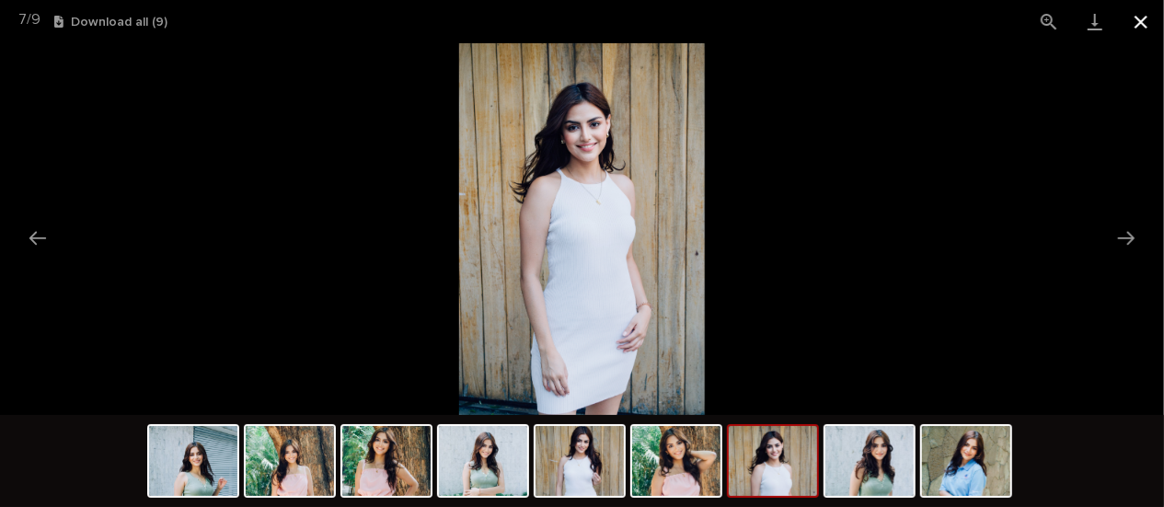
click at [1137, 22] on button "Close gallery" at bounding box center [1141, 21] width 46 height 43
click at [1136, 24] on button "Close gallery" at bounding box center [1141, 21] width 46 height 43
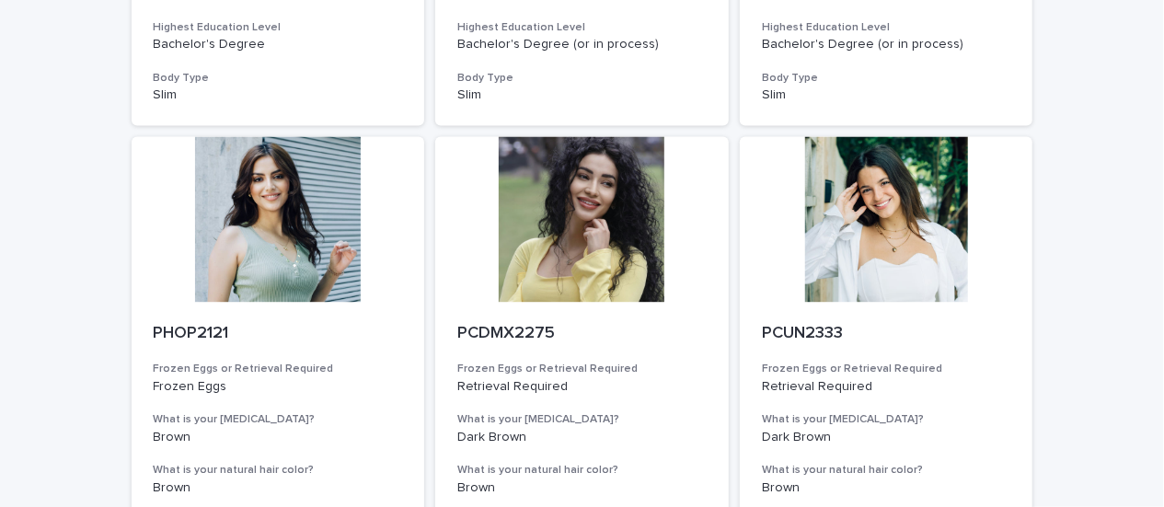
scroll to position [2244, 0]
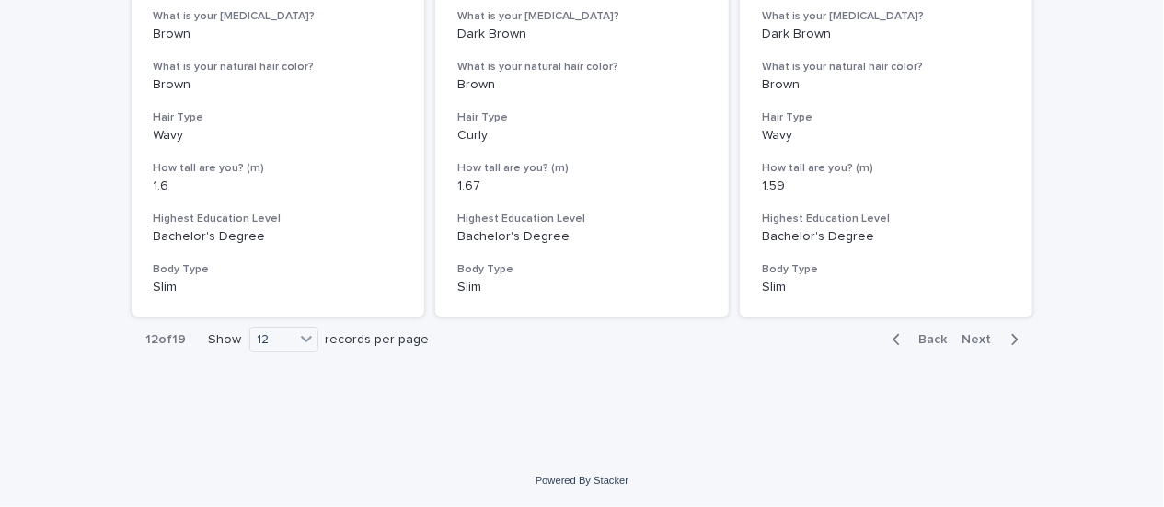
click at [917, 342] on span "Back" at bounding box center [928, 339] width 40 height 13
click at [915, 342] on span "Back" at bounding box center [928, 339] width 40 height 13
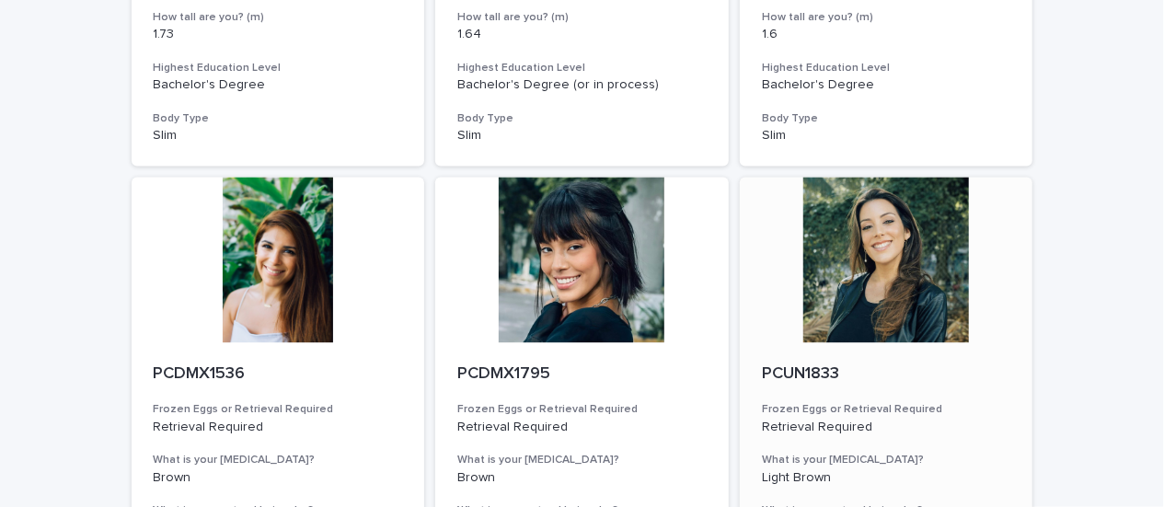
scroll to position [1783, 0]
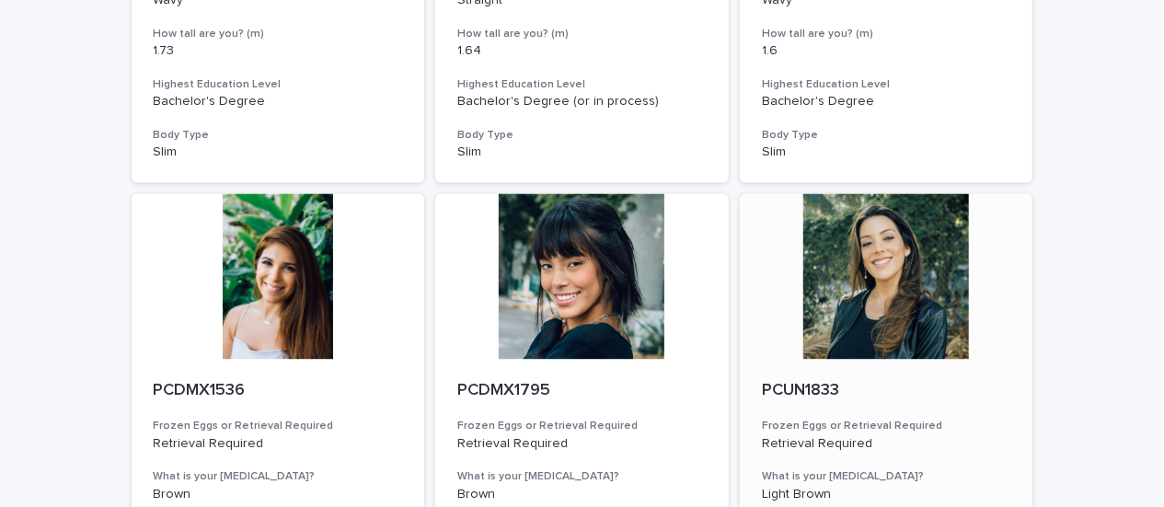
click at [864, 270] on div at bounding box center [887, 276] width 294 height 166
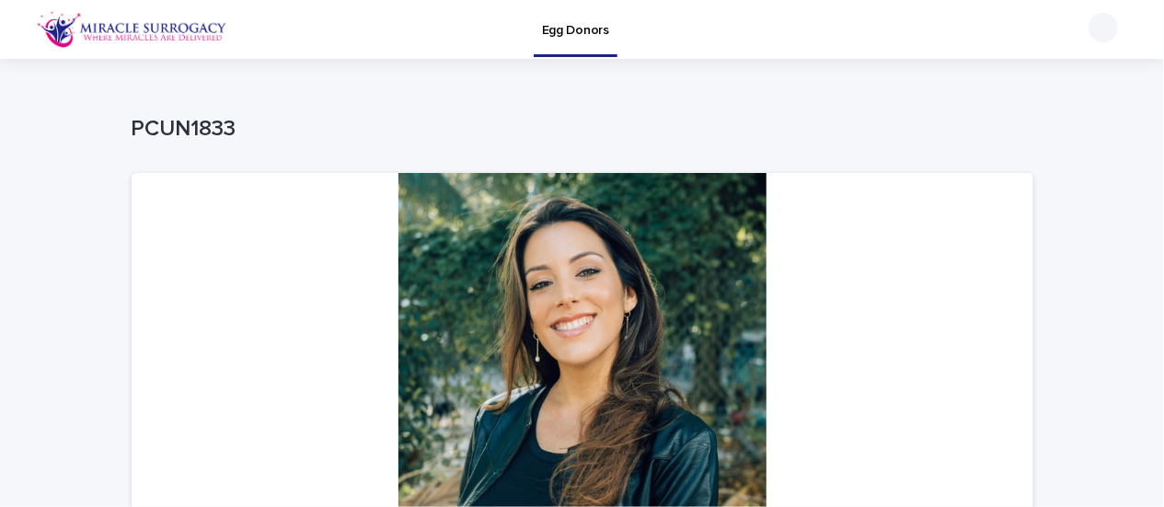
scroll to position [368, 0]
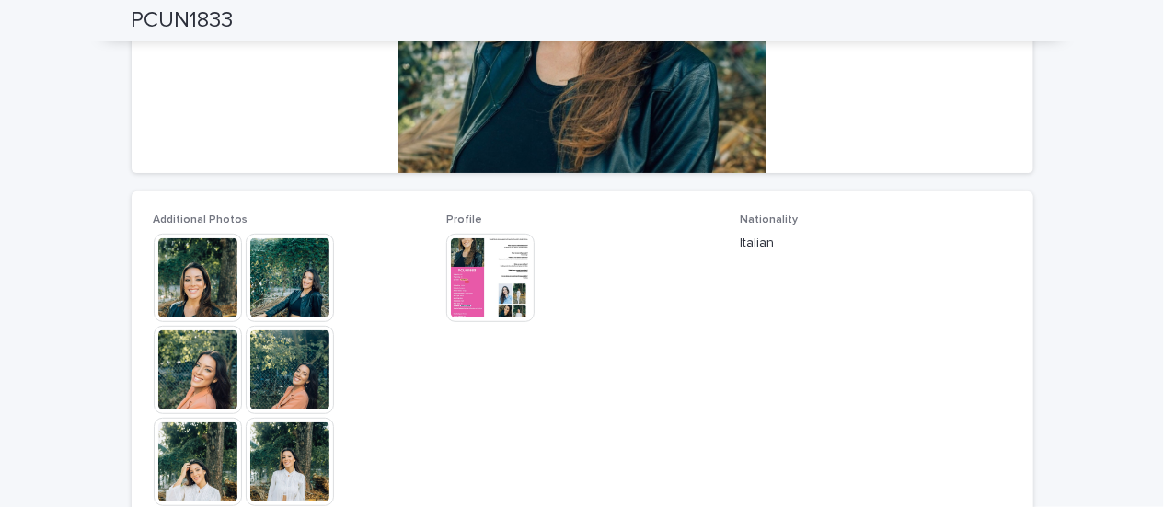
click at [202, 281] on img at bounding box center [198, 278] width 88 height 88
click at [202, 280] on div at bounding box center [582, 229] width 1164 height 372
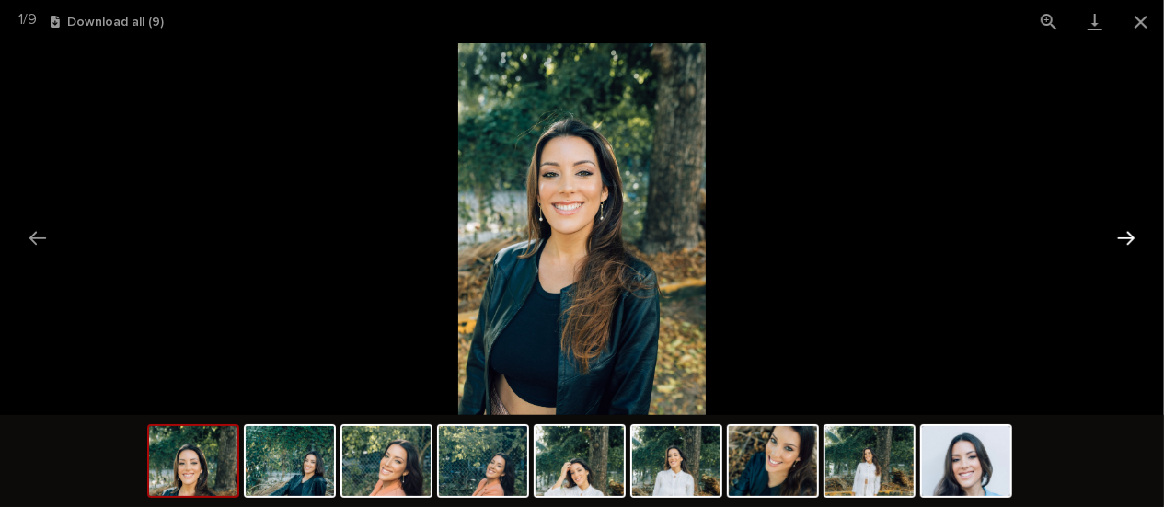
click at [1132, 247] on button "Next slide" at bounding box center [1126, 238] width 39 height 36
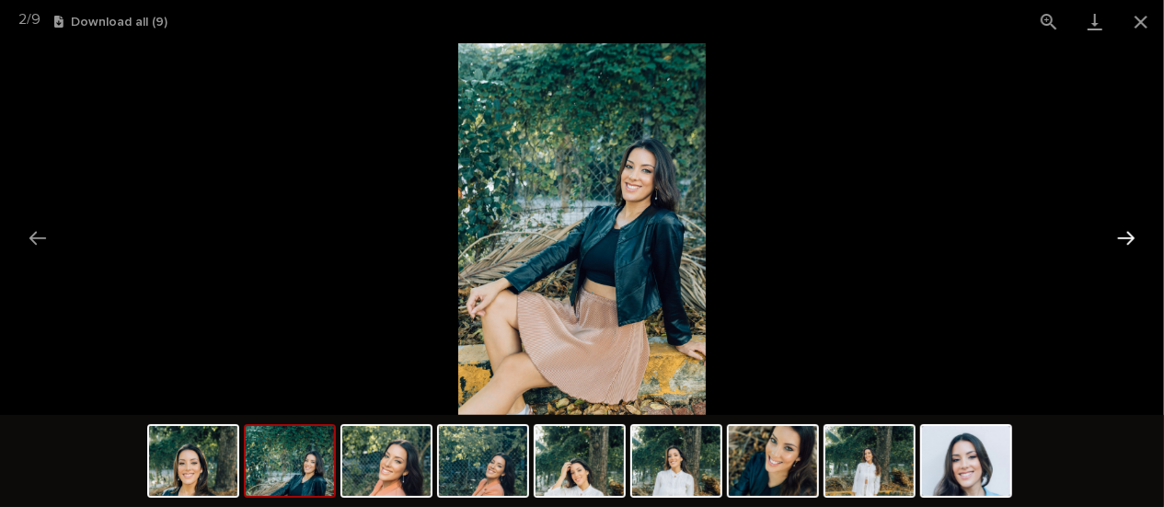
click at [1132, 247] on button "Next slide" at bounding box center [1126, 238] width 39 height 36
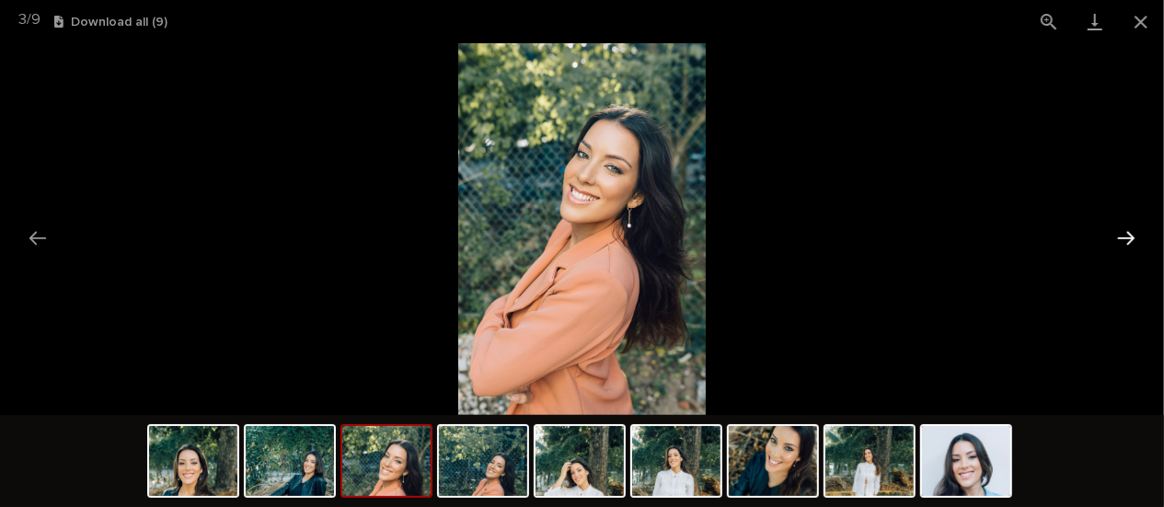
click at [1132, 247] on button "Next slide" at bounding box center [1126, 238] width 39 height 36
click at [1131, 247] on button "Next slide" at bounding box center [1126, 238] width 39 height 36
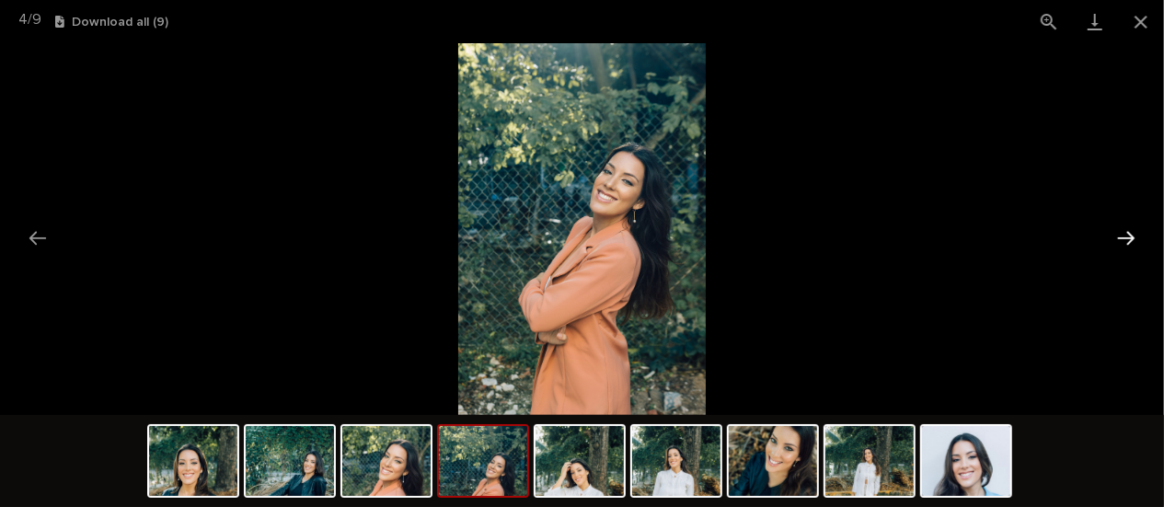
click at [1131, 245] on button "Next slide" at bounding box center [1126, 238] width 39 height 36
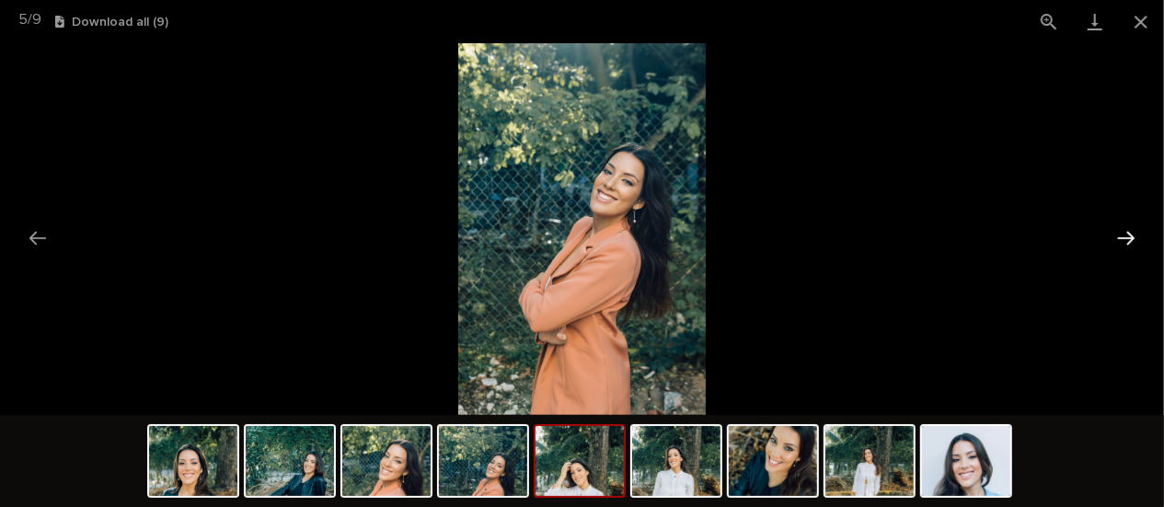
click at [1131, 245] on button "Next slide" at bounding box center [1126, 238] width 39 height 36
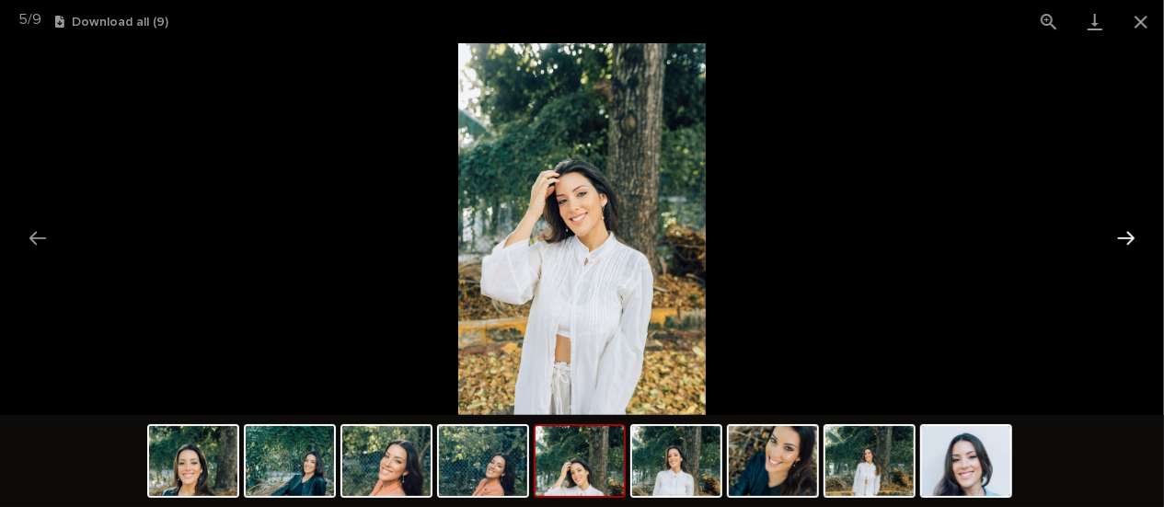
click at [1130, 244] on button "Next slide" at bounding box center [1126, 238] width 39 height 36
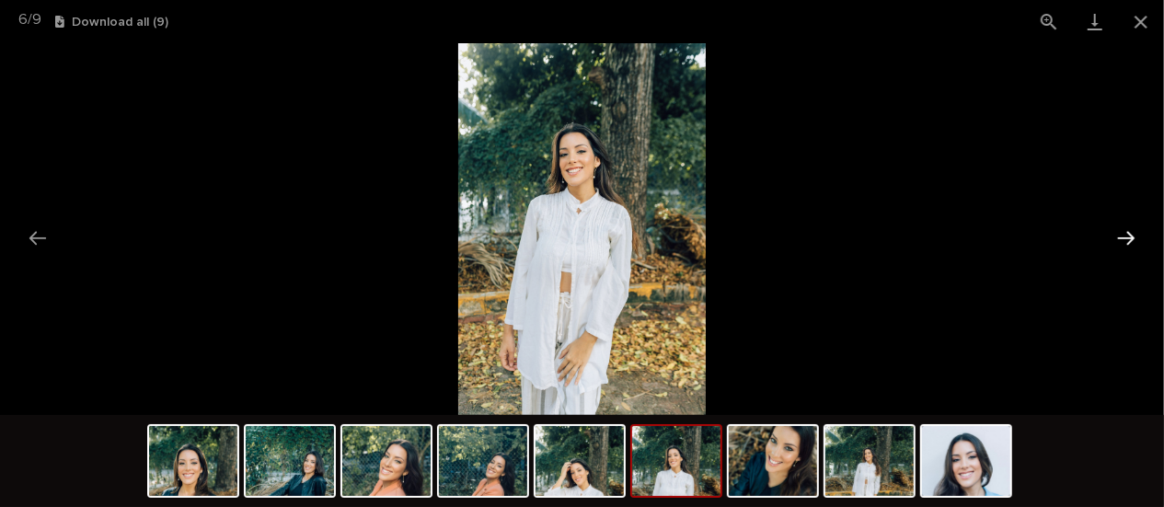
click at [1130, 244] on button "Next slide" at bounding box center [1126, 238] width 39 height 36
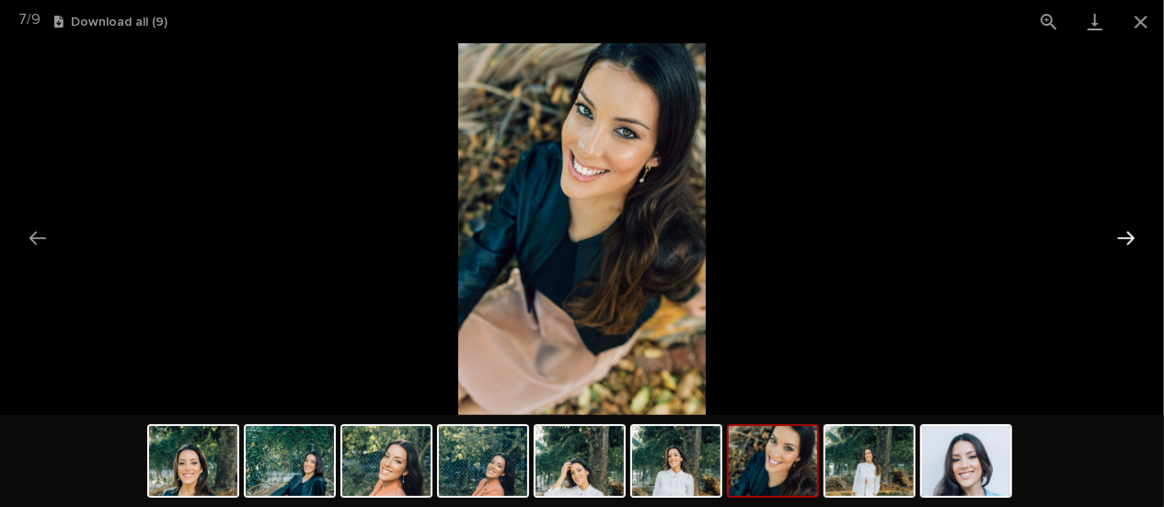
click at [1130, 244] on button "Next slide" at bounding box center [1126, 238] width 39 height 36
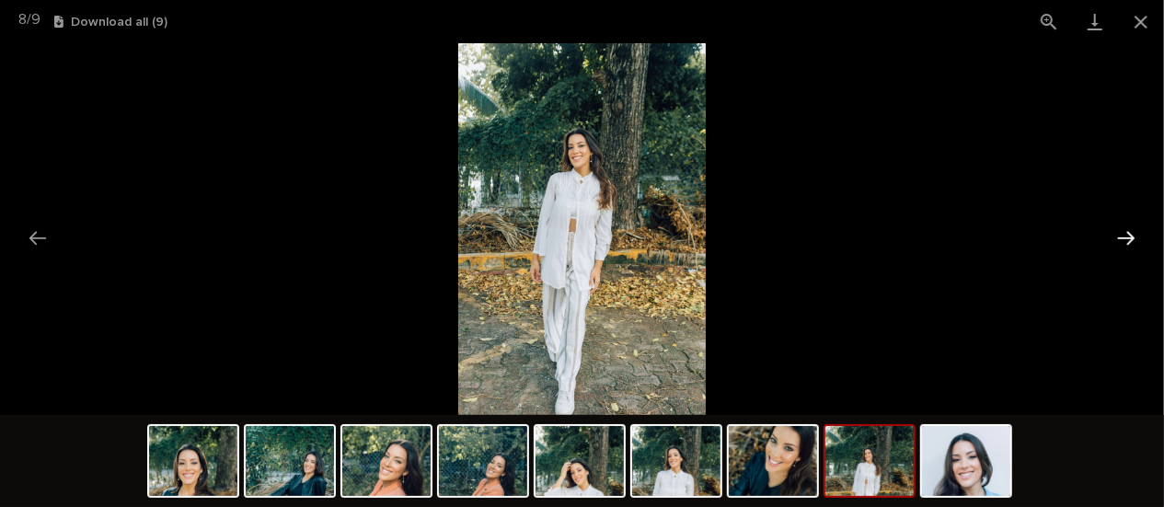
click at [1130, 244] on button "Next slide" at bounding box center [1126, 238] width 39 height 36
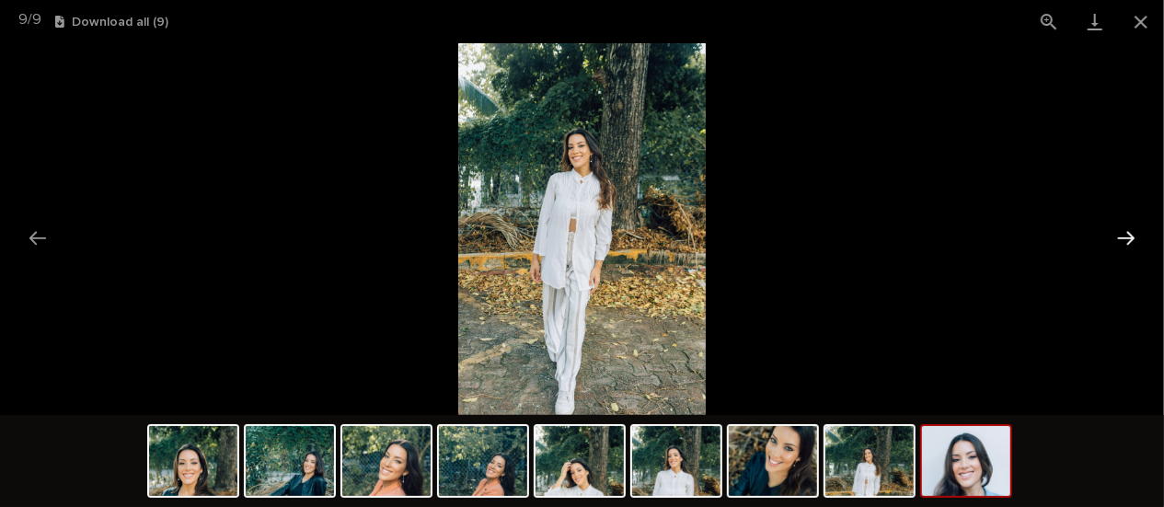
click at [1130, 244] on button "Next slide" at bounding box center [1126, 238] width 39 height 36
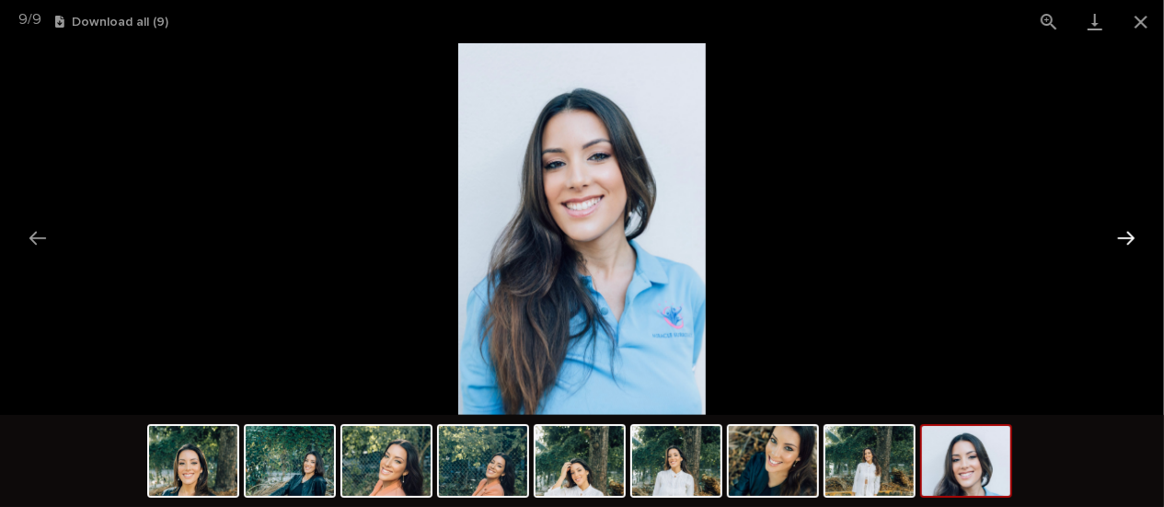
click at [1130, 244] on button "Next slide" at bounding box center [1126, 238] width 39 height 36
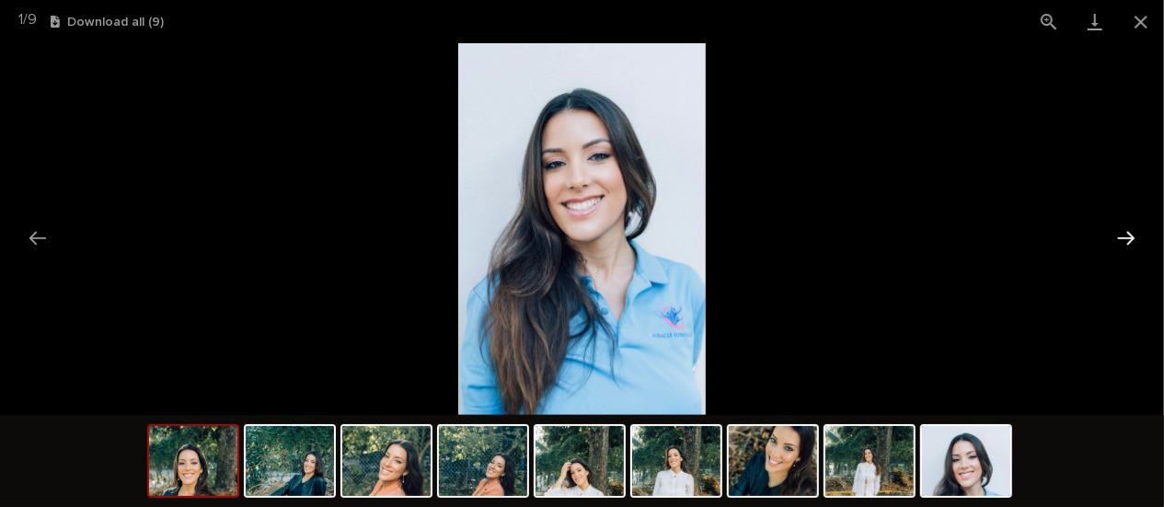
click at [1130, 244] on button "Next slide" at bounding box center [1126, 238] width 39 height 36
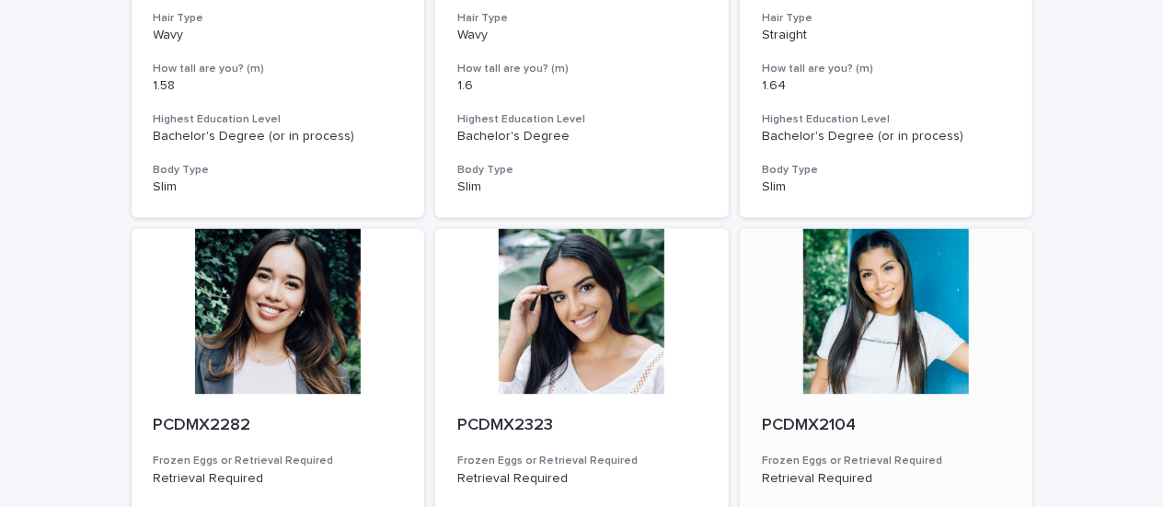
scroll to position [2244, 0]
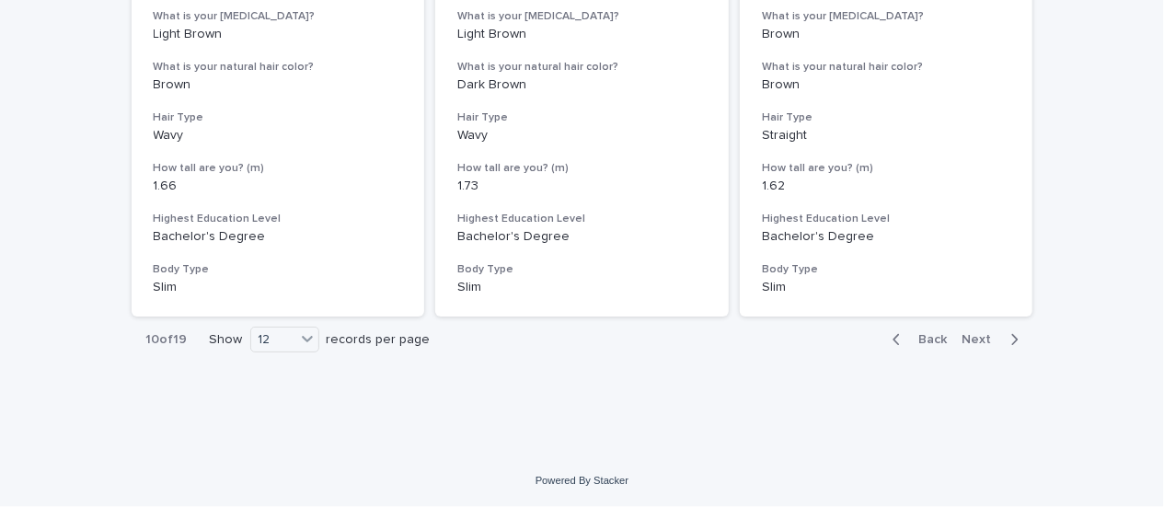
click at [893, 340] on icon "button" at bounding box center [896, 339] width 6 height 11
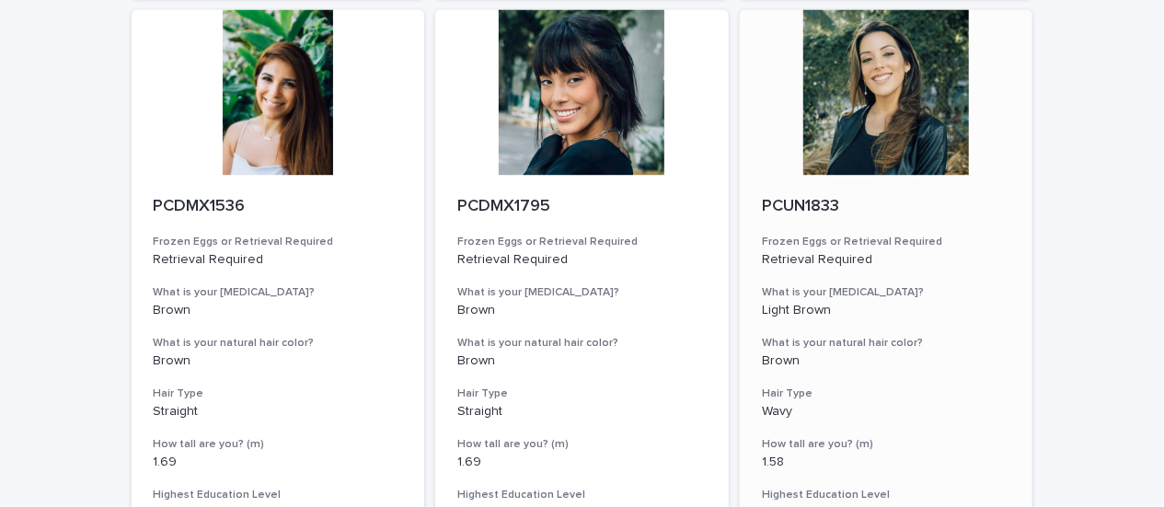
scroll to position [2244, 0]
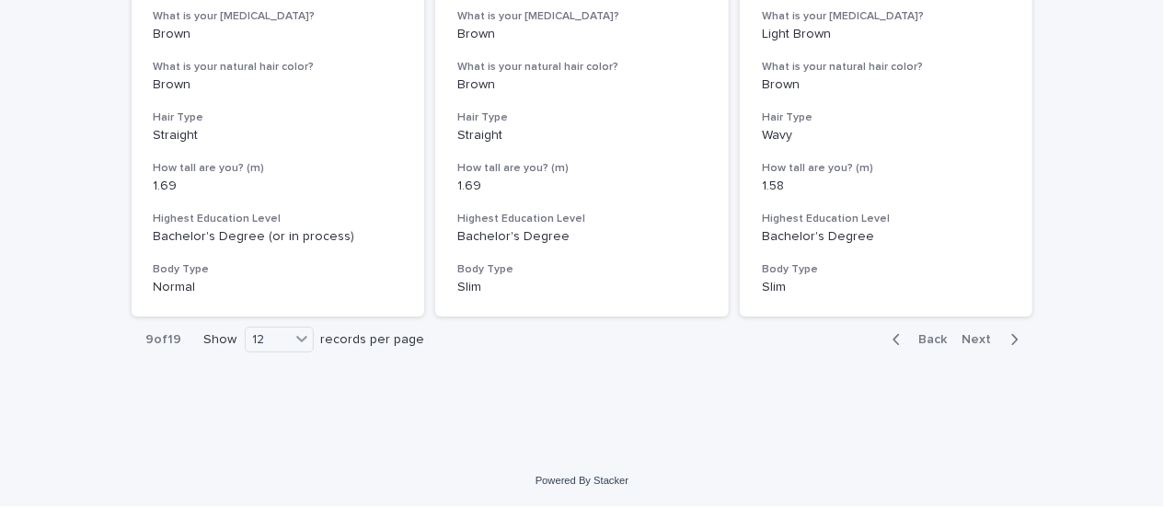
click at [894, 343] on icon "button" at bounding box center [897, 339] width 8 height 17
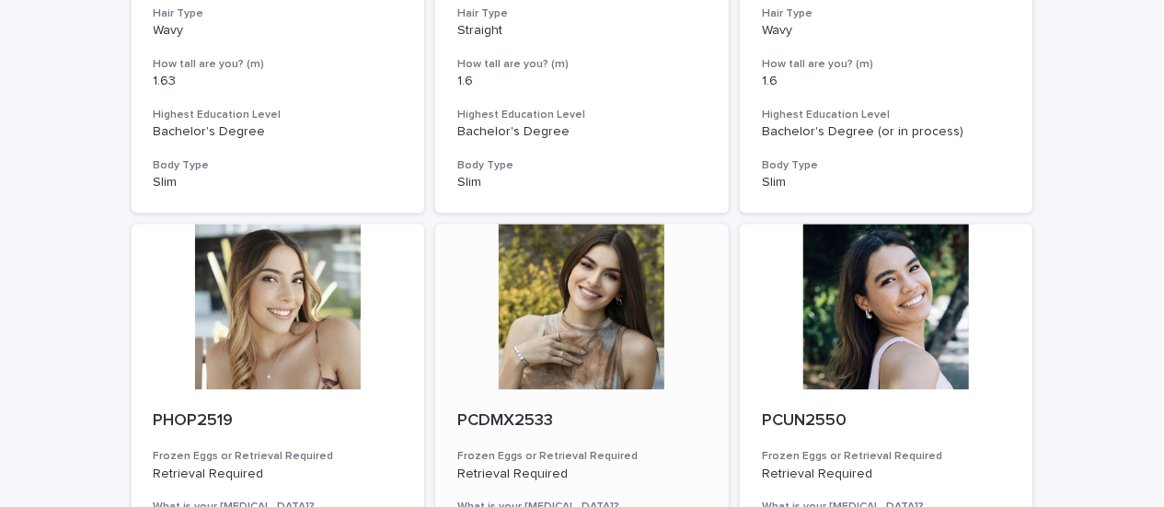
scroll to position [1783, 0]
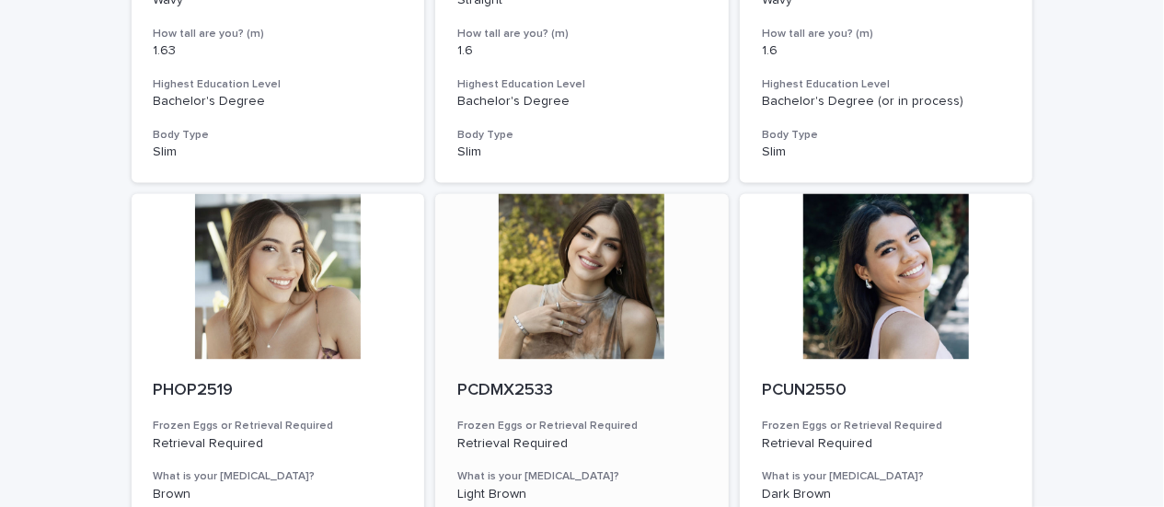
click at [605, 298] on div at bounding box center [582, 276] width 294 height 166
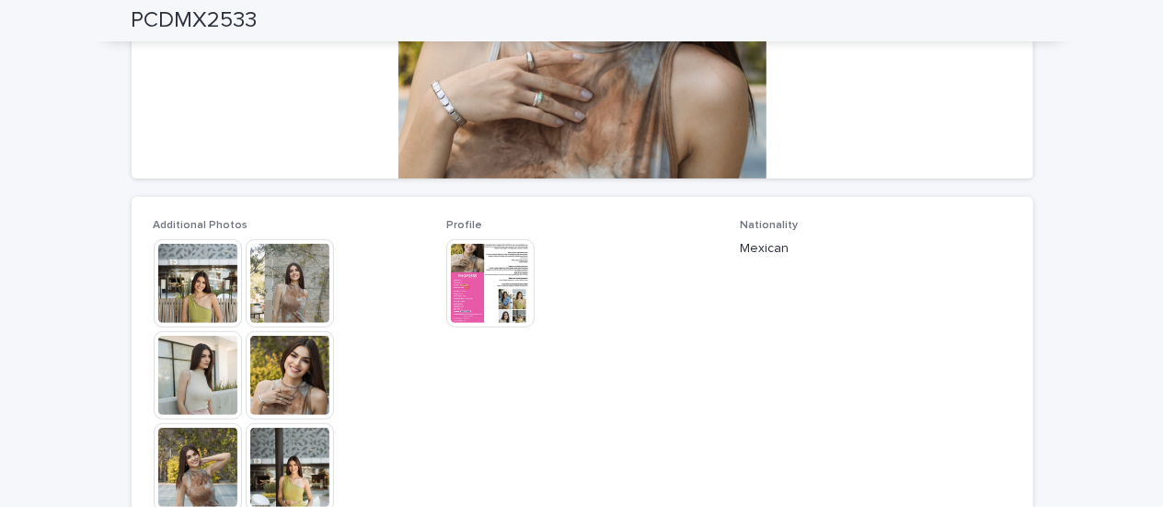
scroll to position [368, 0]
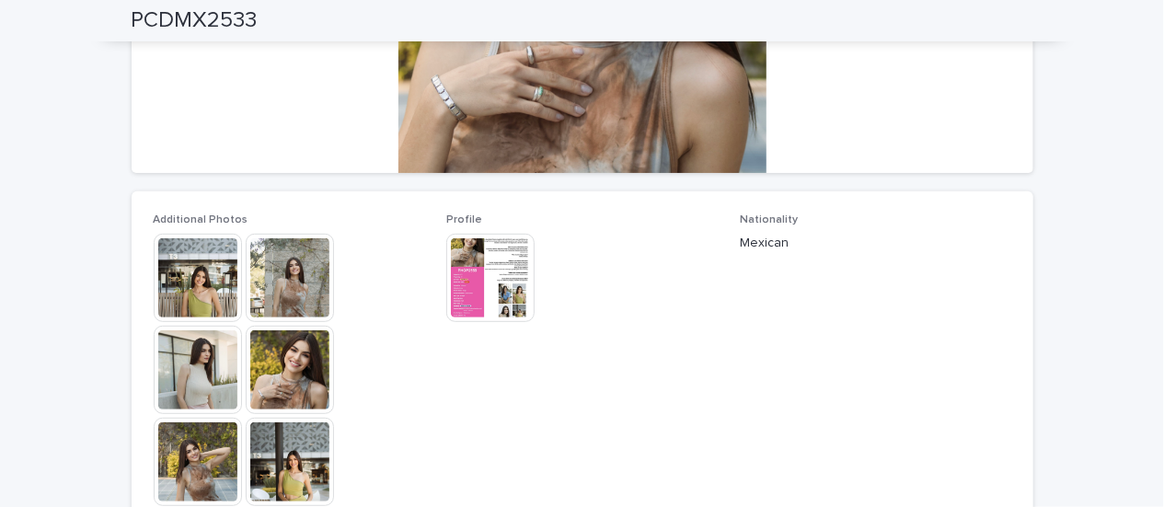
click at [190, 283] on img at bounding box center [198, 278] width 88 height 88
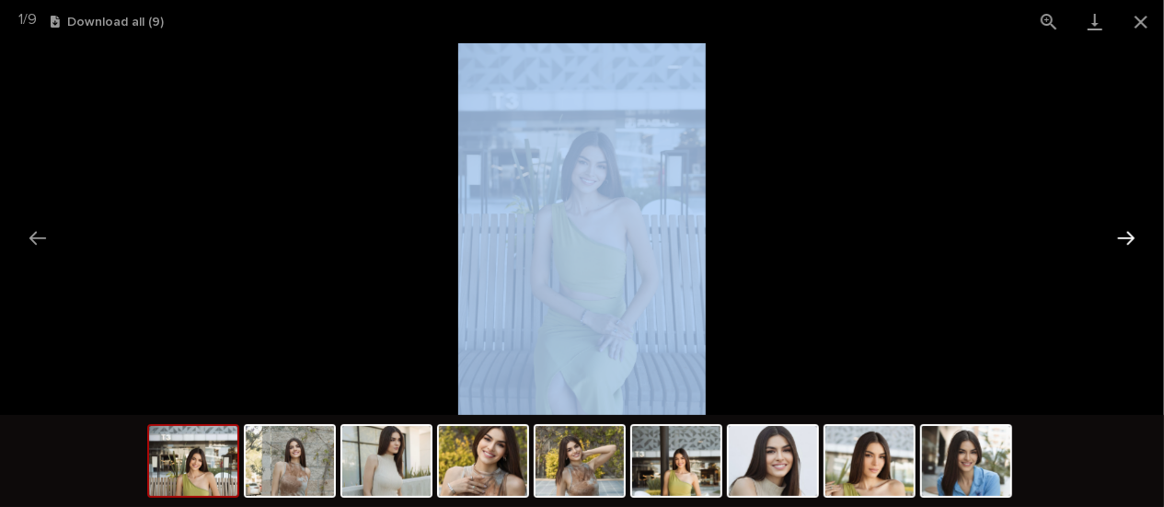
click at [1131, 239] on button "Next slide" at bounding box center [1126, 238] width 39 height 36
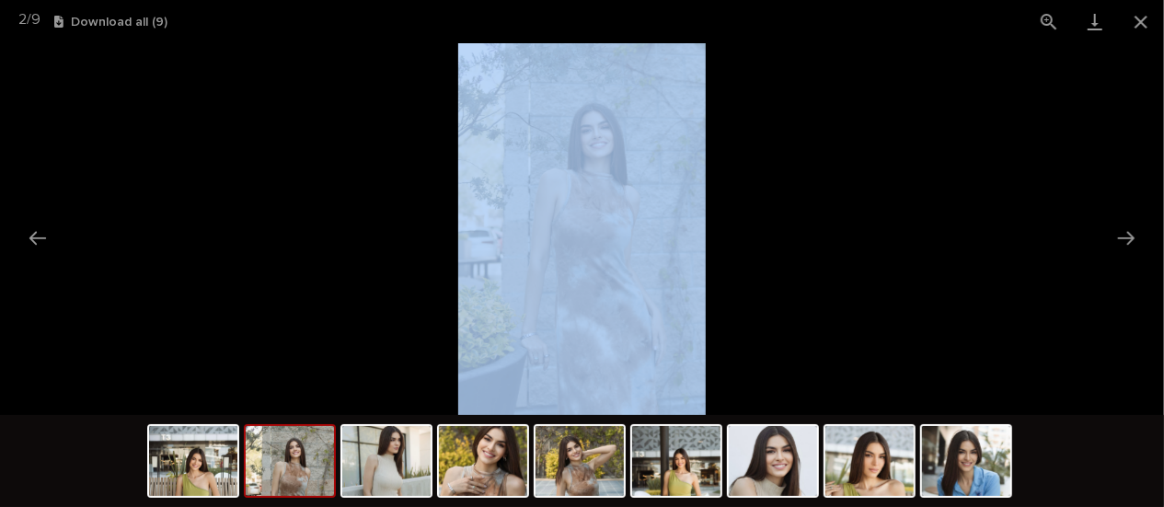
click at [671, 167] on img at bounding box center [582, 229] width 248 height 372
click at [1059, 227] on picture at bounding box center [582, 229] width 1164 height 372
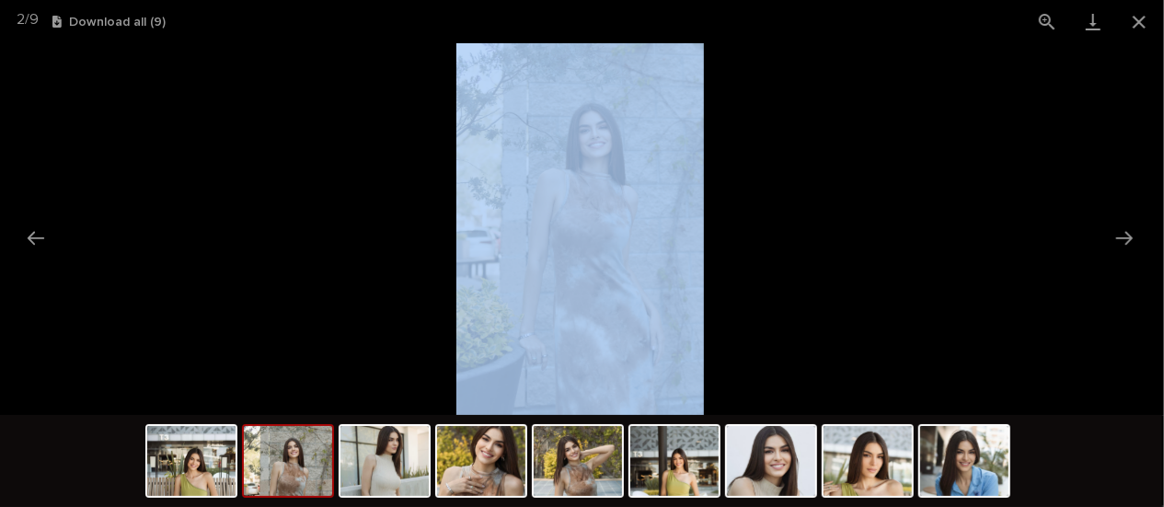
click at [1058, 226] on picture at bounding box center [580, 229] width 1164 height 372
click at [783, 464] on img at bounding box center [771, 461] width 88 height 70
click at [785, 463] on img at bounding box center [771, 461] width 88 height 70
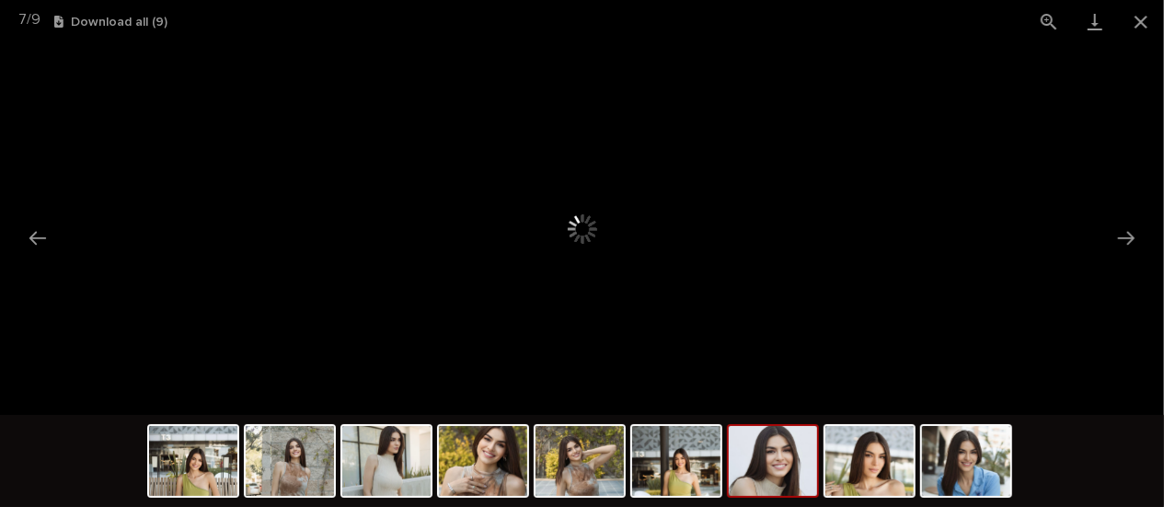
scroll to position [0, 0]
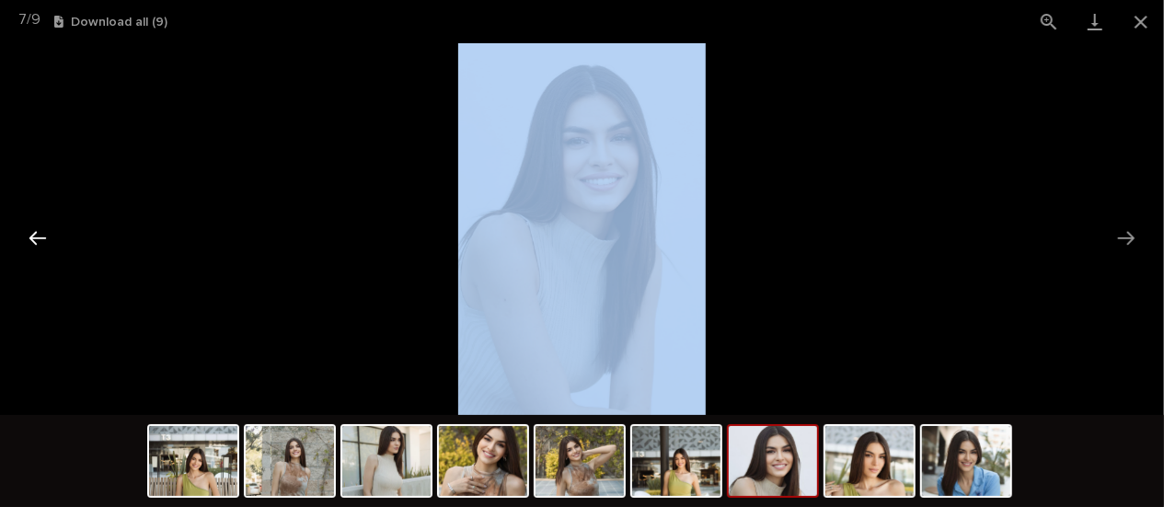
click at [51, 234] on button "Previous slide" at bounding box center [37, 238] width 39 height 36
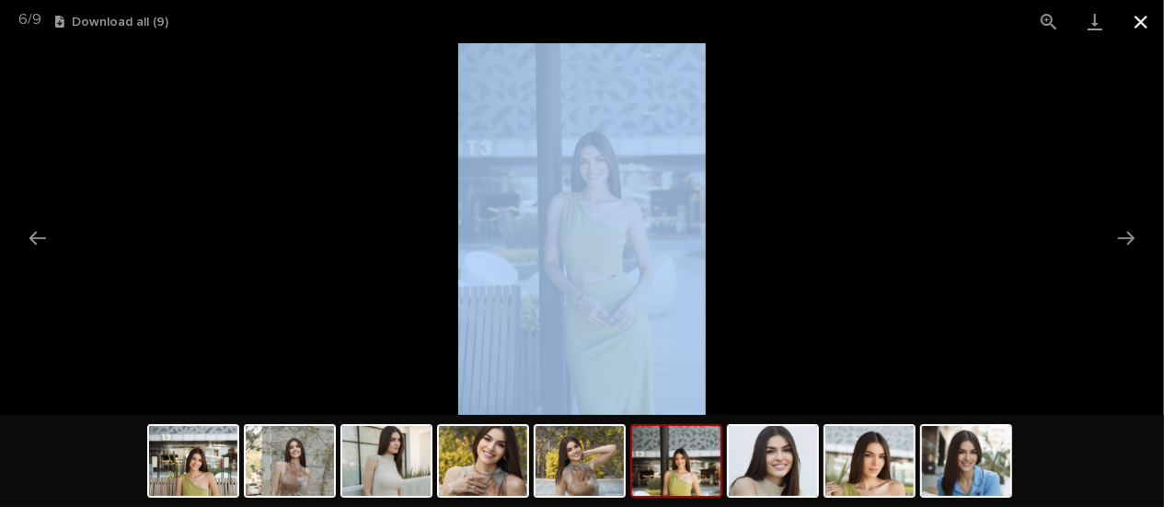
click at [1138, 21] on button "Close gallery" at bounding box center [1141, 21] width 46 height 43
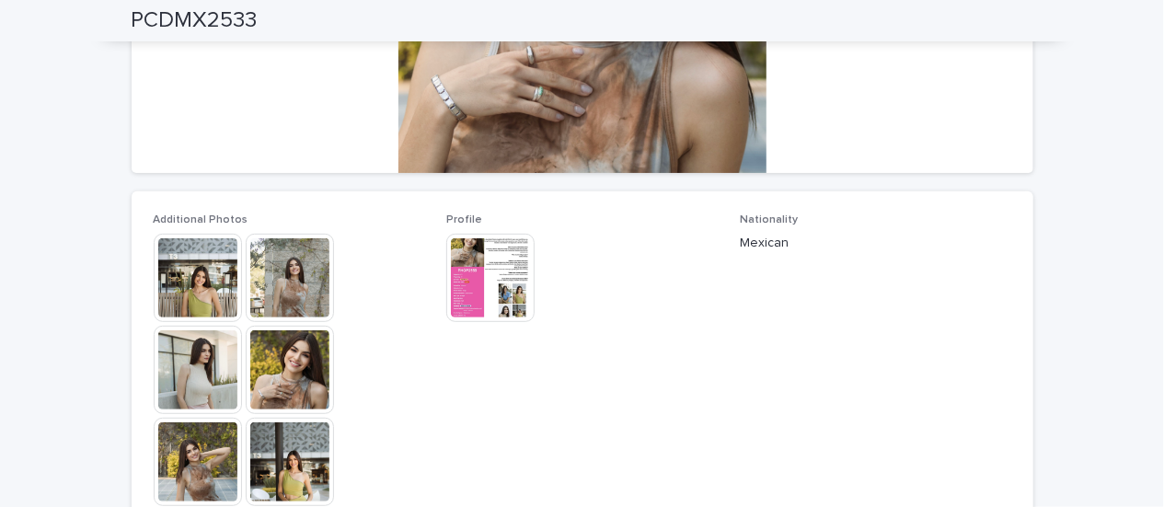
click at [200, 283] on img at bounding box center [198, 278] width 88 height 88
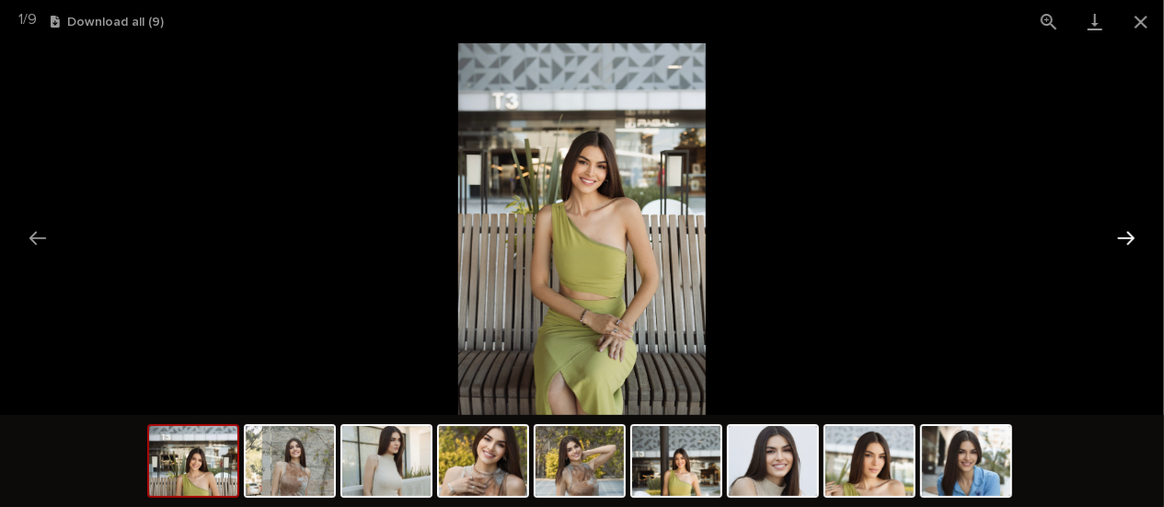
click at [1124, 237] on button "Next slide" at bounding box center [1126, 238] width 39 height 36
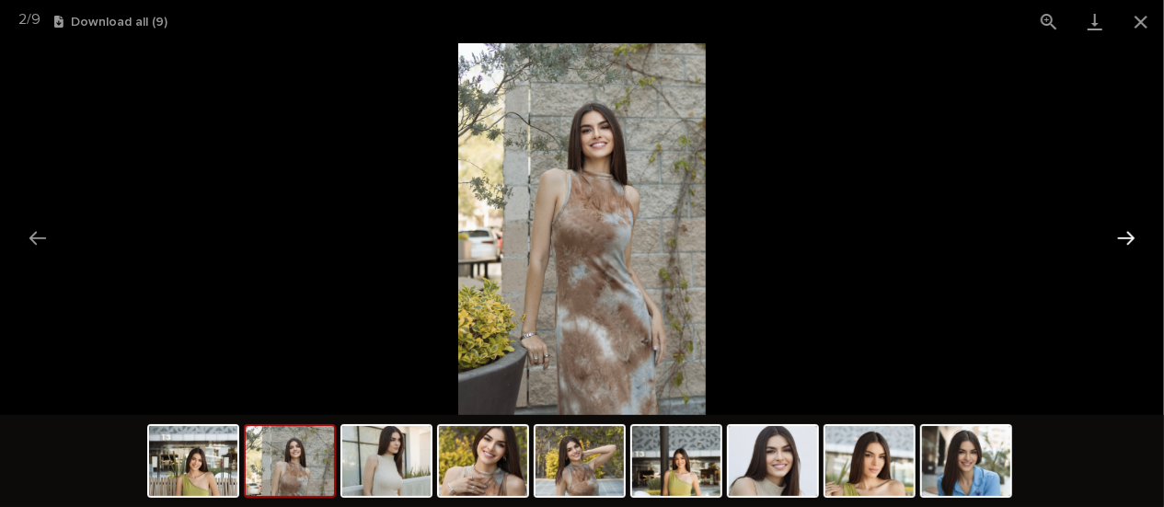
click at [1124, 237] on button "Next slide" at bounding box center [1126, 238] width 39 height 36
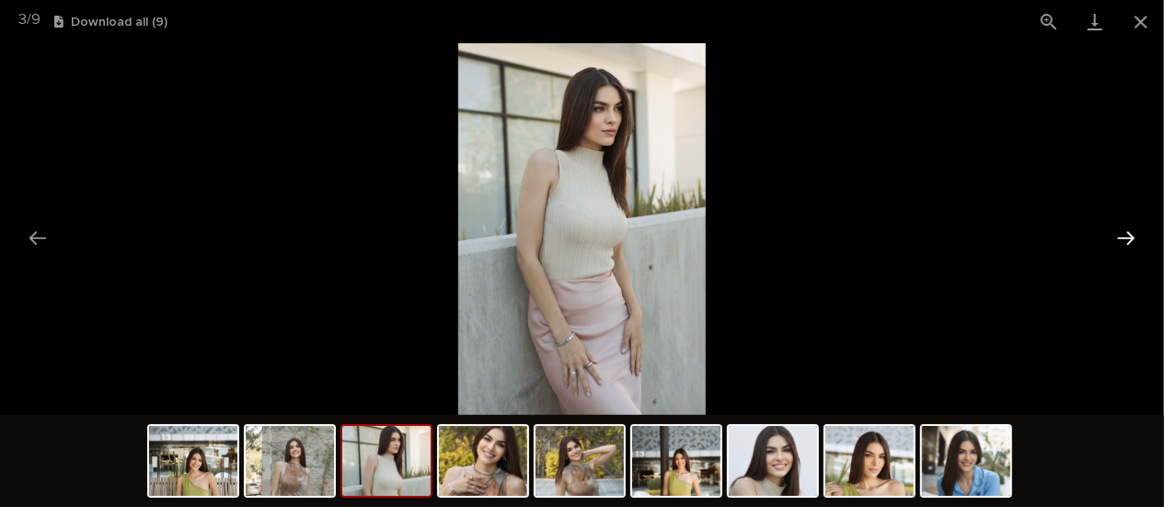
click at [1124, 236] on button "Next slide" at bounding box center [1126, 238] width 39 height 36
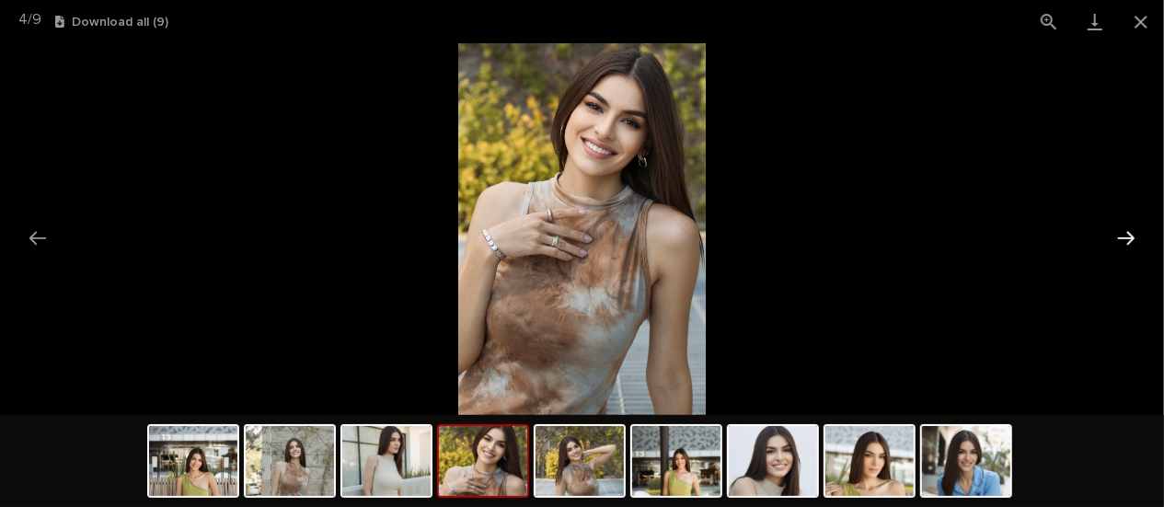
click at [1123, 235] on button "Next slide" at bounding box center [1126, 238] width 39 height 36
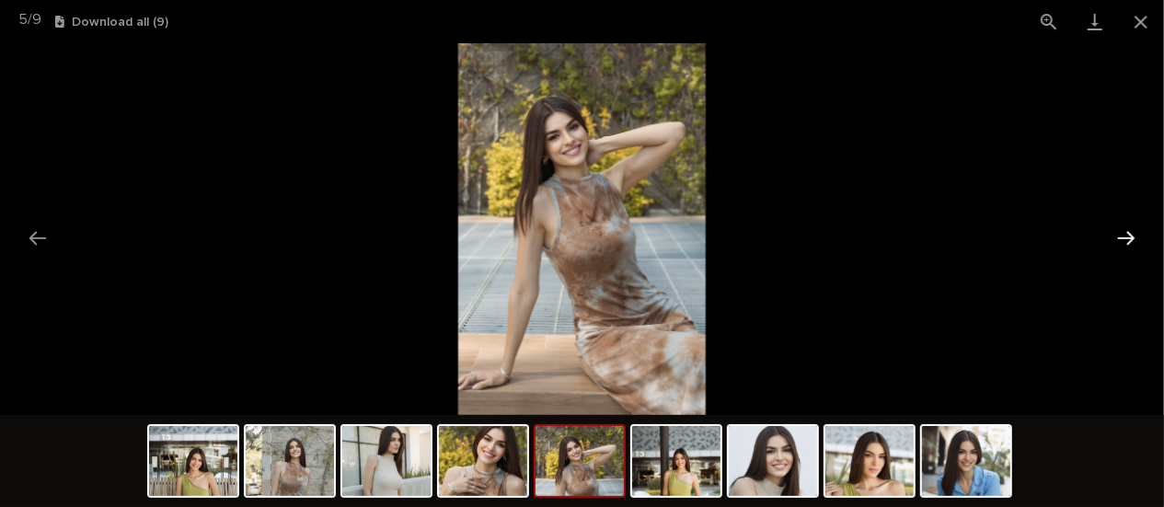
click at [1122, 234] on button "Next slide" at bounding box center [1126, 238] width 39 height 36
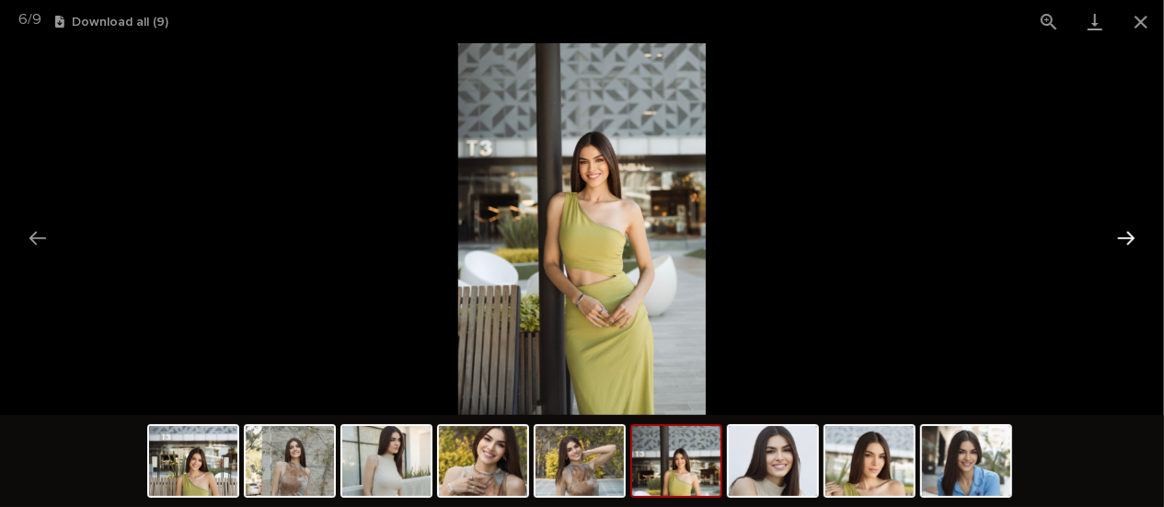
click at [1122, 232] on button "Next slide" at bounding box center [1126, 238] width 39 height 36
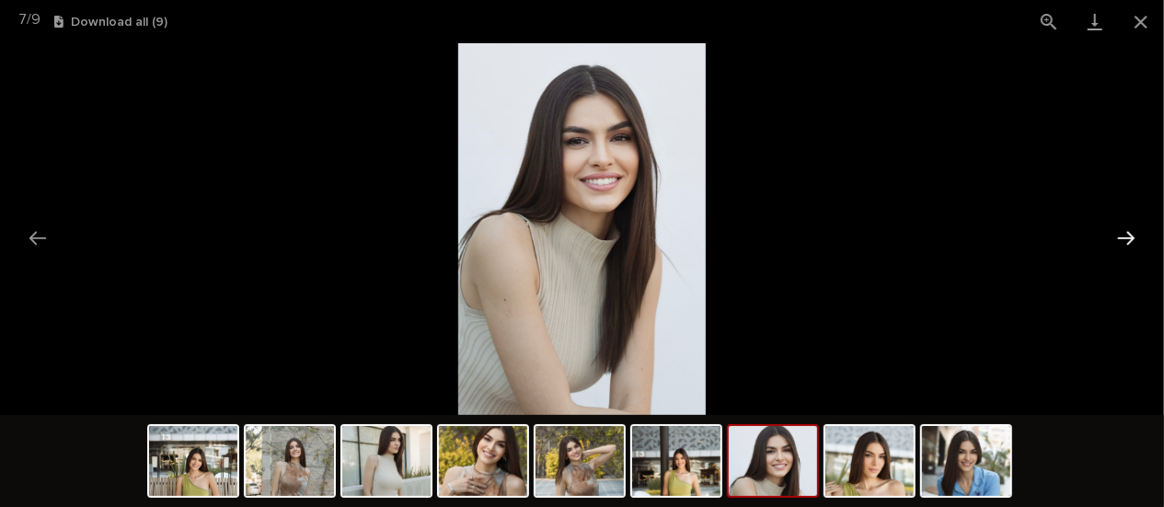
click at [1122, 231] on button "Next slide" at bounding box center [1126, 238] width 39 height 36
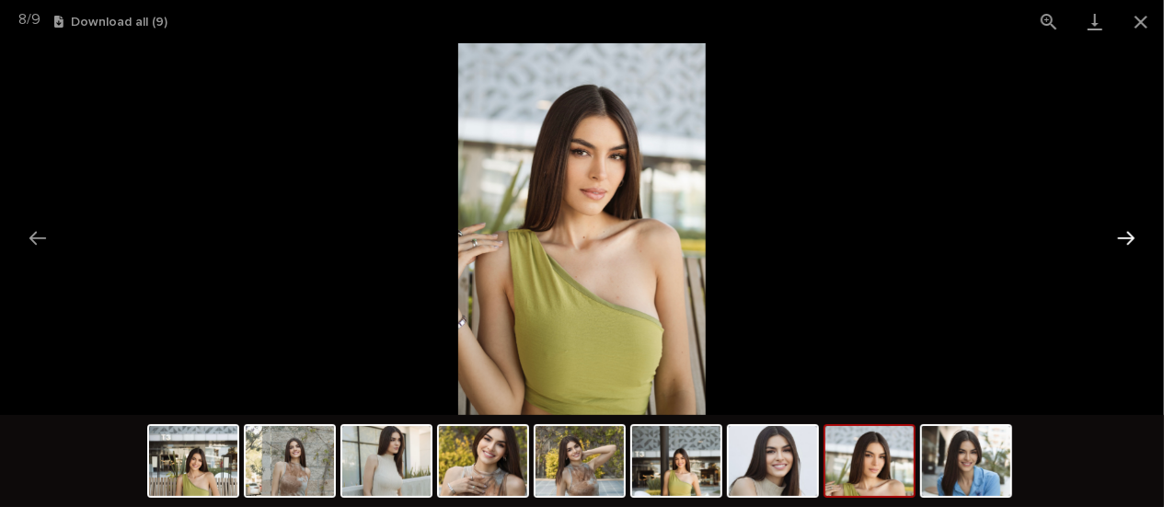
click at [1122, 230] on button "Next slide" at bounding box center [1126, 238] width 39 height 36
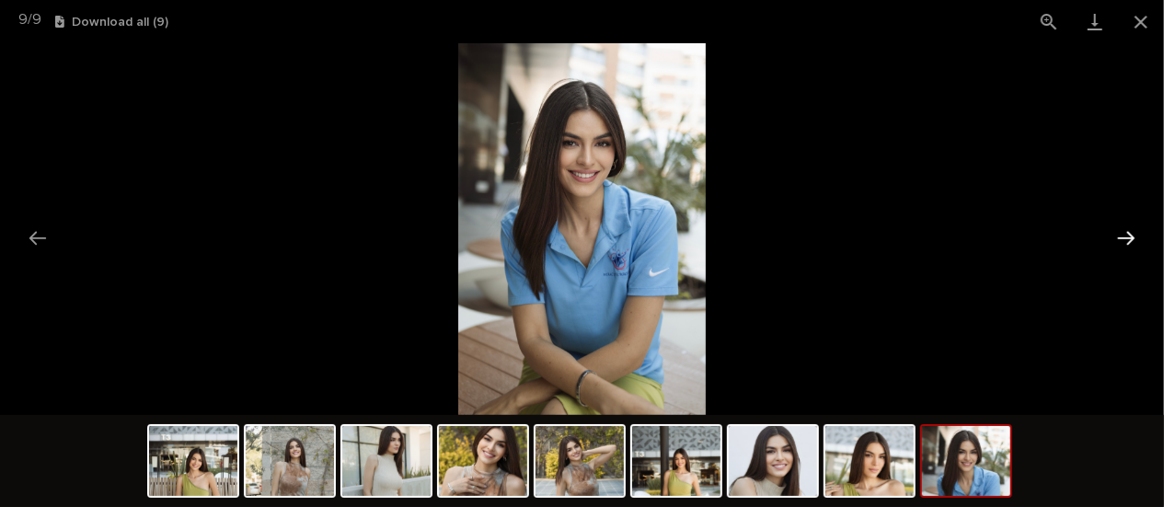
click at [1122, 229] on button "Next slide" at bounding box center [1126, 238] width 39 height 36
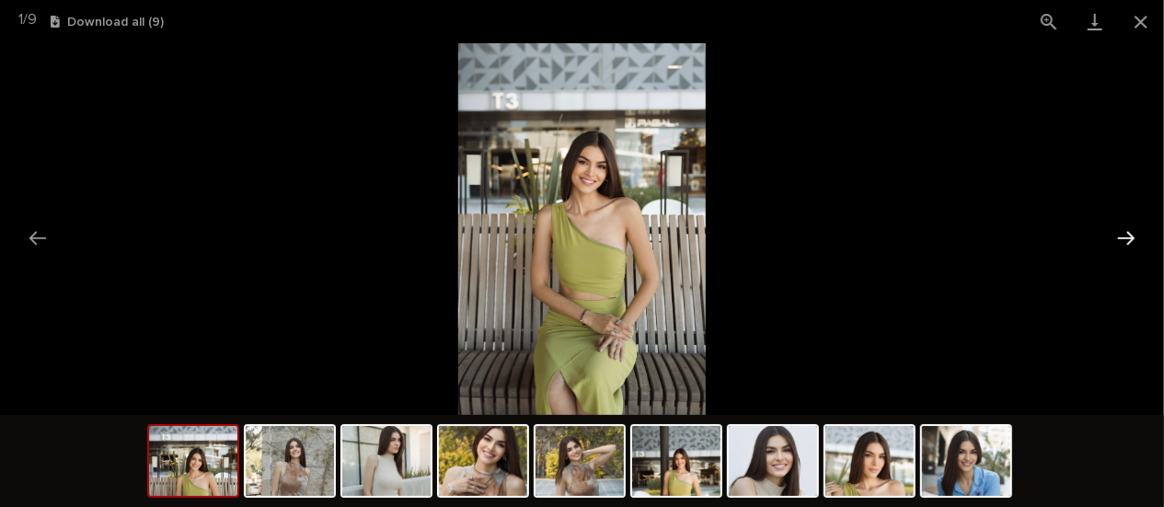
click at [1122, 228] on button "Next slide" at bounding box center [1126, 238] width 39 height 36
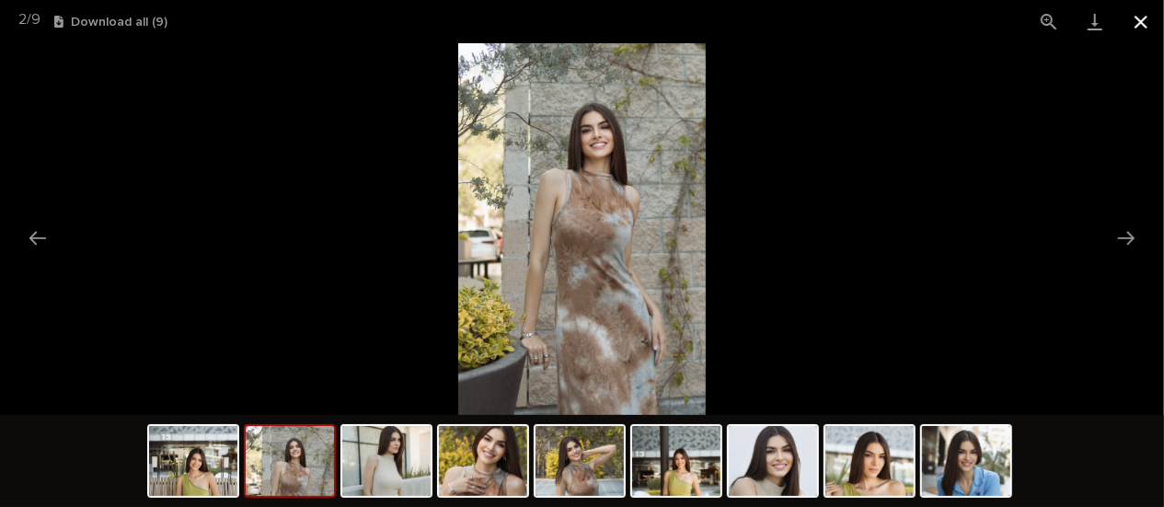
click at [1145, 24] on button "Close gallery" at bounding box center [1141, 21] width 46 height 43
